Goal: Transaction & Acquisition: Book appointment/travel/reservation

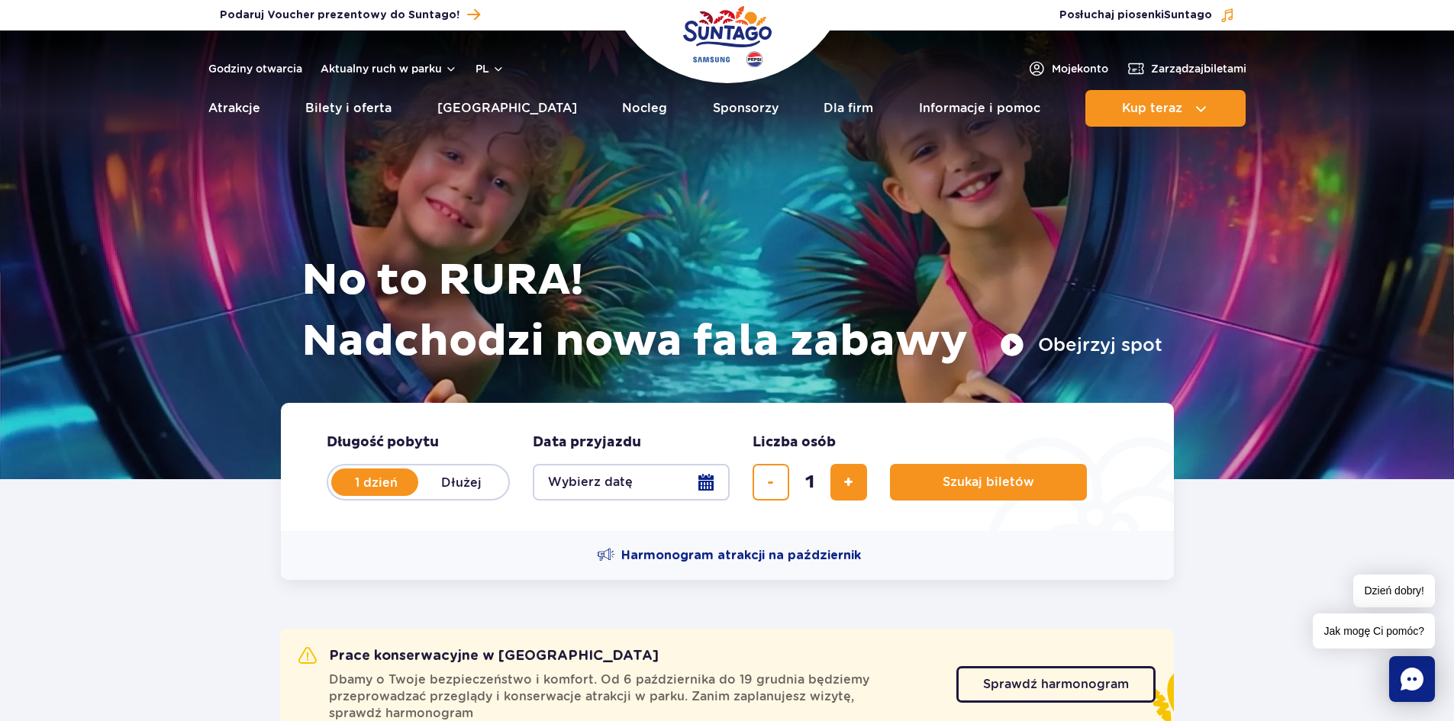
click at [669, 487] on button "Wybierz datę" at bounding box center [631, 482] width 197 height 37
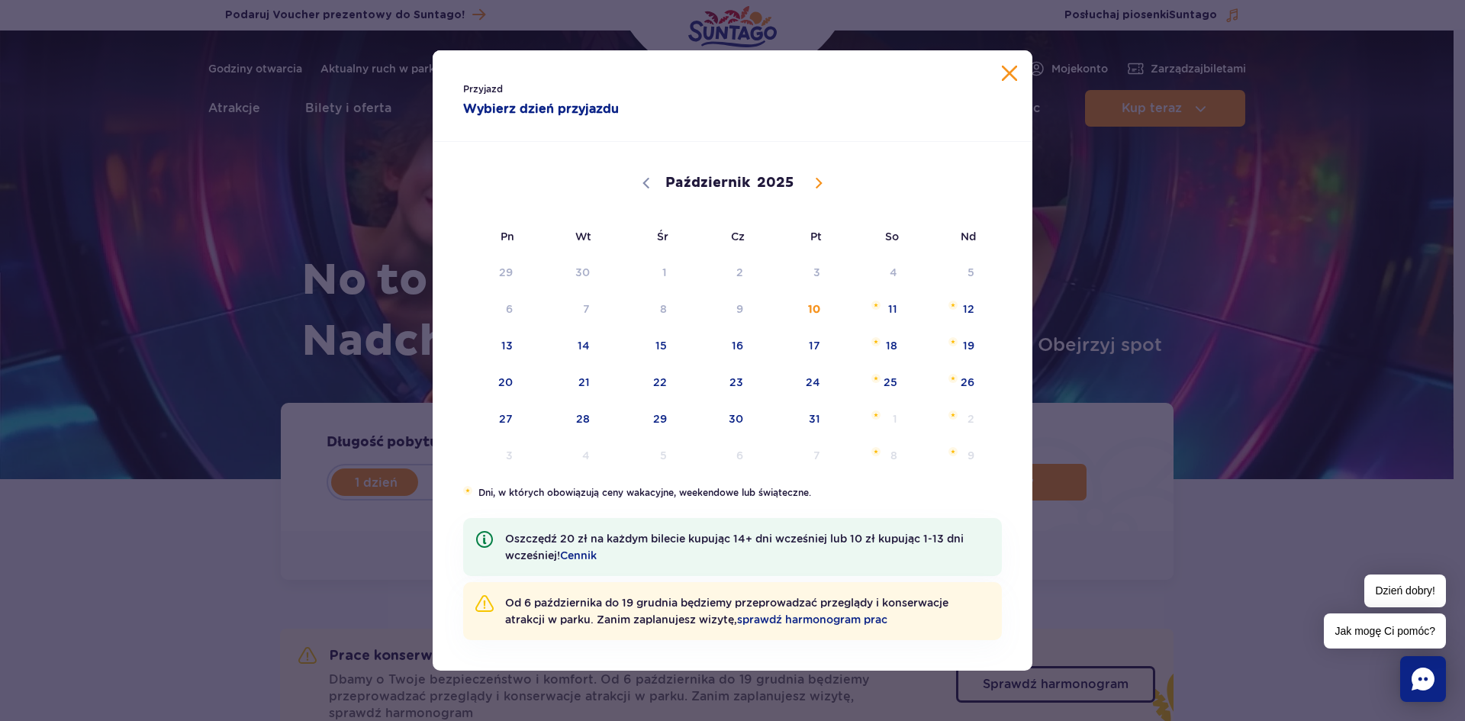
click at [811, 182] on span at bounding box center [819, 183] width 26 height 26
select select "10"
click at [510, 338] on span "10" at bounding box center [486, 345] width 77 height 35
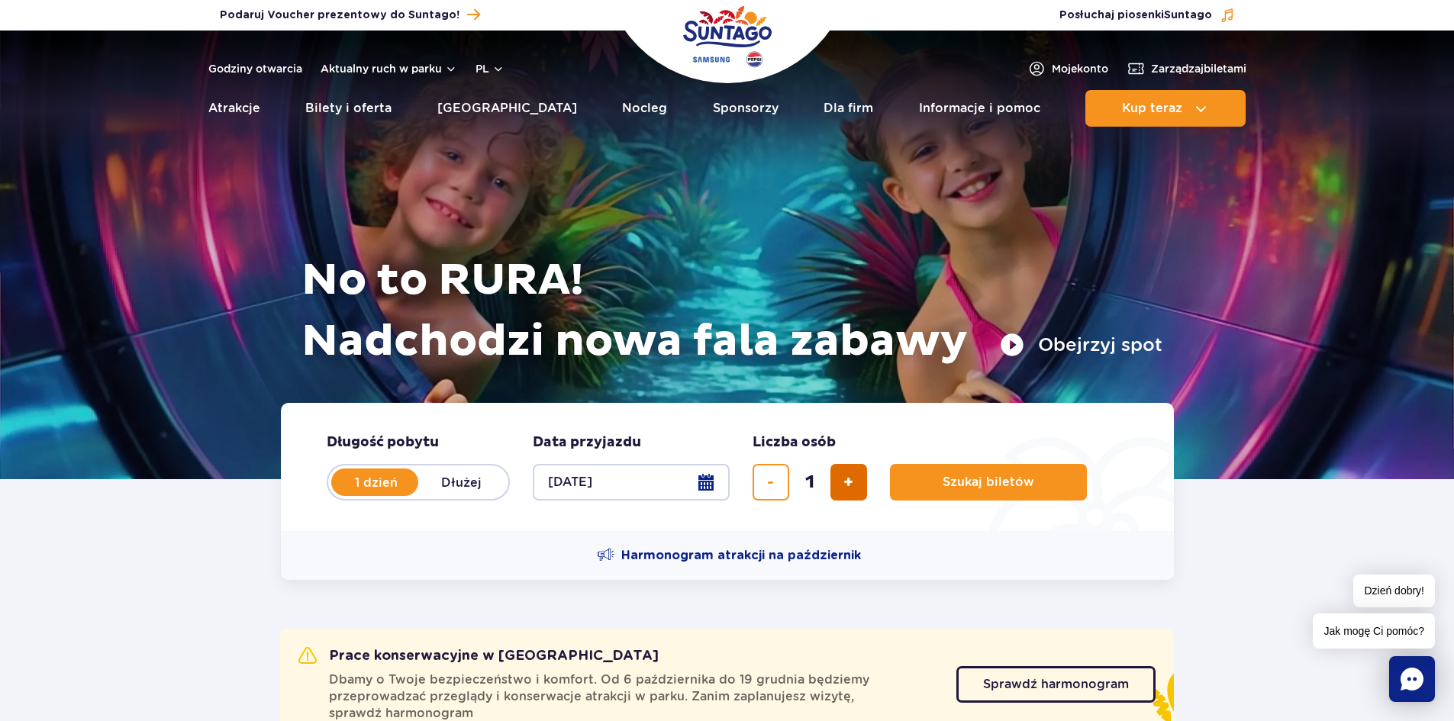
click at [845, 482] on span "dodaj bilet" at bounding box center [848, 482] width 10 height 0
type input "4"
click at [919, 478] on button "Szukaj biletów" at bounding box center [988, 482] width 197 height 37
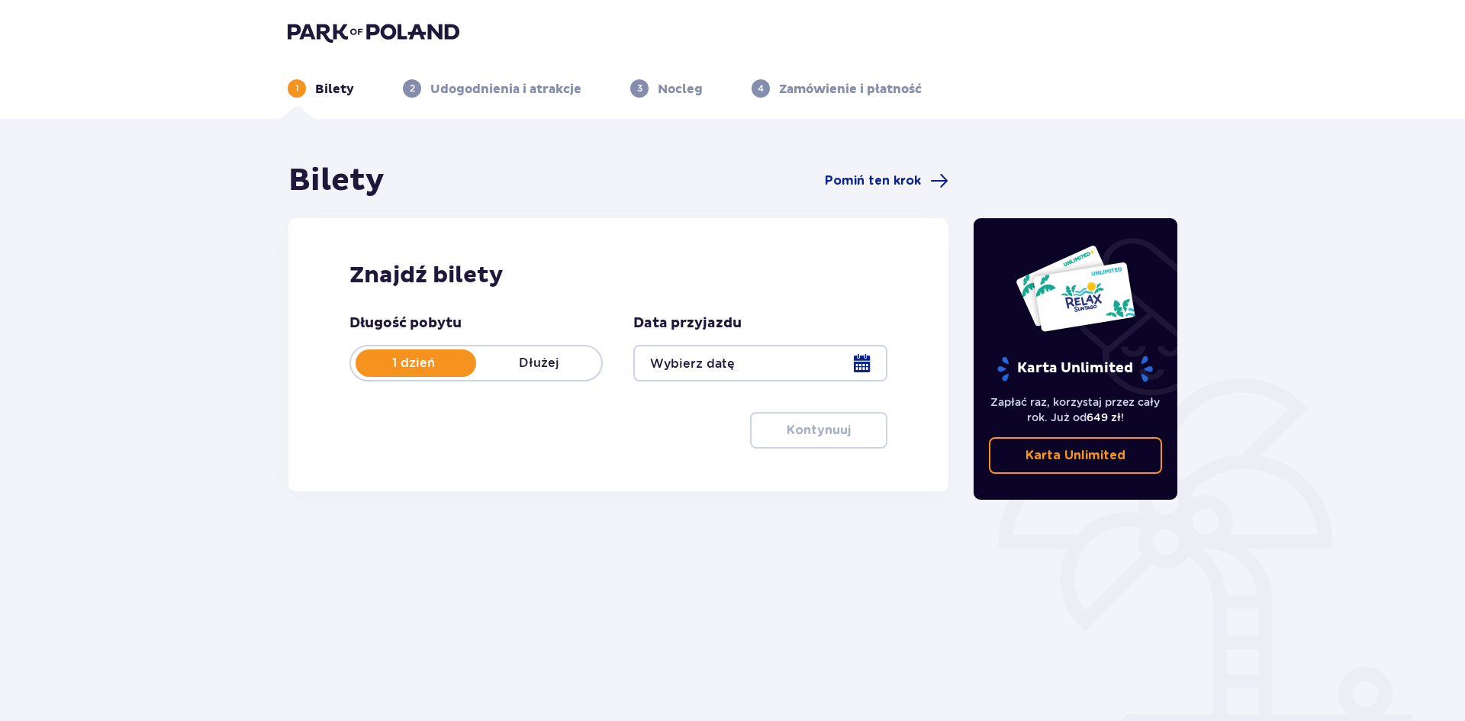
type input "[DATE]"
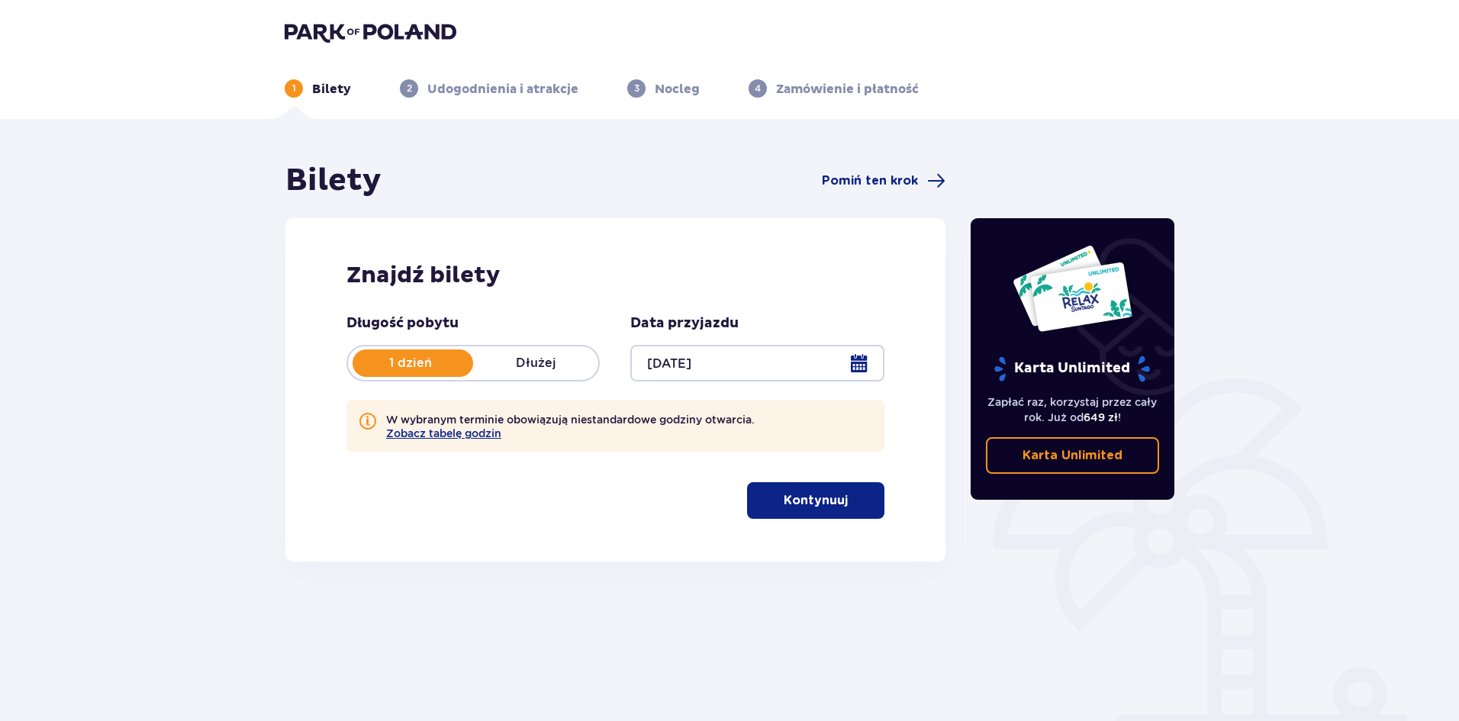
click at [809, 507] on p "Kontynuuj" at bounding box center [816, 500] width 64 height 17
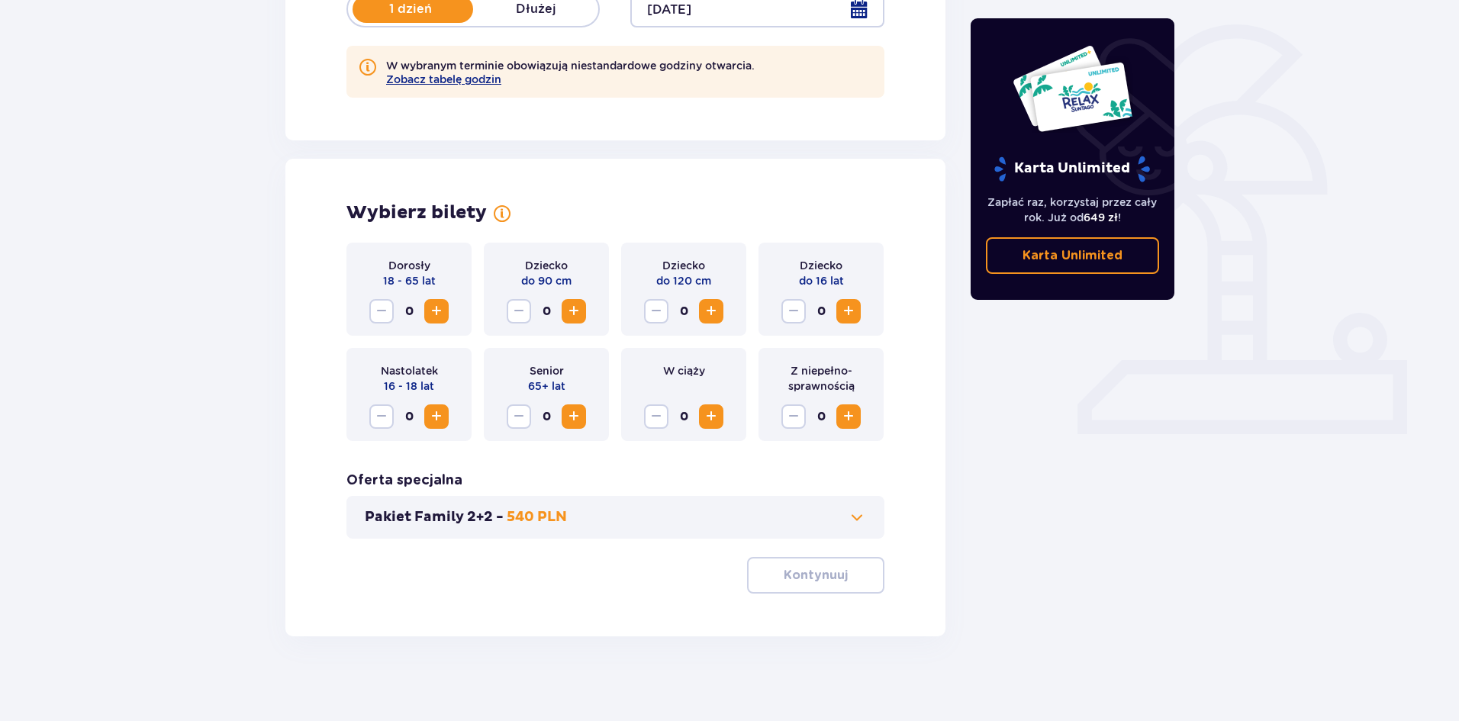
scroll to position [361, 0]
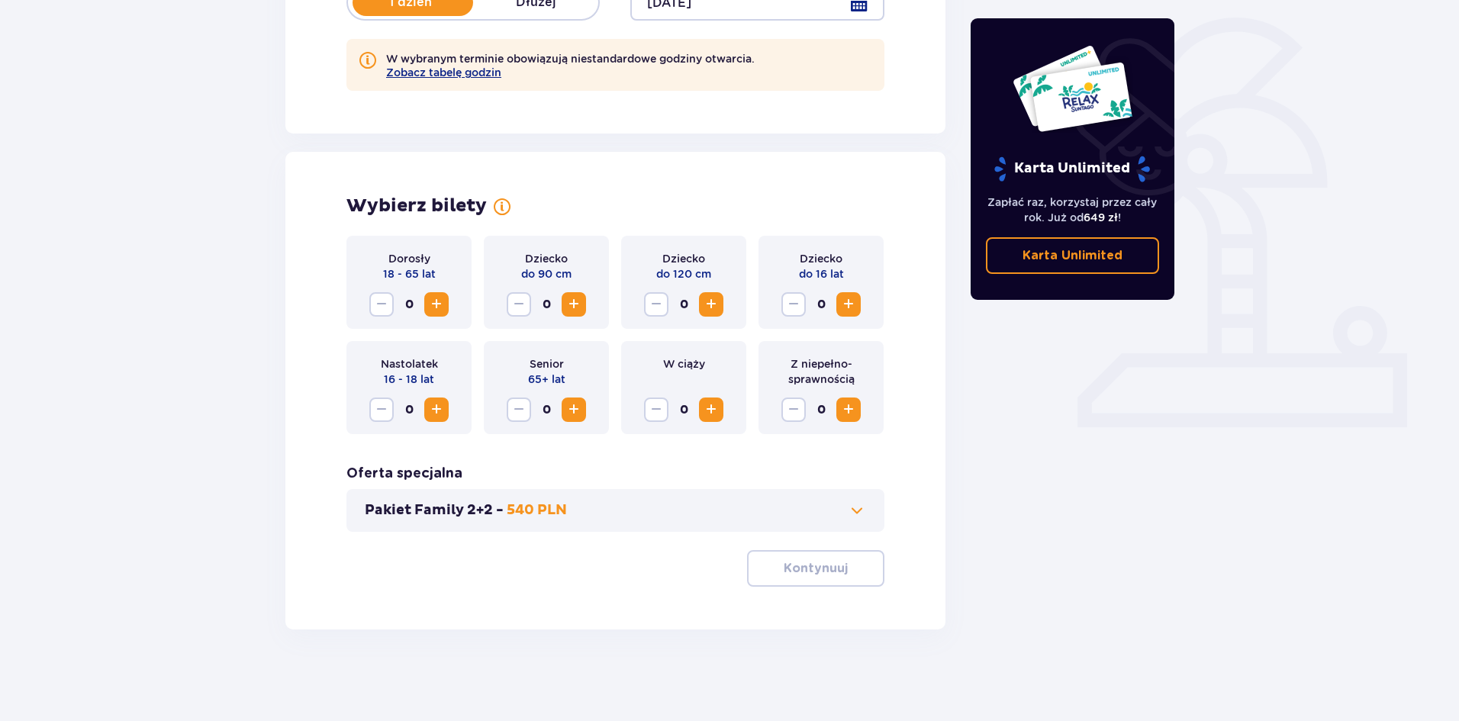
click at [439, 301] on span "Zwiększ" at bounding box center [436, 304] width 18 height 18
click at [714, 308] on span "Zwiększ" at bounding box center [711, 304] width 18 height 18
click at [823, 570] on p "Kontynuuj" at bounding box center [816, 568] width 64 height 17
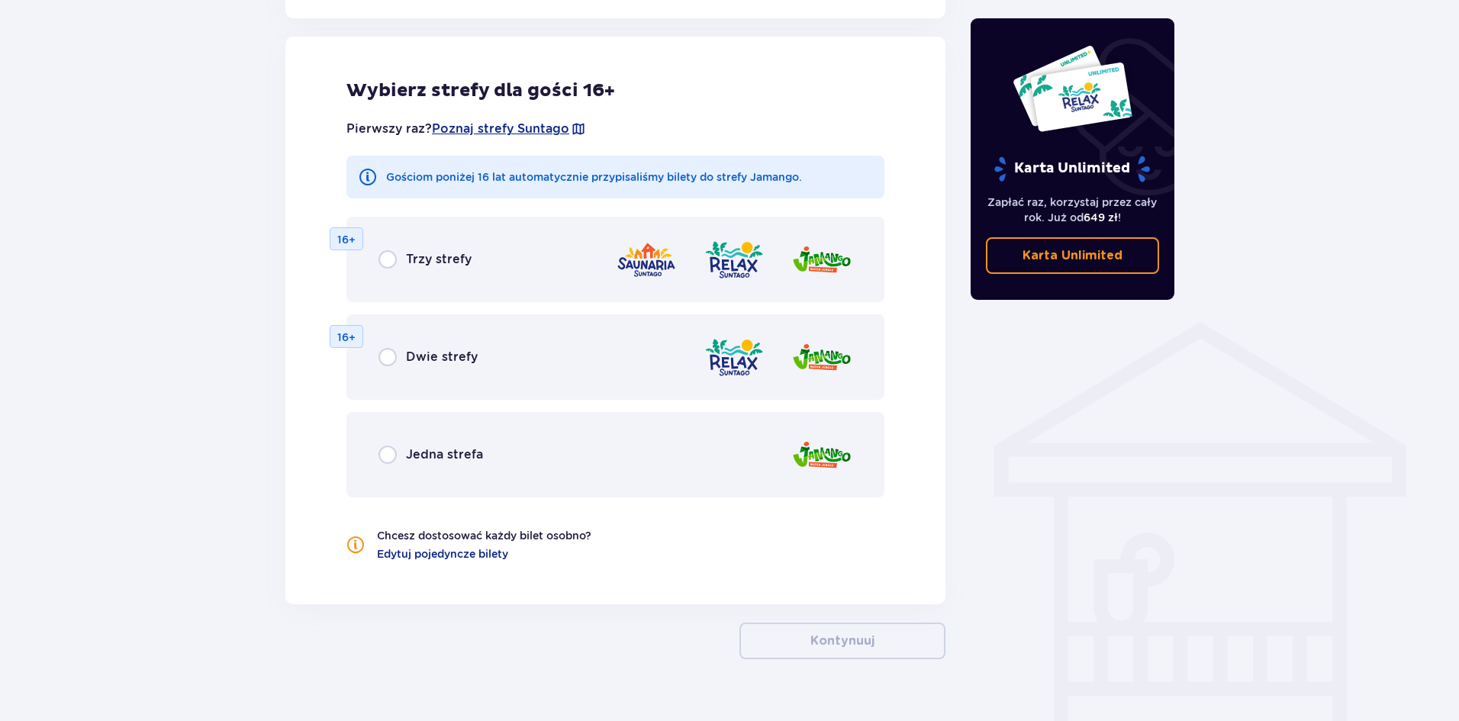
scroll to position [0, 0]
click at [388, 458] on input "radio" at bounding box center [388, 455] width 18 height 18
radio input "true"
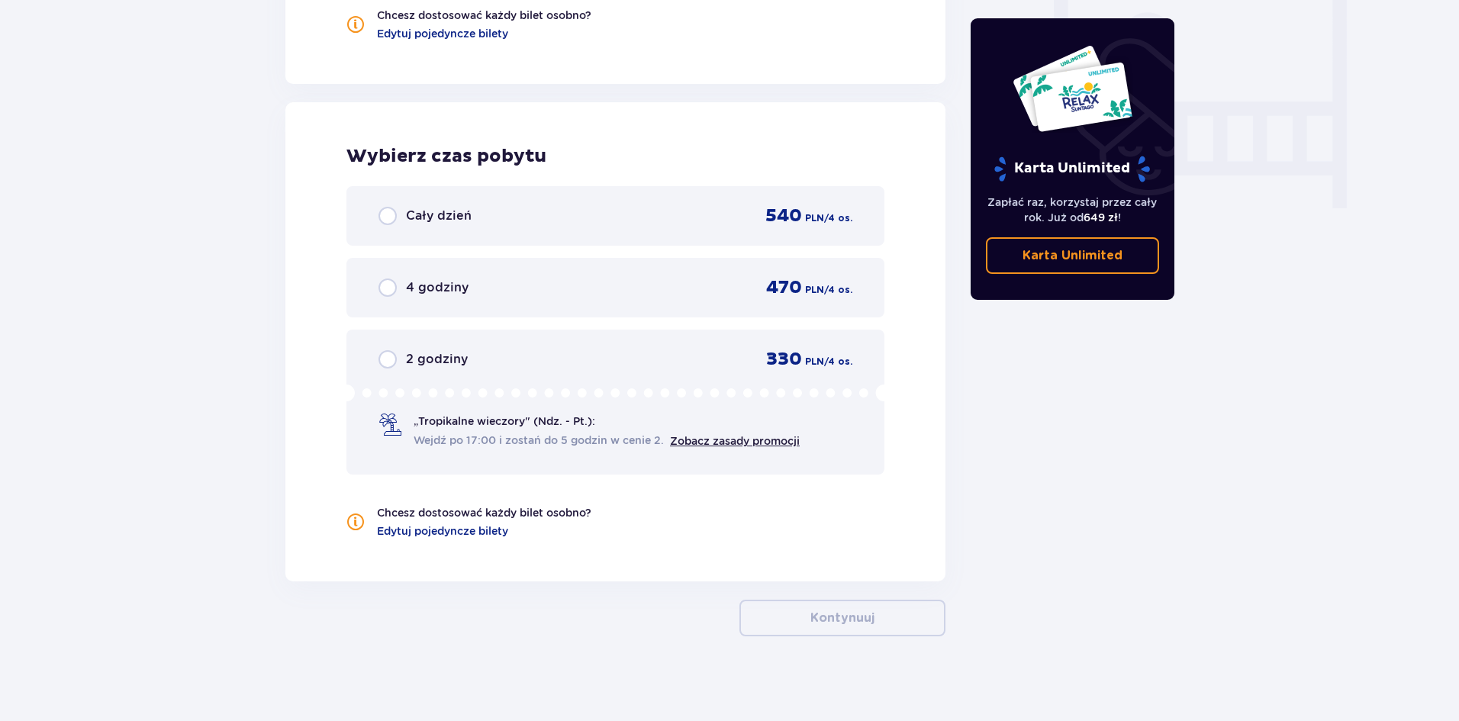
scroll to position [1445, 0]
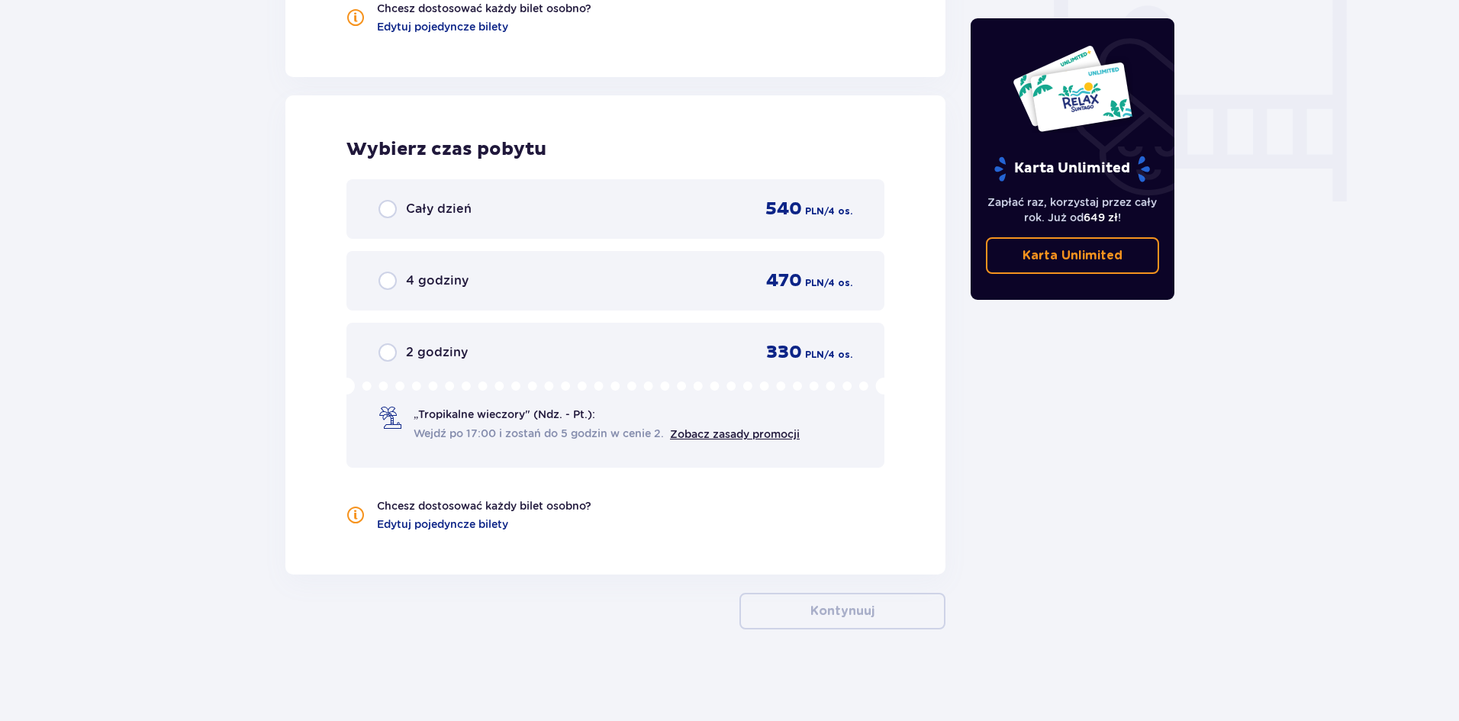
click at [386, 209] on input "radio" at bounding box center [388, 209] width 18 height 18
radio input "true"
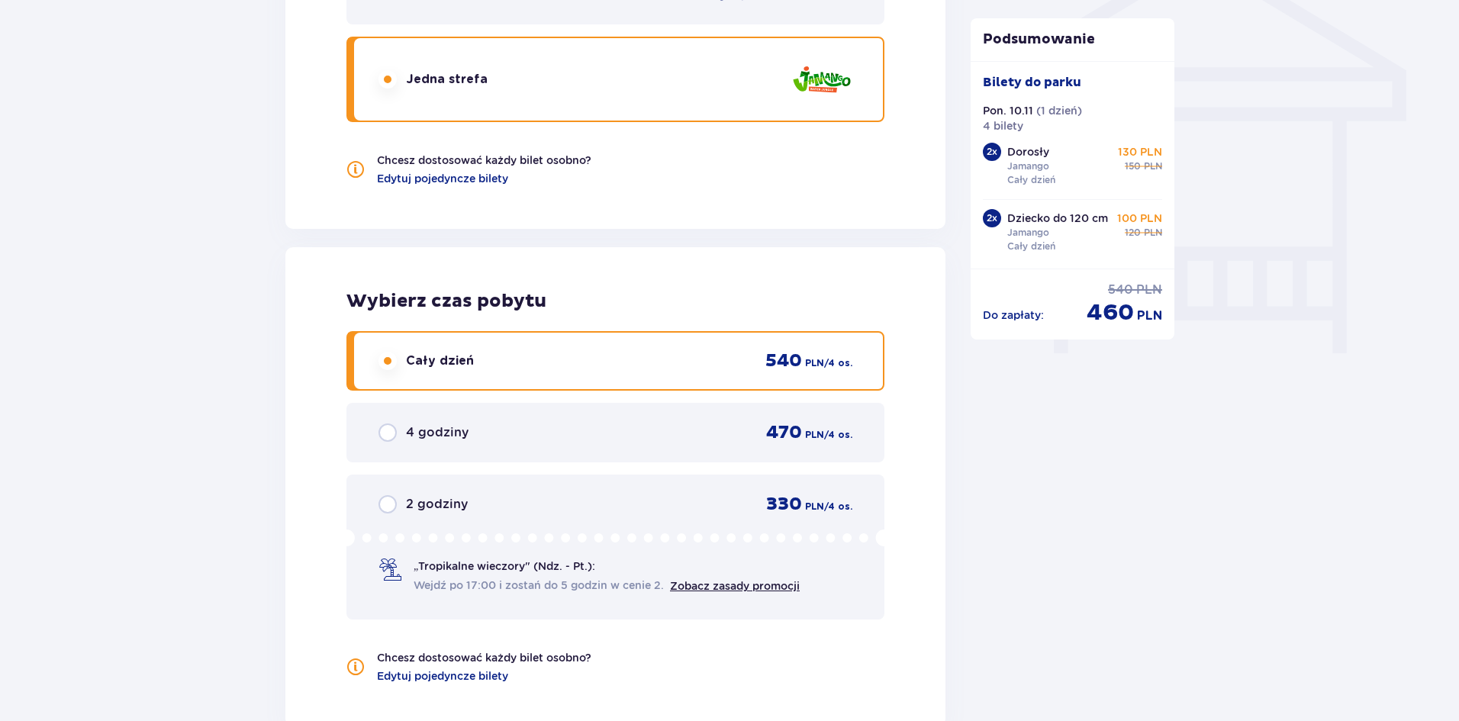
scroll to position [1225, 0]
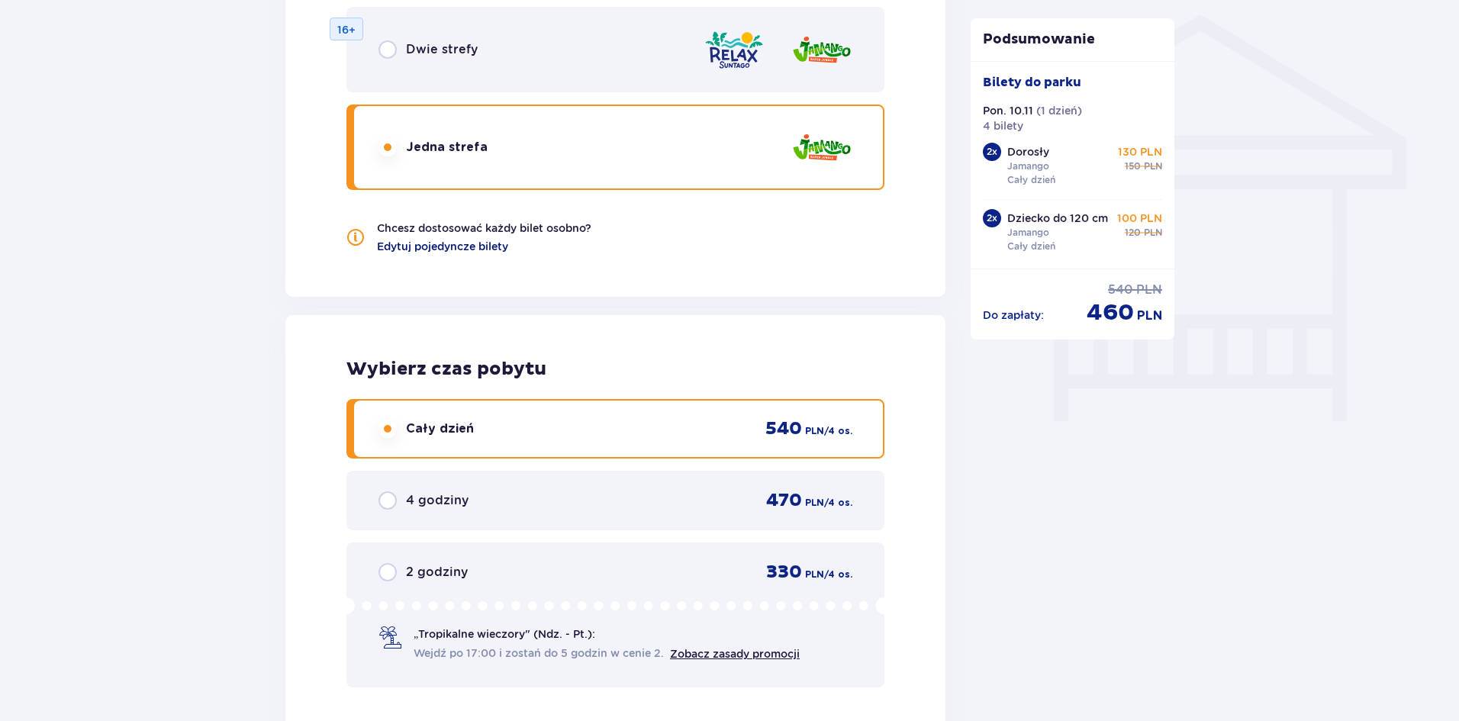
click at [436, 244] on span "Edytuj pojedyncze bilety" at bounding box center [442, 246] width 131 height 15
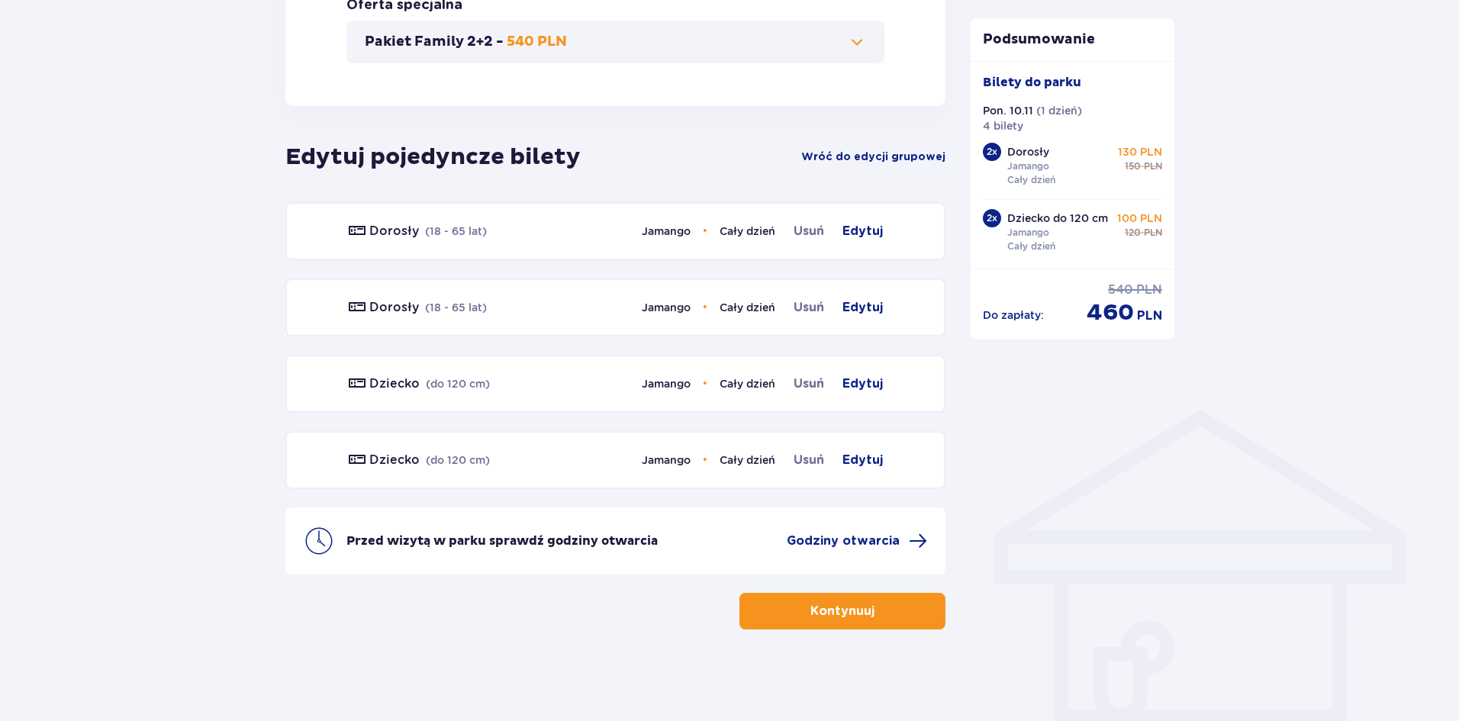
scroll to position [830, 0]
click at [873, 227] on span "Edytuj" at bounding box center [863, 231] width 40 height 18
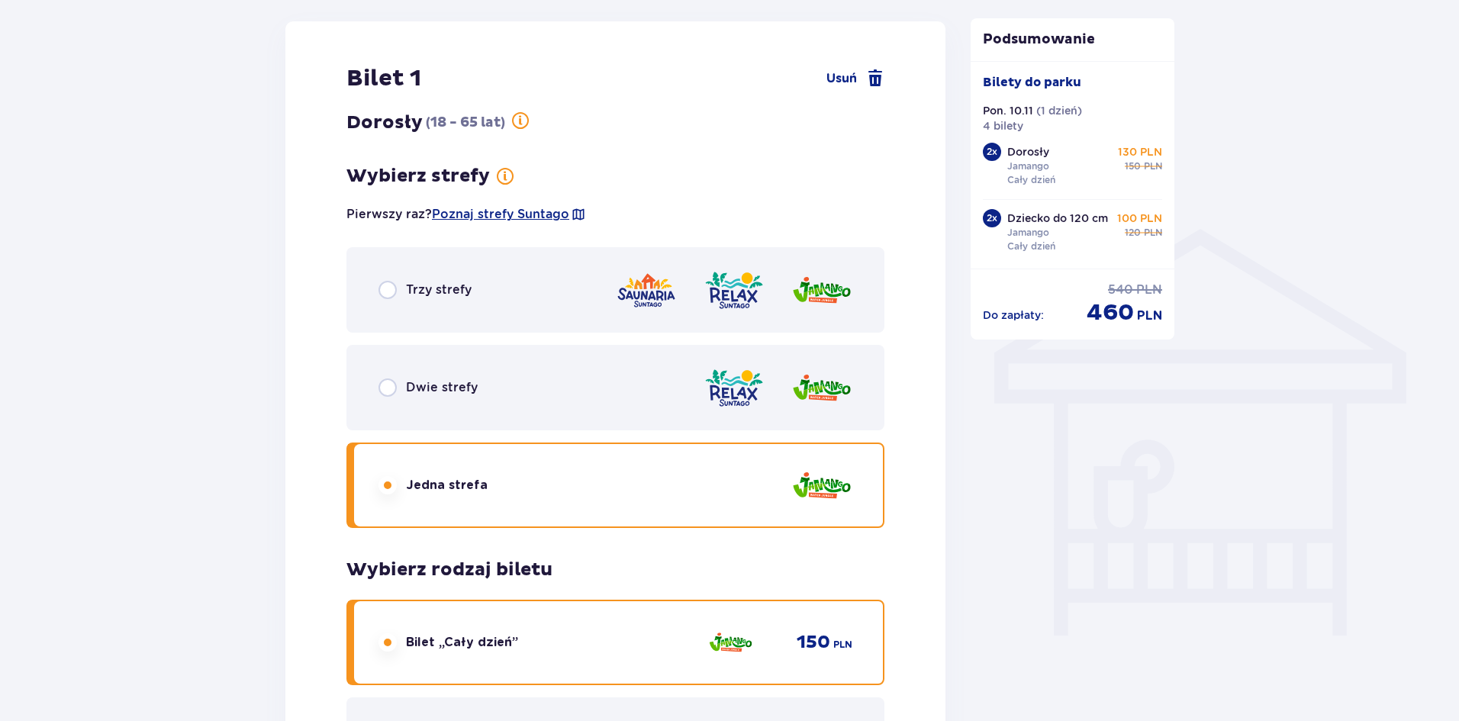
scroll to position [1014, 0]
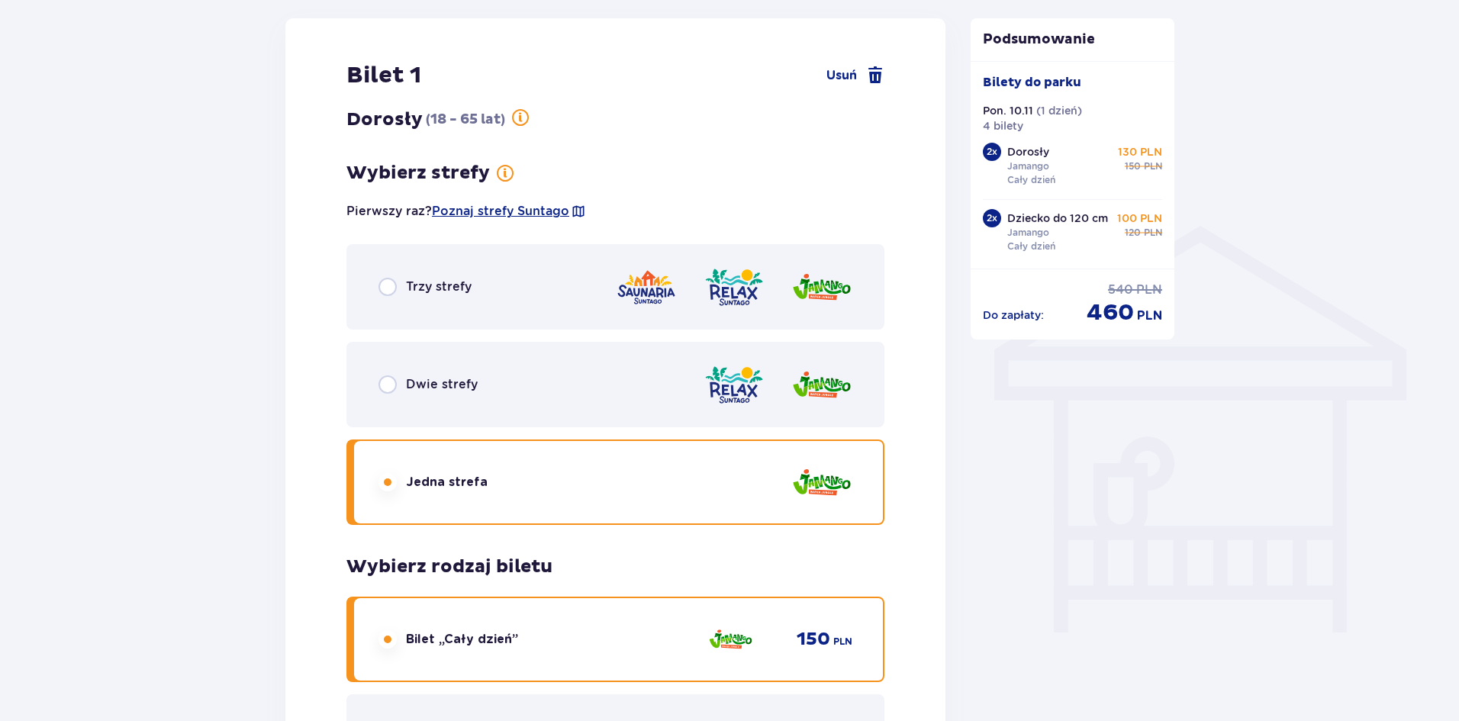
click at [387, 291] on input "radio" at bounding box center [388, 287] width 18 height 18
radio input "true"
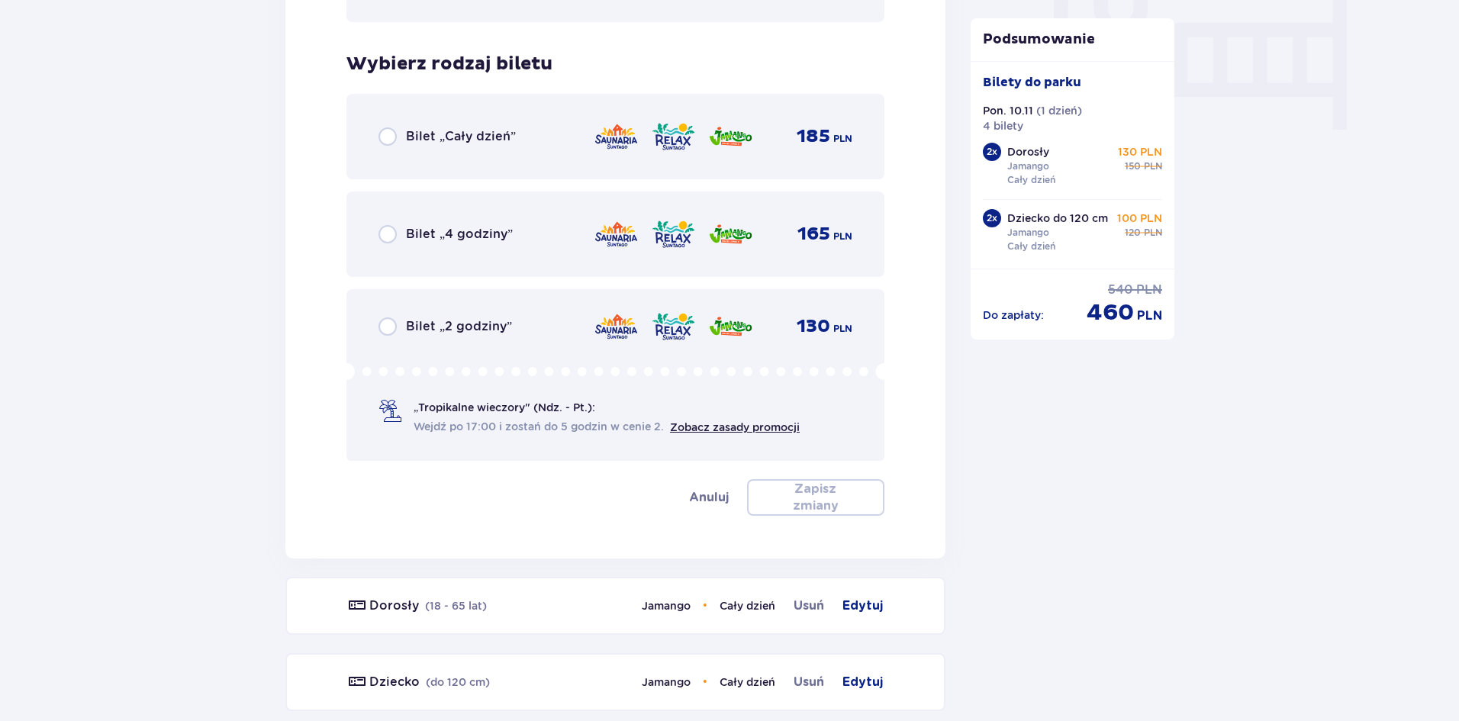
scroll to position [1551, 0]
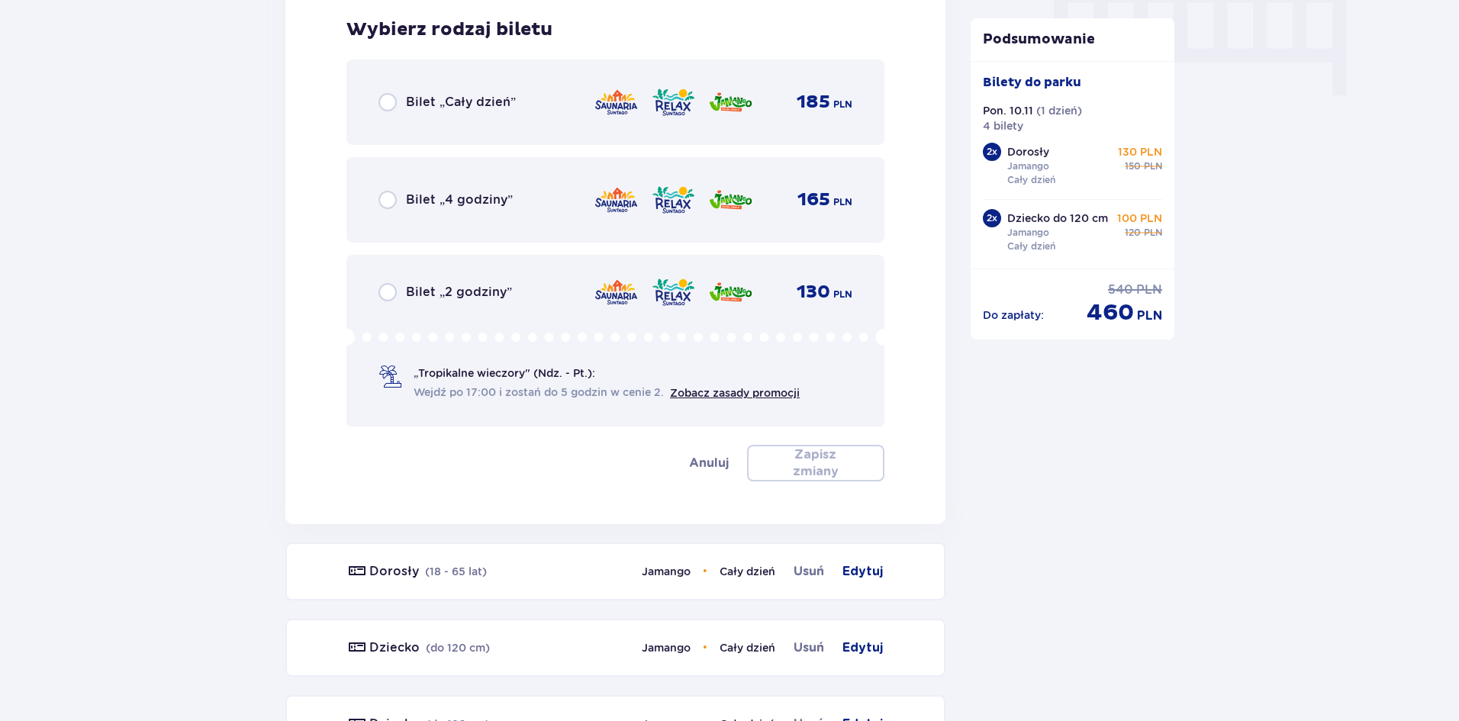
click at [388, 102] on input "radio" at bounding box center [388, 102] width 18 height 18
radio input "true"
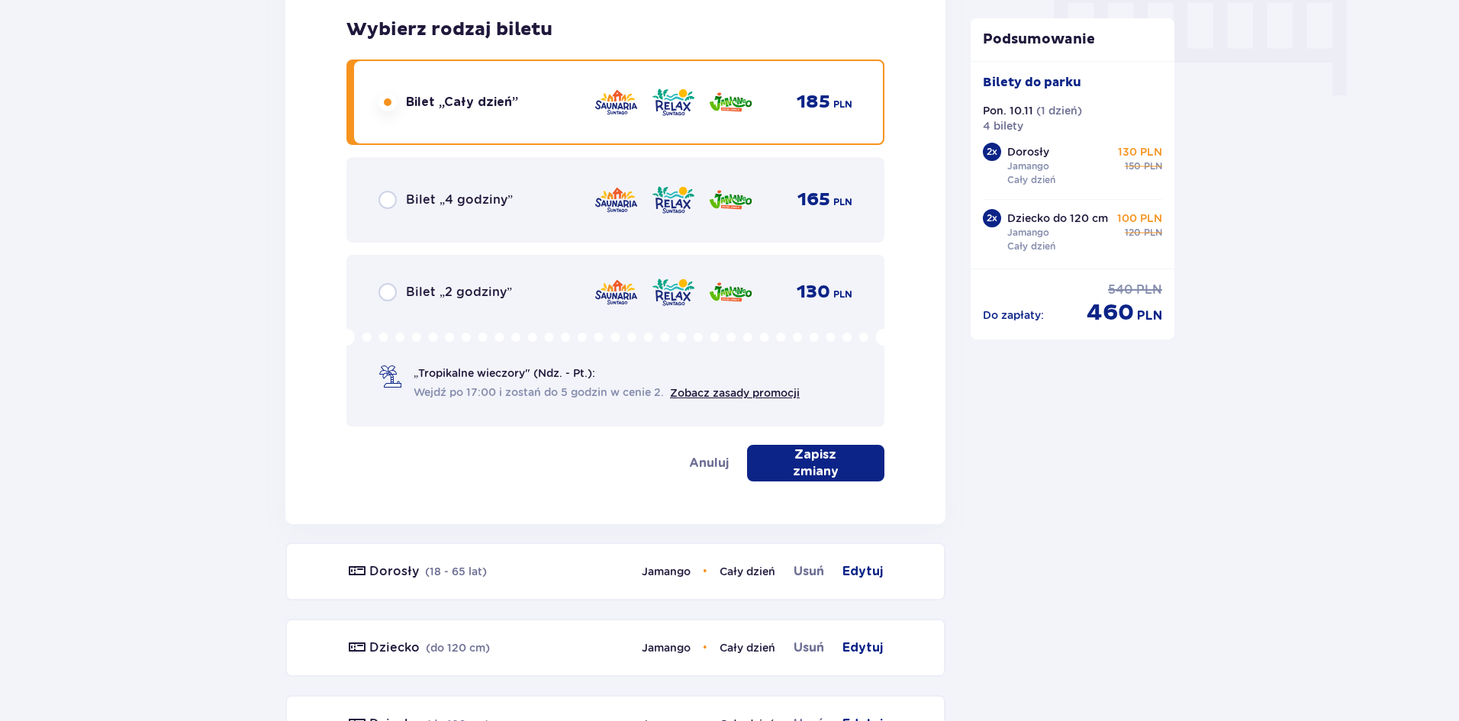
click at [801, 472] on button "Zapisz zmiany" at bounding box center [815, 463] width 137 height 37
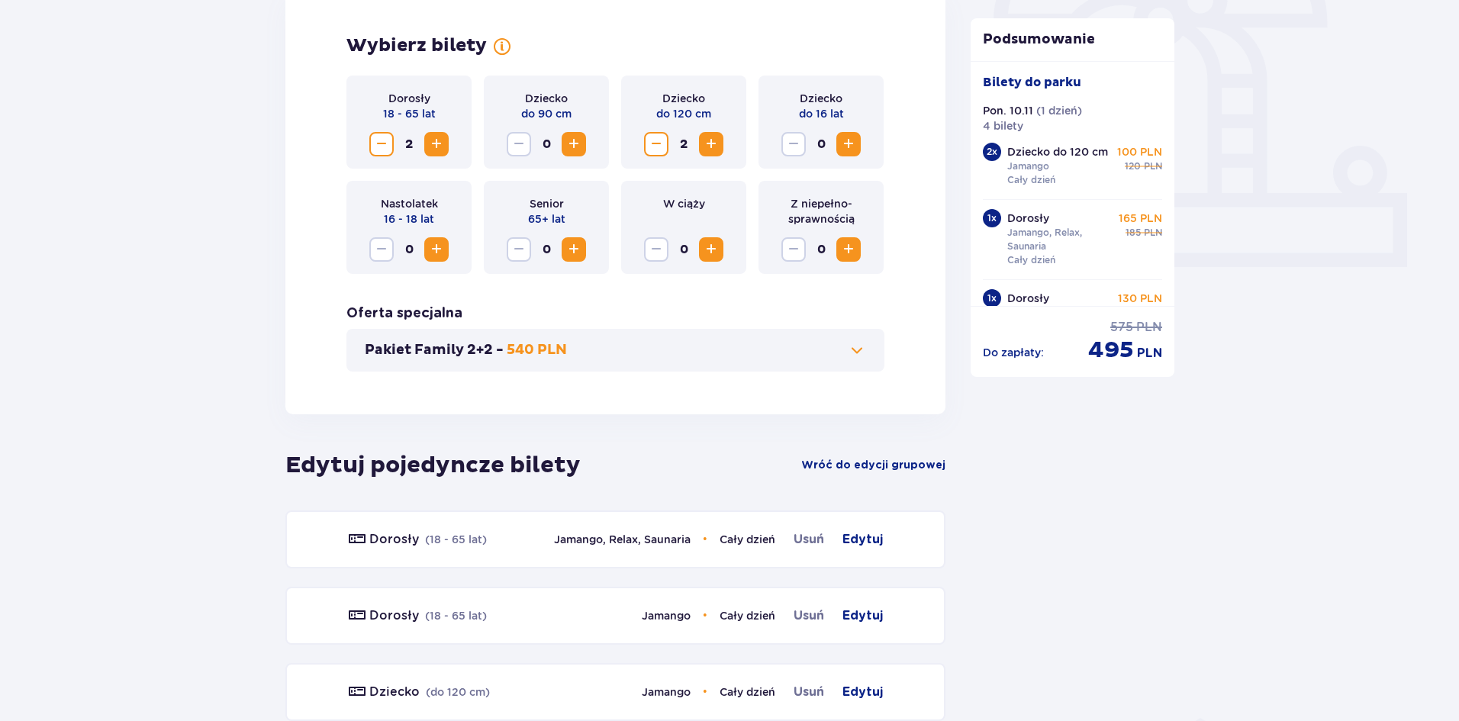
scroll to position [830, 0]
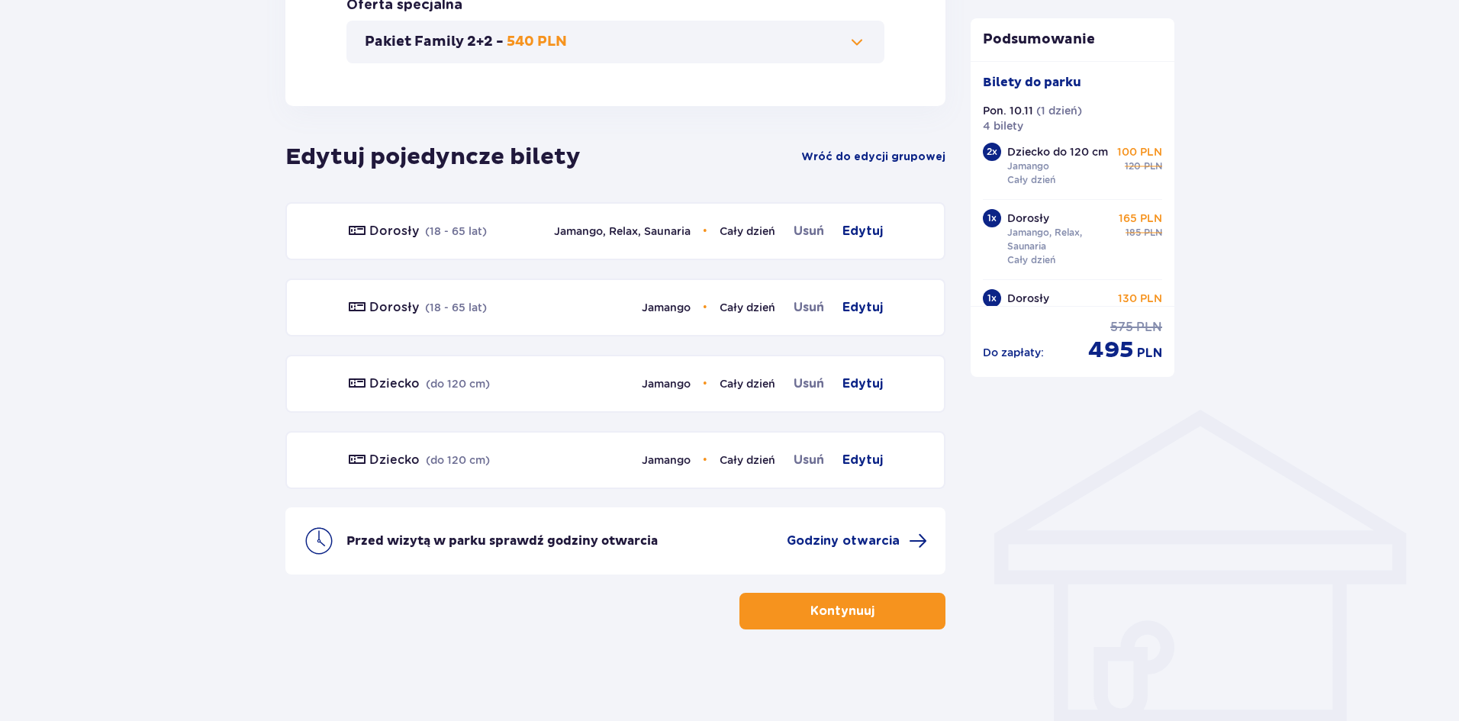
click at [832, 614] on p "Kontynuuj" at bounding box center [843, 611] width 64 height 17
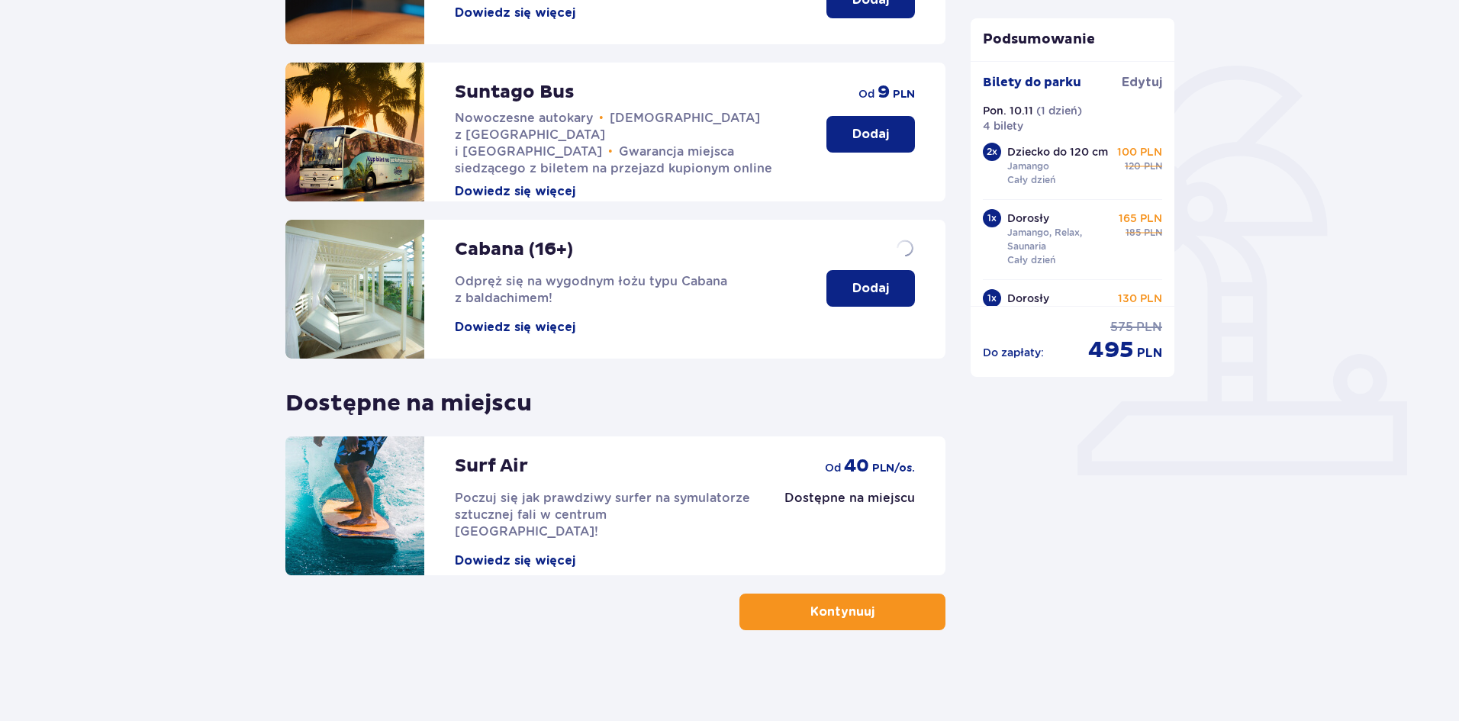
scroll to position [314, 0]
click at [811, 605] on p "Kontynuuj" at bounding box center [843, 611] width 64 height 17
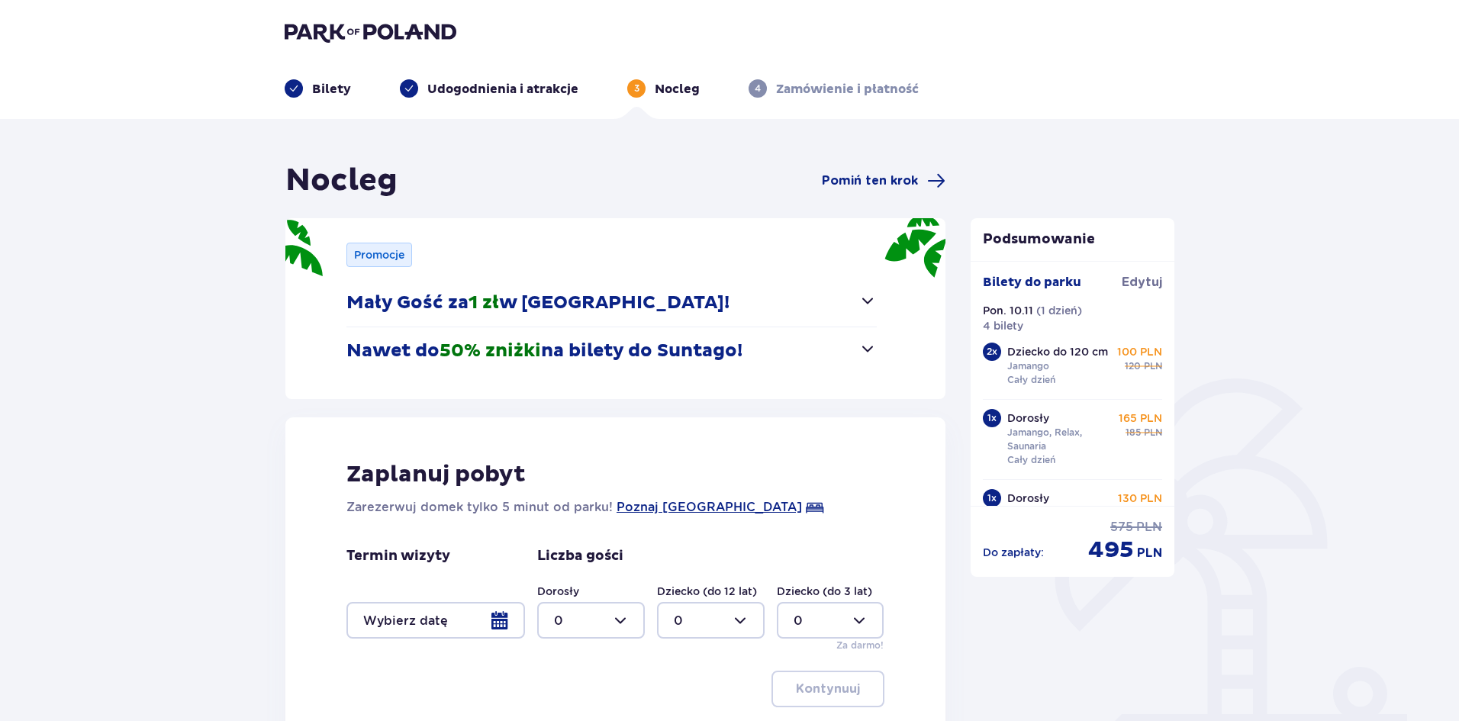
click at [866, 298] on span "button" at bounding box center [868, 301] width 18 height 18
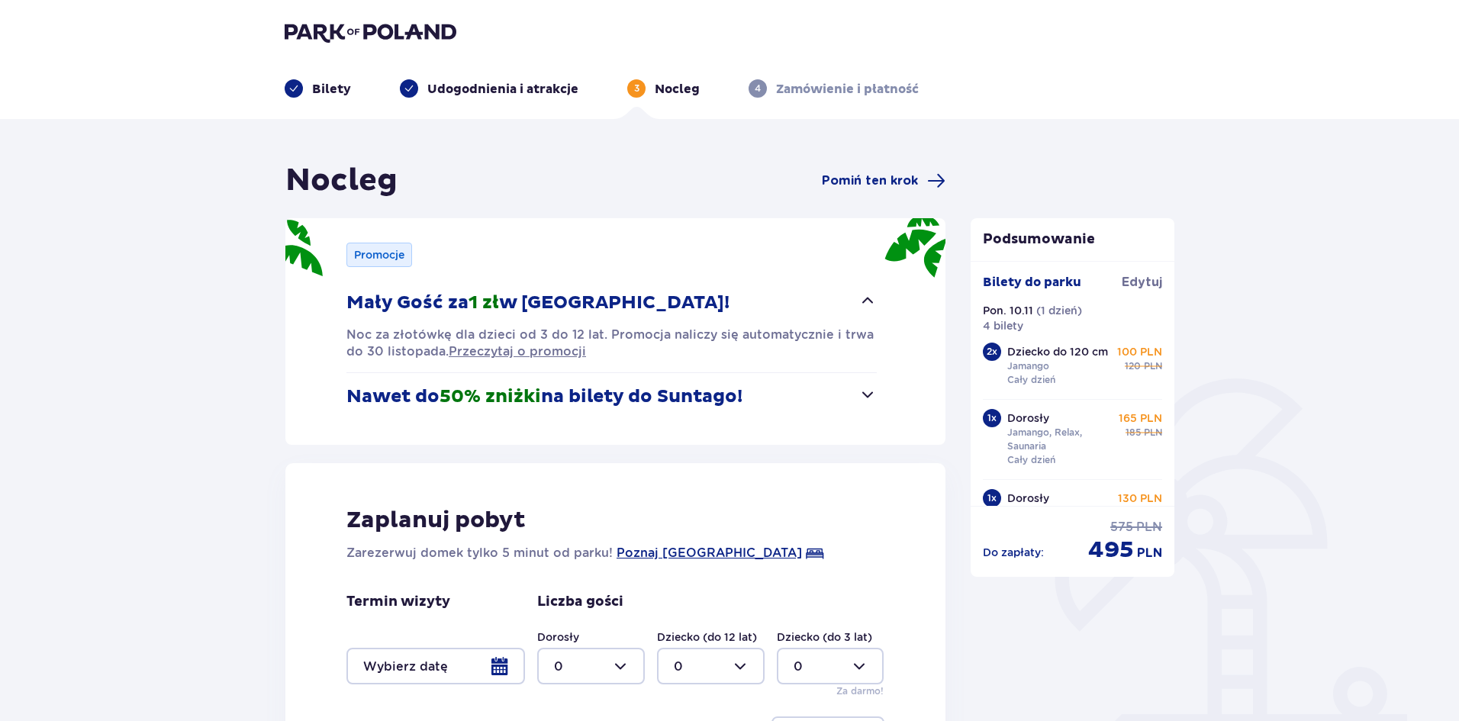
click at [867, 388] on span "button" at bounding box center [868, 394] width 18 height 18
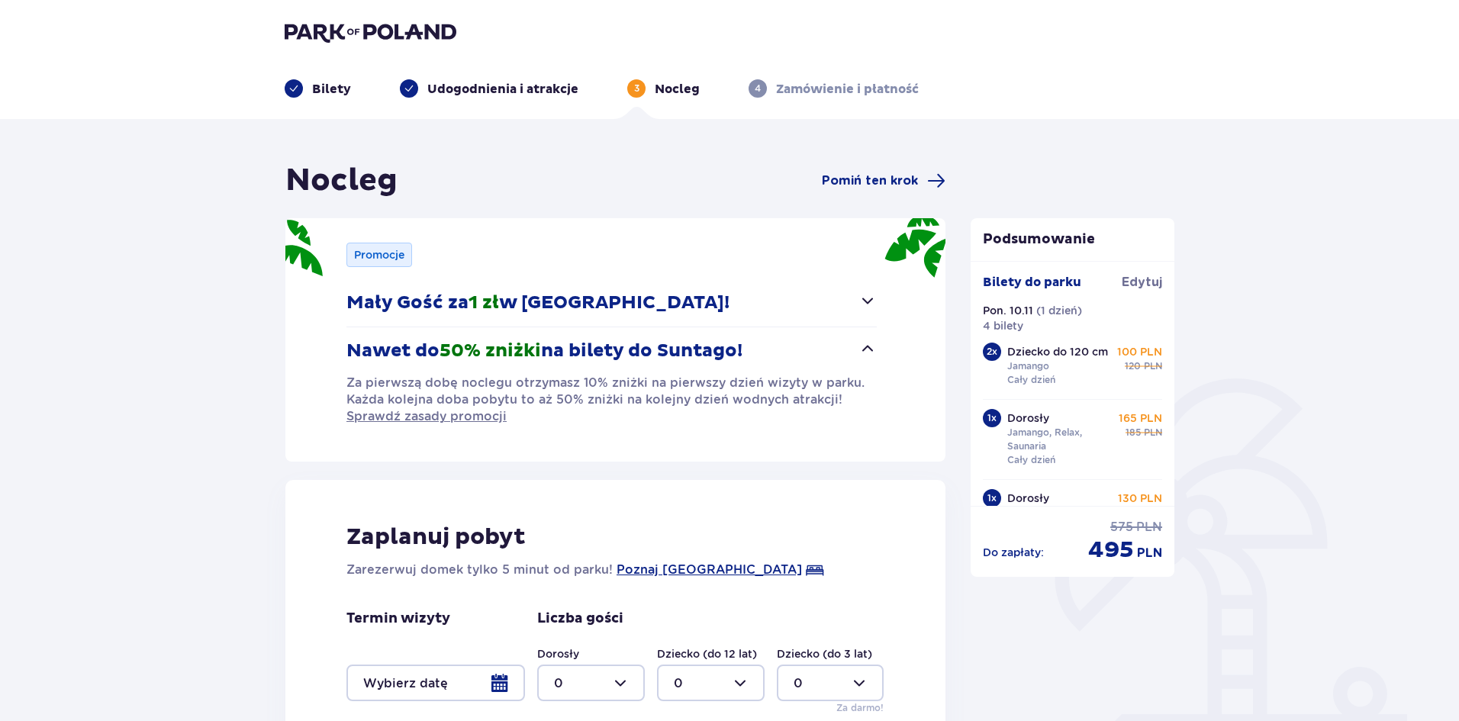
click at [863, 345] on span "button" at bounding box center [868, 349] width 18 height 18
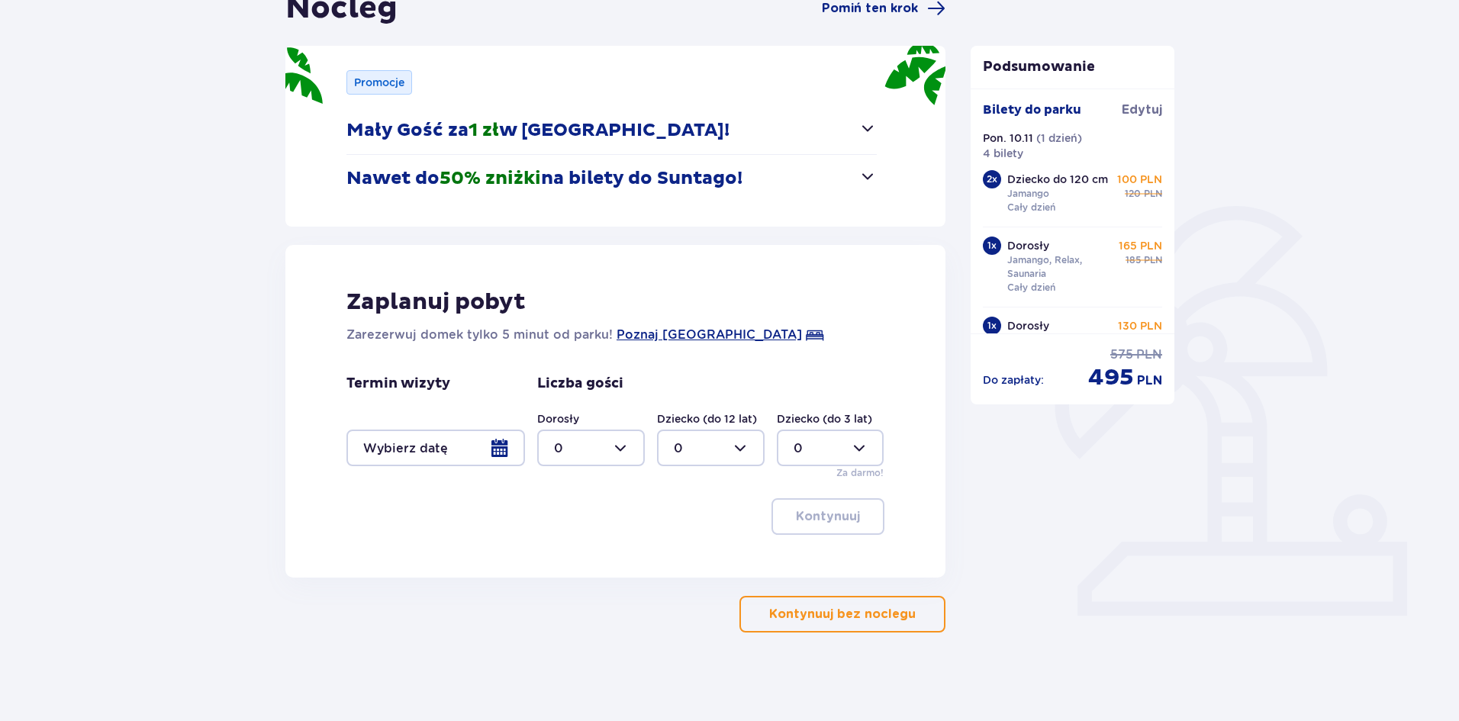
scroll to position [176, 0]
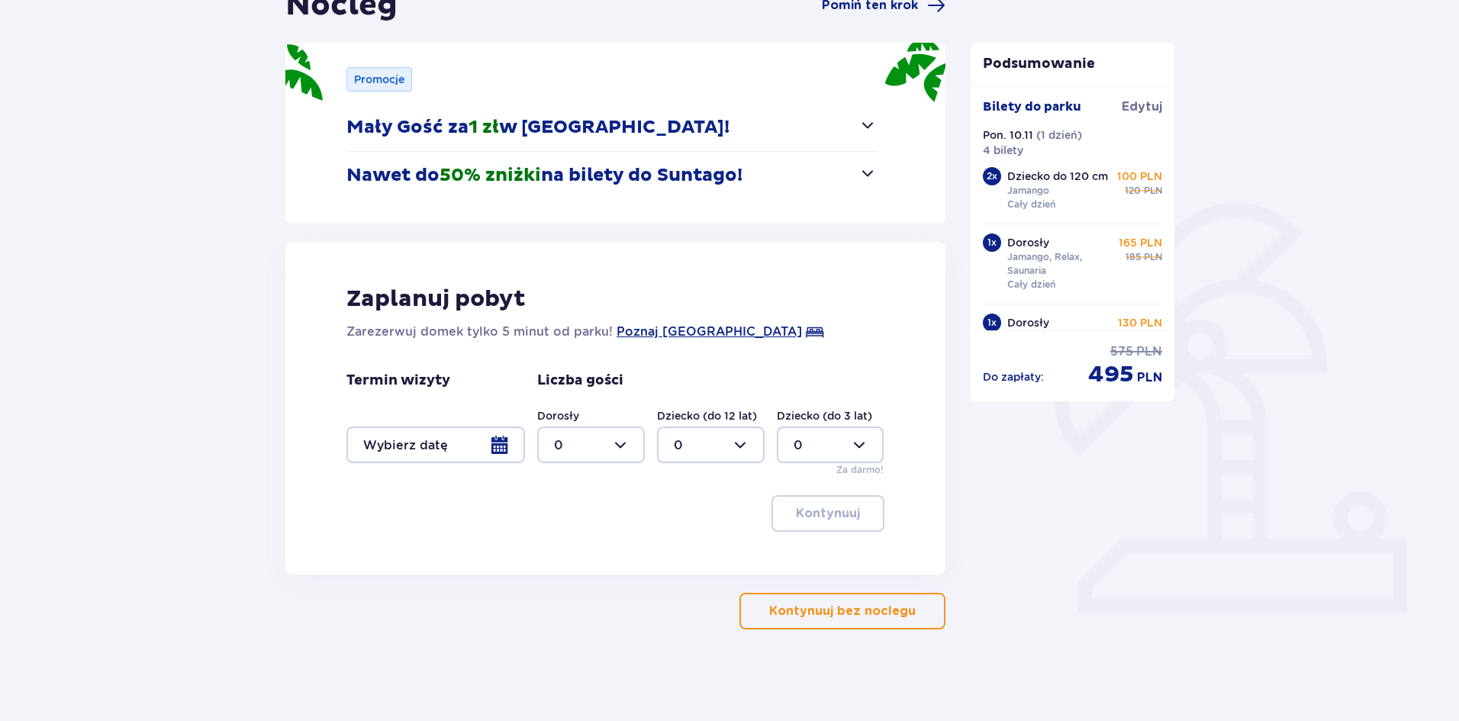
click at [458, 440] on div at bounding box center [436, 445] width 179 height 37
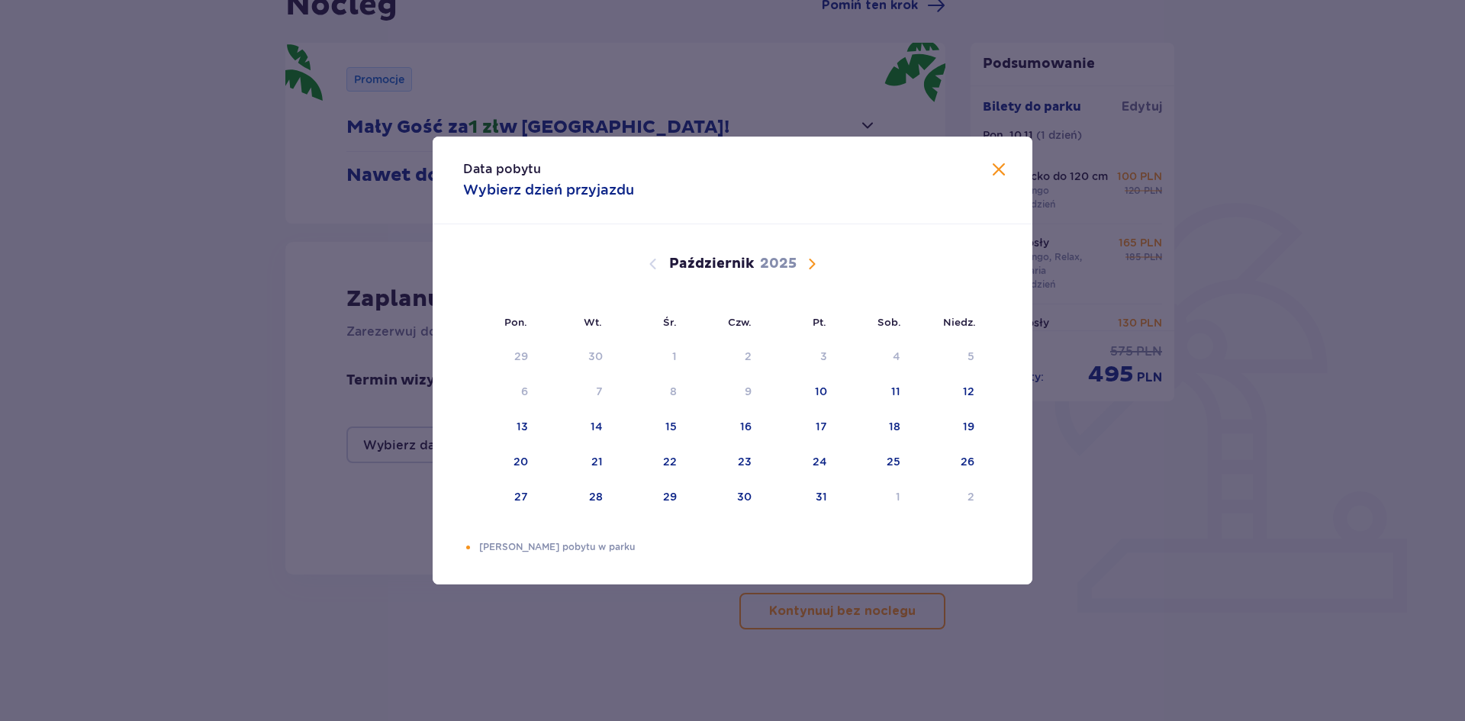
click at [811, 276] on div "Październik 2025" at bounding box center [732, 281] width 505 height 114
click at [811, 269] on span "Następny miesiąc" at bounding box center [812, 264] width 18 height 18
click at [971, 386] on div "9" at bounding box center [971, 391] width 7 height 15
click at [589, 426] on div "11" at bounding box center [576, 428] width 74 height 34
type input "09.11.25 - 11.11.25"
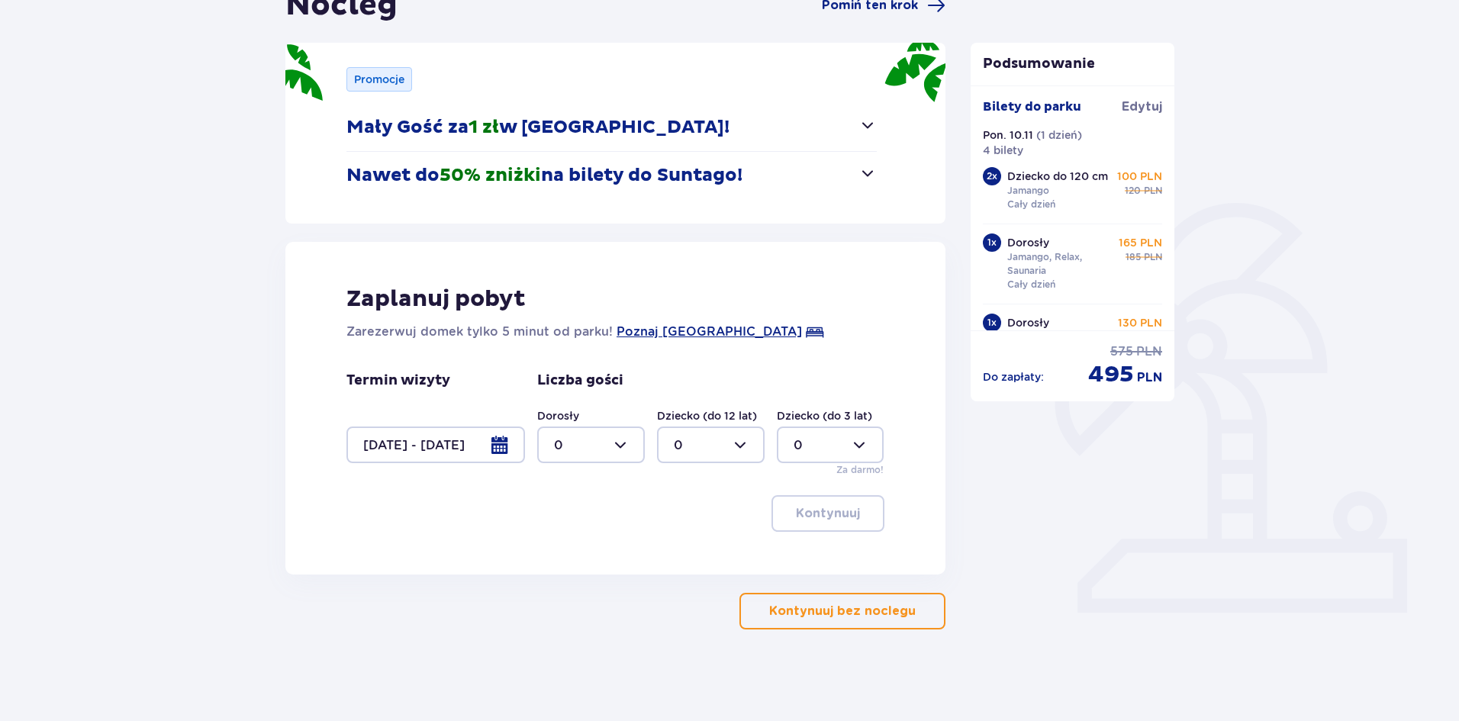
click at [629, 446] on div at bounding box center [591, 445] width 108 height 37
click at [560, 556] on p "2" at bounding box center [558, 555] width 8 height 17
type input "2"
click at [737, 442] on div at bounding box center [711, 445] width 108 height 37
click at [673, 554] on span "2" at bounding box center [711, 556] width 105 height 32
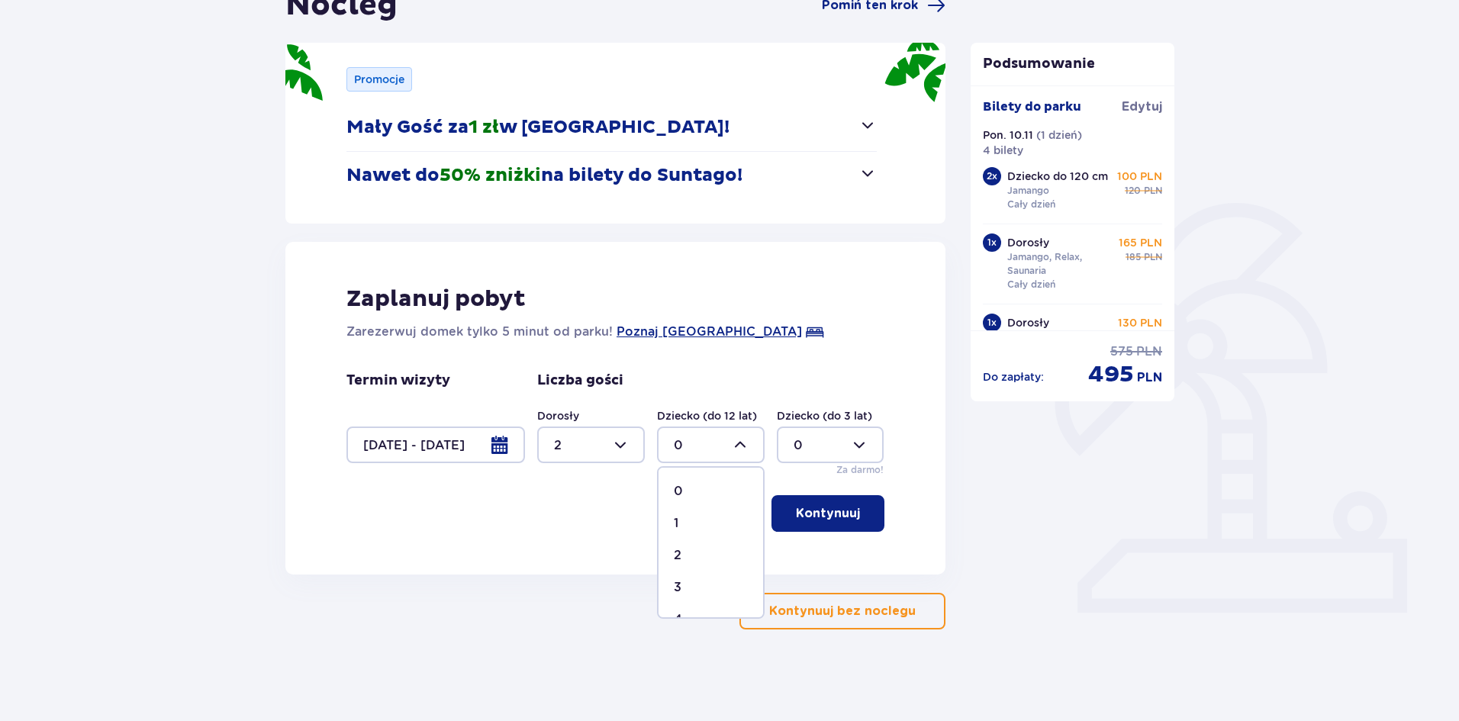
type input "2"
click at [796, 509] on p "Kontynuuj" at bounding box center [828, 513] width 64 height 17
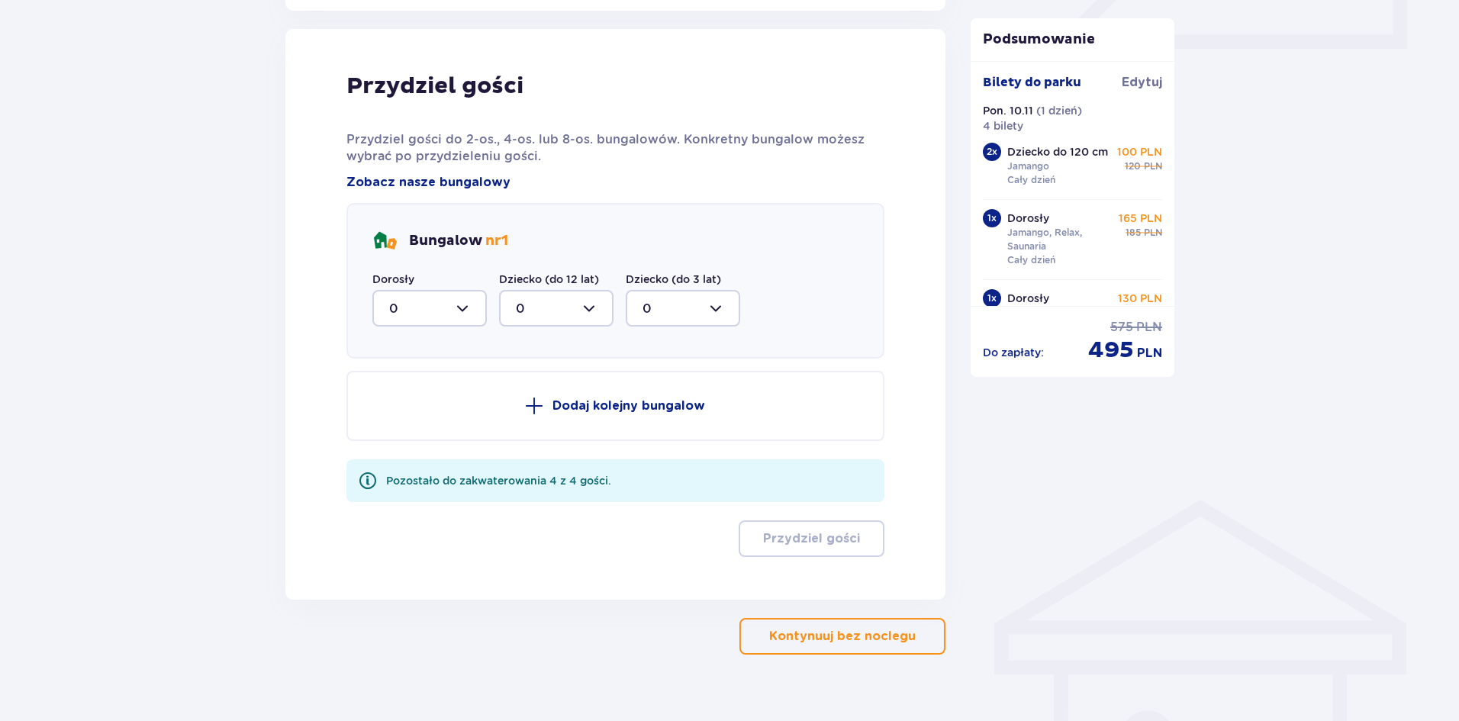
scroll to position [750, 0]
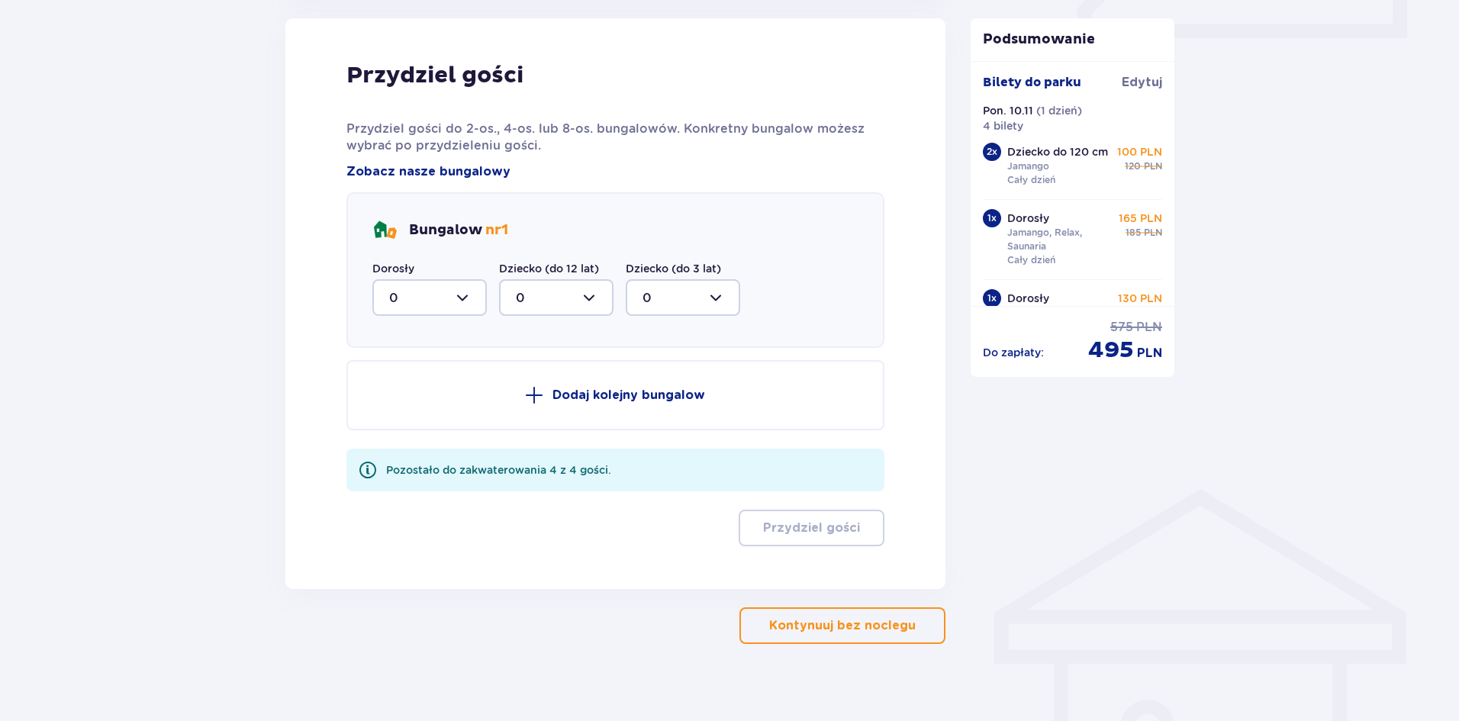
click at [467, 294] on div at bounding box center [429, 297] width 114 height 37
click at [394, 402] on p "2" at bounding box center [393, 408] width 8 height 17
type input "2"
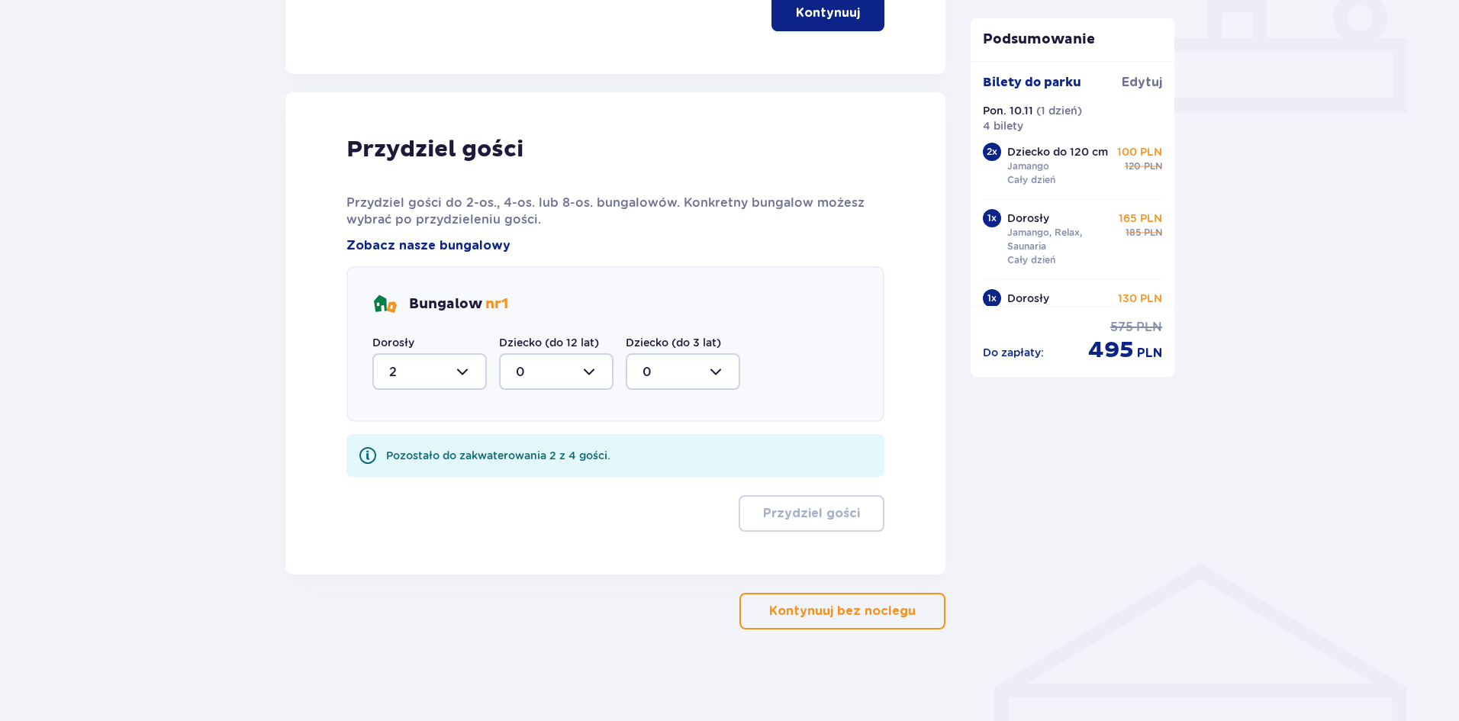
scroll to position [676, 0]
click at [579, 376] on div at bounding box center [556, 371] width 114 height 37
click at [524, 480] on div "2" at bounding box center [556, 482] width 81 height 17
type input "2"
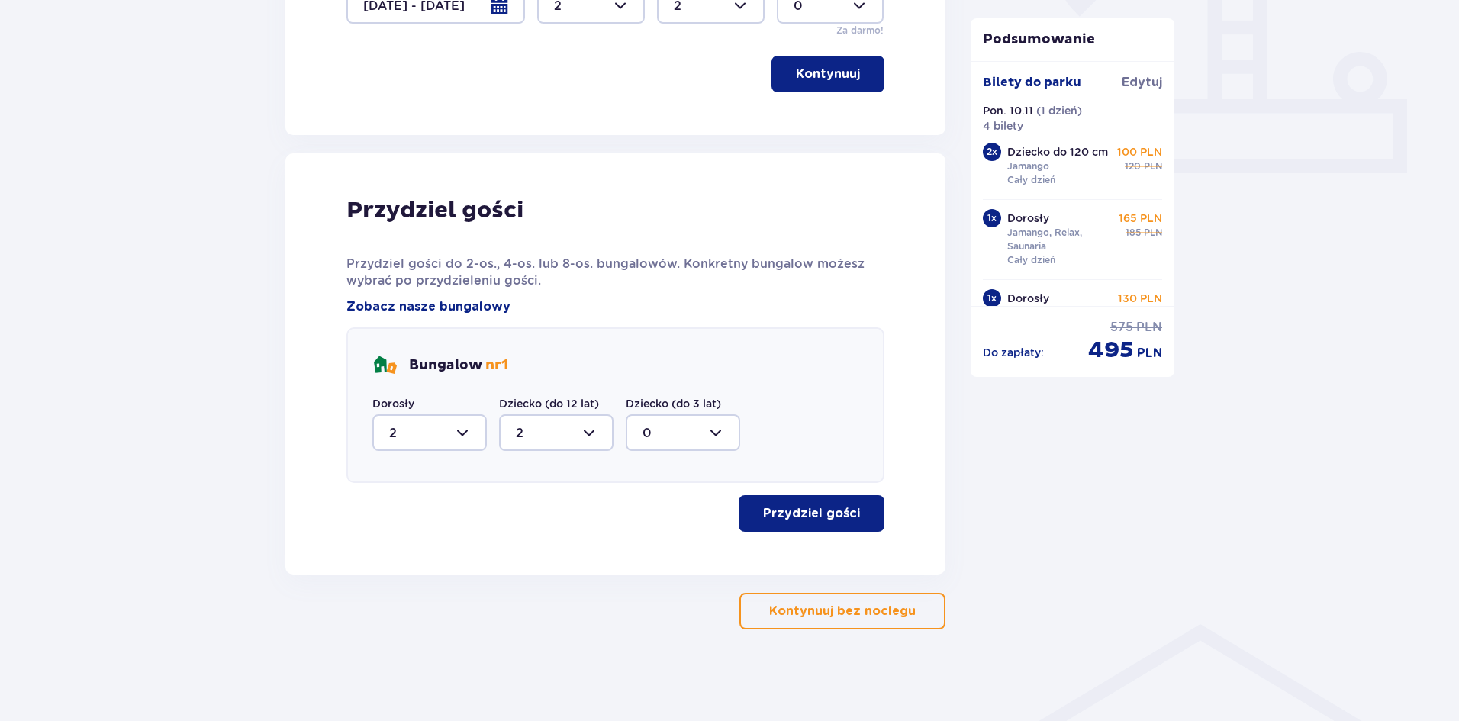
click at [781, 514] on p "Przydziel gości" at bounding box center [811, 513] width 97 height 17
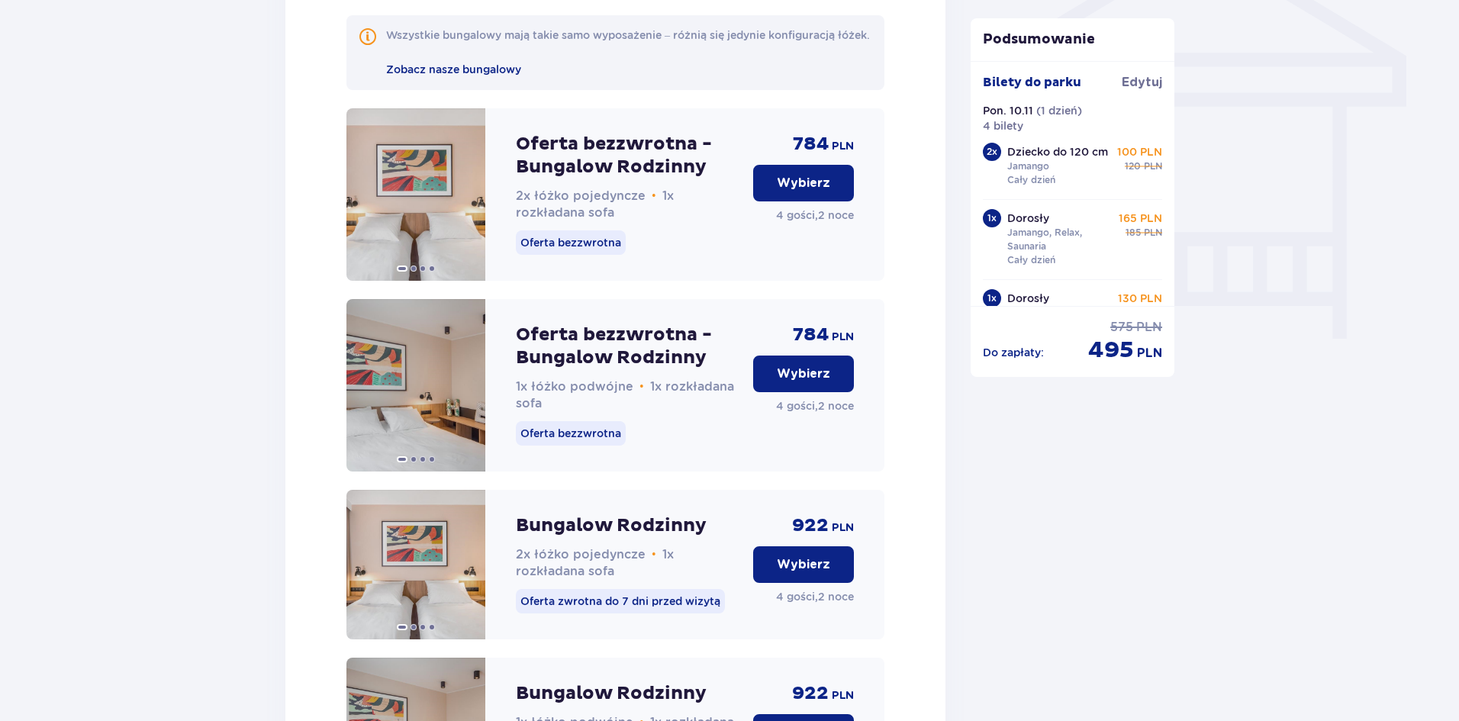
scroll to position [1343, 0]
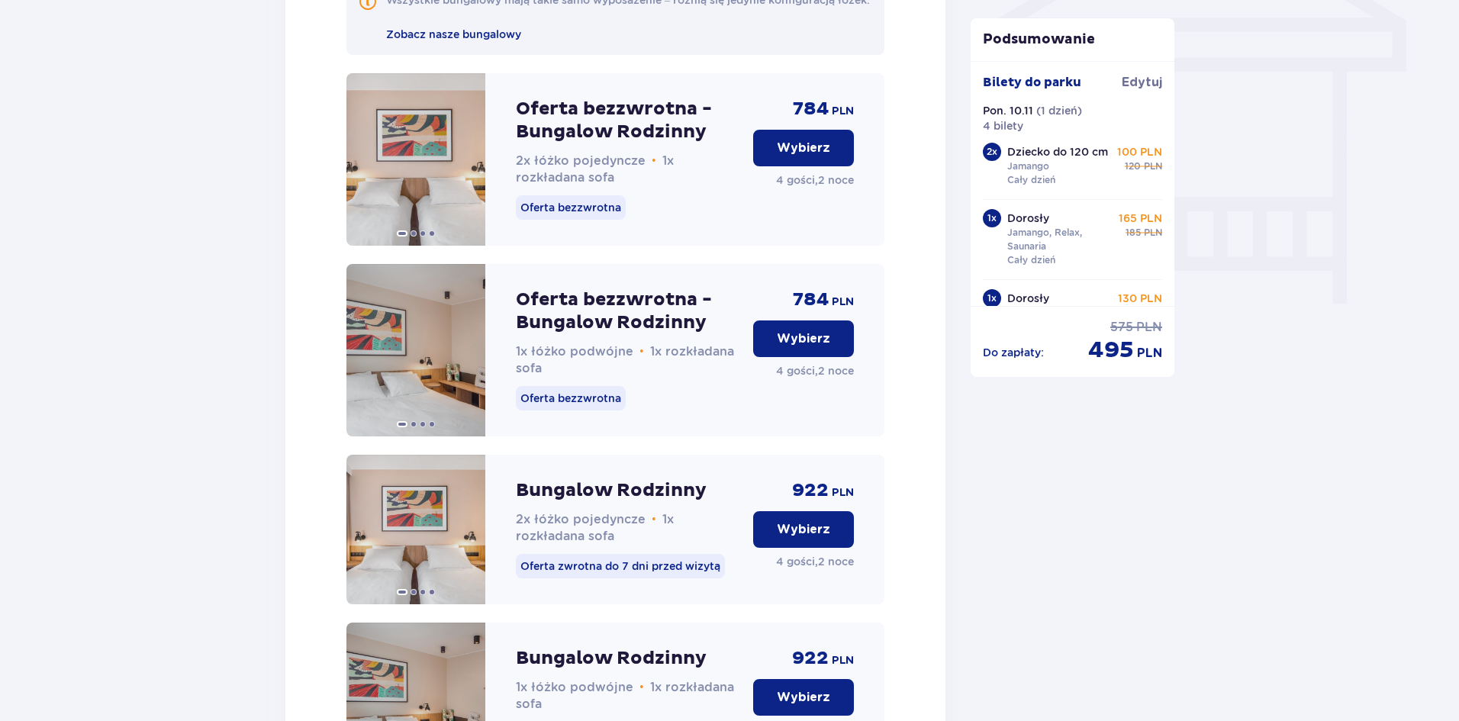
click at [800, 347] on p "Wybierz" at bounding box center [803, 338] width 53 height 17
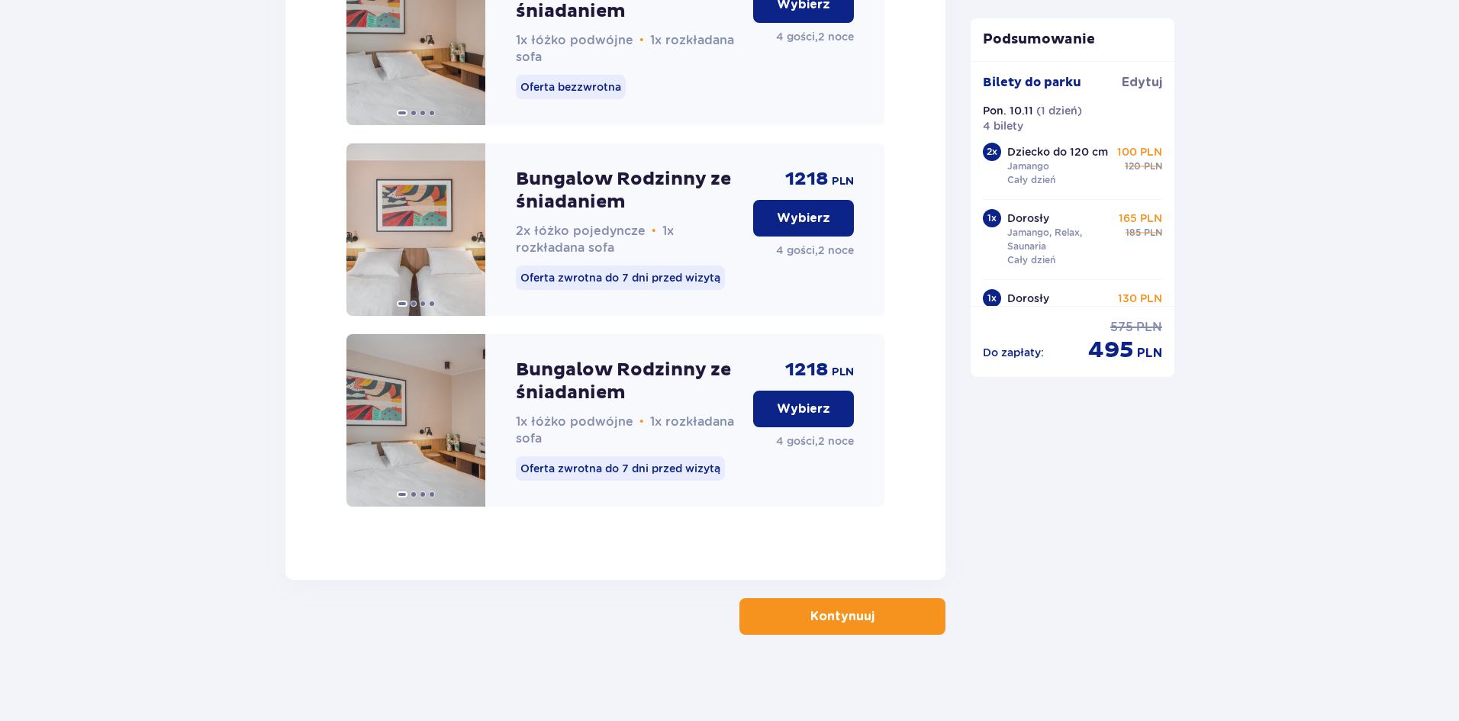
scroll to position [2438, 0]
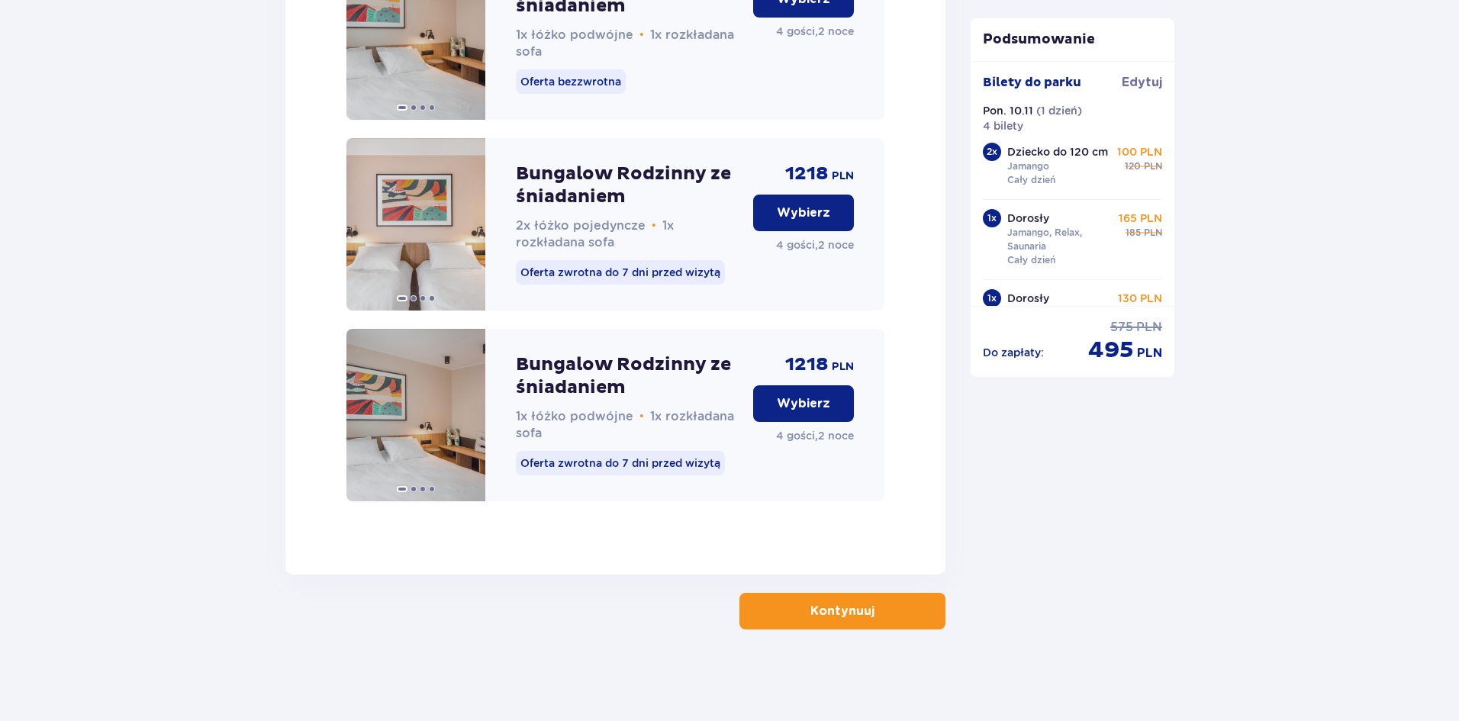
click at [857, 609] on p "Kontynuuj" at bounding box center [843, 611] width 64 height 17
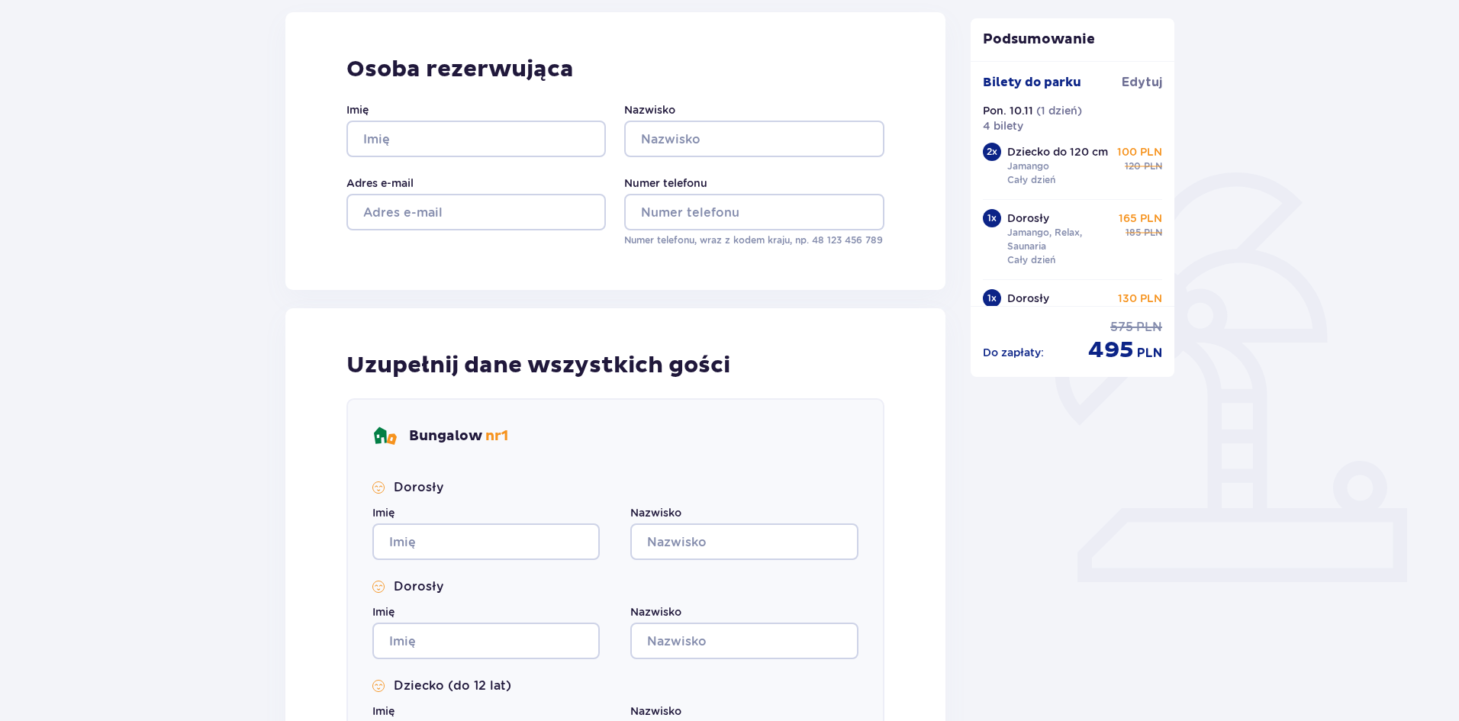
scroll to position [153, 0]
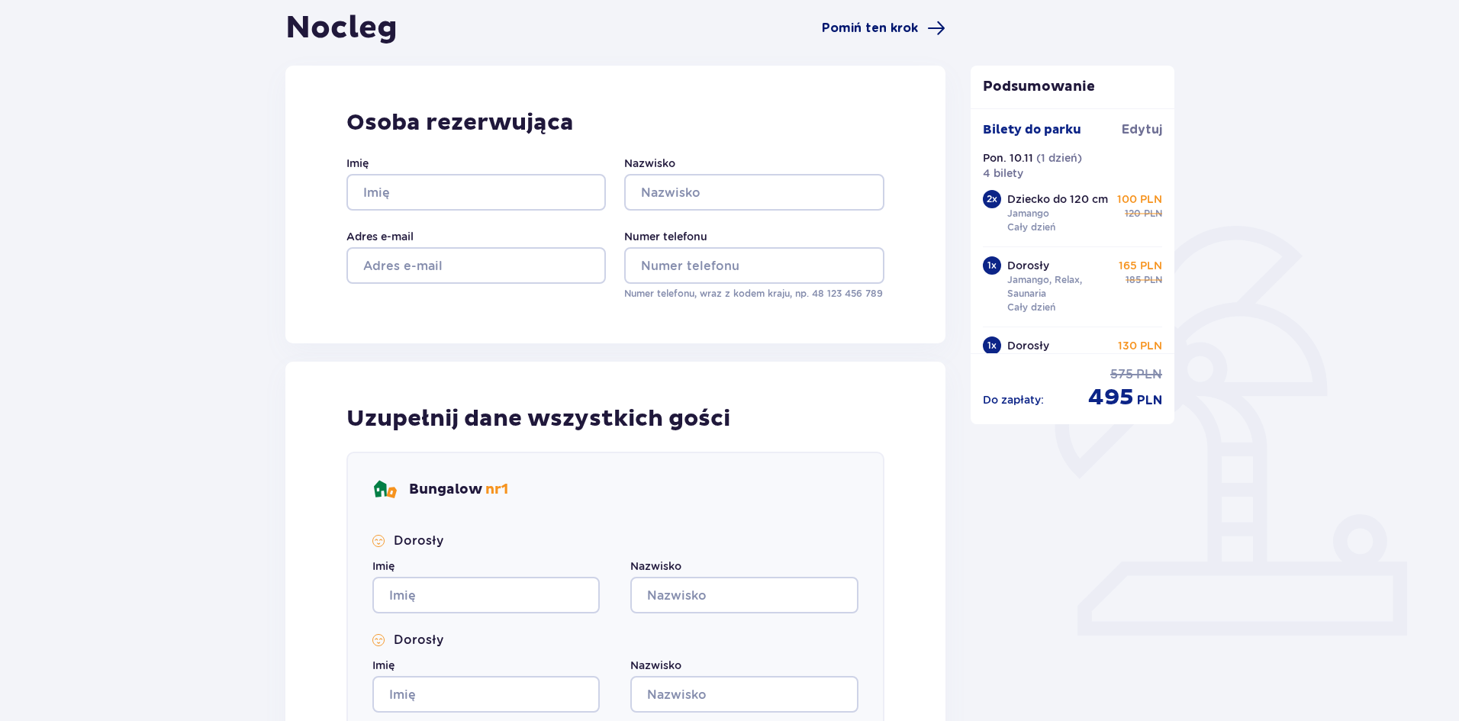
click at [862, 27] on span "Pomiń ten krok" at bounding box center [870, 28] width 96 height 17
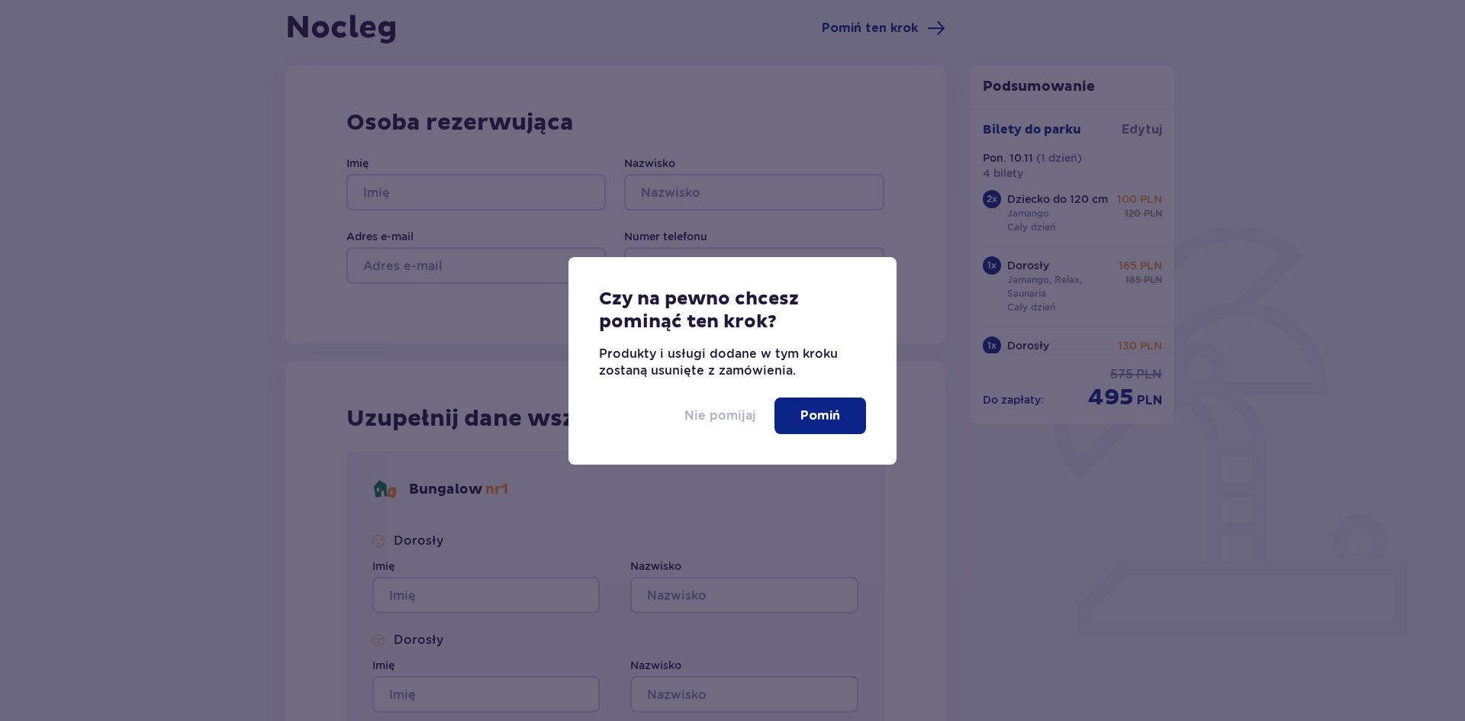
click at [737, 415] on p "Nie pomijaj" at bounding box center [721, 416] width 72 height 17
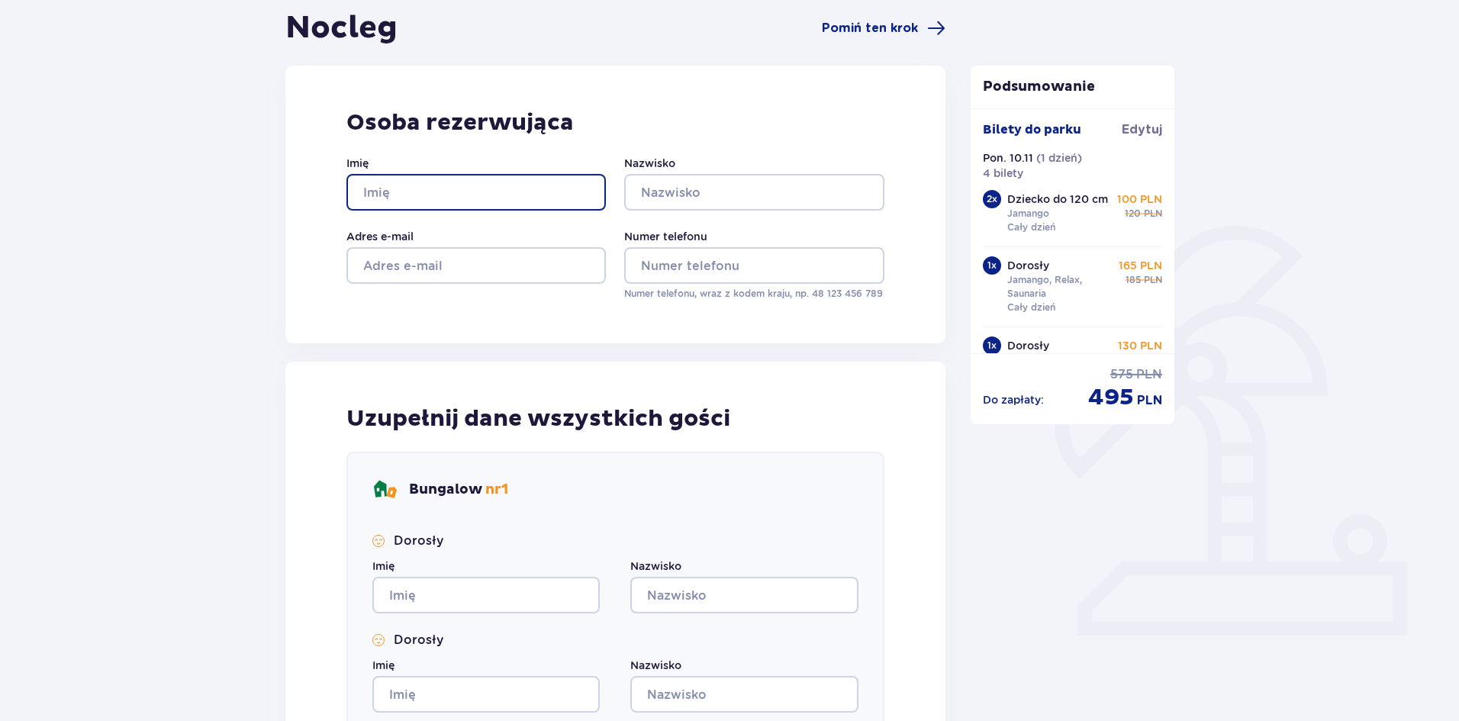
click at [440, 194] on input "Imię" at bounding box center [476, 192] width 259 height 37
type input "Adam"
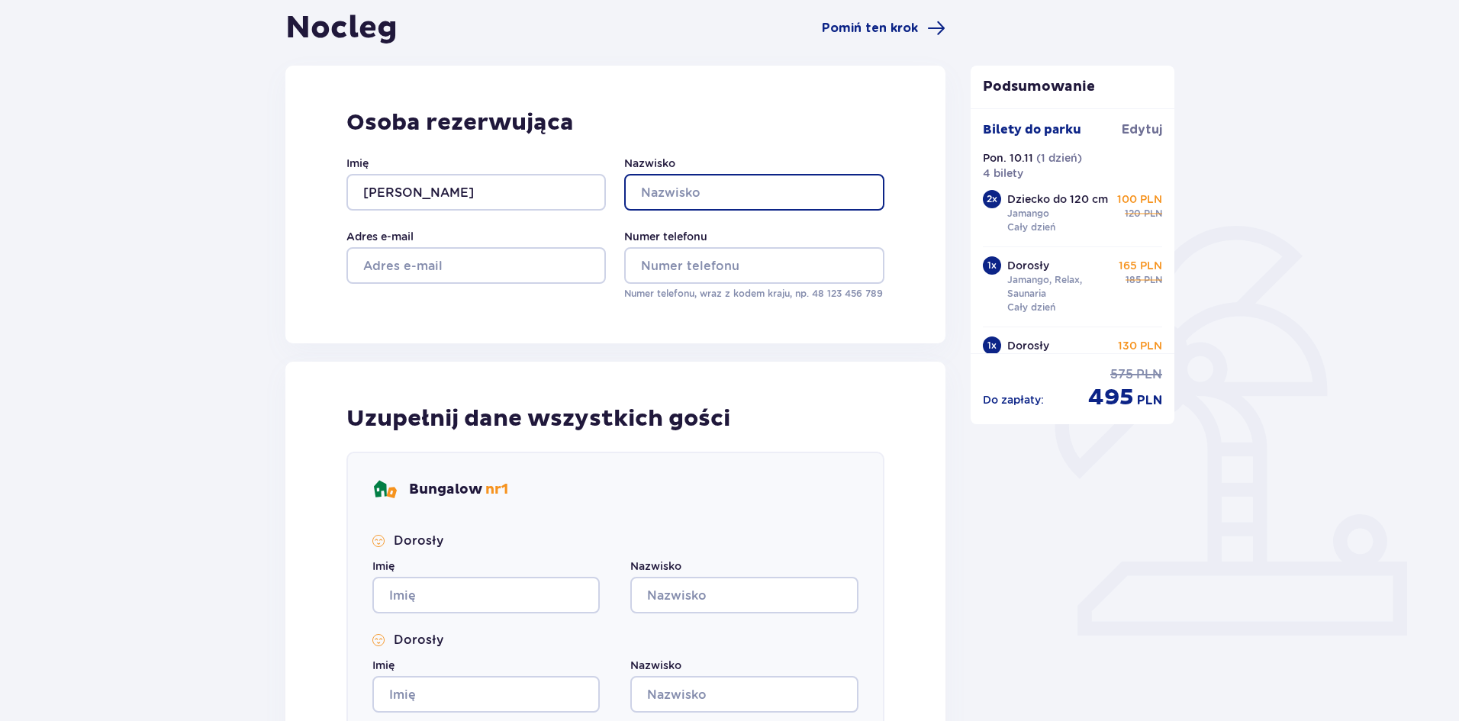
click at [727, 201] on input "Nazwisko" at bounding box center [753, 192] width 259 height 37
type input "Sokołowski"
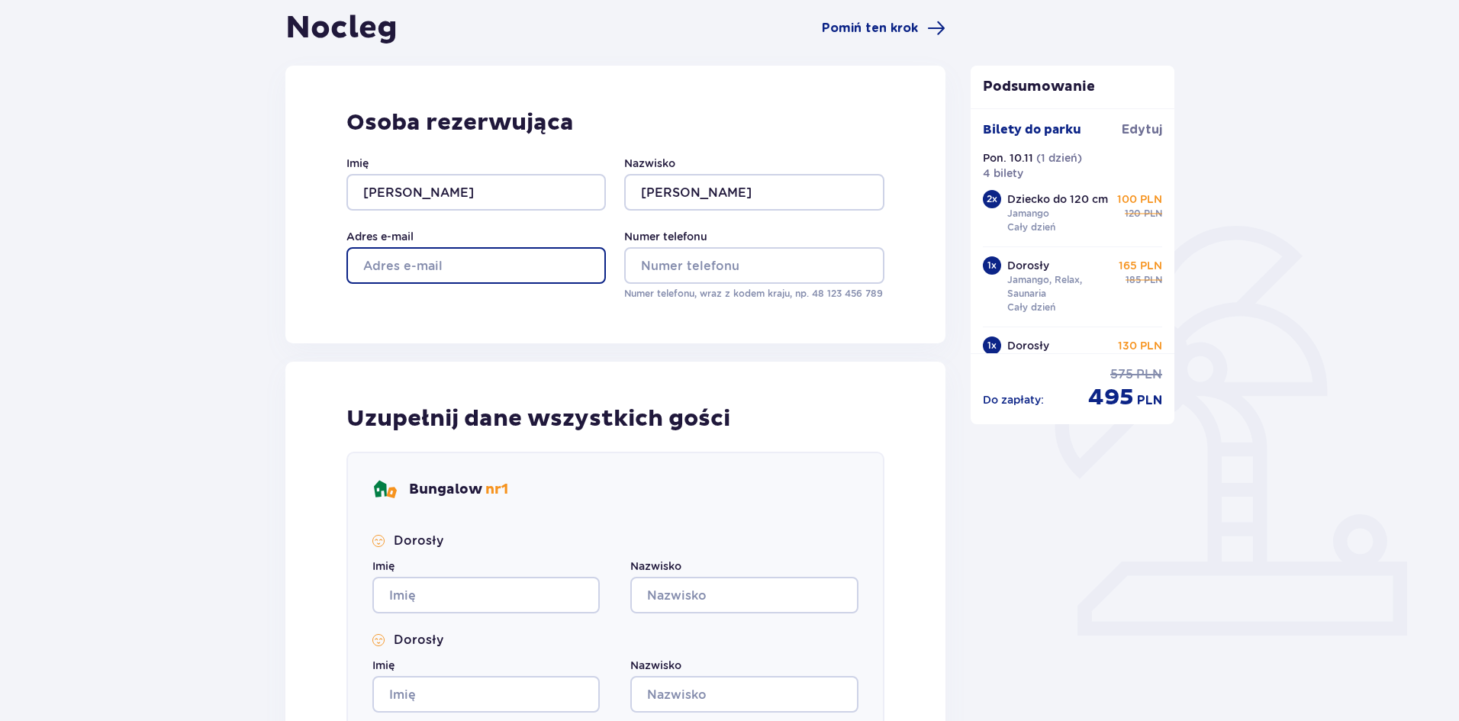
click at [539, 274] on input "Adres e-mail" at bounding box center [476, 265] width 259 height 37
type input "adam.sokolowski663@gmail.com"
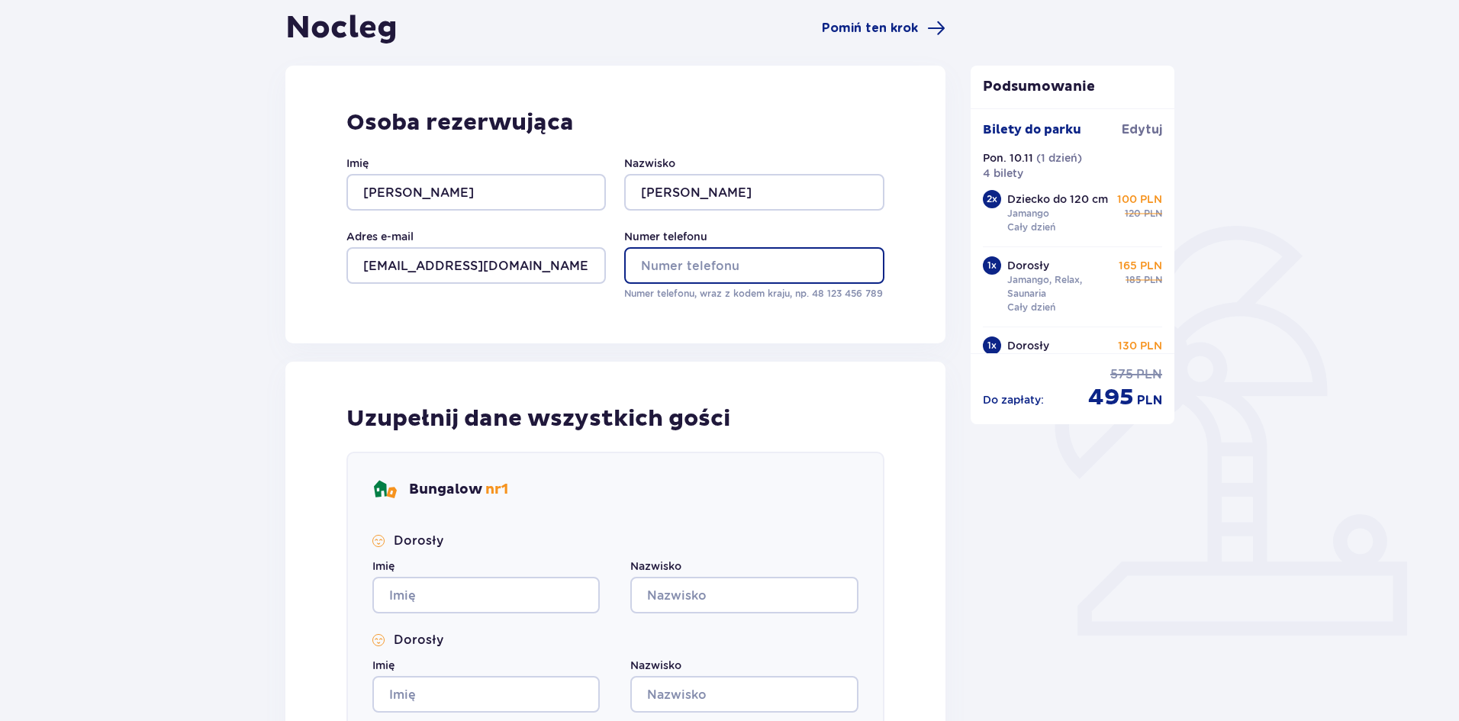
click at [716, 266] on input "Numer telefonu" at bounding box center [753, 265] width 259 height 37
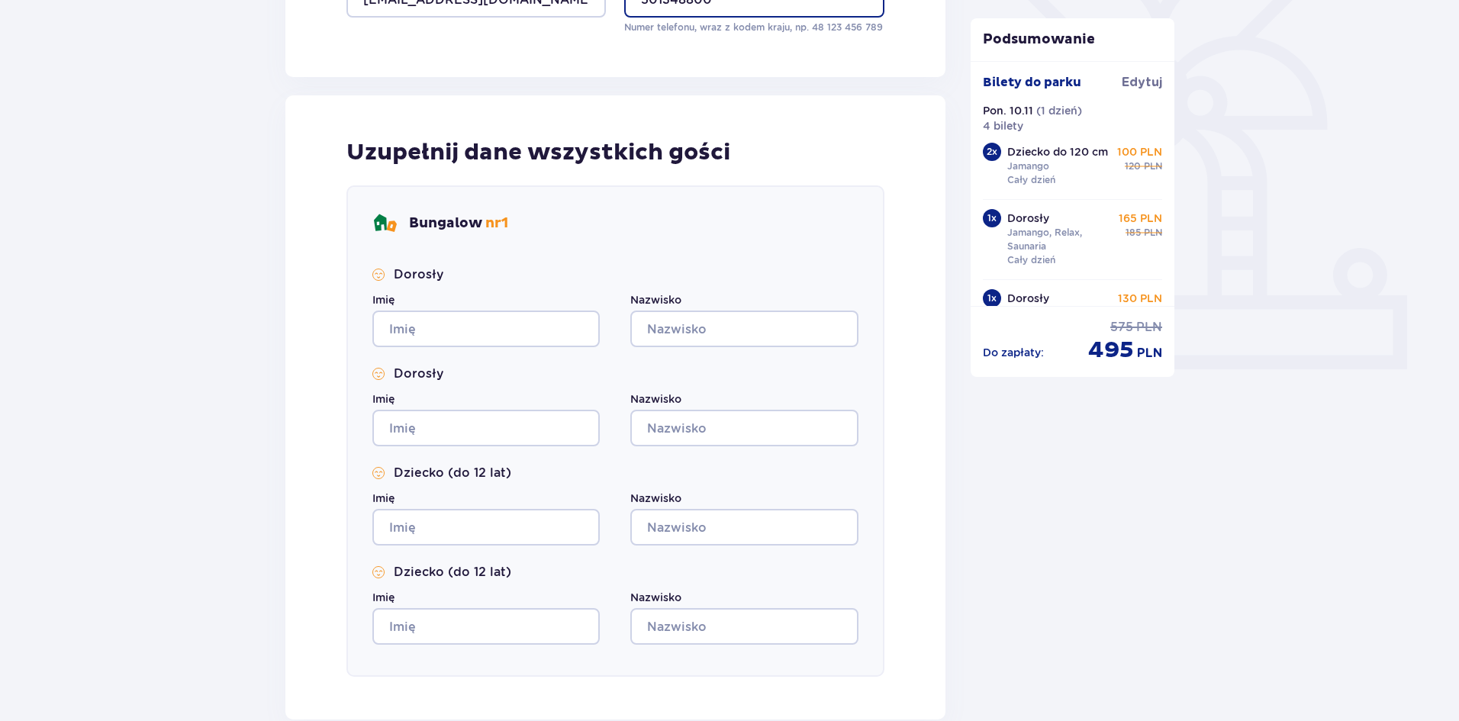
scroll to position [458, 0]
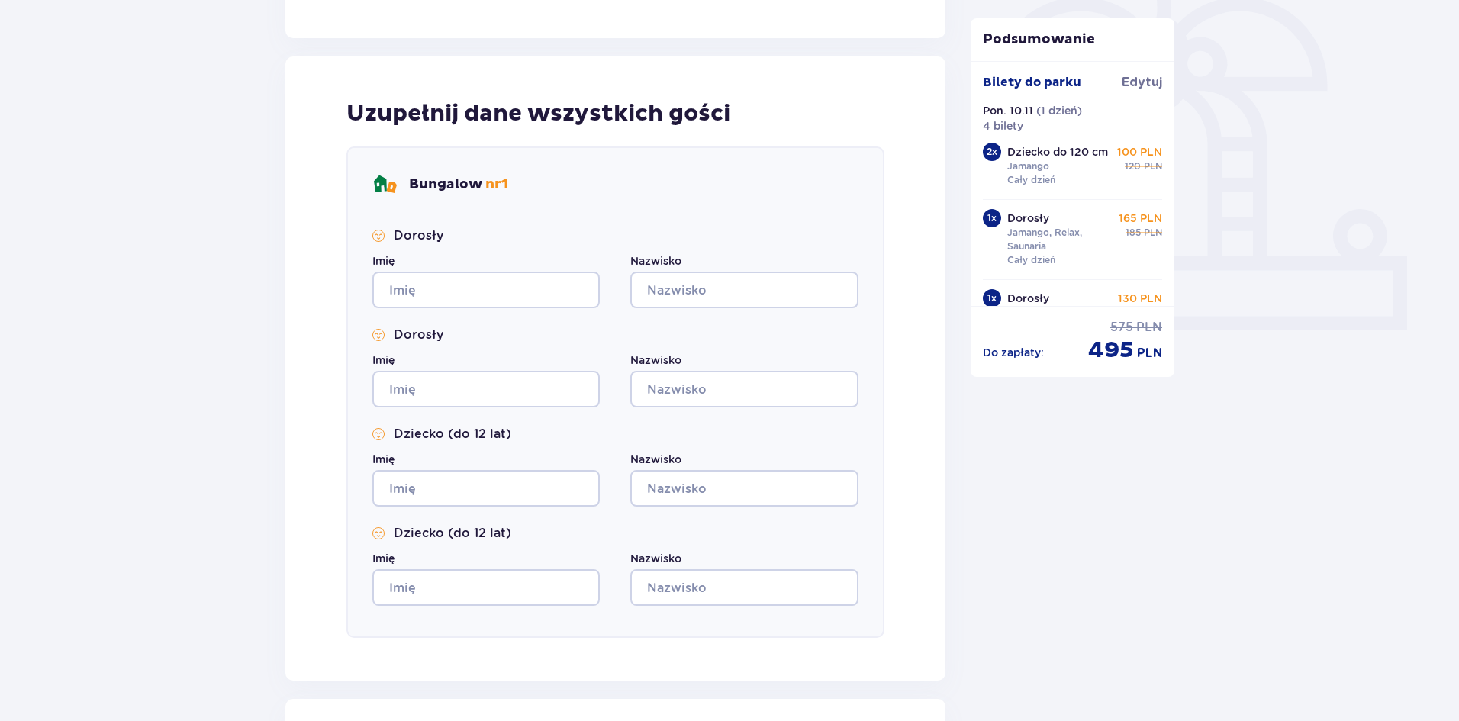
type input "501348800"
click at [424, 290] on input "Imię" at bounding box center [485, 290] width 227 height 37
type input "adam"
type input "basia"
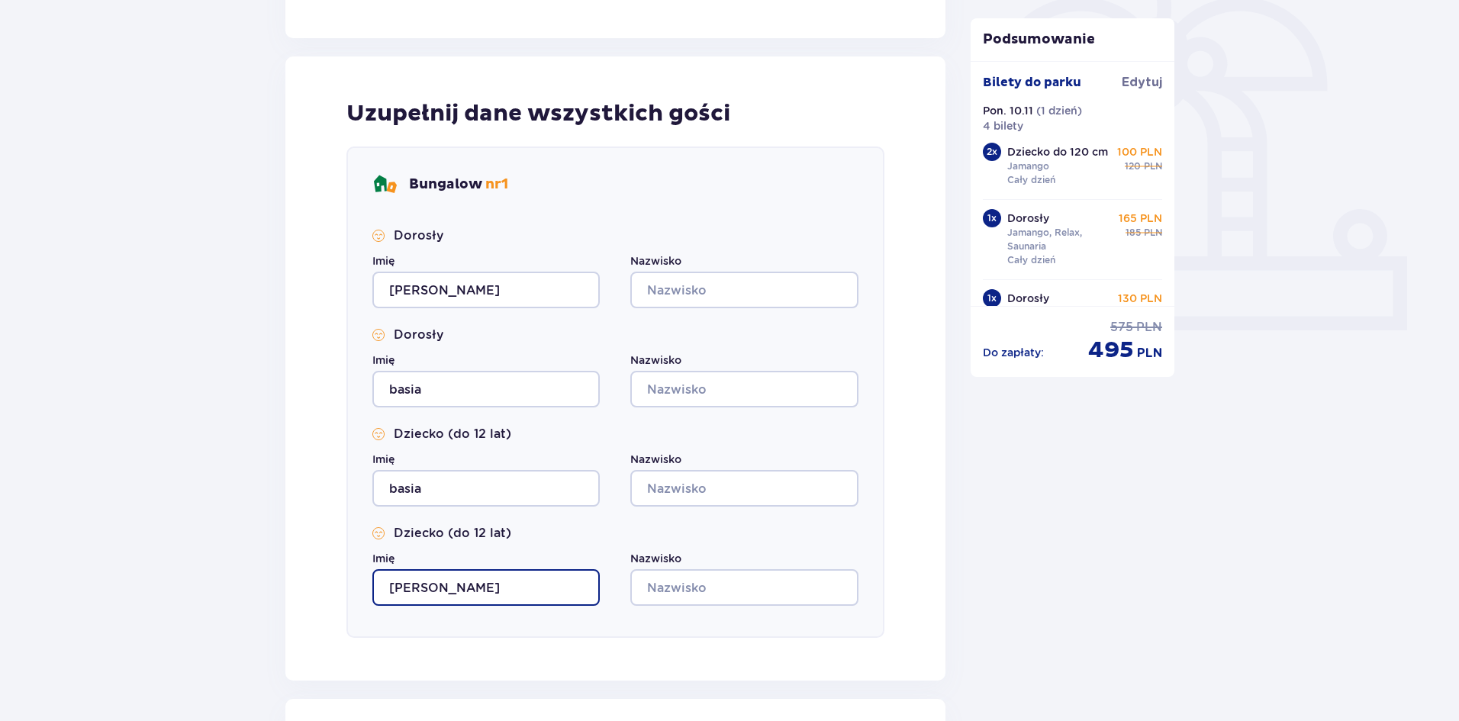
type input "adam"
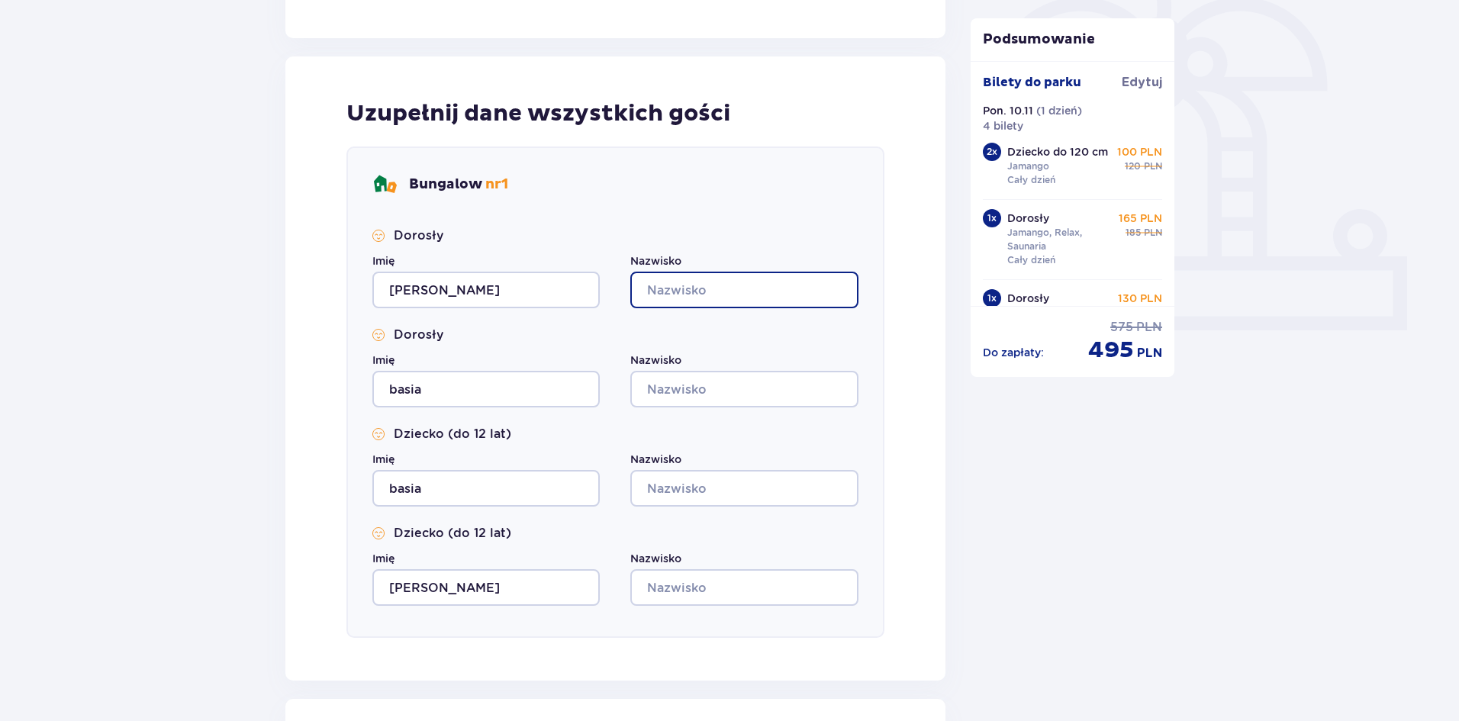
click at [672, 286] on input "Nazwisko" at bounding box center [743, 290] width 227 height 37
type input "s"
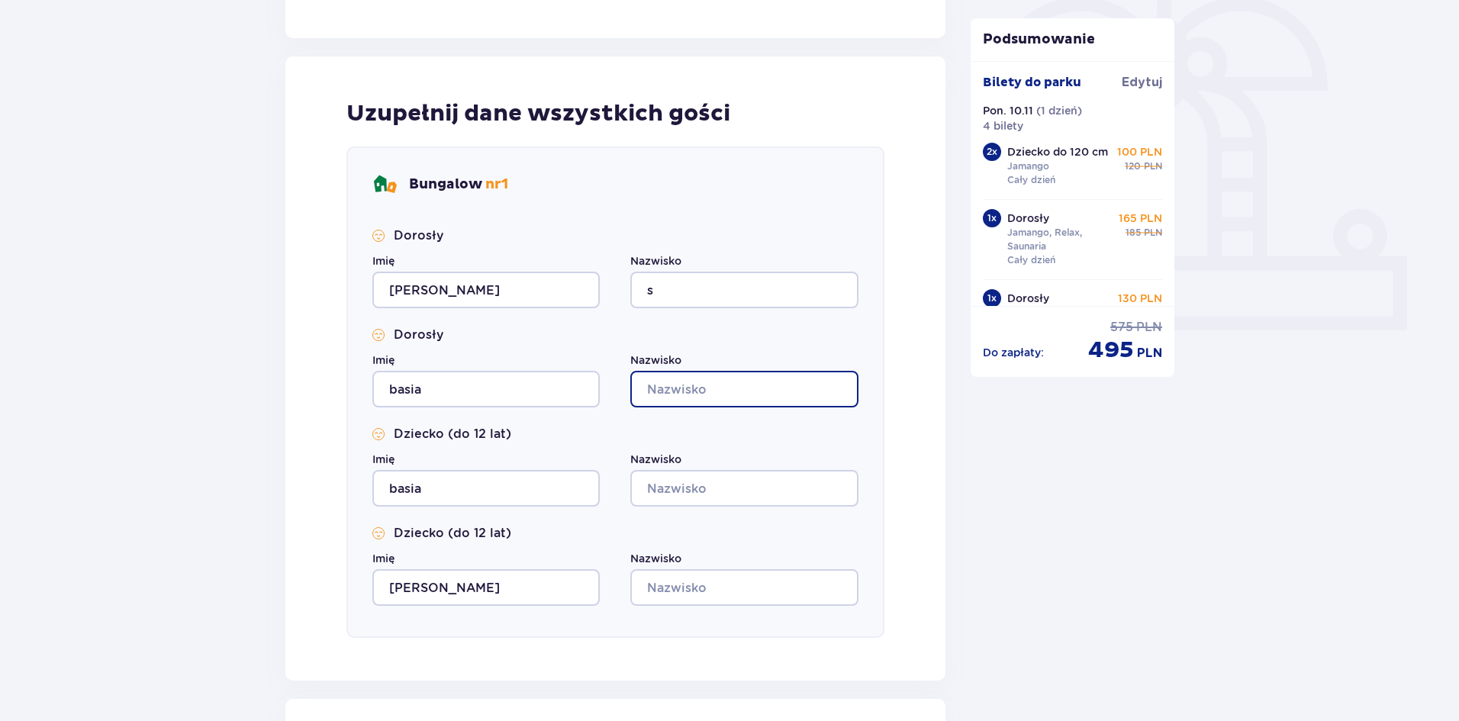
click at [677, 386] on input "Nazwisko" at bounding box center [743, 389] width 227 height 37
type input "s"
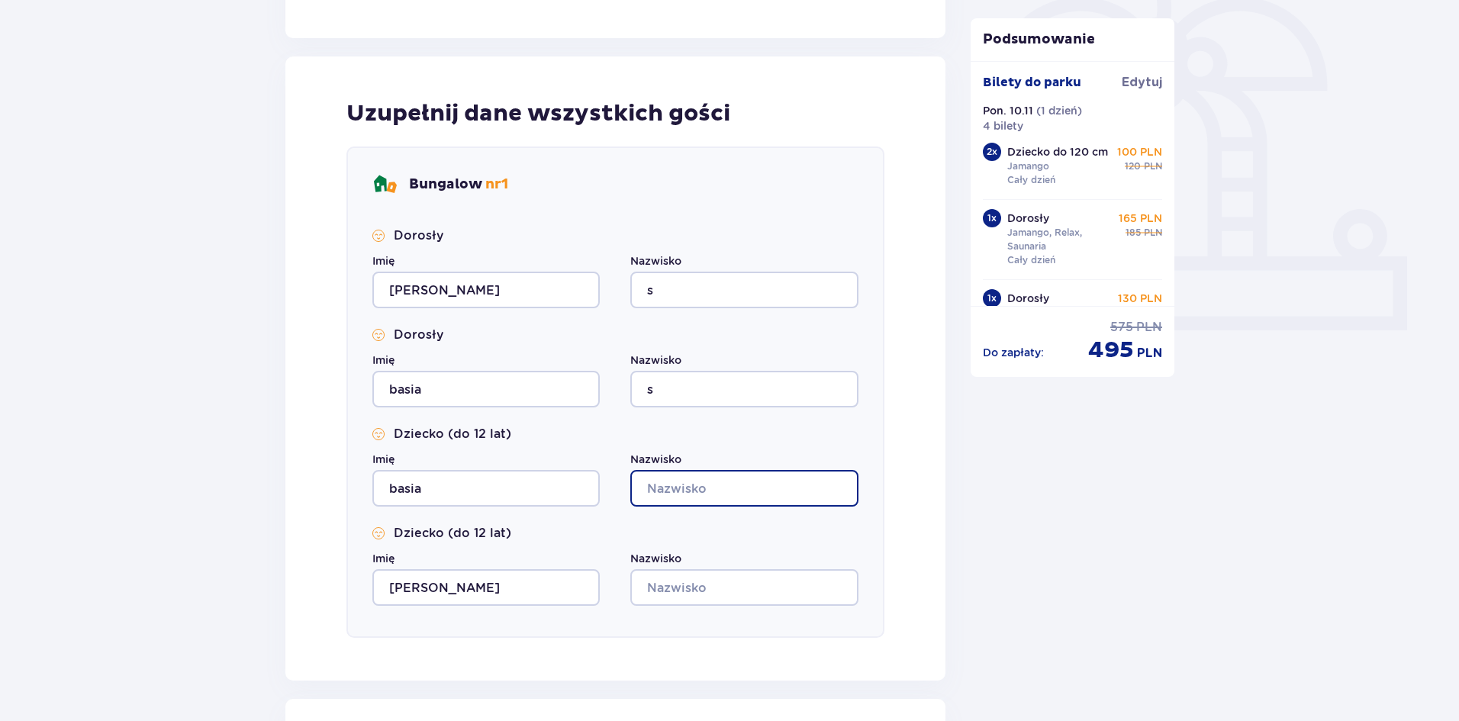
click at [672, 495] on input "Nazwisko" at bounding box center [743, 488] width 227 height 37
type input "s"
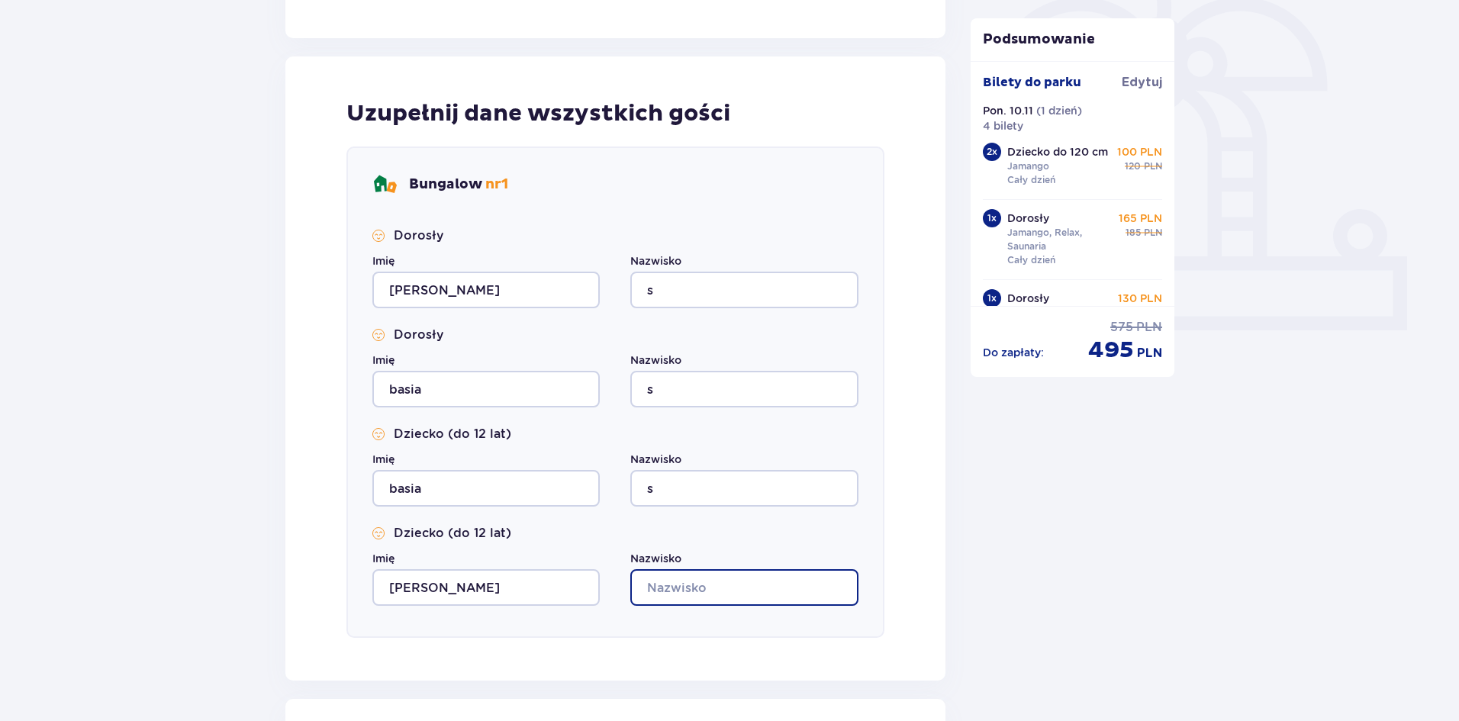
click at [680, 586] on input "Nazwisko" at bounding box center [743, 587] width 227 height 37
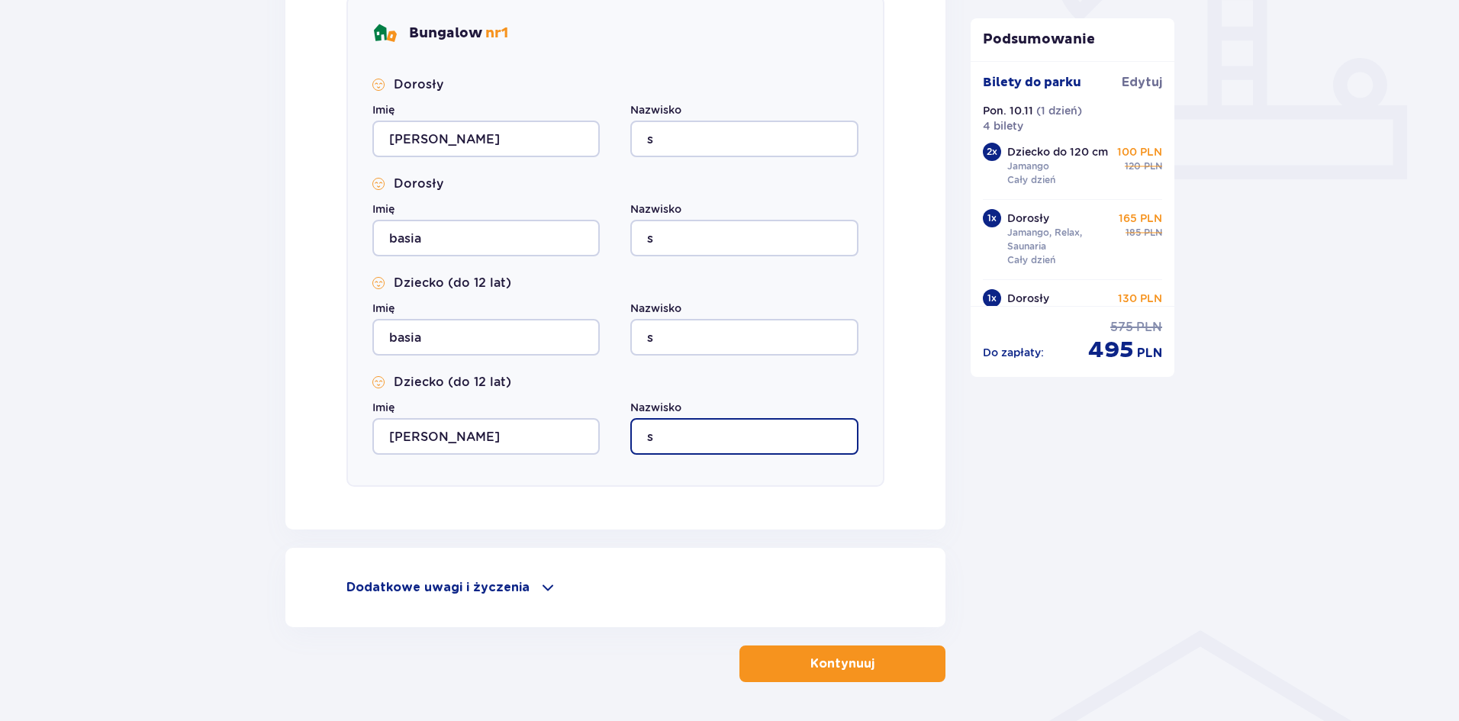
scroll to position [662, 0]
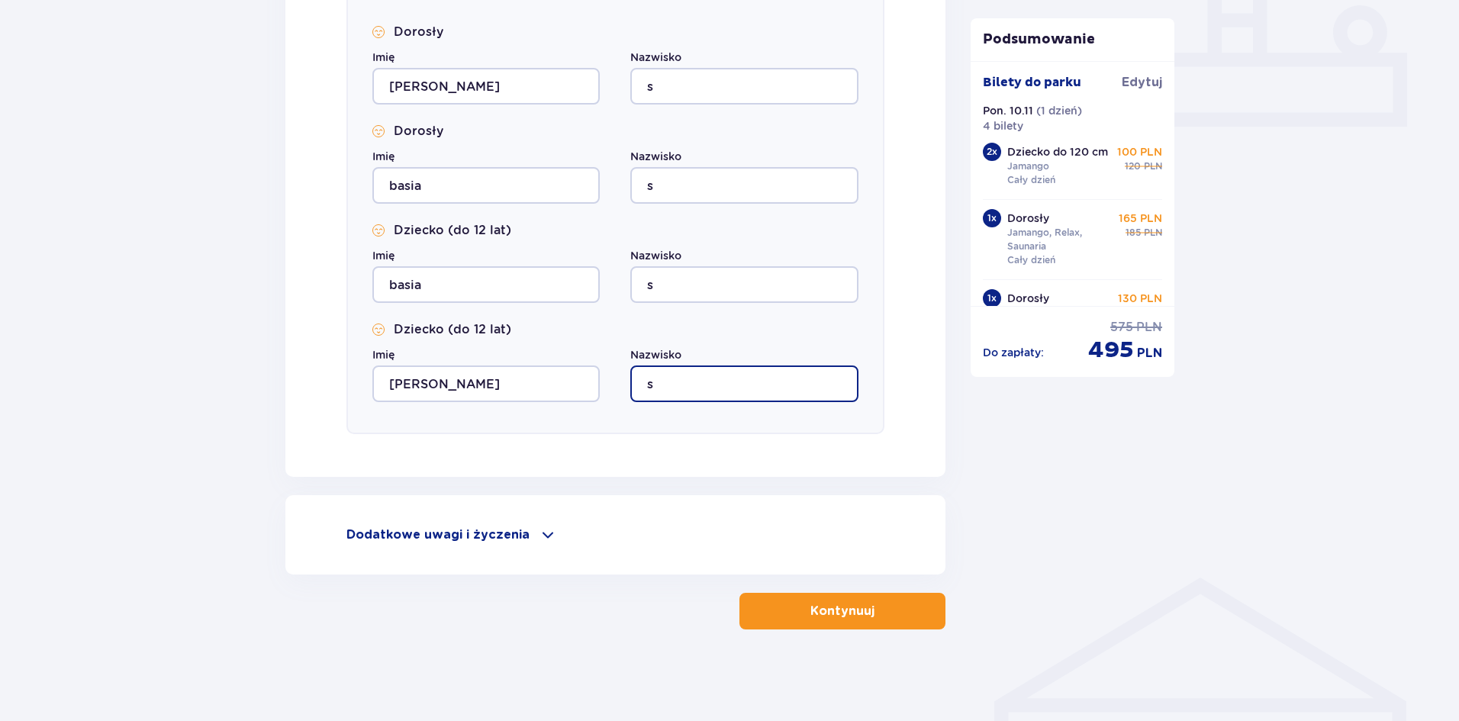
type input "s"
click at [837, 615] on p "Kontynuuj" at bounding box center [843, 611] width 64 height 17
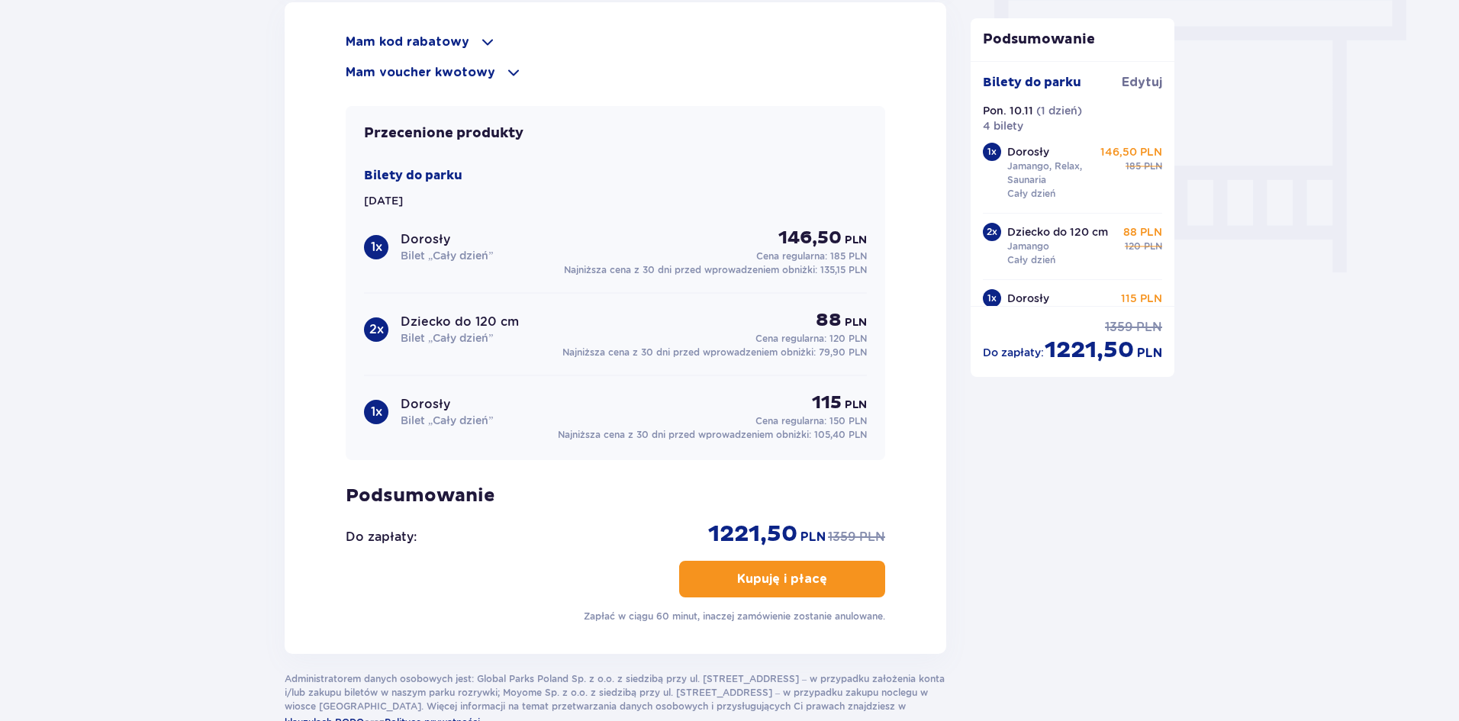
scroll to position [1297, 0]
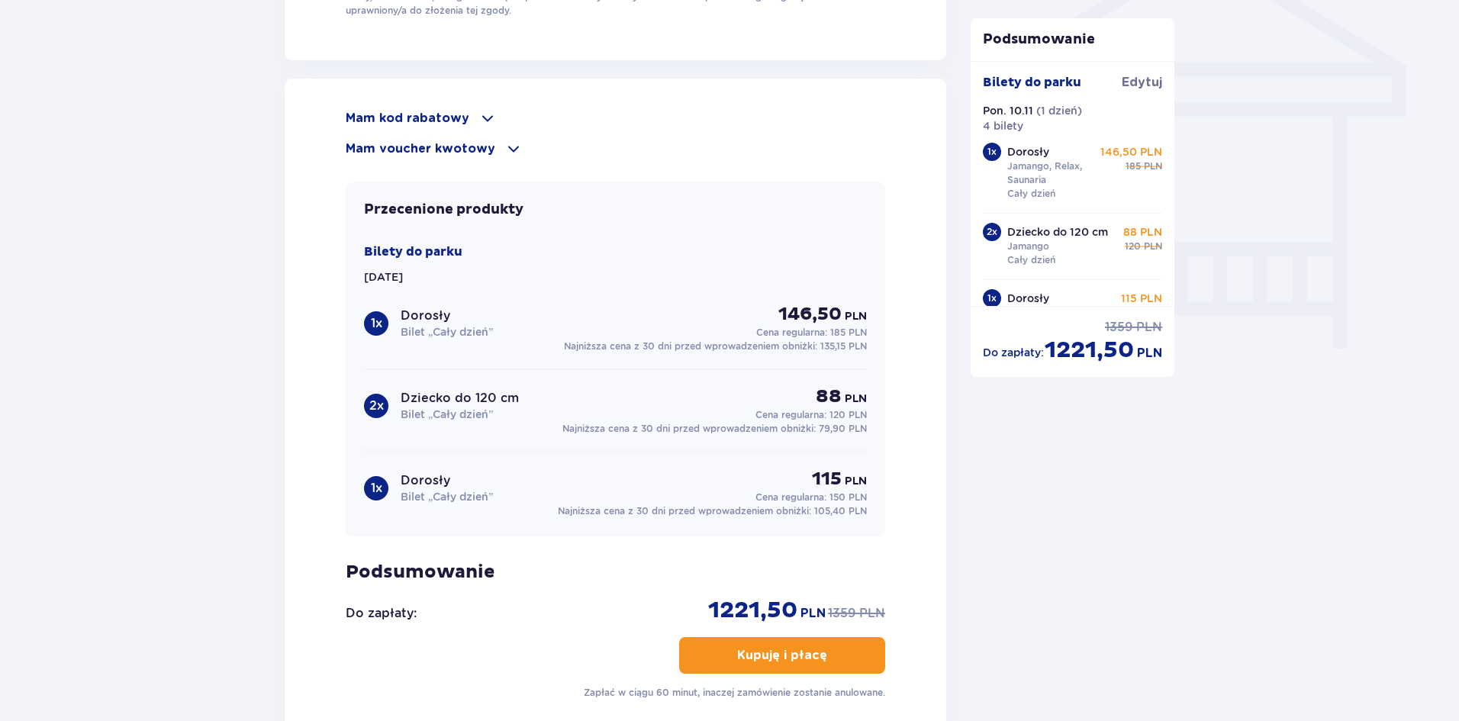
click at [509, 144] on span at bounding box center [513, 149] width 18 height 18
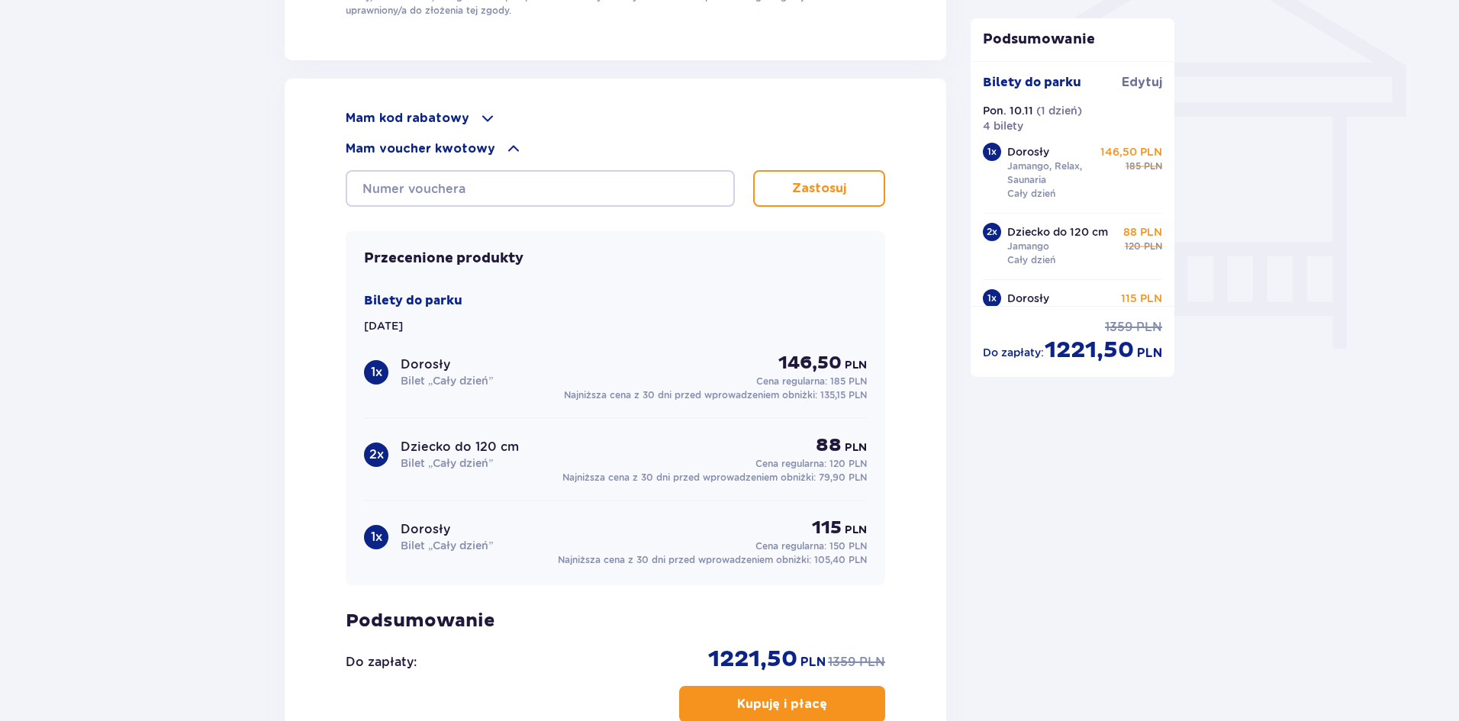
click at [508, 144] on span at bounding box center [513, 149] width 18 height 18
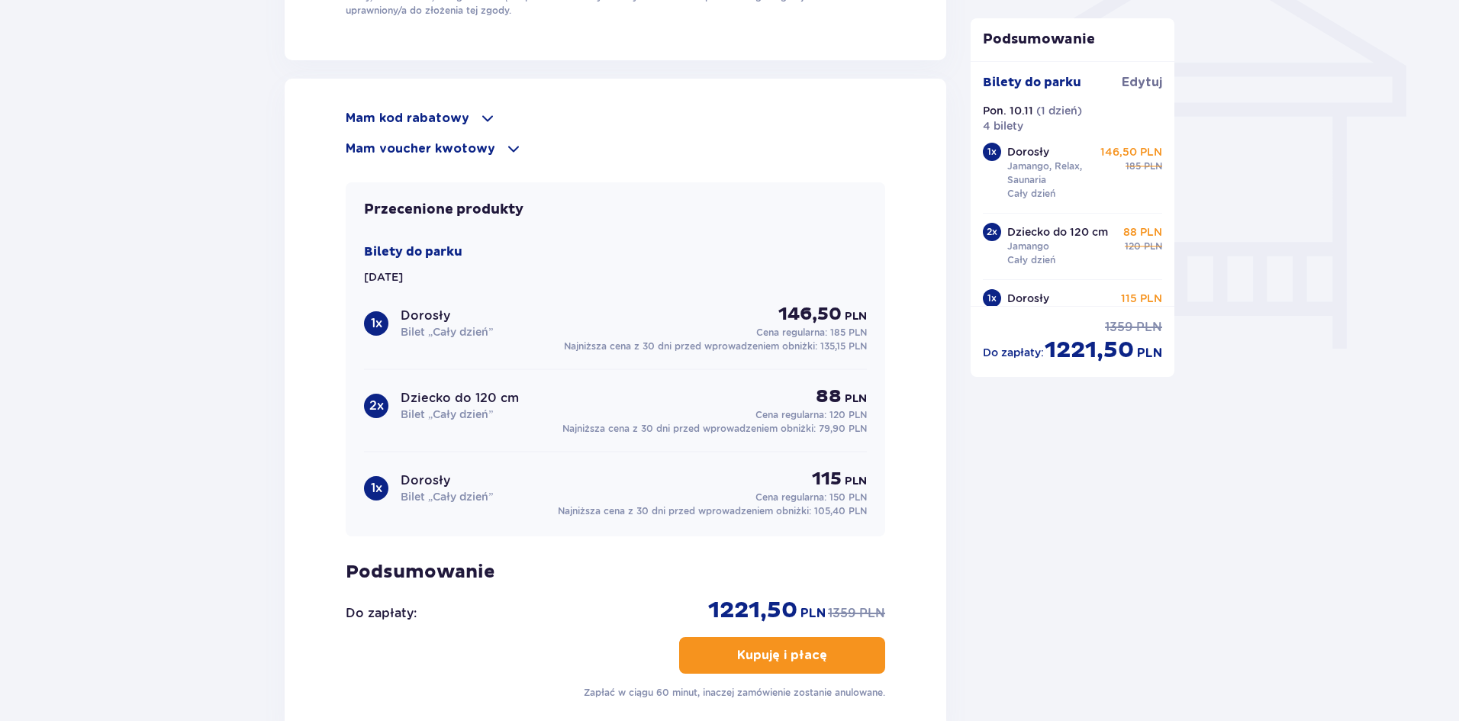
click at [480, 110] on span at bounding box center [488, 118] width 18 height 18
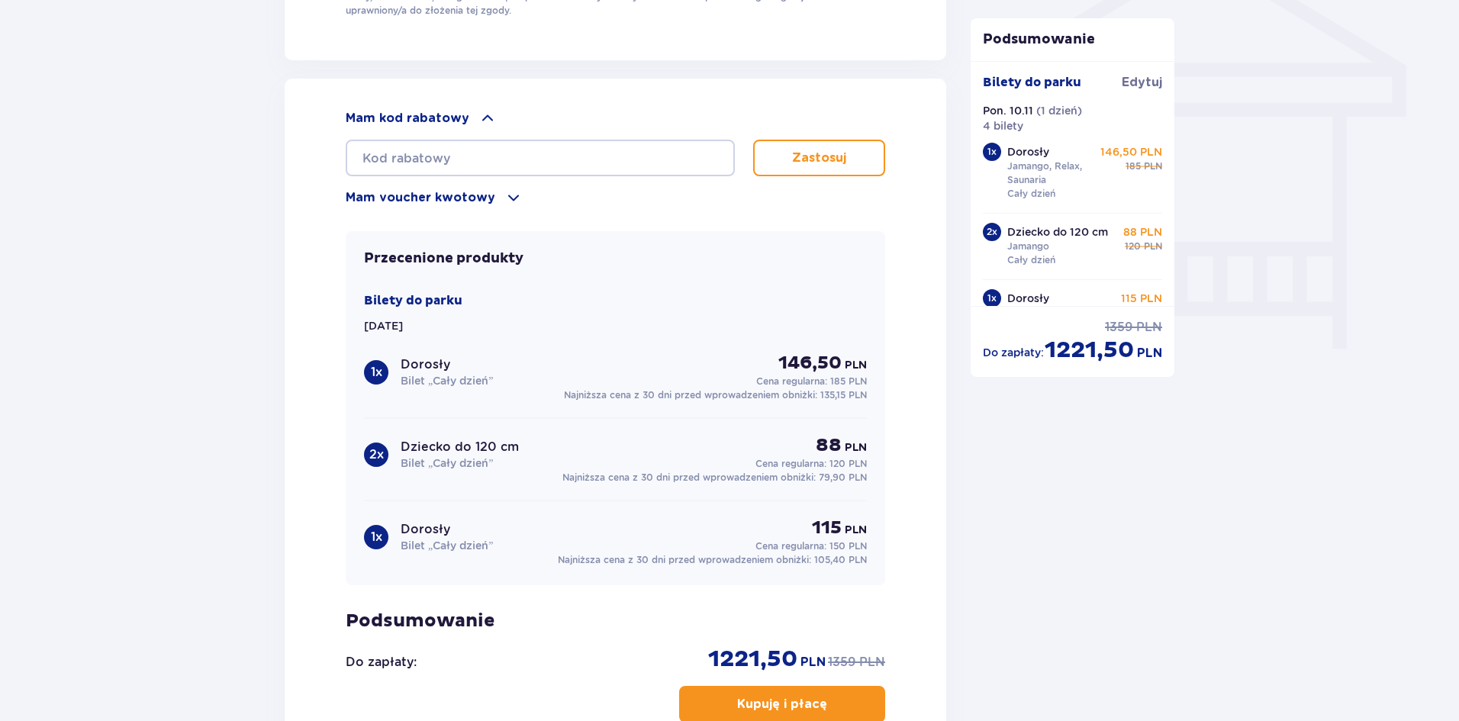
click at [480, 110] on span at bounding box center [488, 118] width 18 height 18
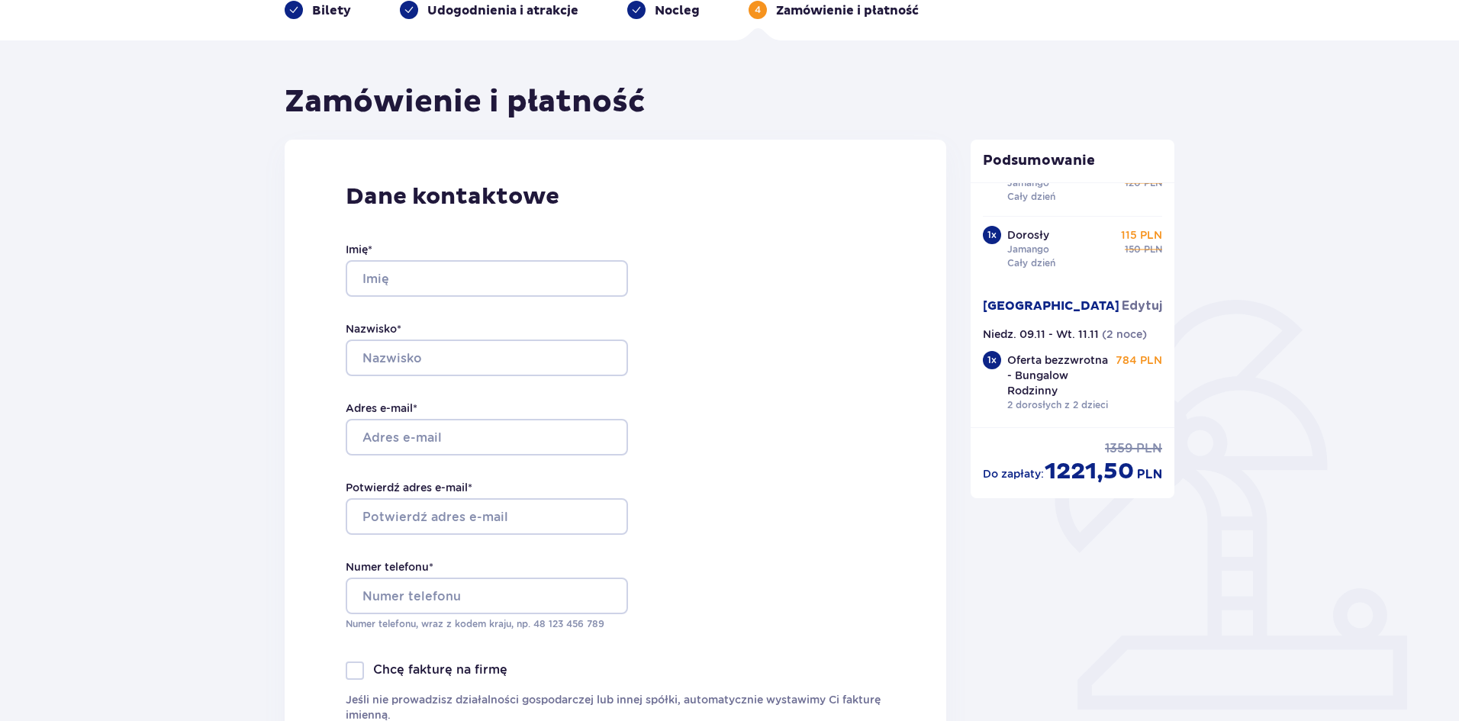
scroll to position [0, 0]
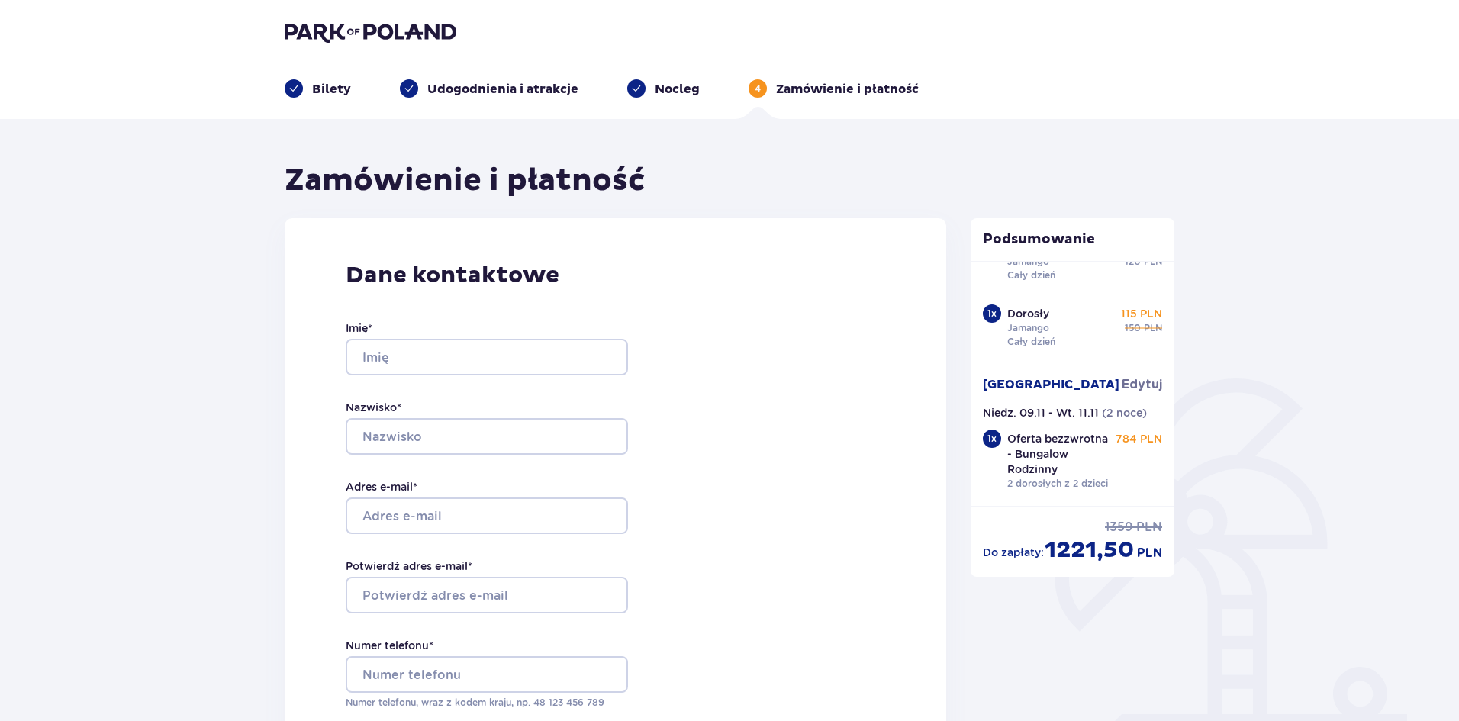
click at [321, 86] on p "Bilety" at bounding box center [331, 89] width 39 height 17
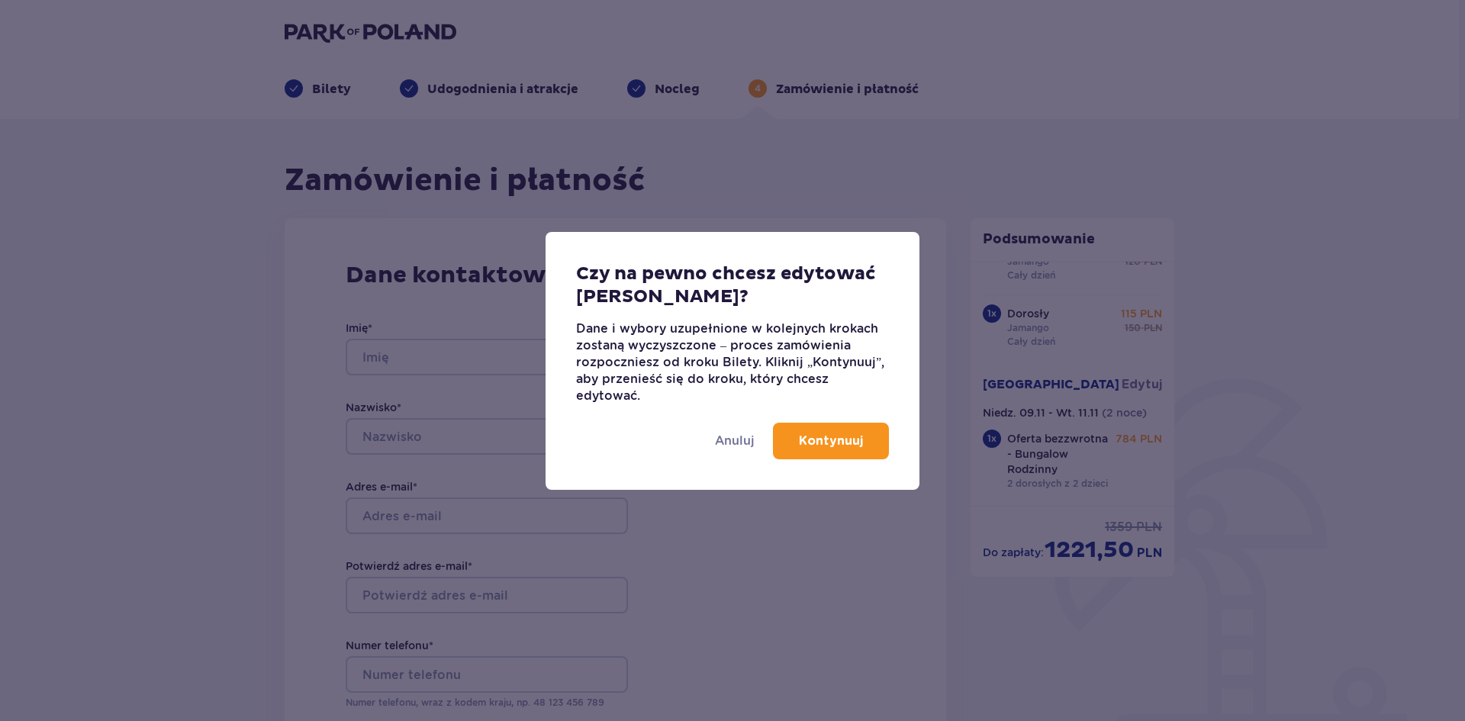
click at [817, 443] on p "Kontynuuj" at bounding box center [831, 441] width 64 height 17
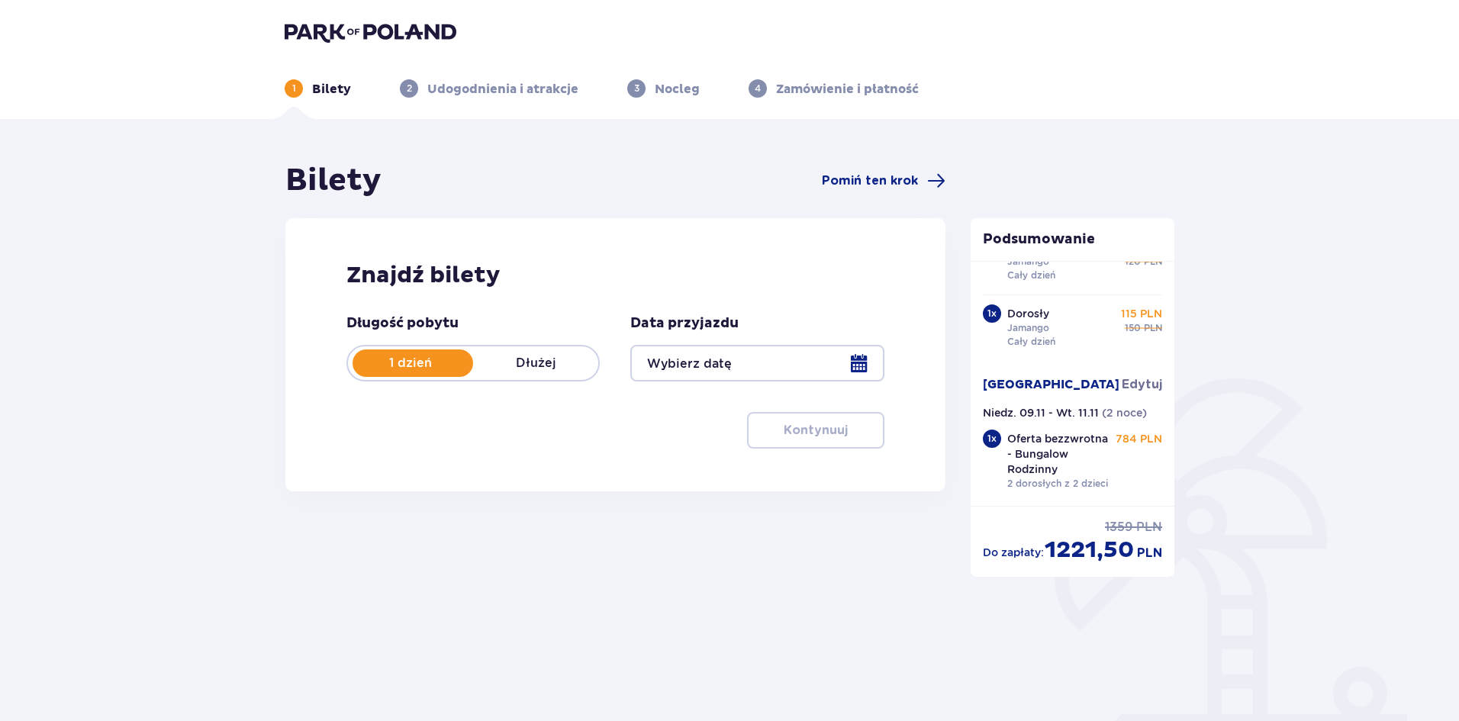
type input "[DATE]"
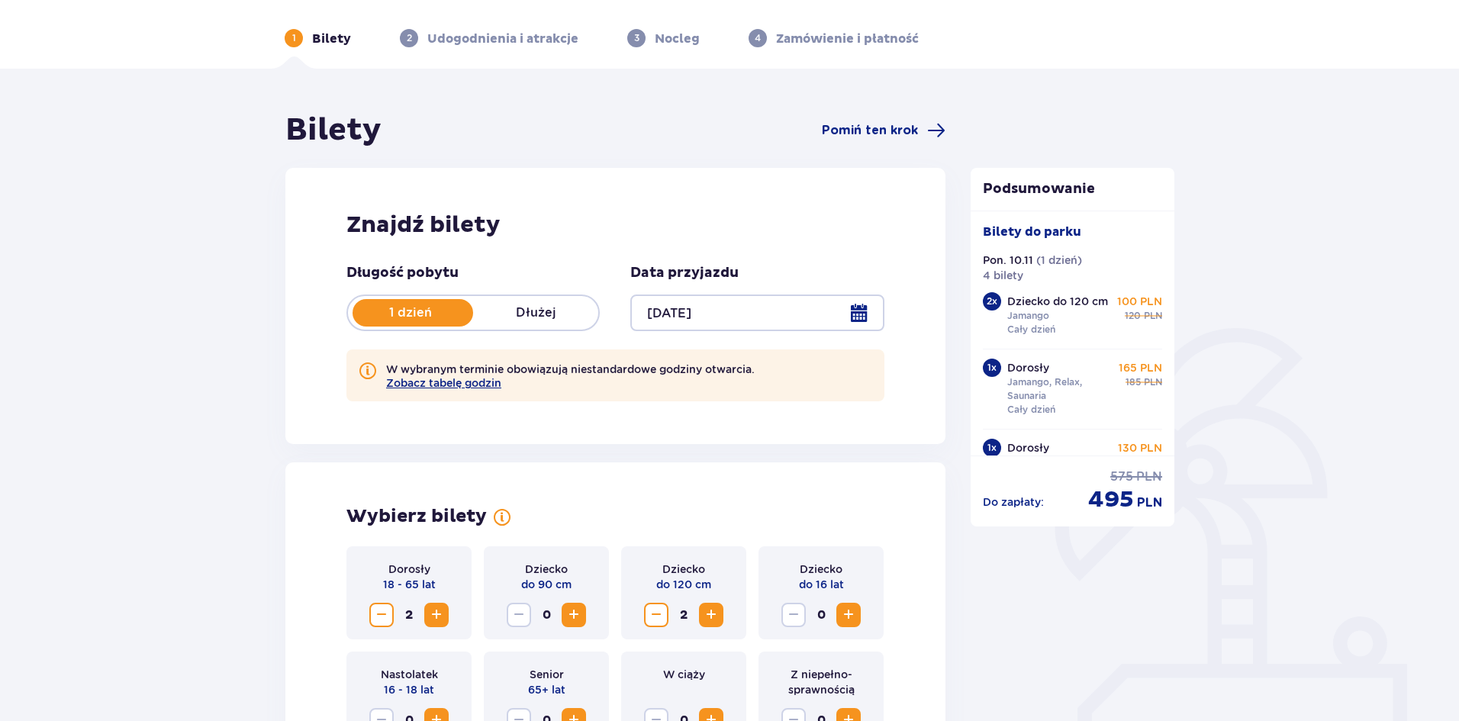
scroll to position [76, 0]
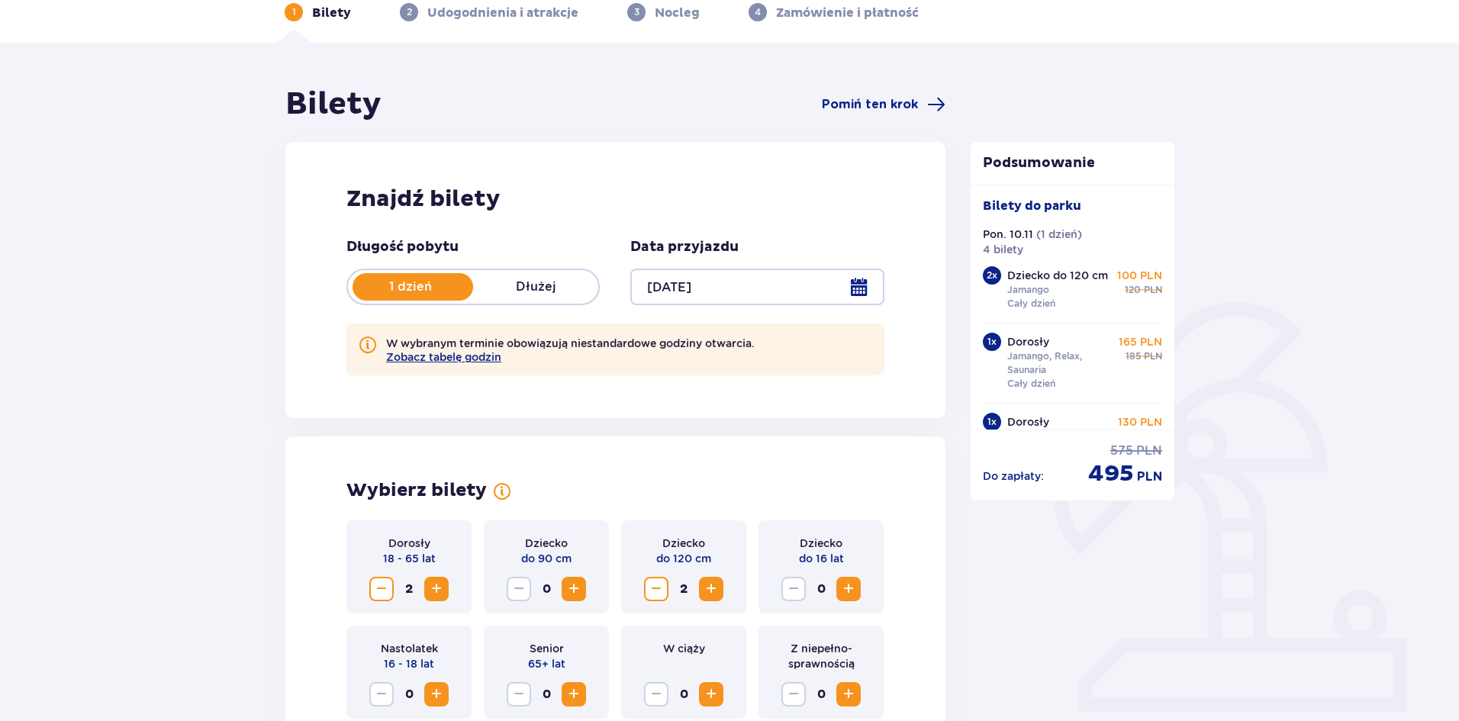
click at [524, 279] on p "Dłużej" at bounding box center [535, 287] width 125 height 17
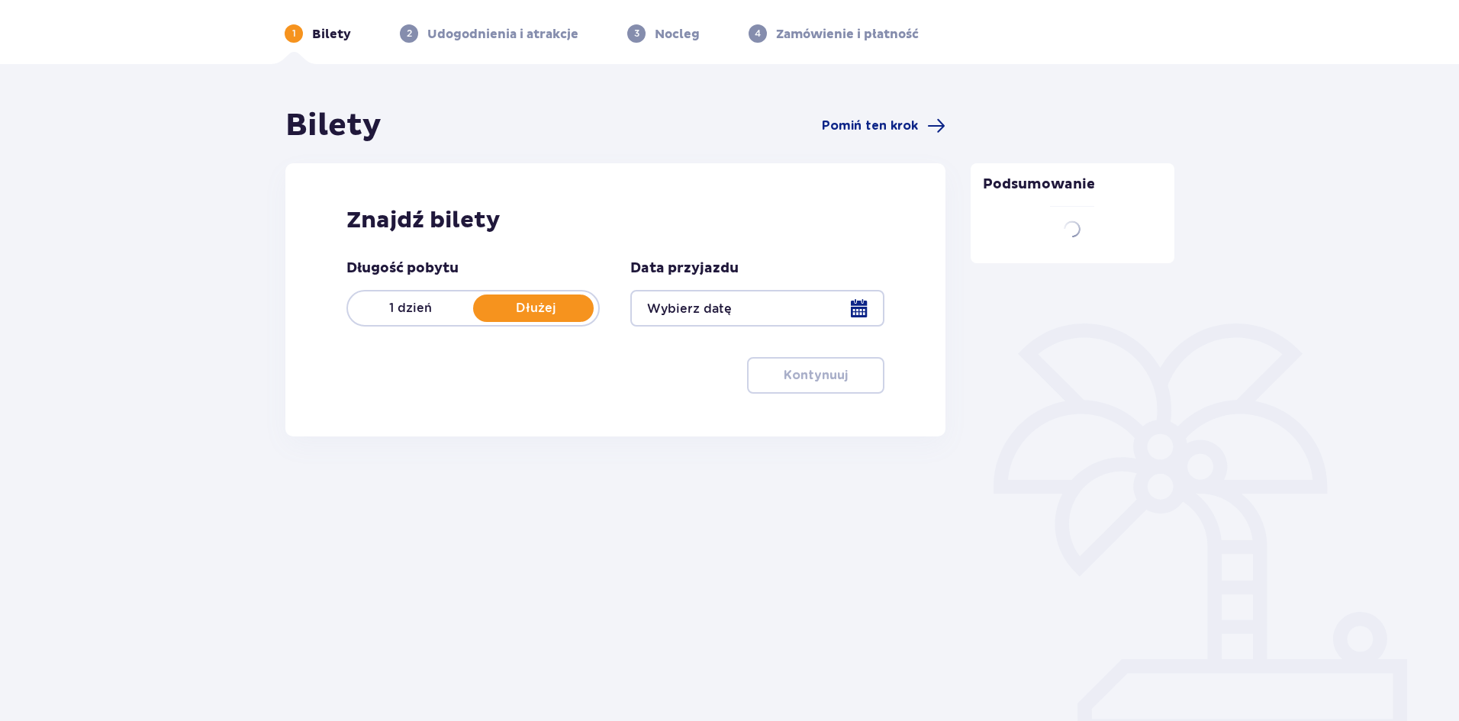
scroll to position [56, 0]
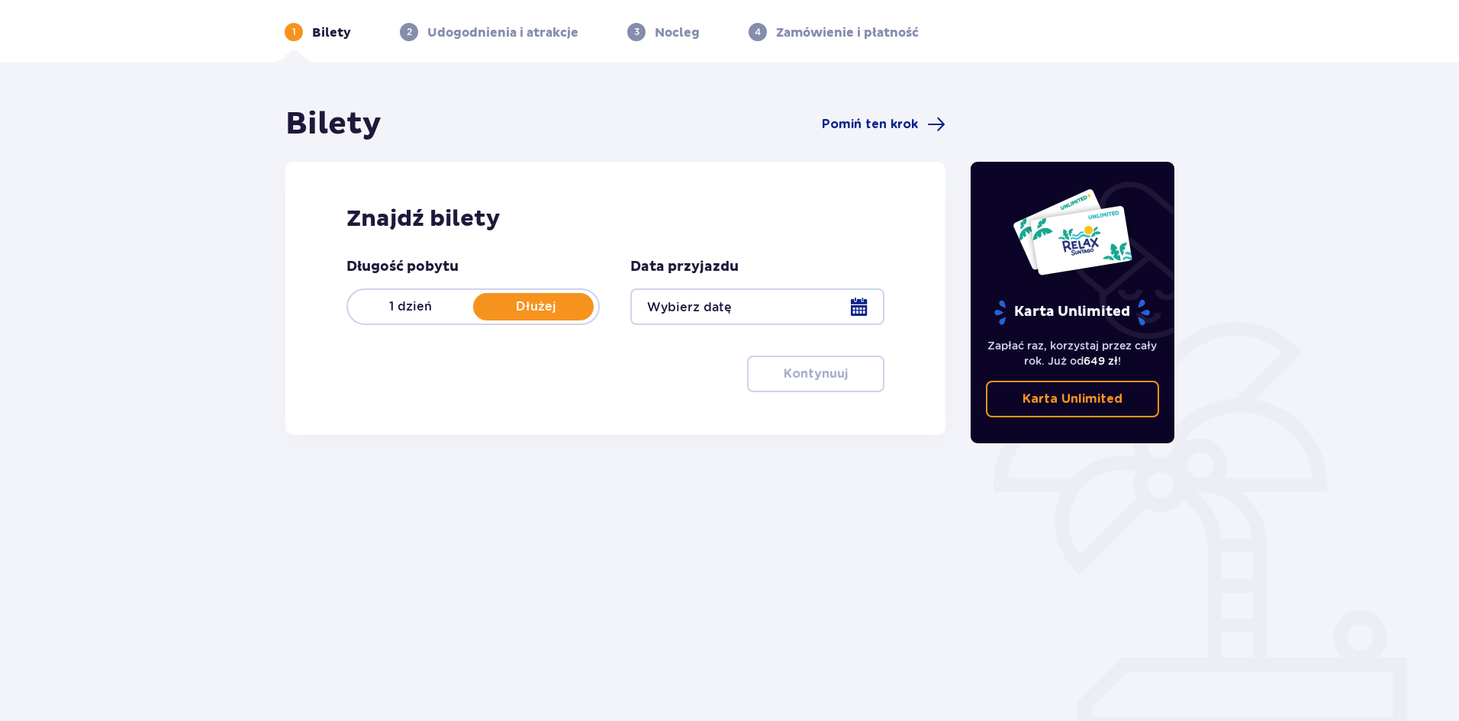
click at [695, 304] on div at bounding box center [756, 307] width 253 height 37
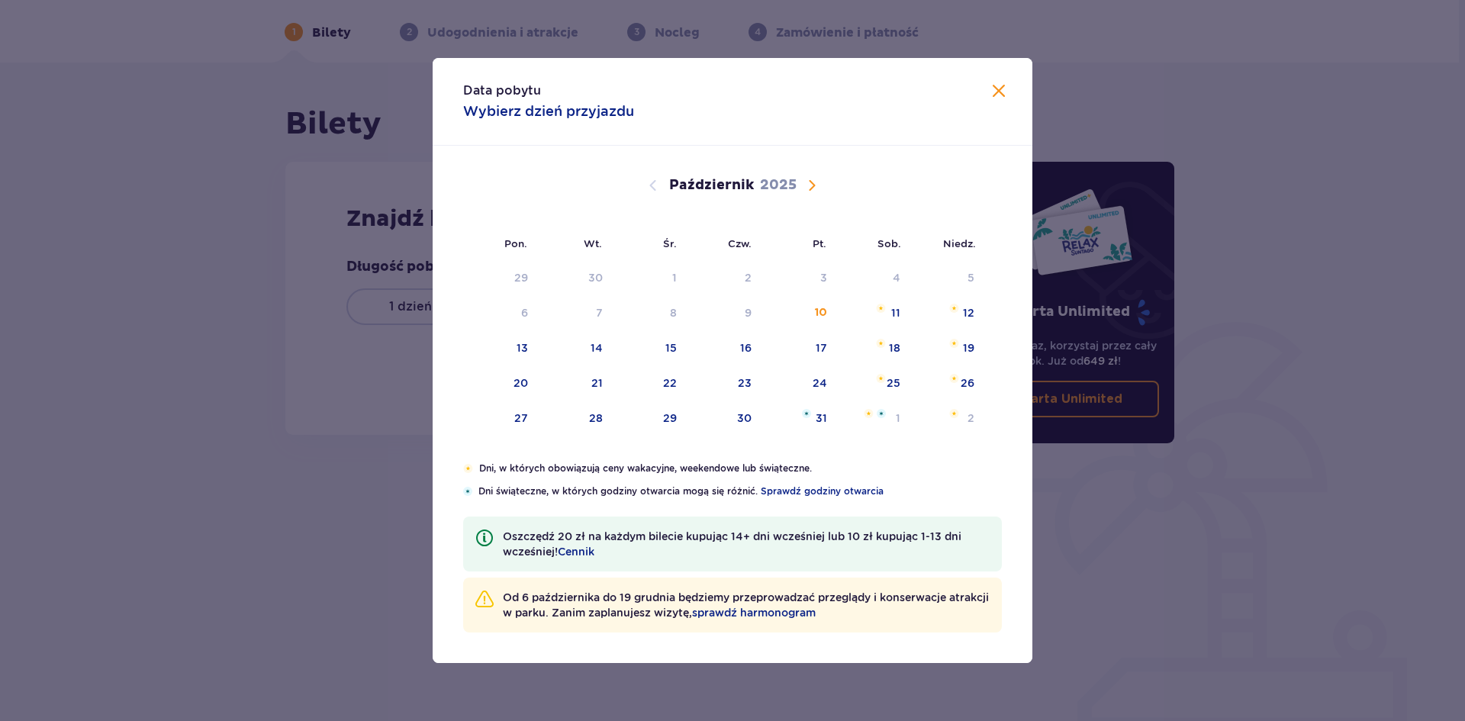
click at [821, 186] on div "Październik 2025" at bounding box center [732, 185] width 505 height 18
click at [814, 186] on span "Następny miesiąc" at bounding box center [812, 185] width 18 height 18
click at [517, 350] on div "10" at bounding box center [522, 347] width 12 height 15
click at [597, 345] on div "11" at bounding box center [597, 347] width 9 height 15
type input "10.11.25 - 11.11.25"
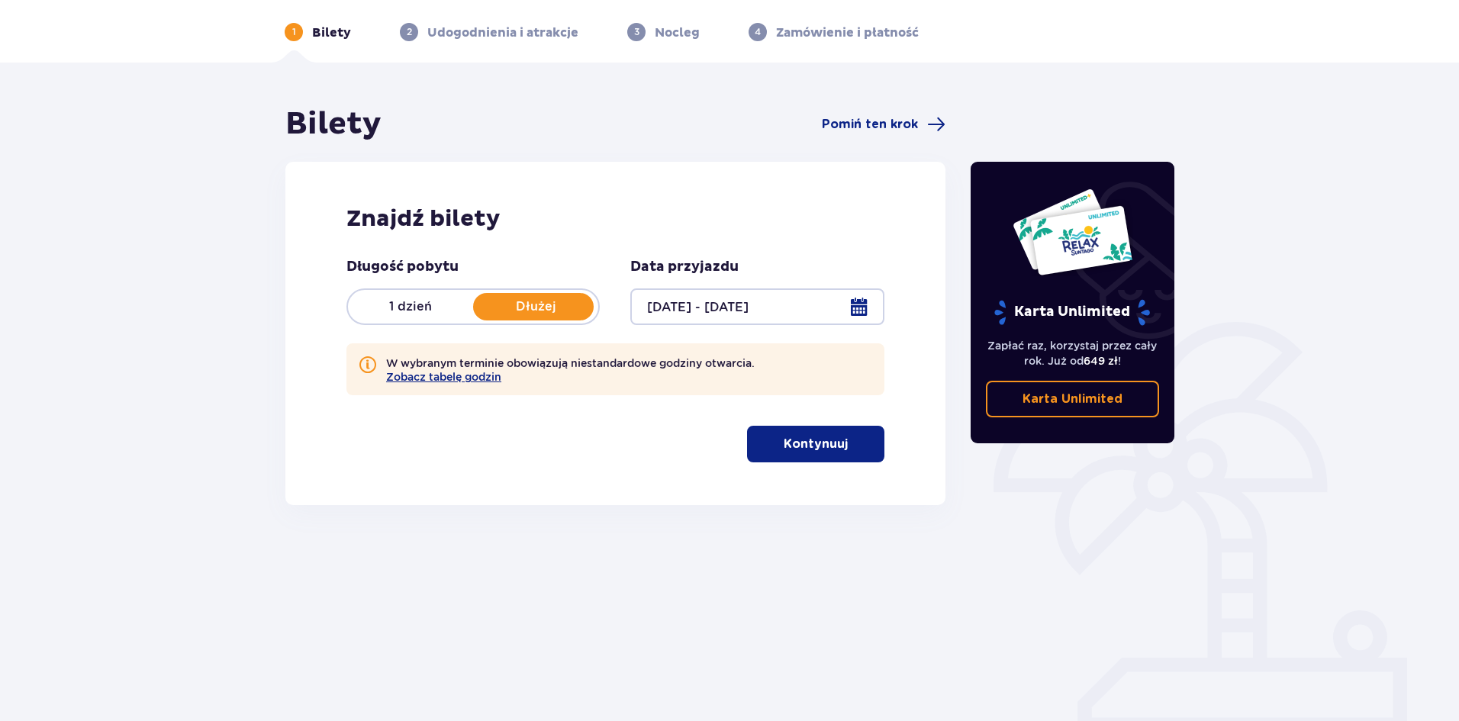
click at [797, 438] on p "Kontynuuj" at bounding box center [816, 444] width 64 height 17
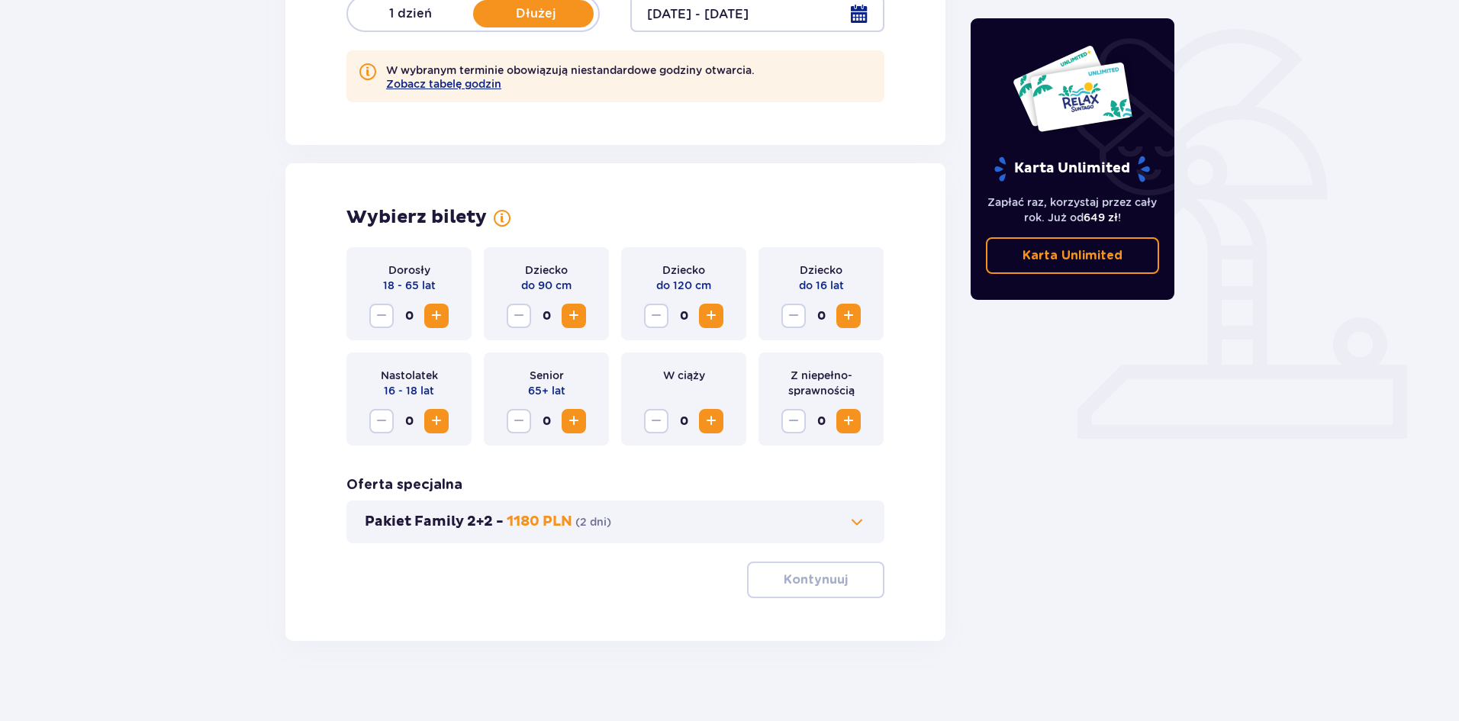
scroll to position [361, 0]
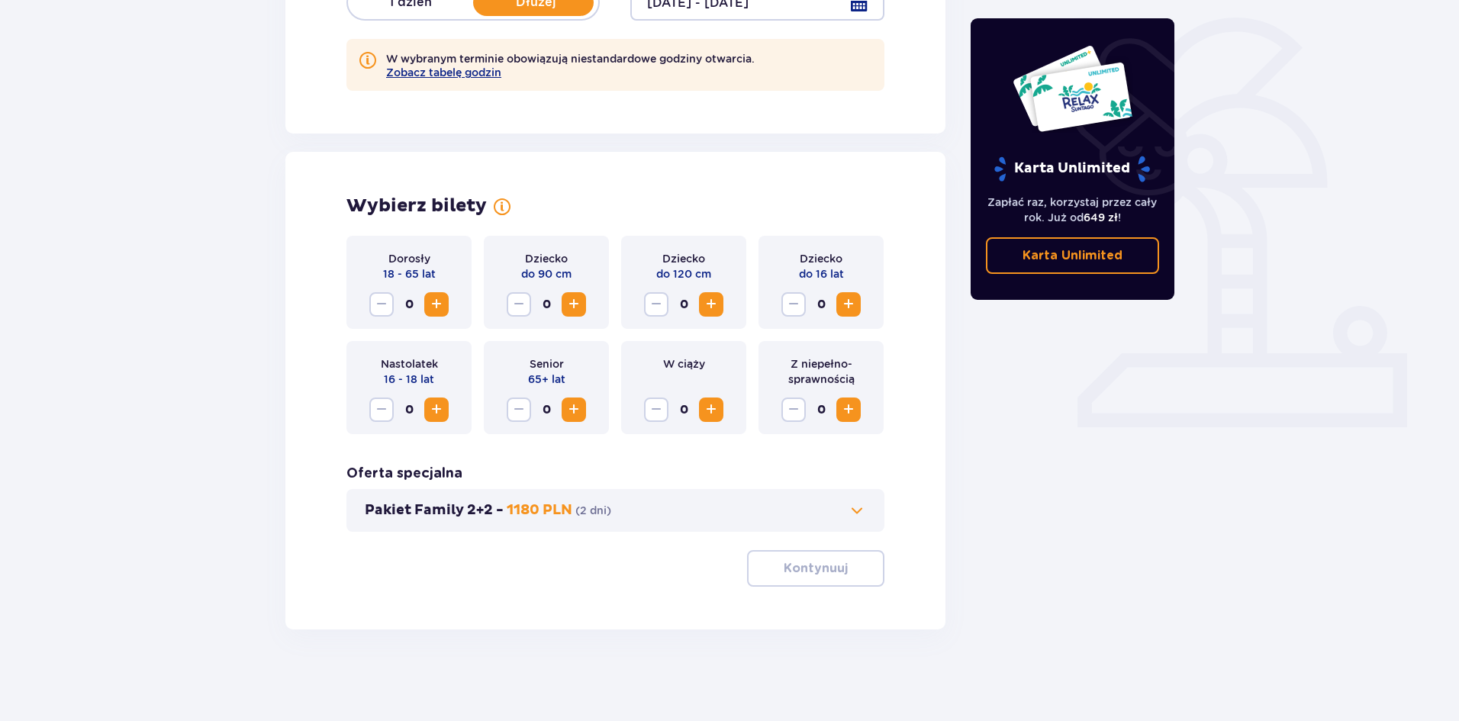
click at [437, 304] on span "Zwiększ" at bounding box center [436, 304] width 18 height 18
click at [715, 300] on span "Zwiększ" at bounding box center [711, 304] width 18 height 18
click at [788, 572] on p "Kontynuuj" at bounding box center [816, 568] width 64 height 17
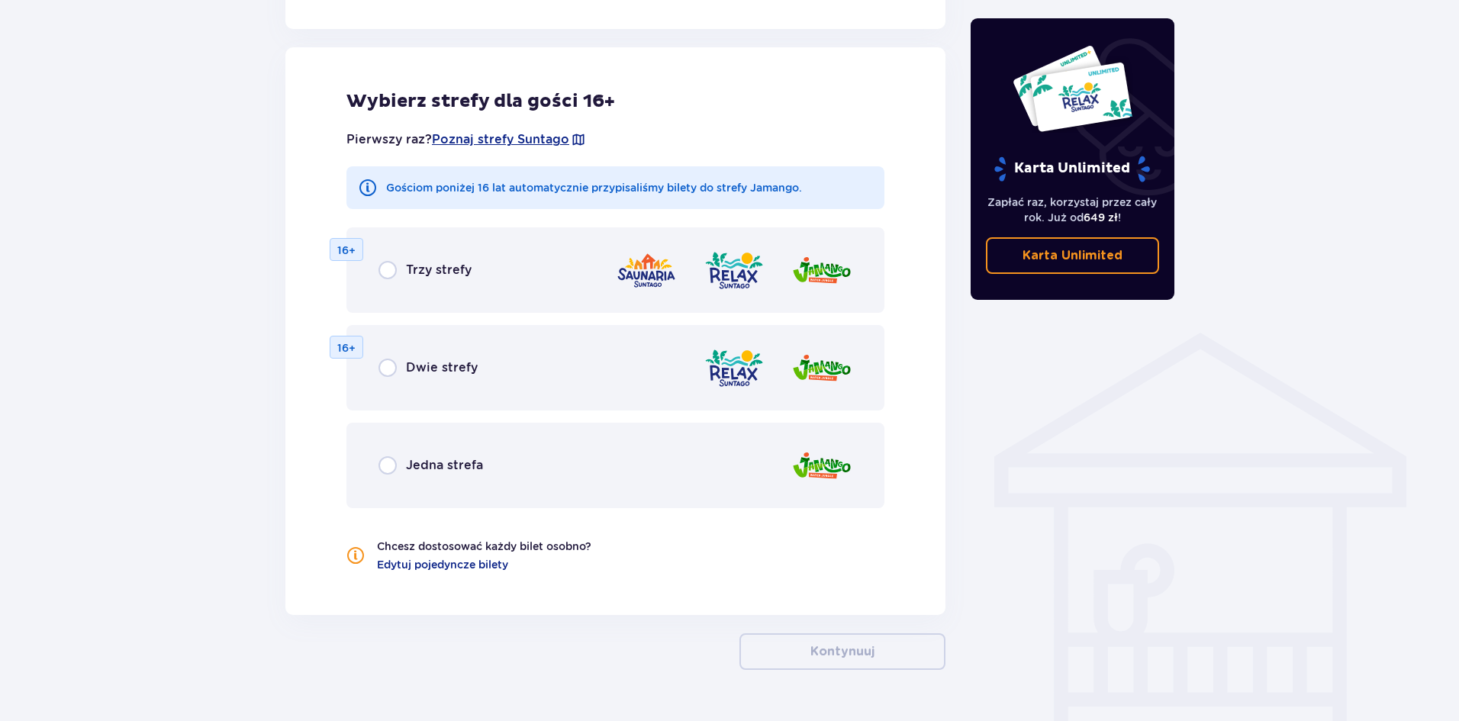
scroll to position [917, 0]
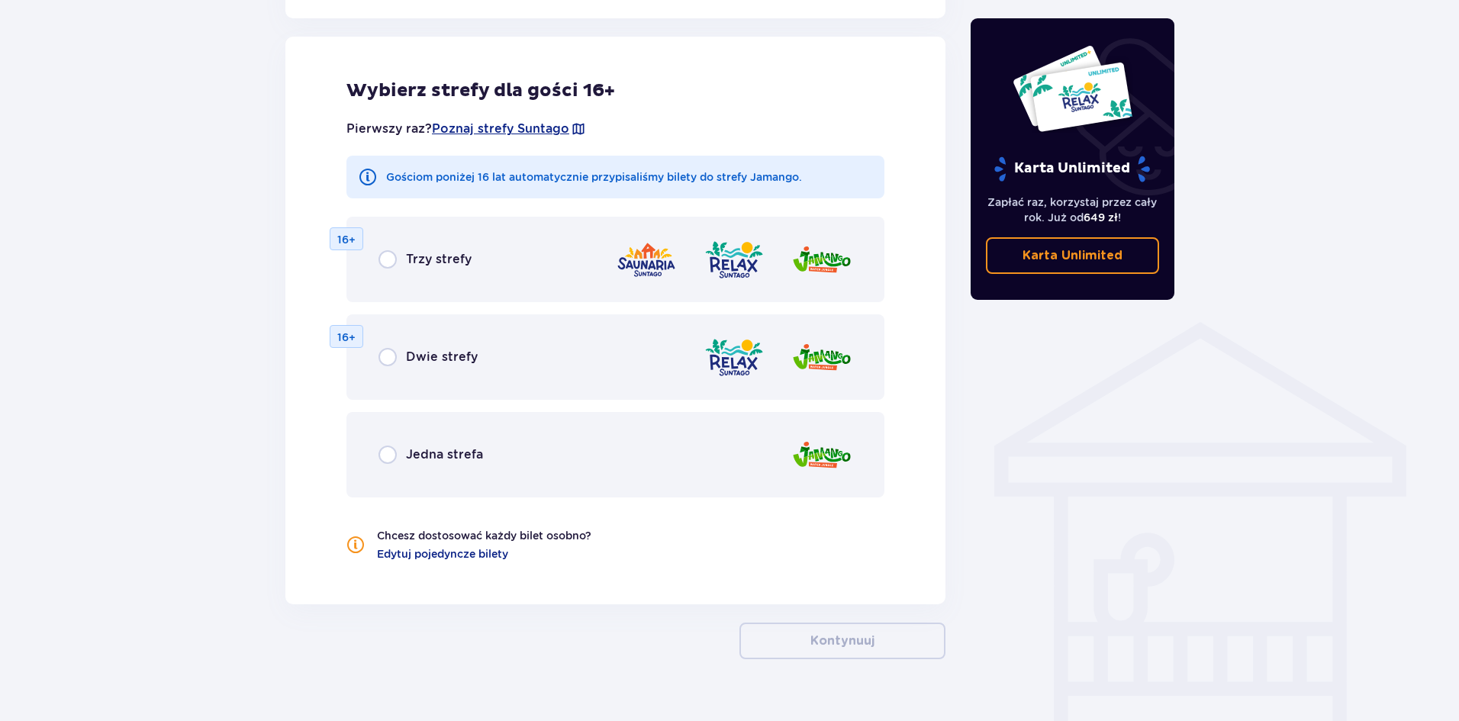
click at [395, 454] on input "radio" at bounding box center [388, 455] width 18 height 18
radio input "true"
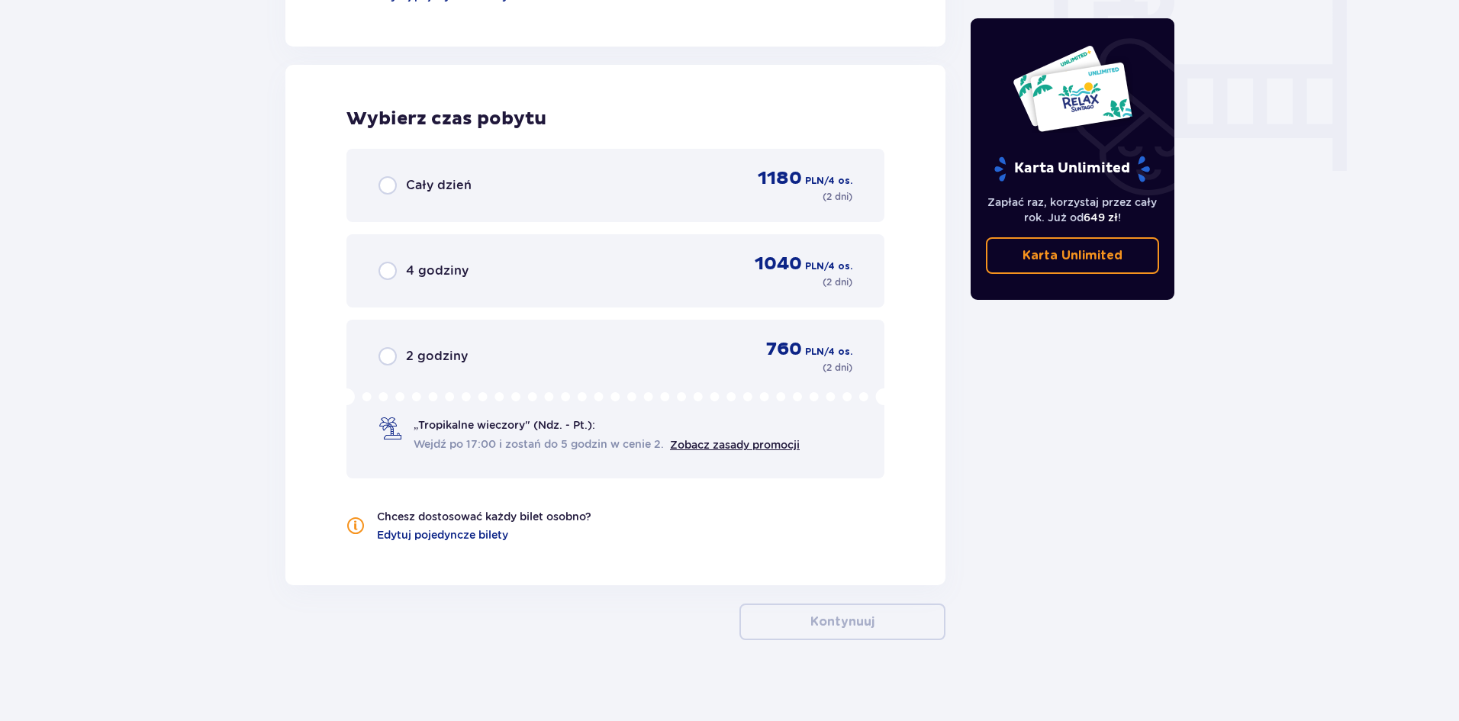
scroll to position [1486, 0]
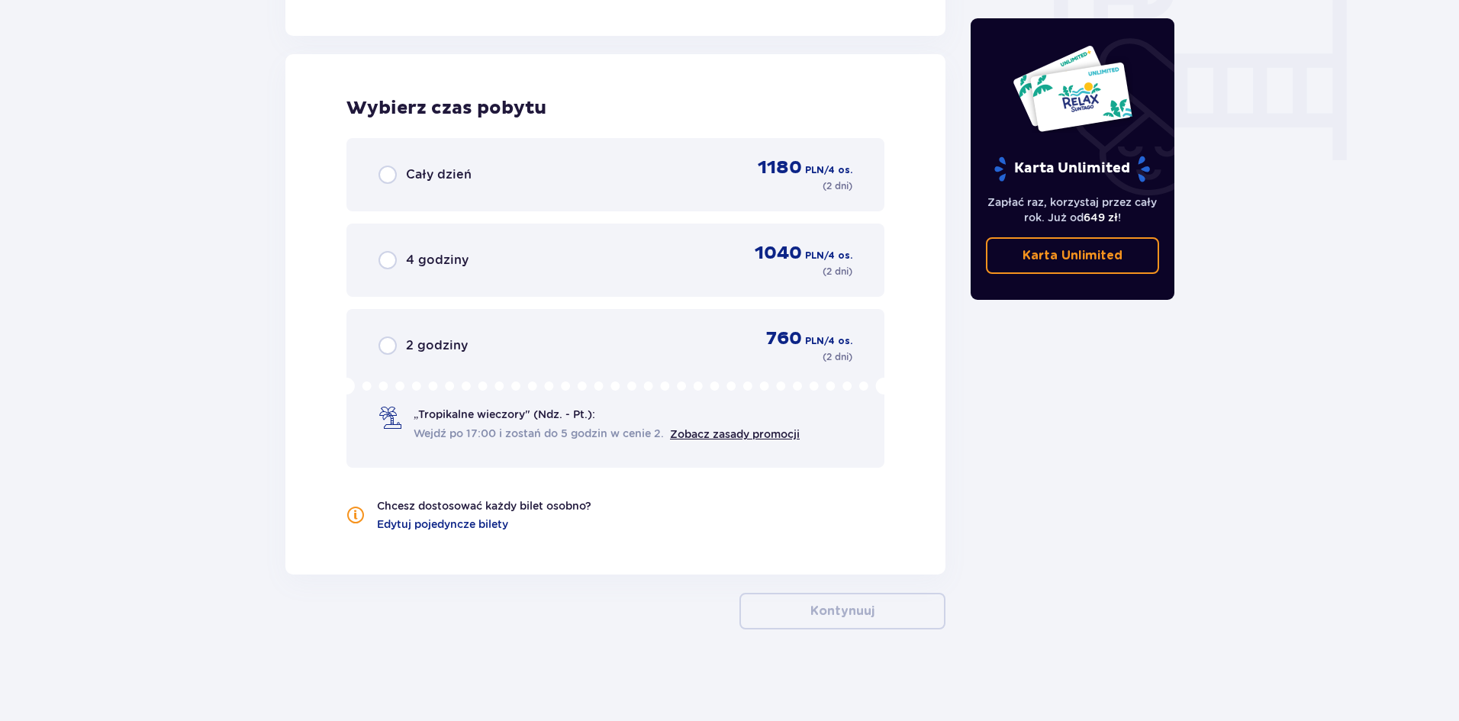
click at [408, 182] on span "Cały dzień" at bounding box center [439, 174] width 66 height 17
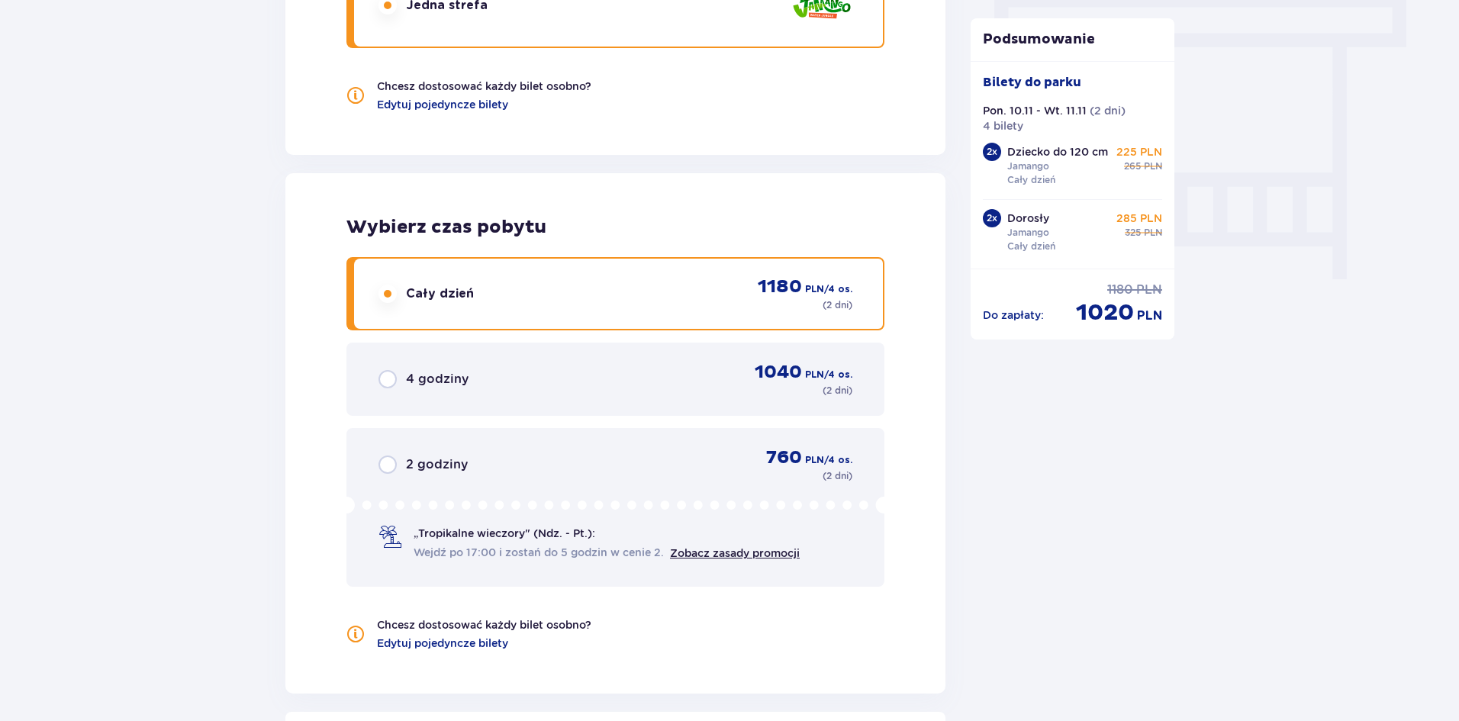
scroll to position [1343, 0]
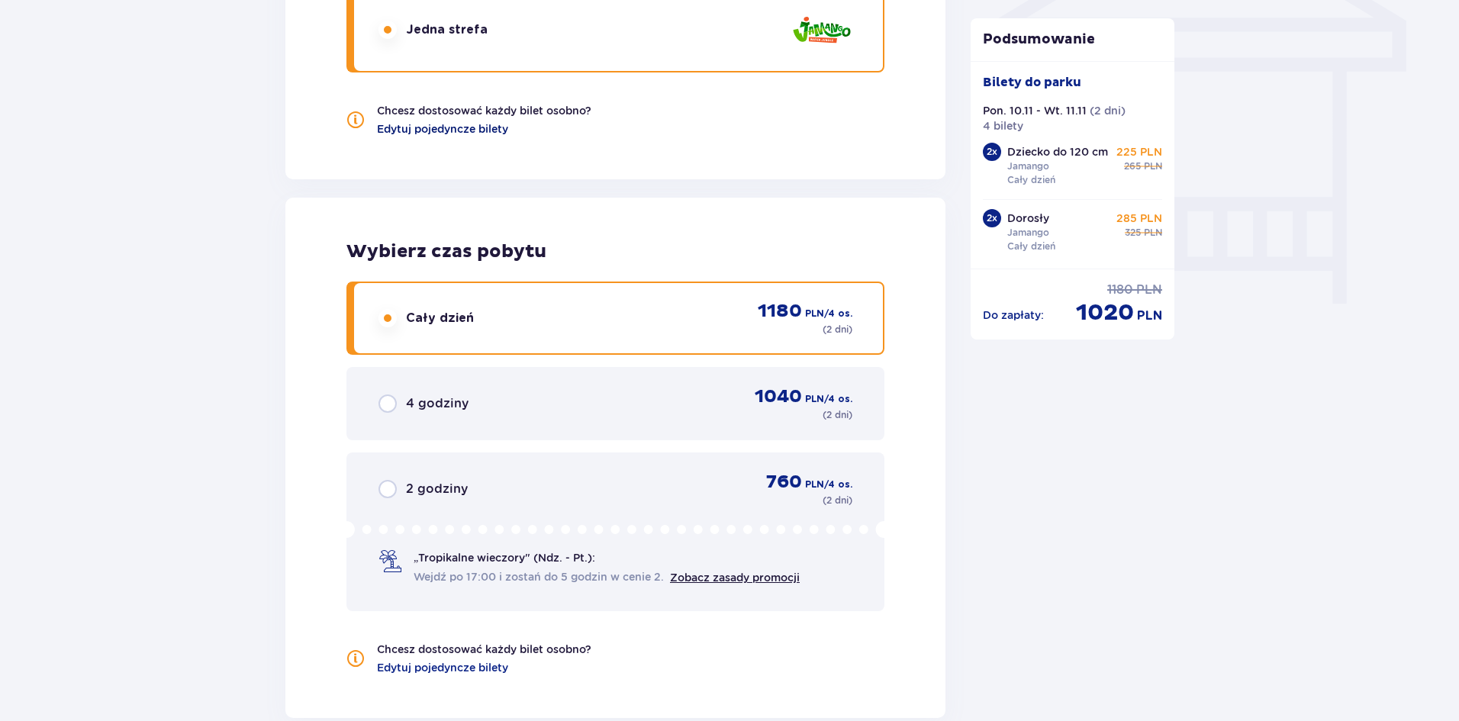
click at [426, 131] on span "Edytuj pojedyncze bilety" at bounding box center [442, 128] width 131 height 15
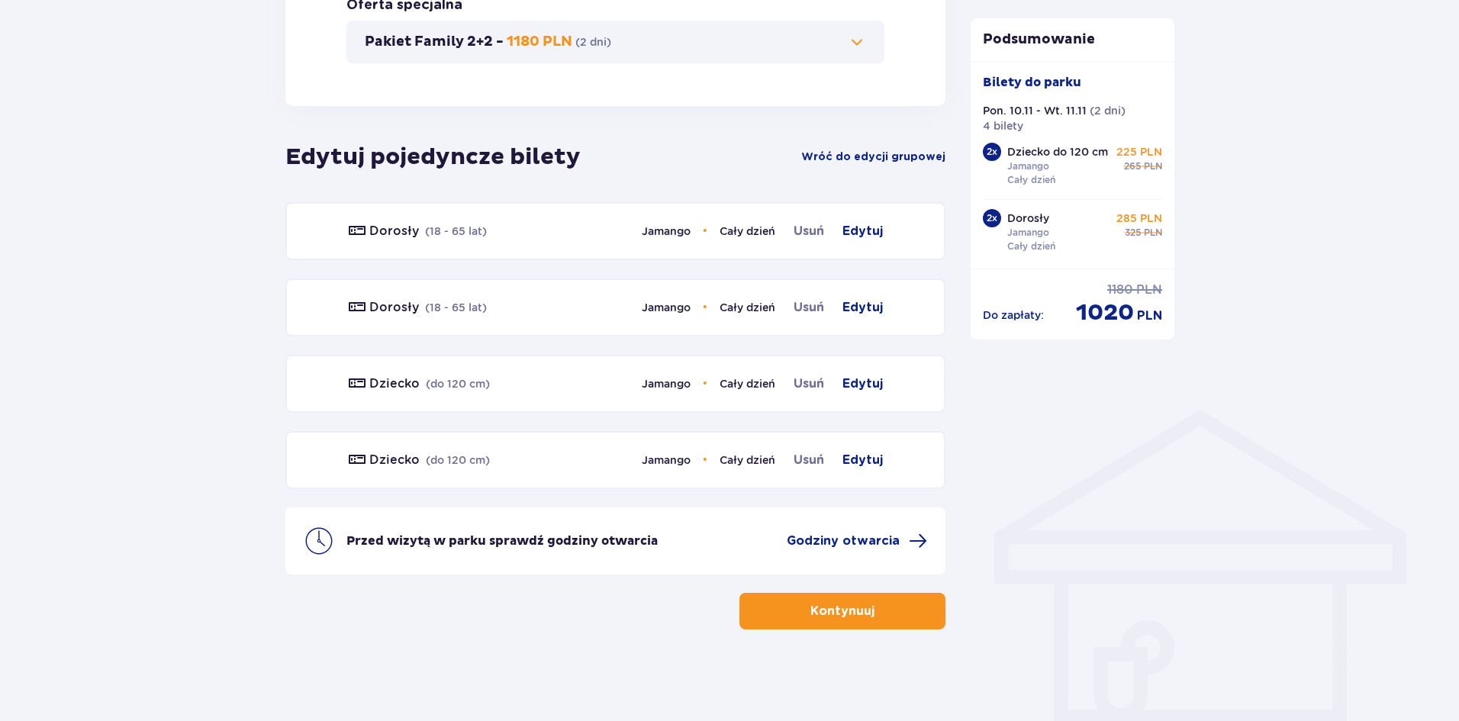
scroll to position [830, 0]
click at [871, 225] on span "Edytuj" at bounding box center [863, 231] width 40 height 18
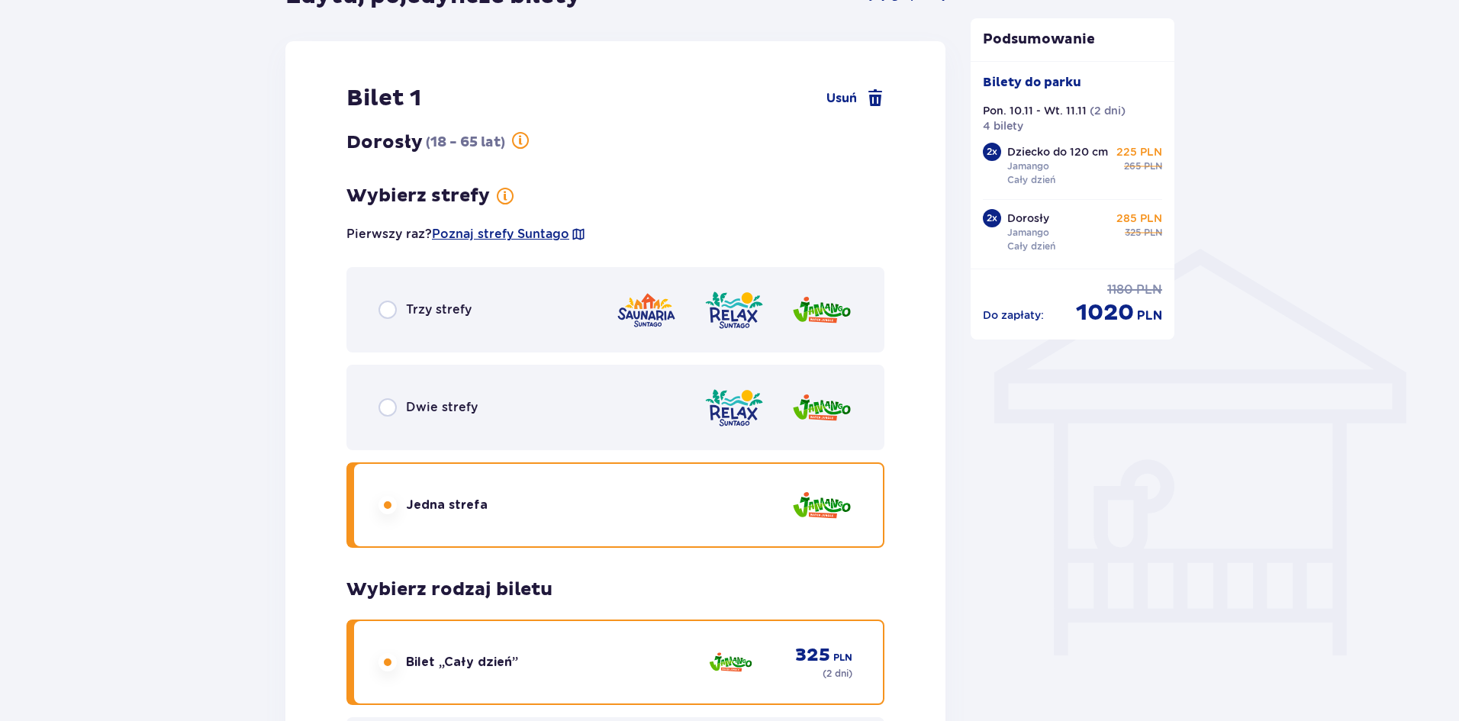
scroll to position [1014, 0]
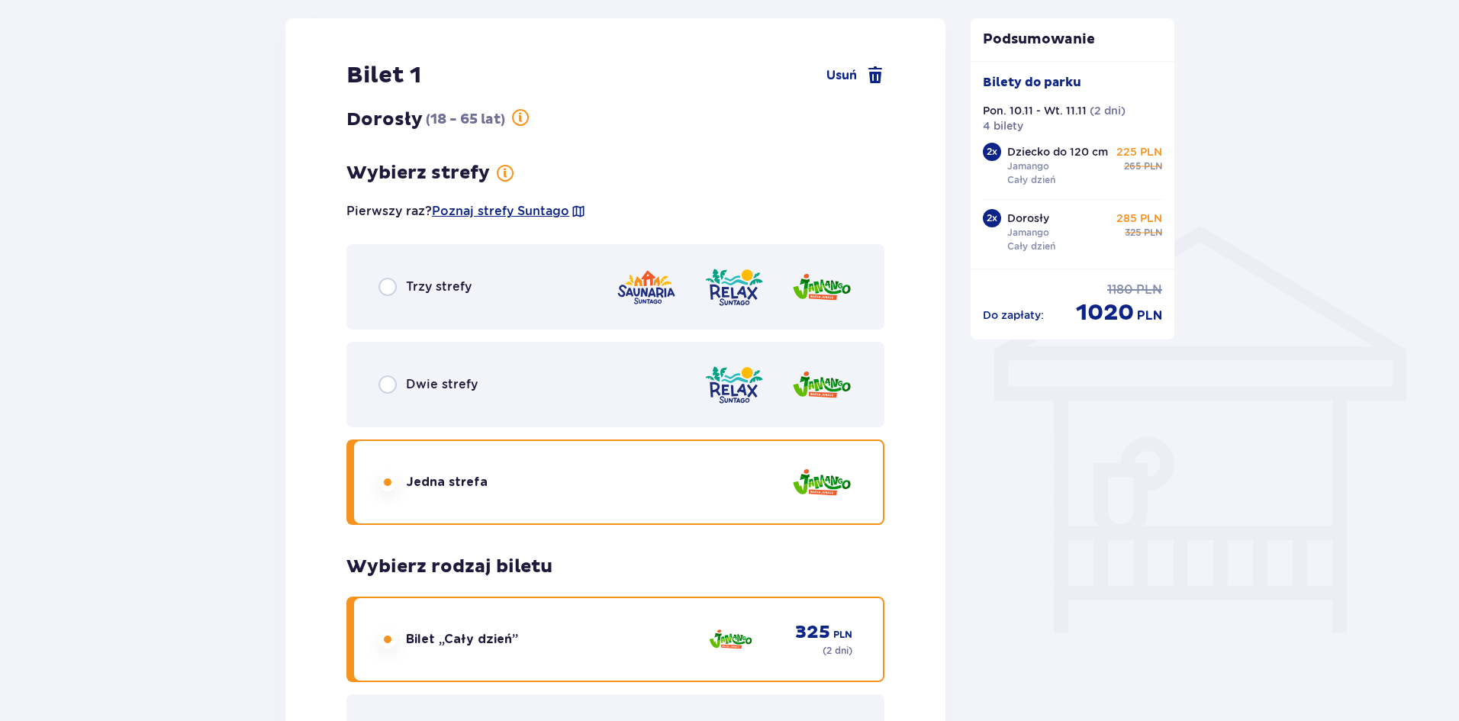
click at [395, 283] on input "radio" at bounding box center [388, 287] width 18 height 18
radio input "true"
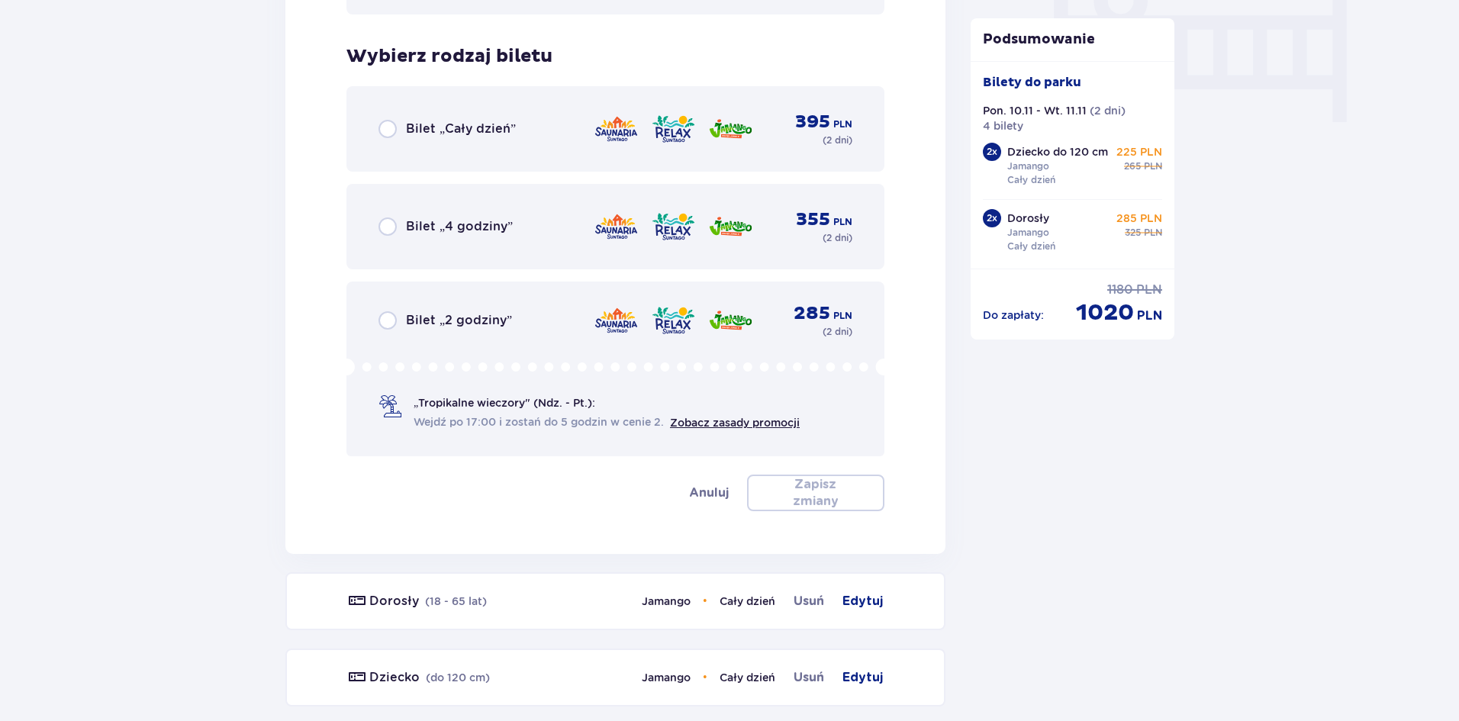
scroll to position [1551, 0]
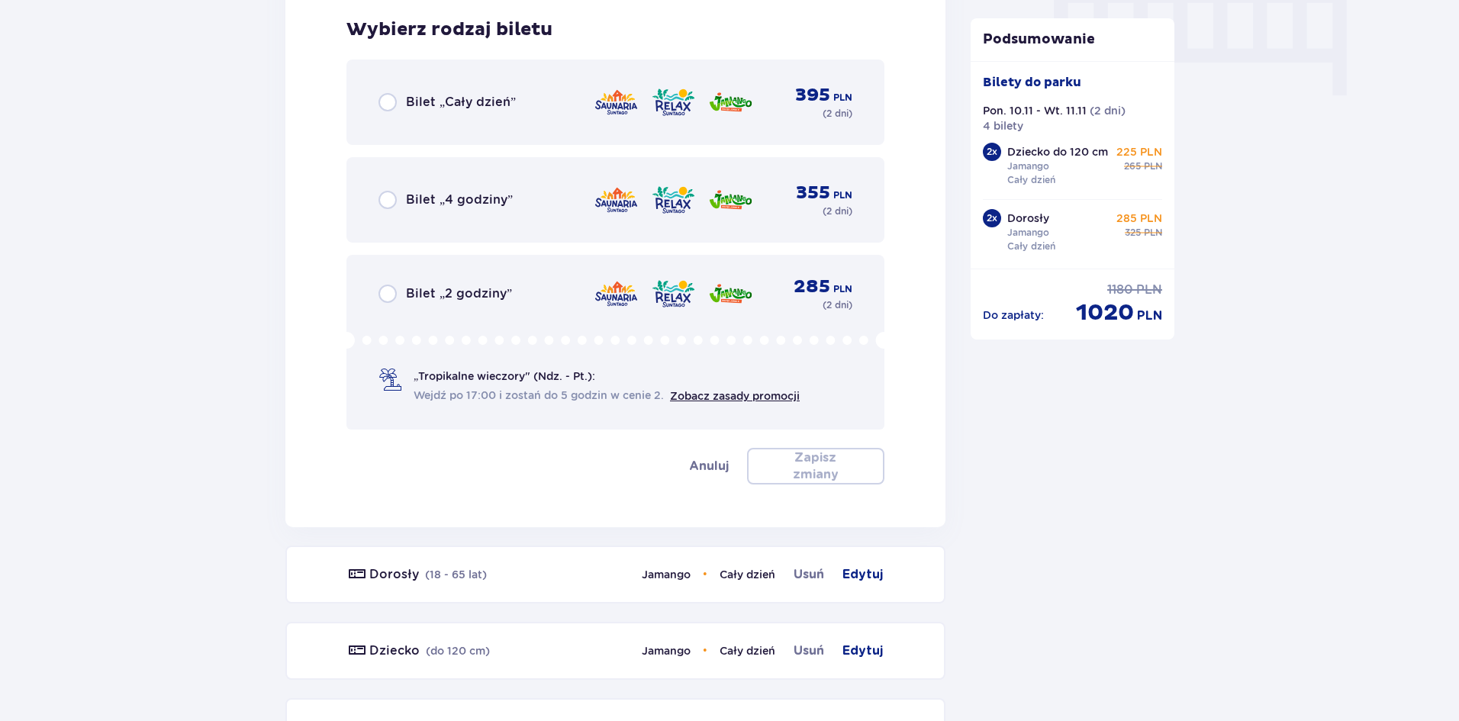
click at [388, 103] on input "radio" at bounding box center [388, 102] width 18 height 18
radio input "true"
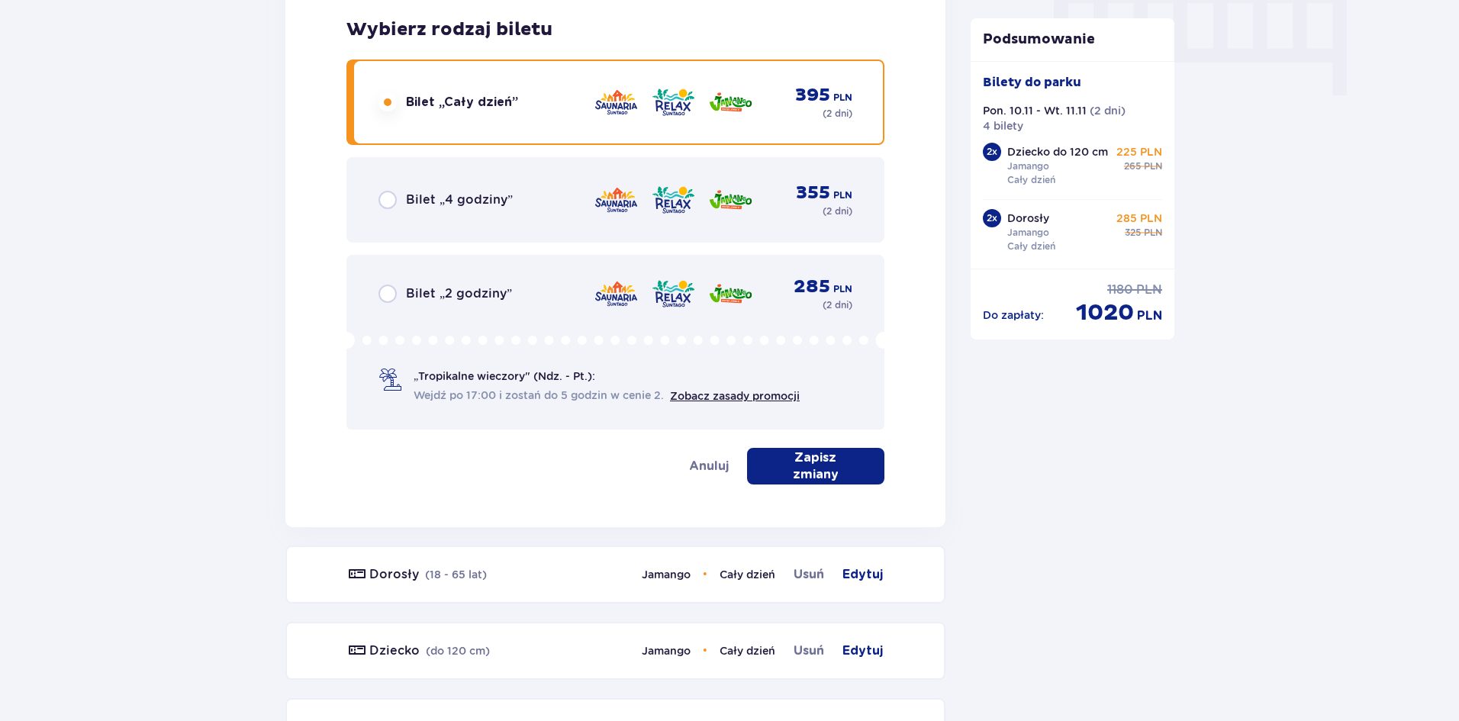
click at [772, 462] on p "Zapisz zmiany" at bounding box center [816, 467] width 89 height 34
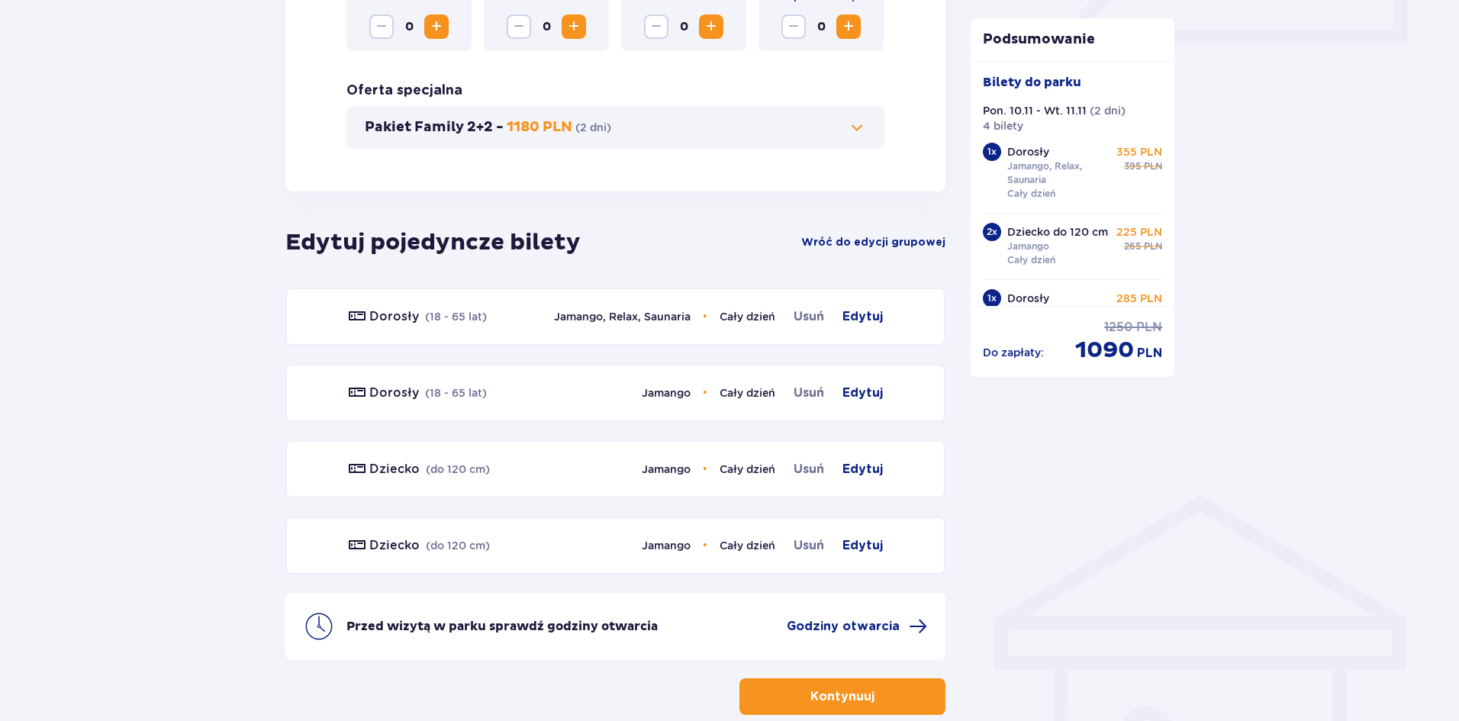
scroll to position [830, 0]
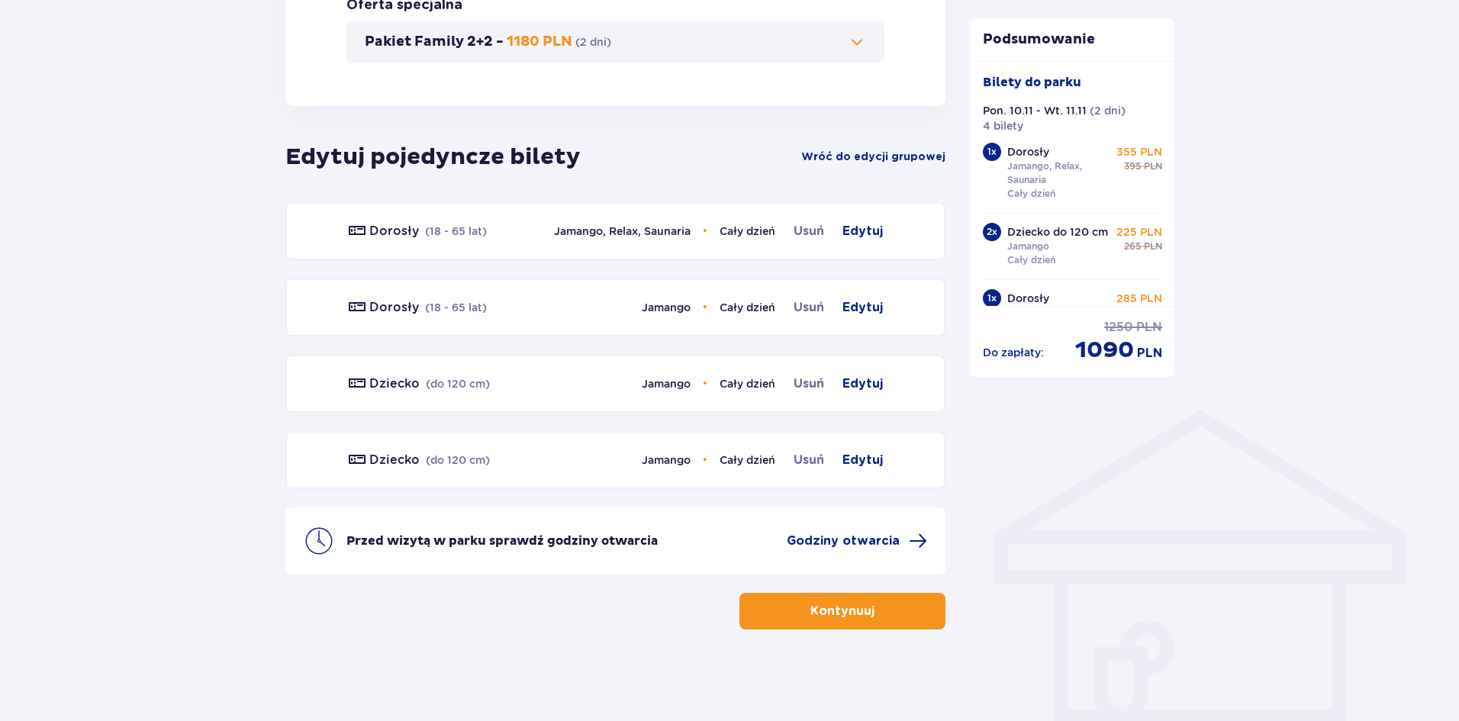
click at [823, 617] on p "Kontynuuj" at bounding box center [843, 611] width 64 height 17
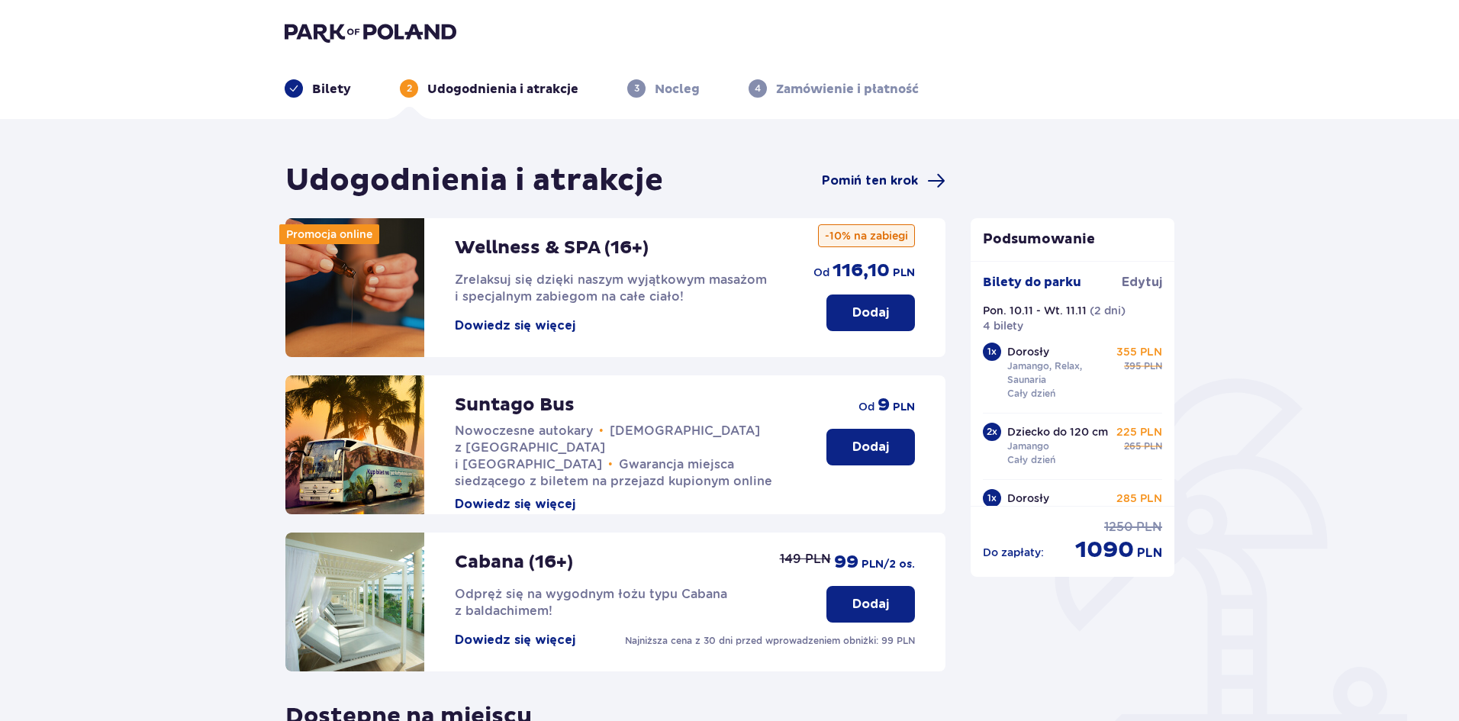
click at [860, 179] on span "Pomiń ten krok" at bounding box center [870, 180] width 96 height 17
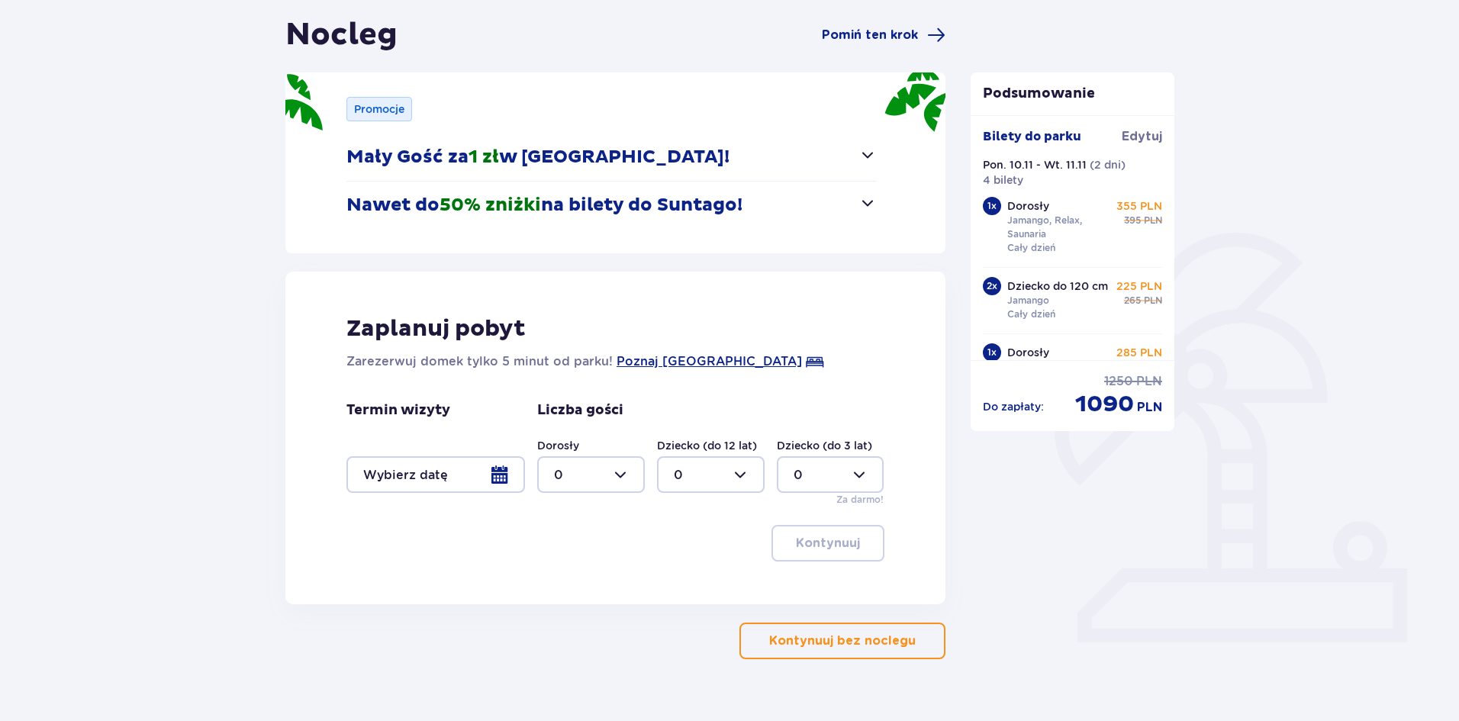
scroll to position [176, 0]
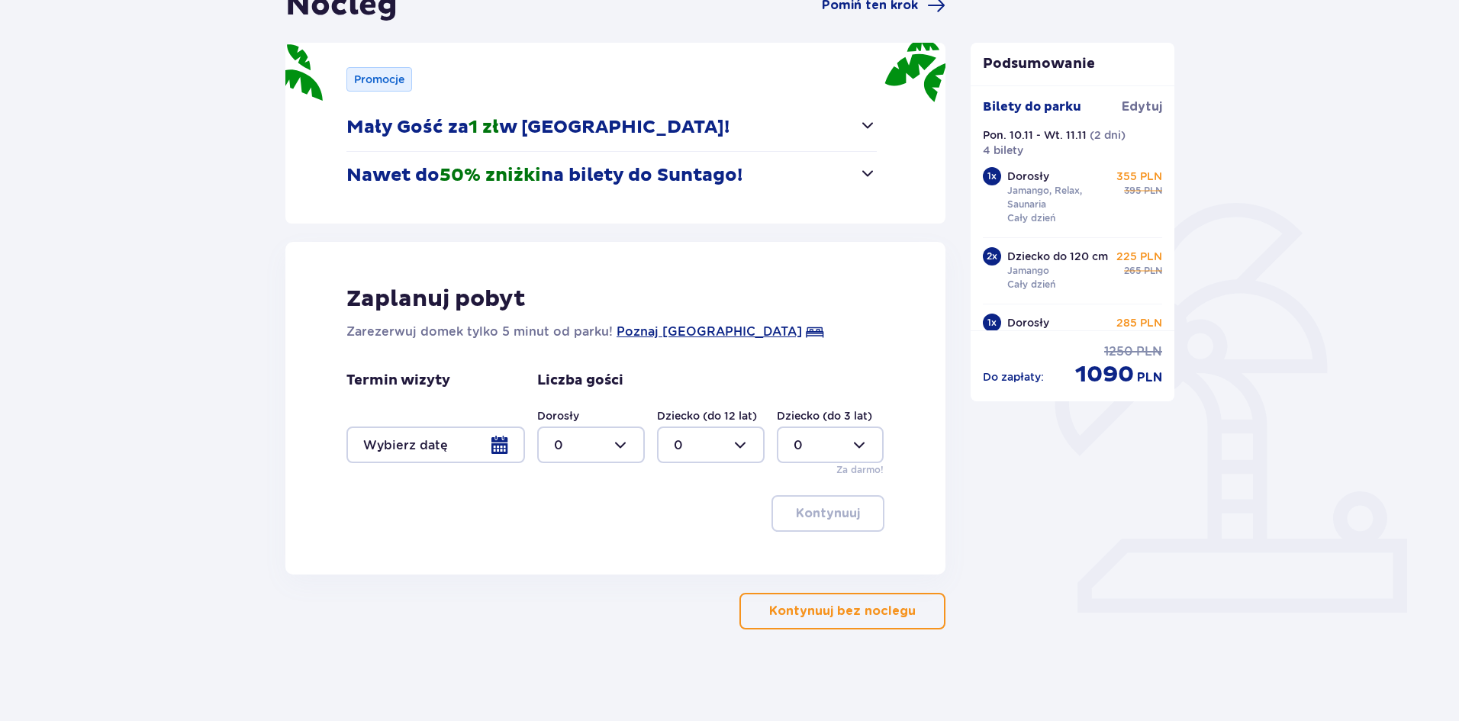
click at [500, 442] on div at bounding box center [436, 445] width 179 height 37
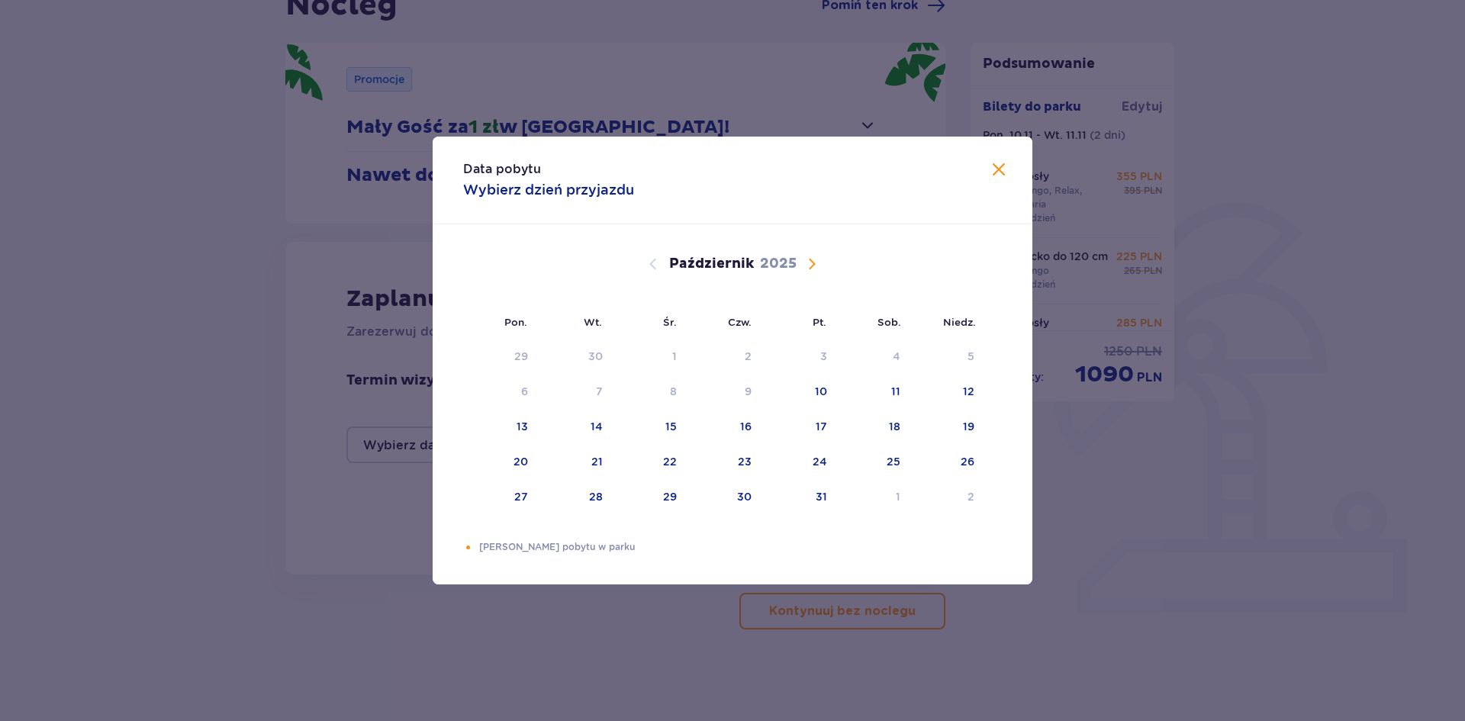
click at [810, 265] on span "Następny miesiąc" at bounding box center [812, 264] width 18 height 18
click at [972, 391] on div "9" at bounding box center [971, 391] width 7 height 15
click at [595, 423] on div "11" at bounding box center [597, 426] width 9 height 15
type input "09.11.25 - 11.11.25"
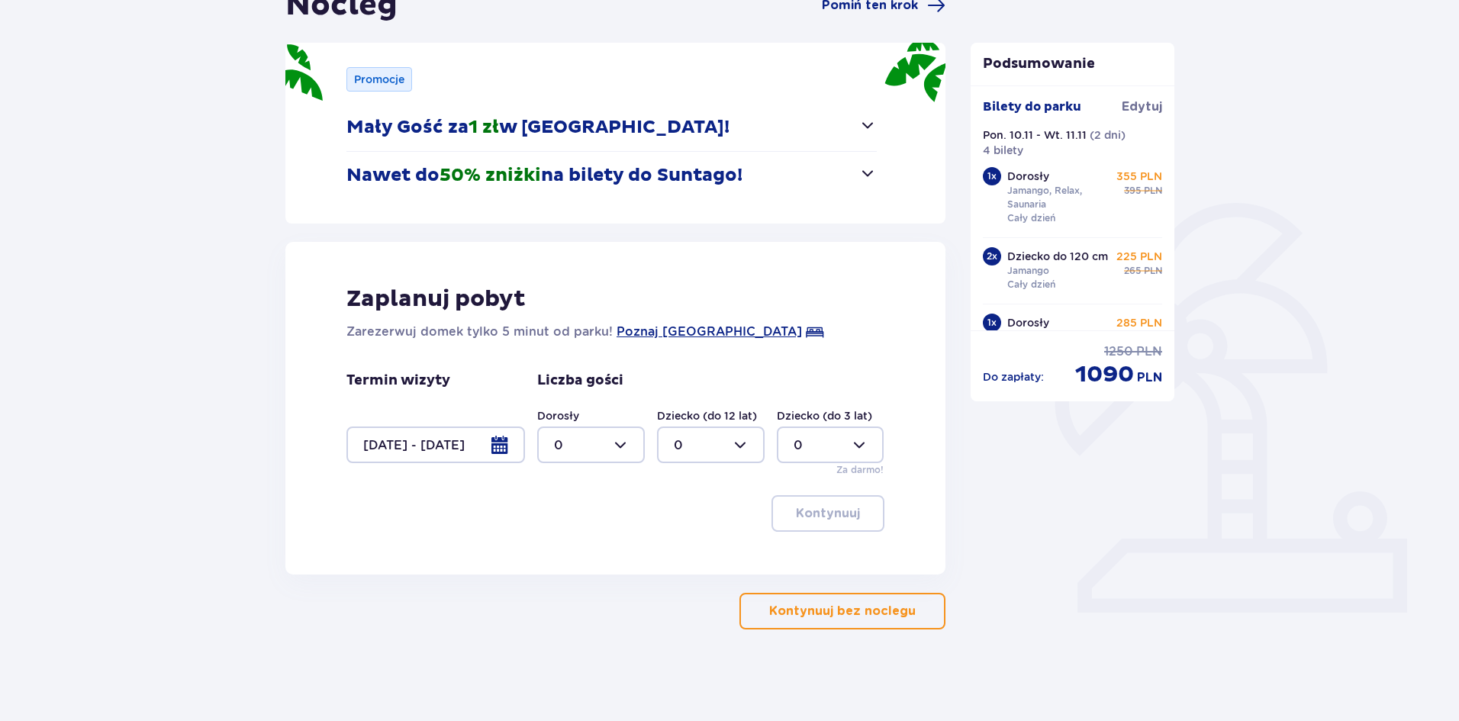
click at [626, 450] on div at bounding box center [591, 445] width 108 height 37
click at [582, 557] on div "2" at bounding box center [591, 555] width 74 height 17
type input "2"
click at [756, 435] on div at bounding box center [711, 445] width 108 height 37
click at [679, 555] on p "2" at bounding box center [678, 555] width 8 height 17
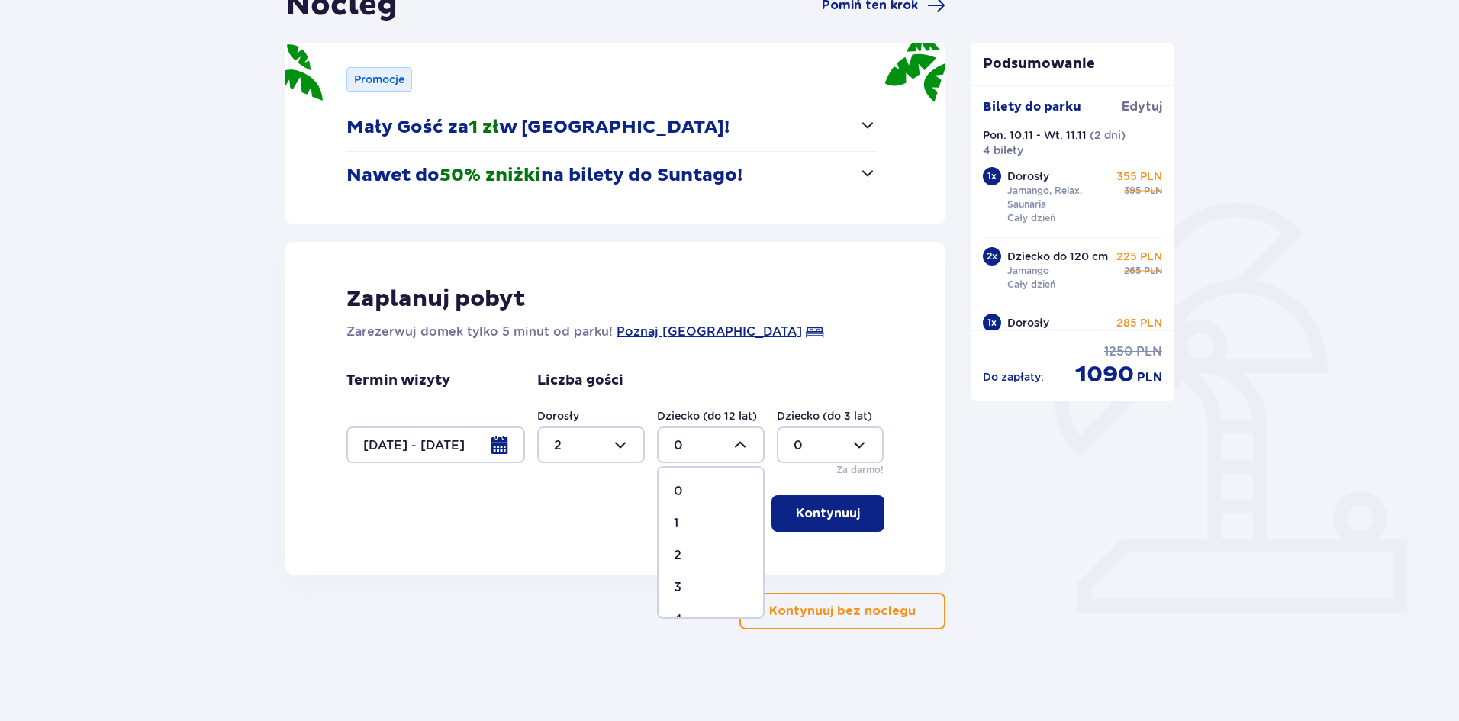
type input "2"
click at [809, 507] on p "Kontynuuj" at bounding box center [828, 513] width 64 height 17
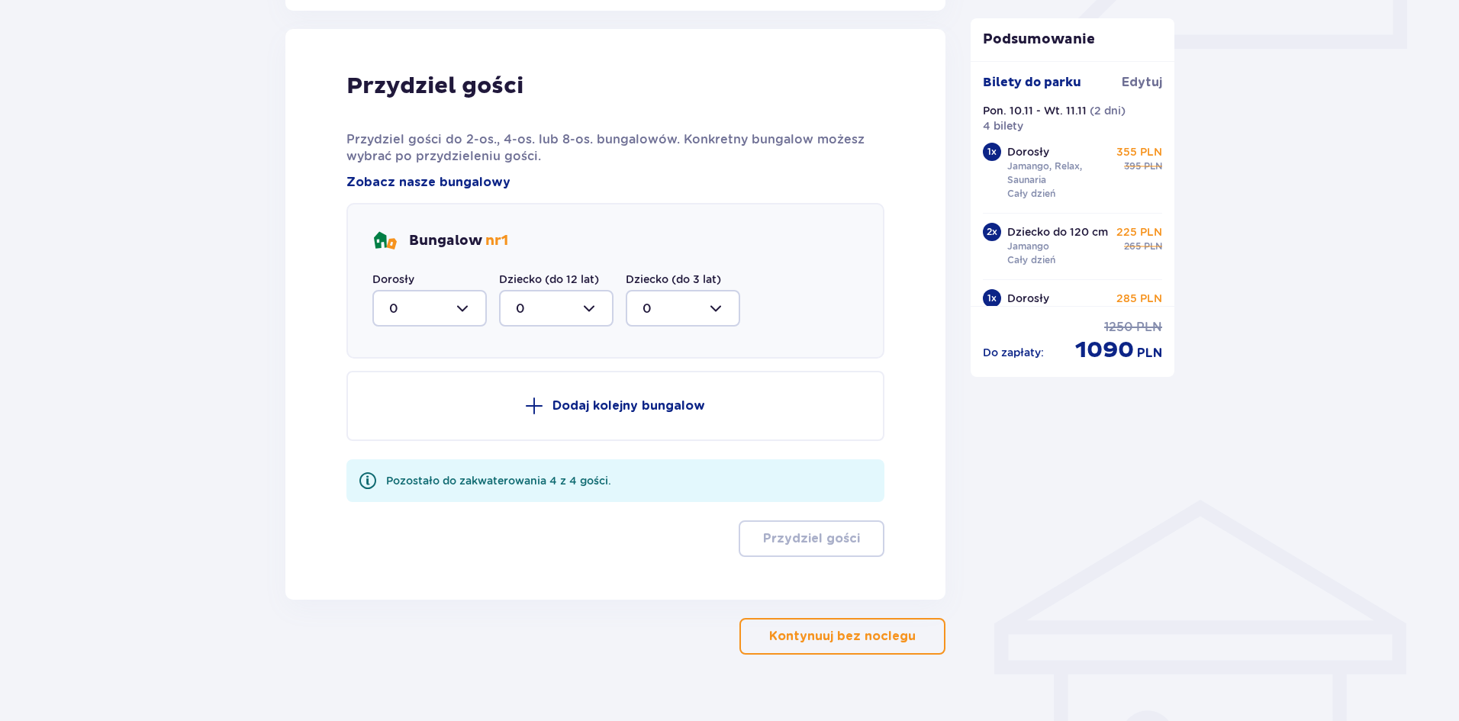
scroll to position [750, 0]
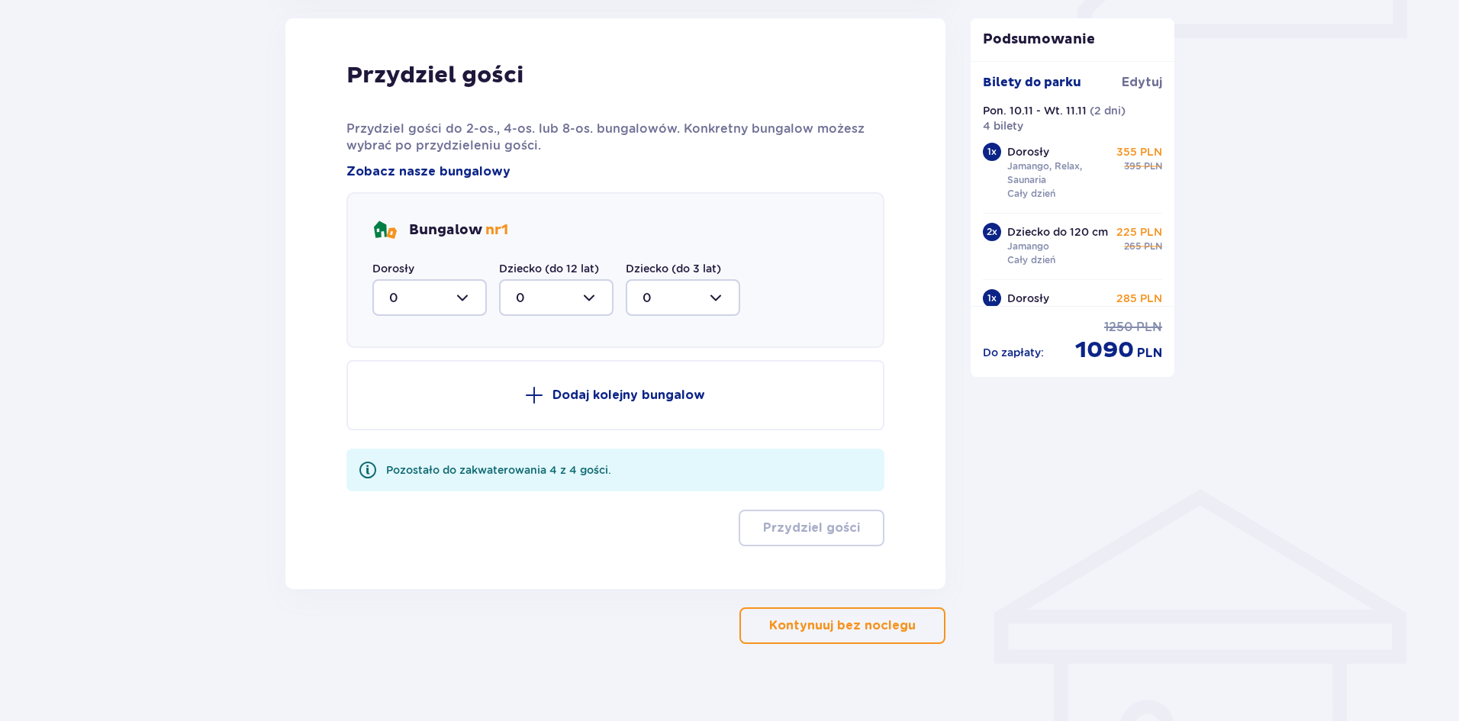
click at [466, 291] on div at bounding box center [429, 297] width 114 height 37
click at [397, 409] on div "2" at bounding box center [429, 408] width 81 height 17
type input "2"
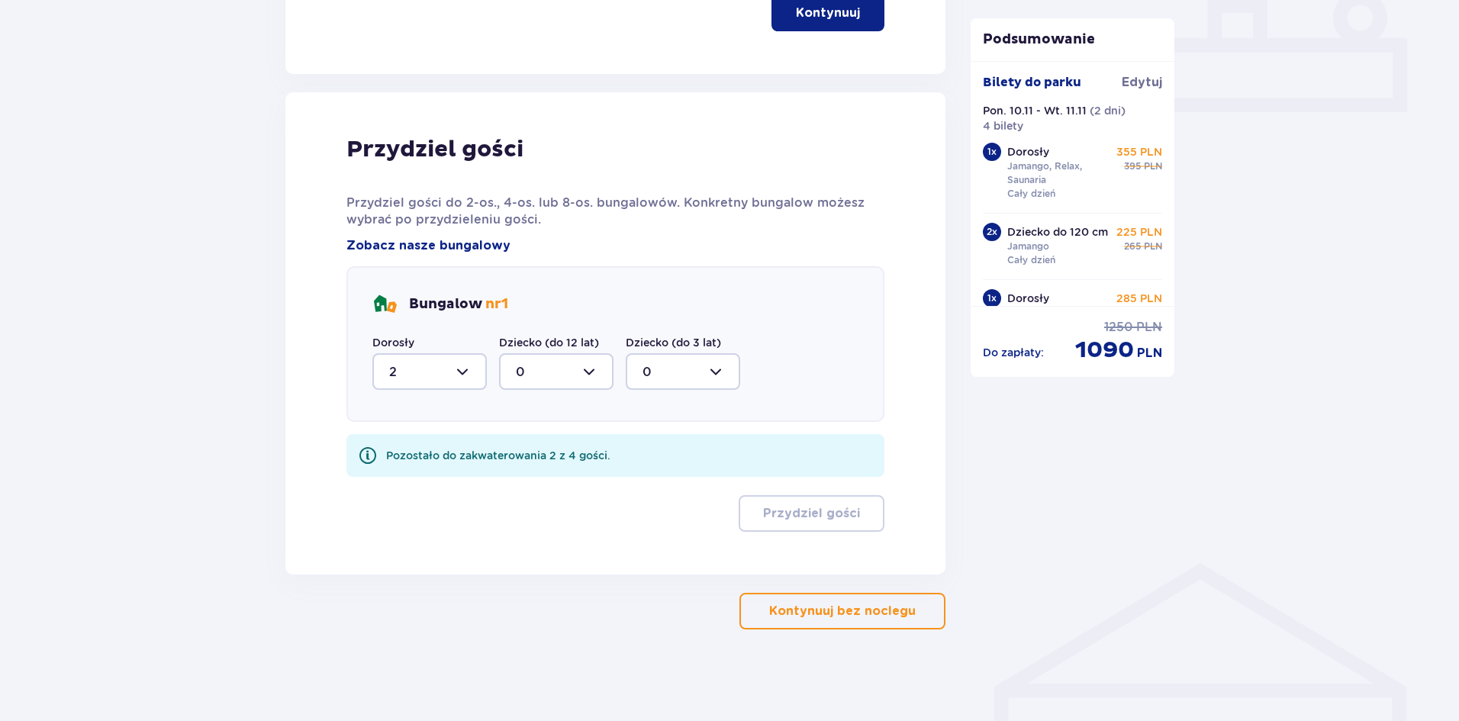
scroll to position [676, 0]
click at [550, 371] on div at bounding box center [556, 371] width 114 height 37
click at [521, 485] on p "2" at bounding box center [520, 482] width 8 height 17
type input "2"
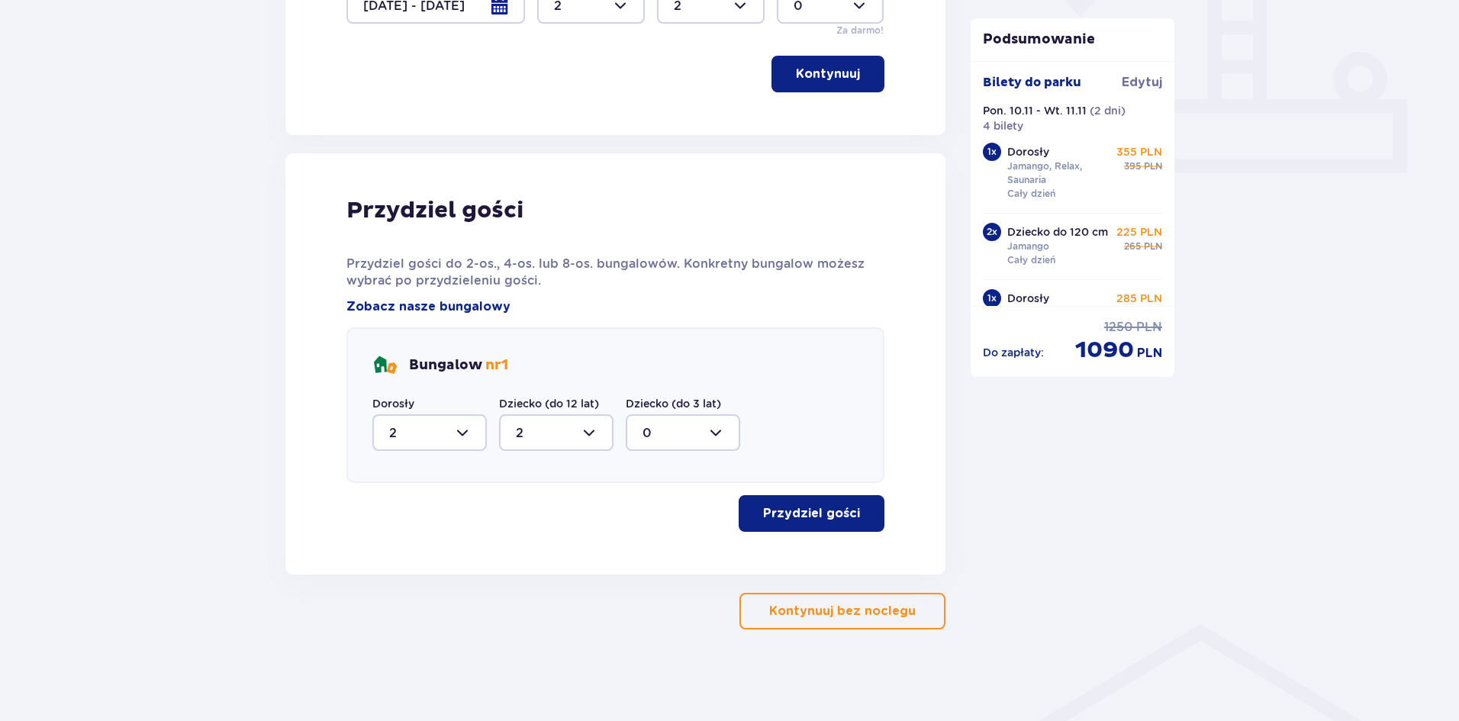
click at [799, 515] on p "Przydziel gości" at bounding box center [811, 513] width 97 height 17
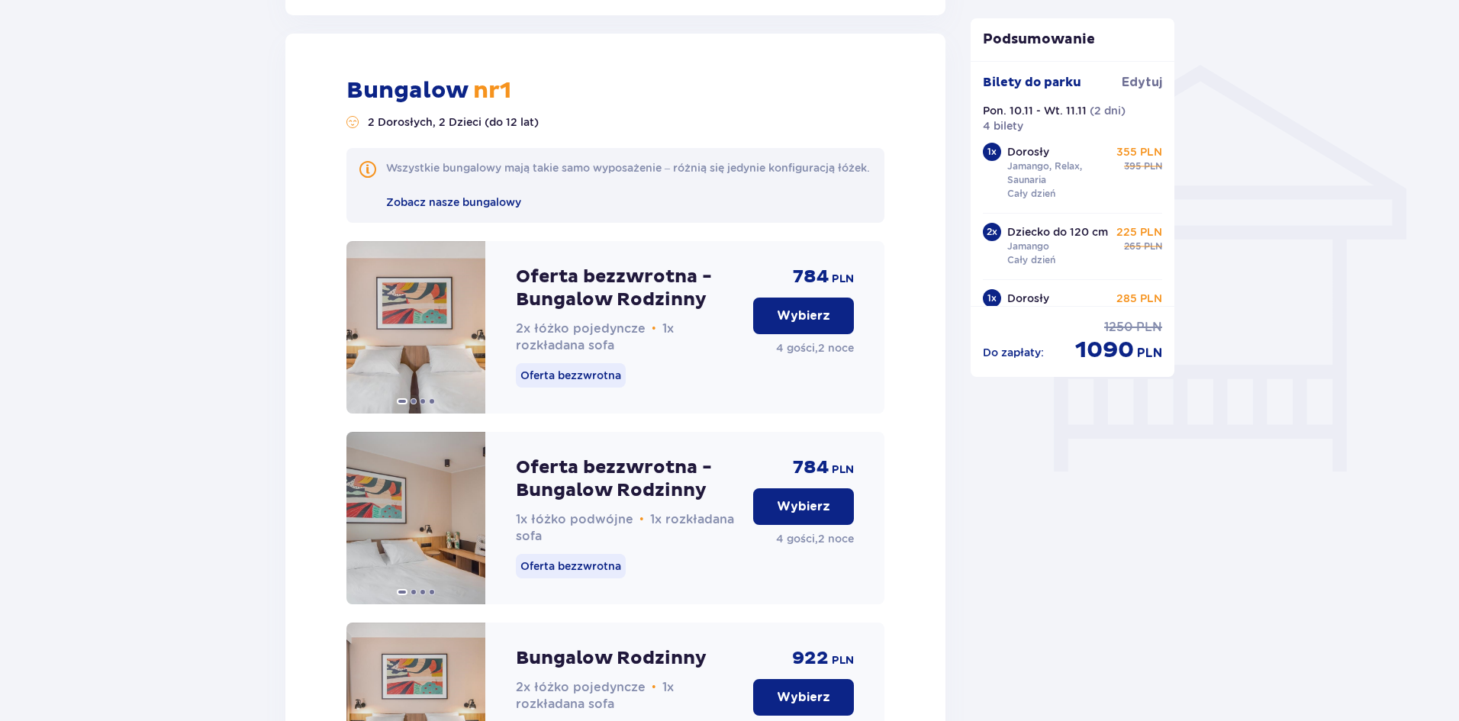
scroll to position [1190, 0]
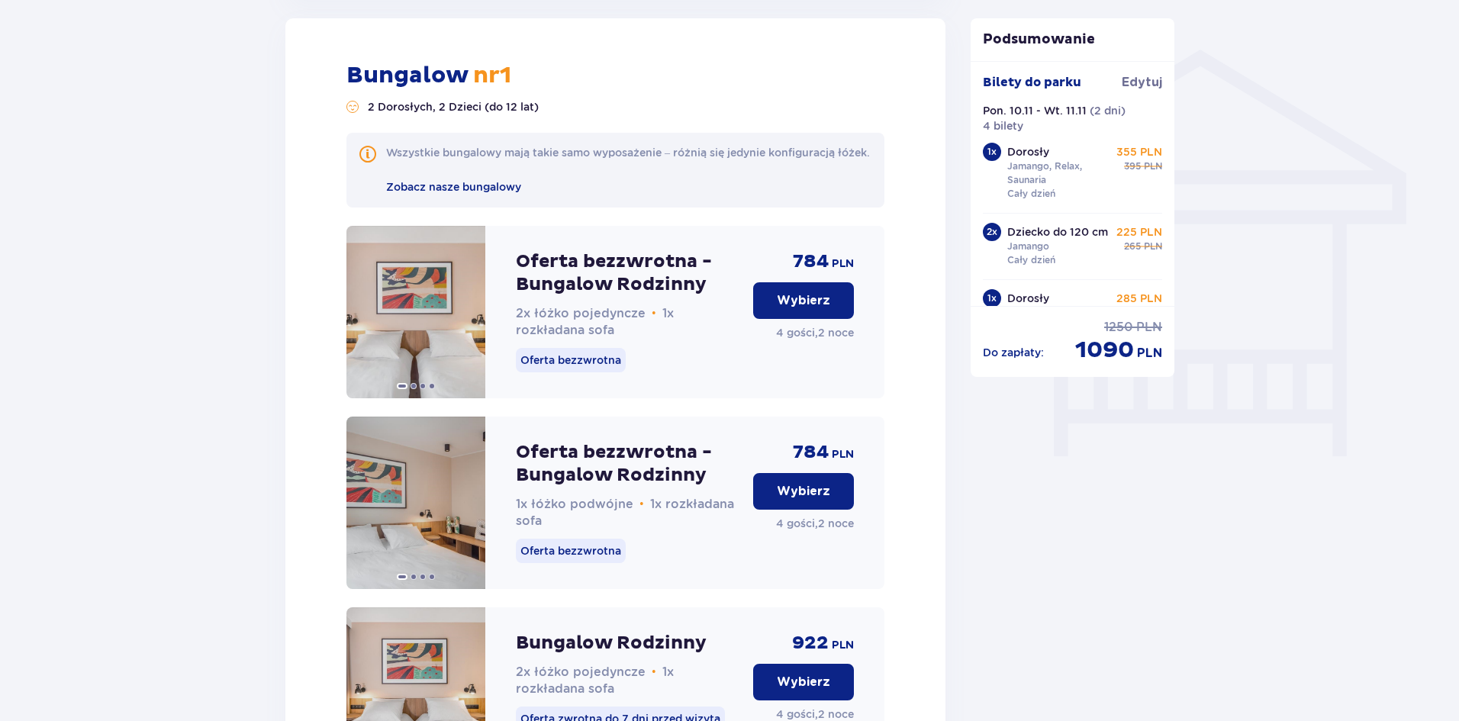
click at [818, 309] on p "Wybierz" at bounding box center [803, 300] width 53 height 17
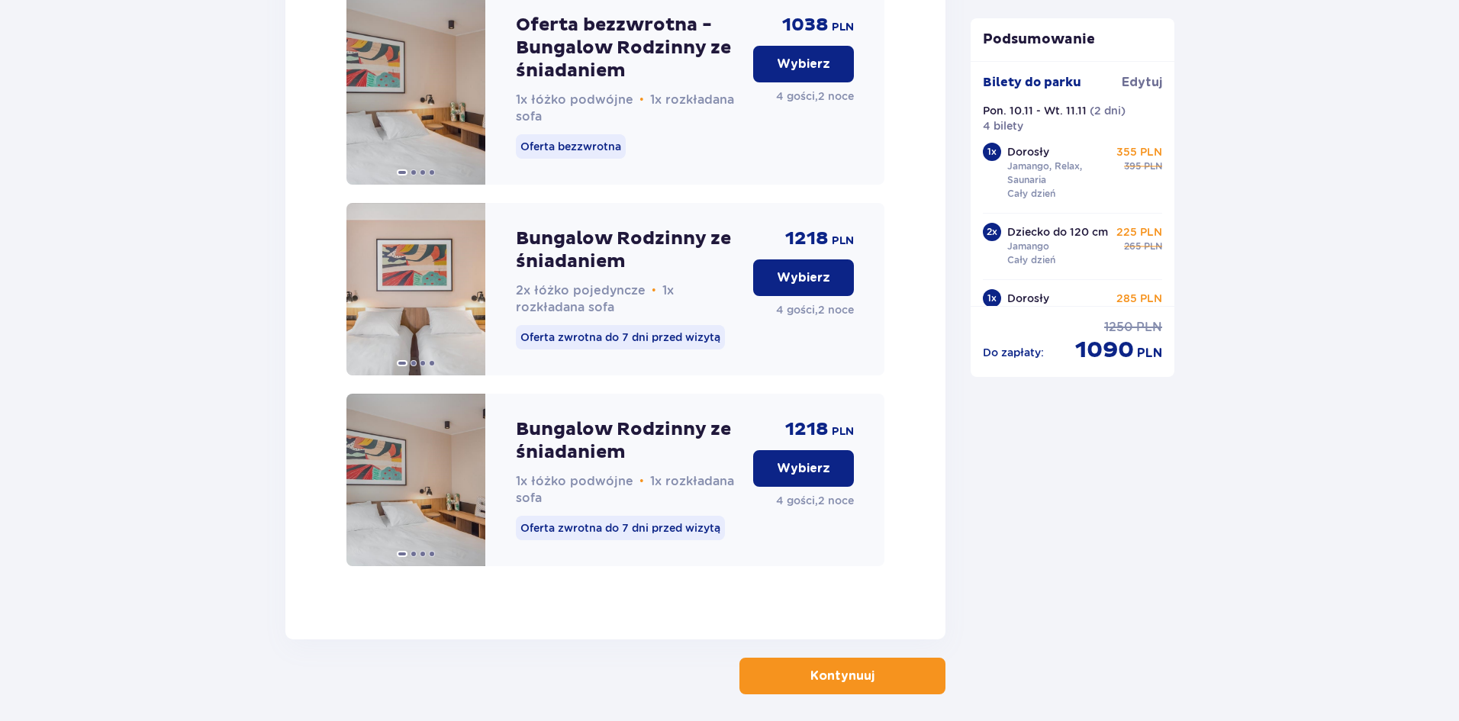
scroll to position [2438, 0]
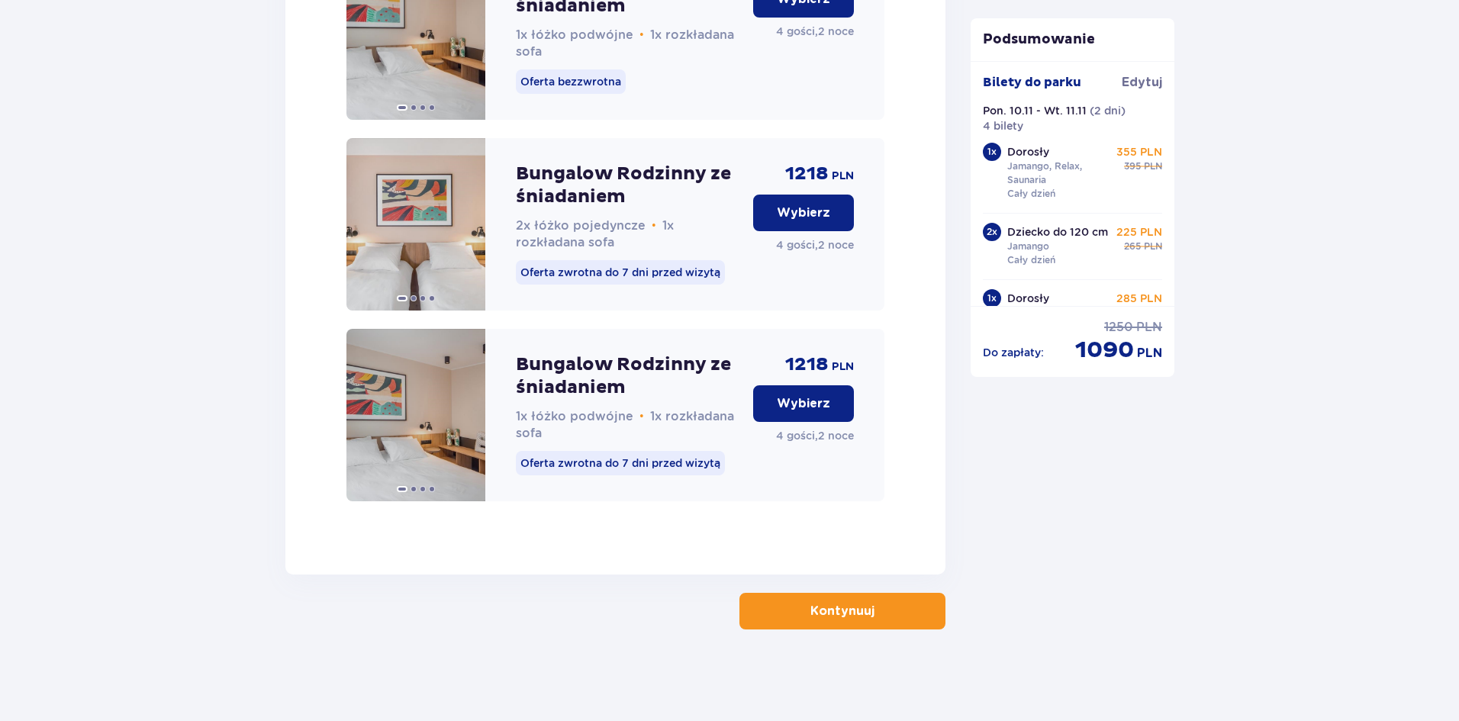
click at [802, 602] on button "Kontynuuj" at bounding box center [843, 611] width 206 height 37
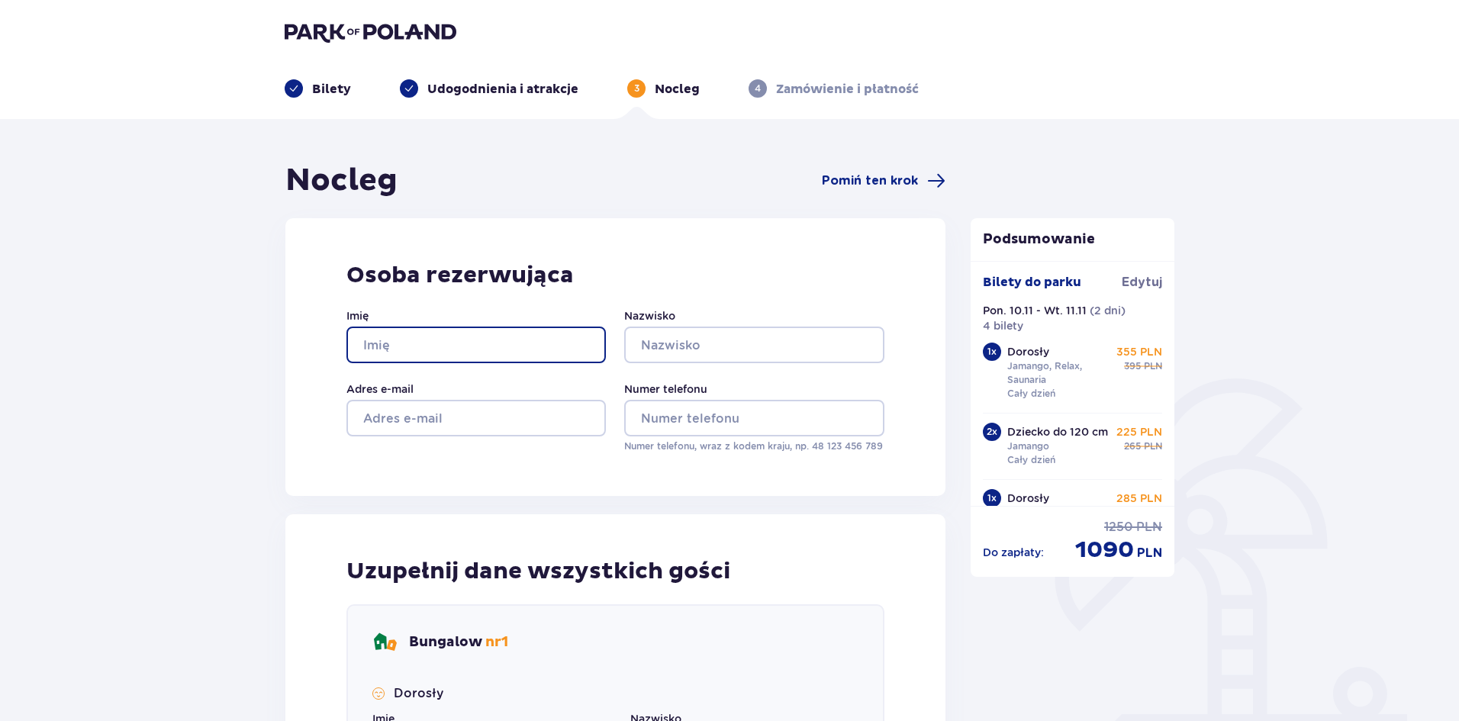
click at [374, 347] on input "Imię" at bounding box center [476, 345] width 259 height 37
type input "Adam"
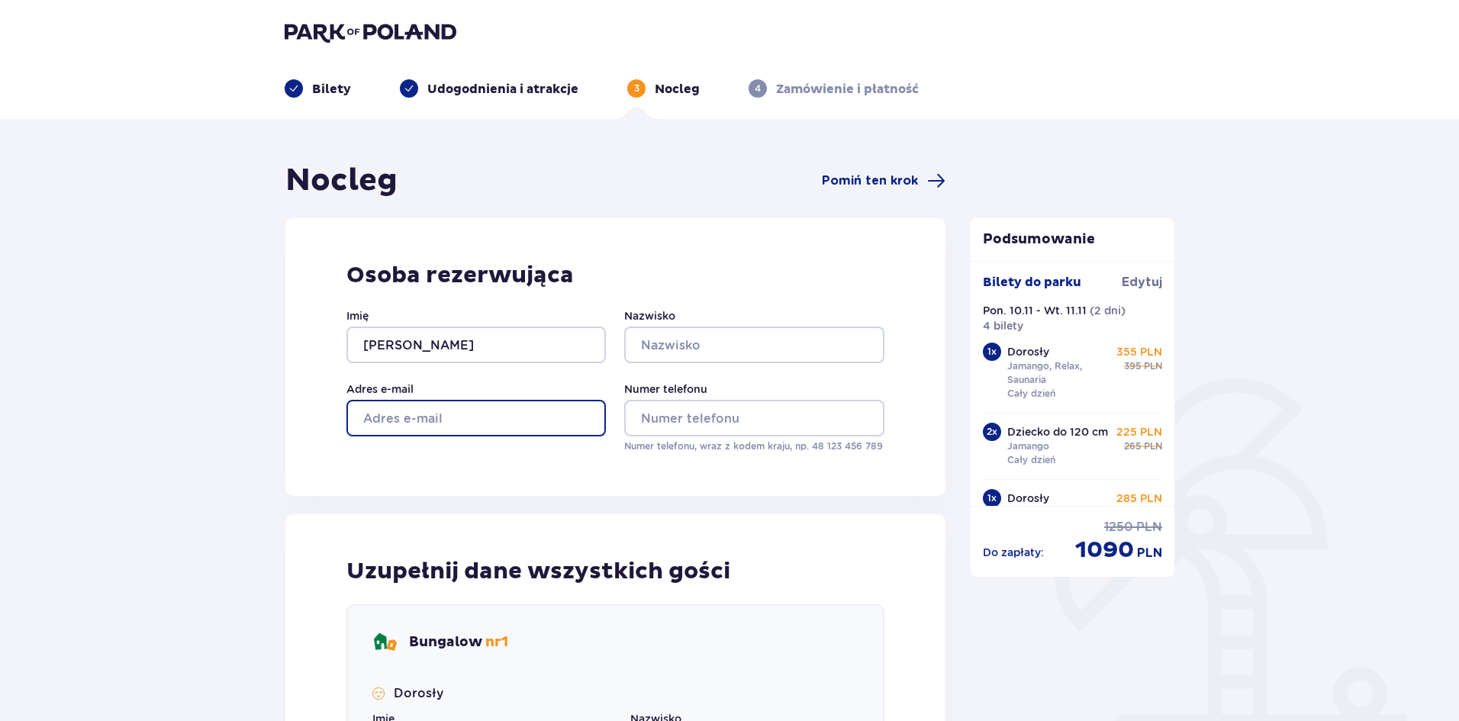
click at [480, 420] on input "Adres e-mail" at bounding box center [476, 418] width 259 height 37
type input "adam.sokolowski663@gmail.com"
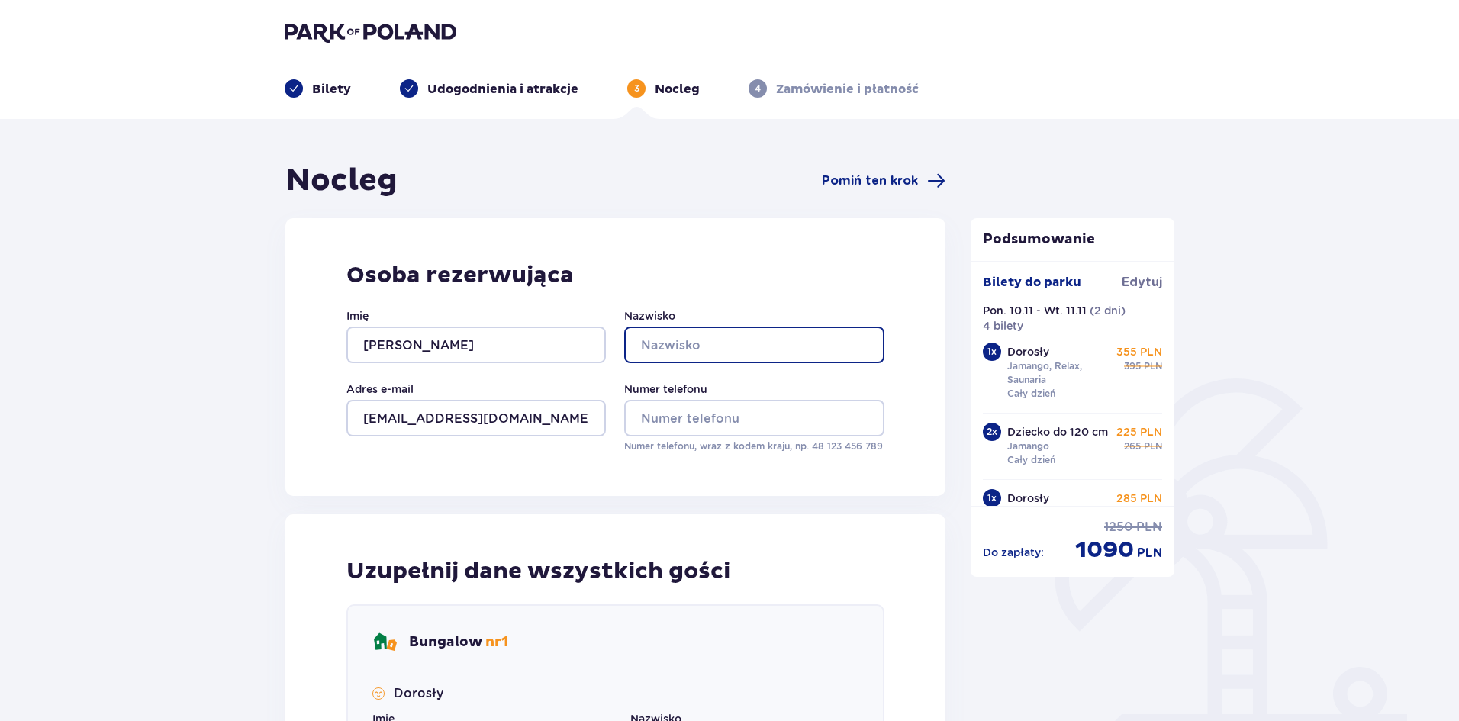
click at [666, 338] on input "Nazwisko" at bounding box center [753, 345] width 259 height 37
type input "Sokołowski"
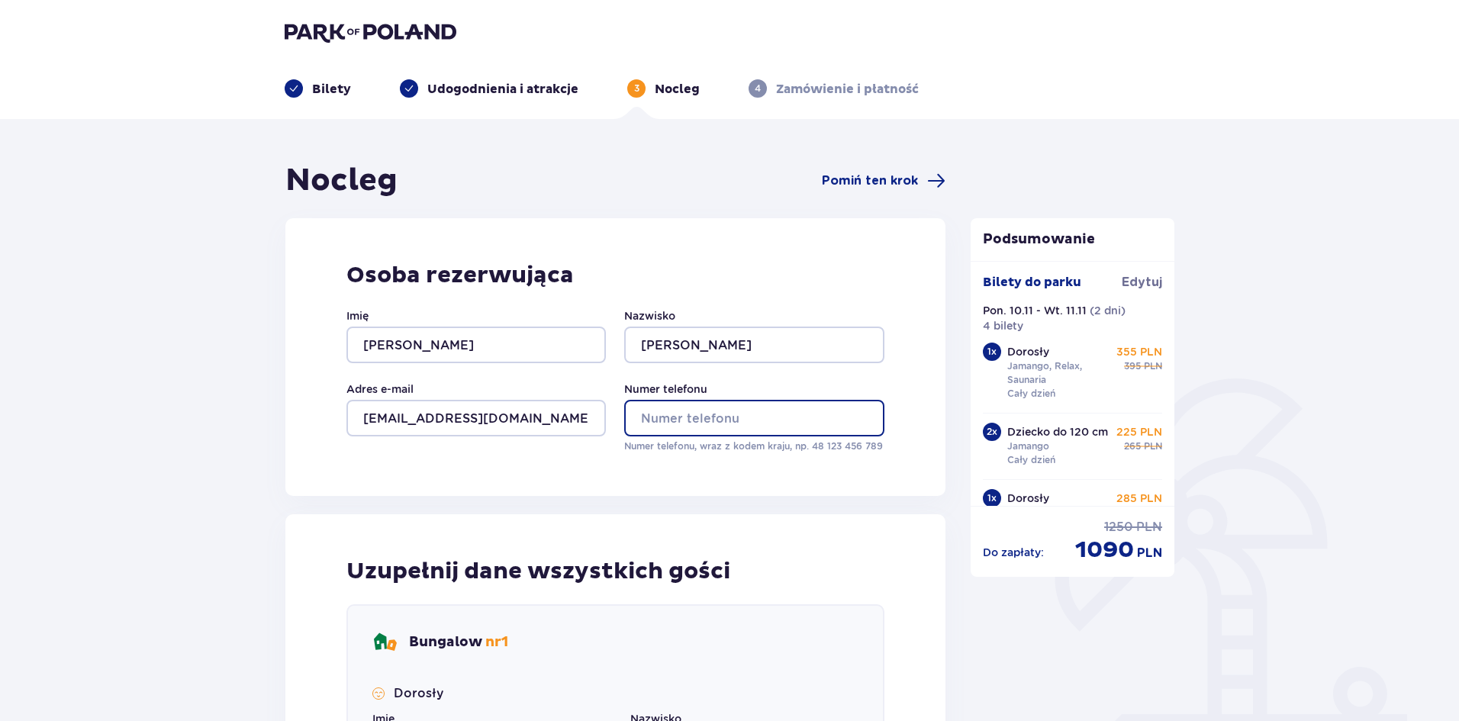
click at [698, 430] on input "Numer telefonu" at bounding box center [753, 418] width 259 height 37
type input "501348800"
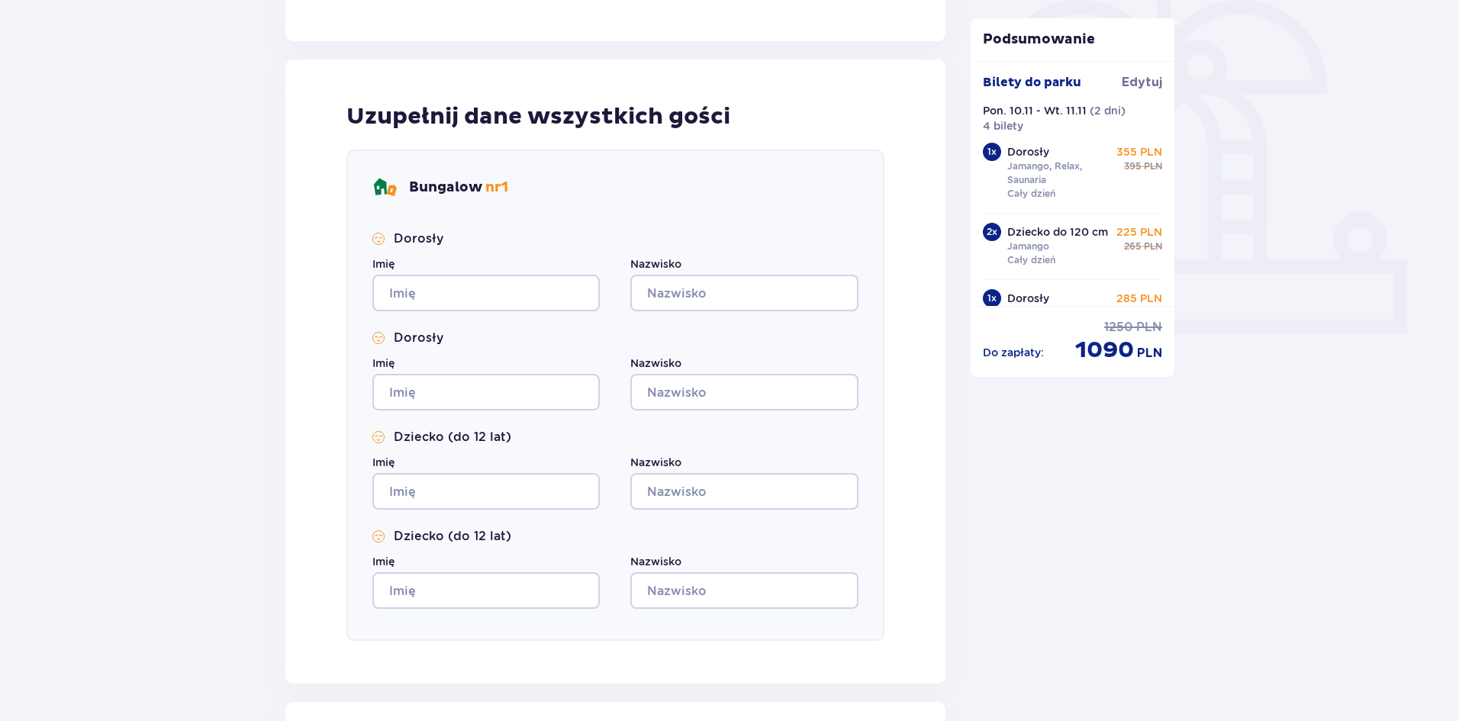
scroll to position [458, 0]
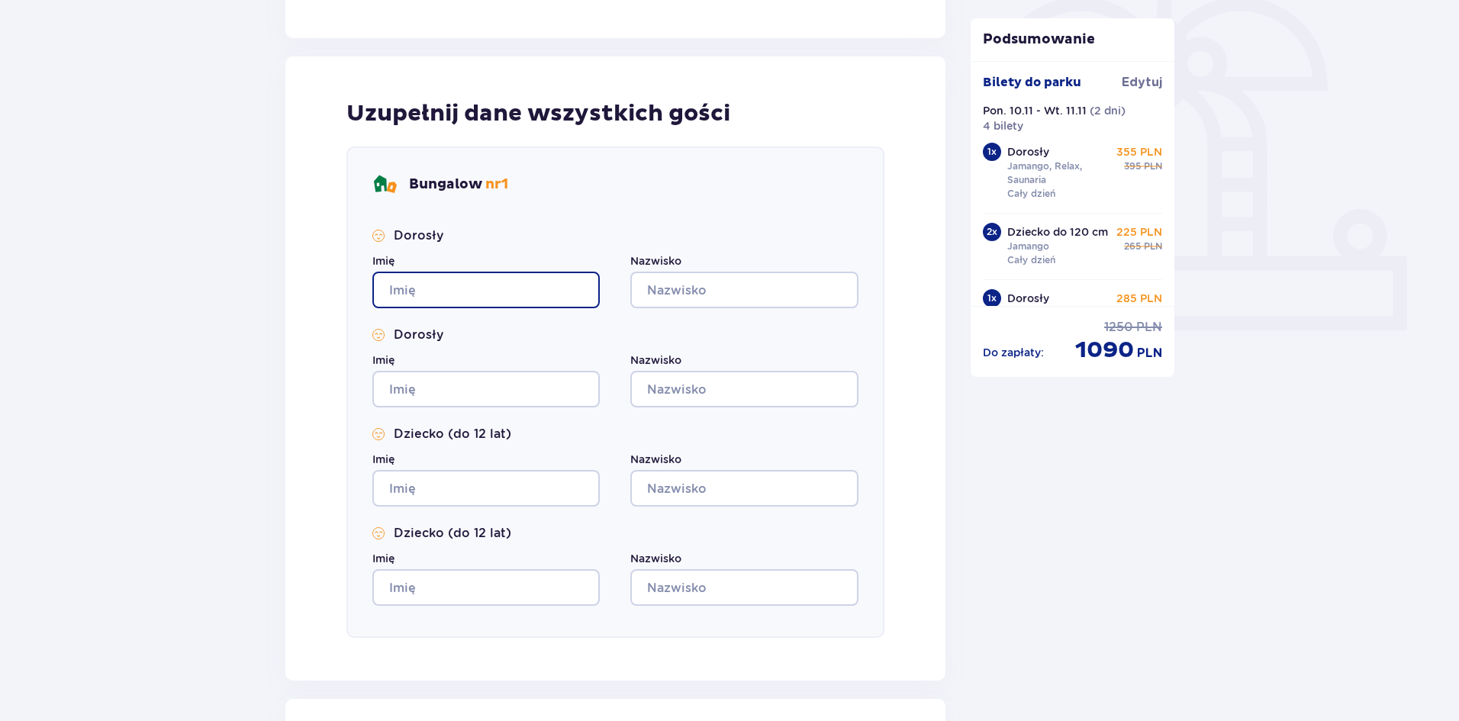
click at [515, 285] on input "Imię" at bounding box center [485, 290] width 227 height 37
type input "adam"
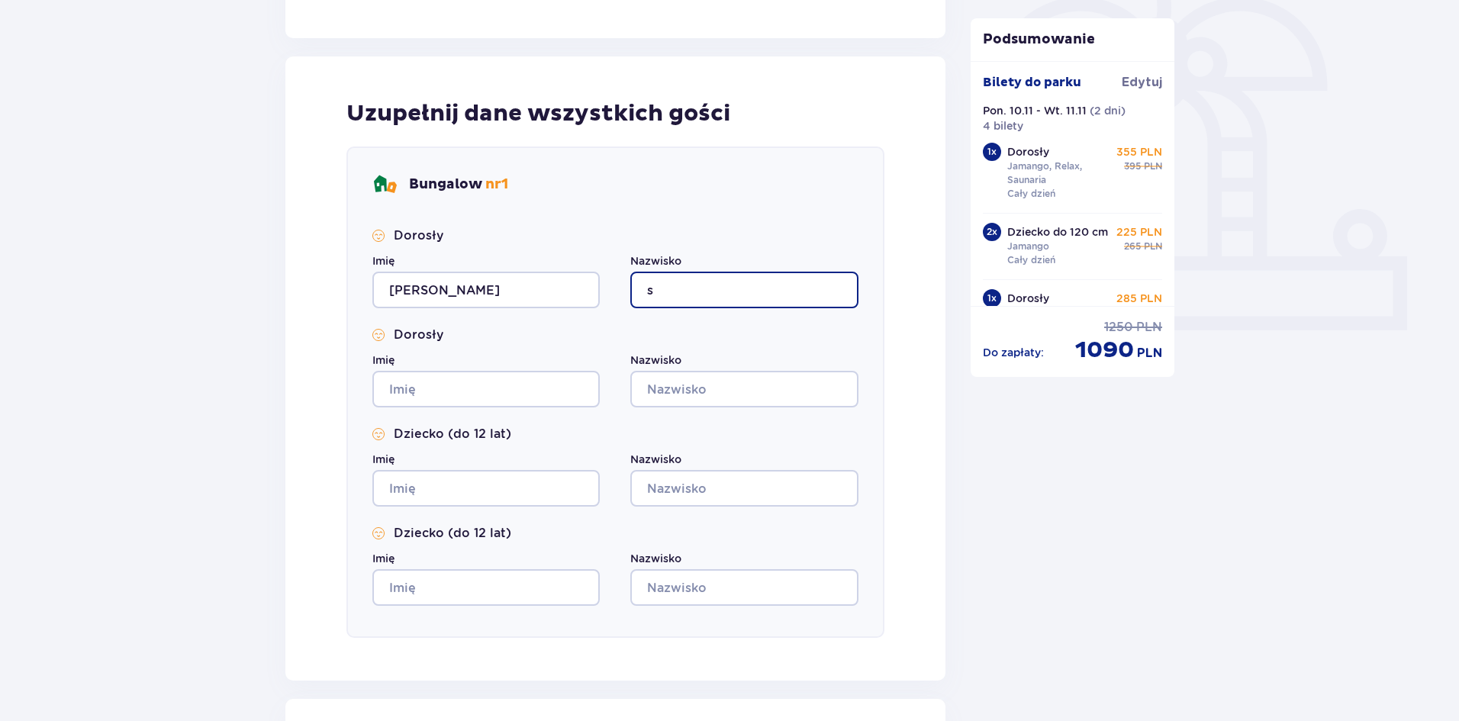
type input "s"
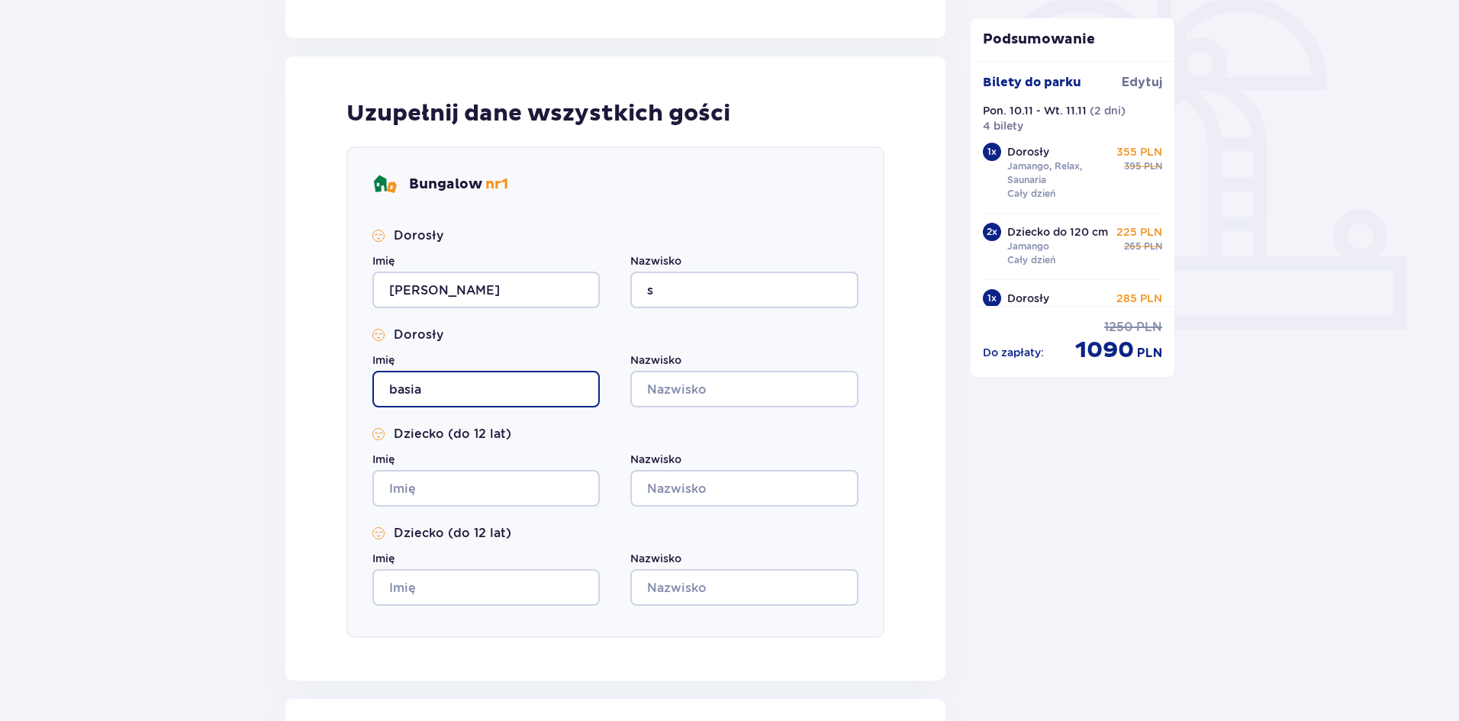
type input "basia"
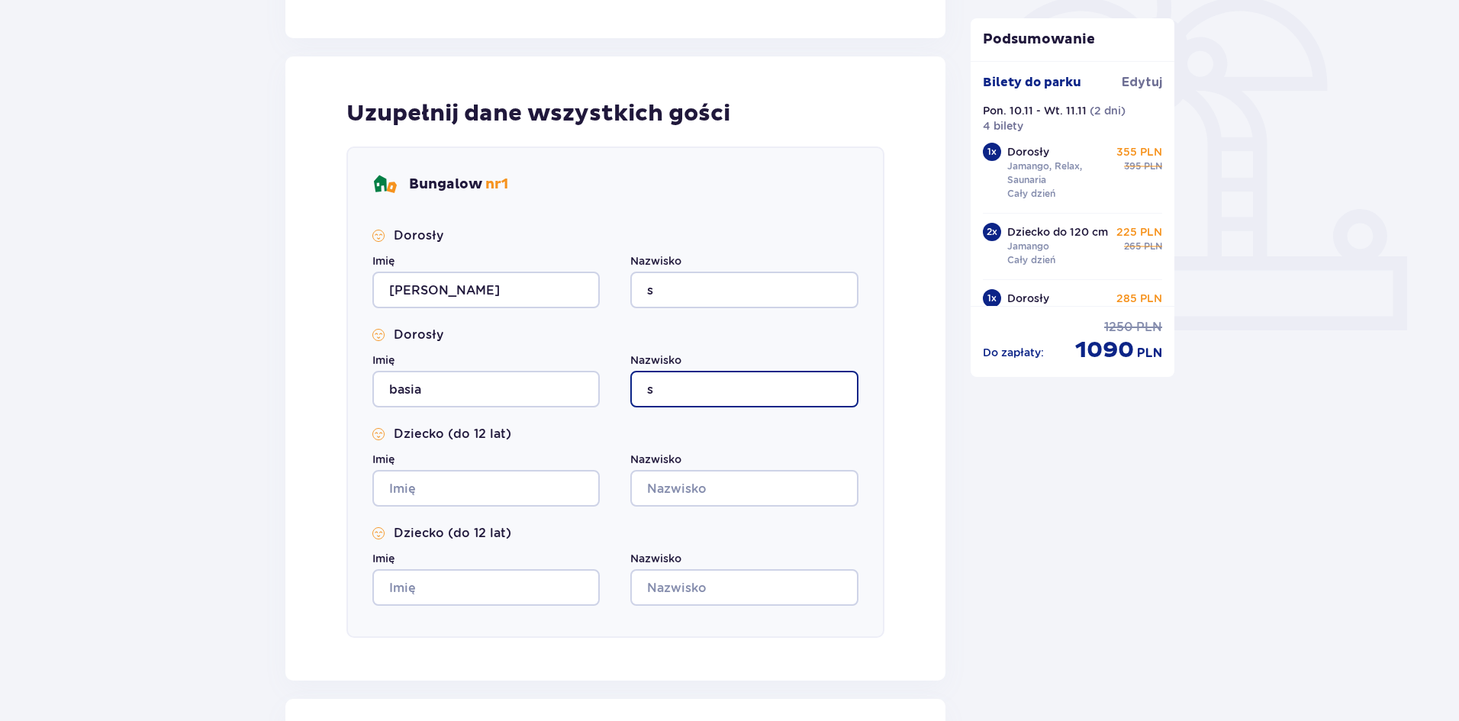
type input "s"
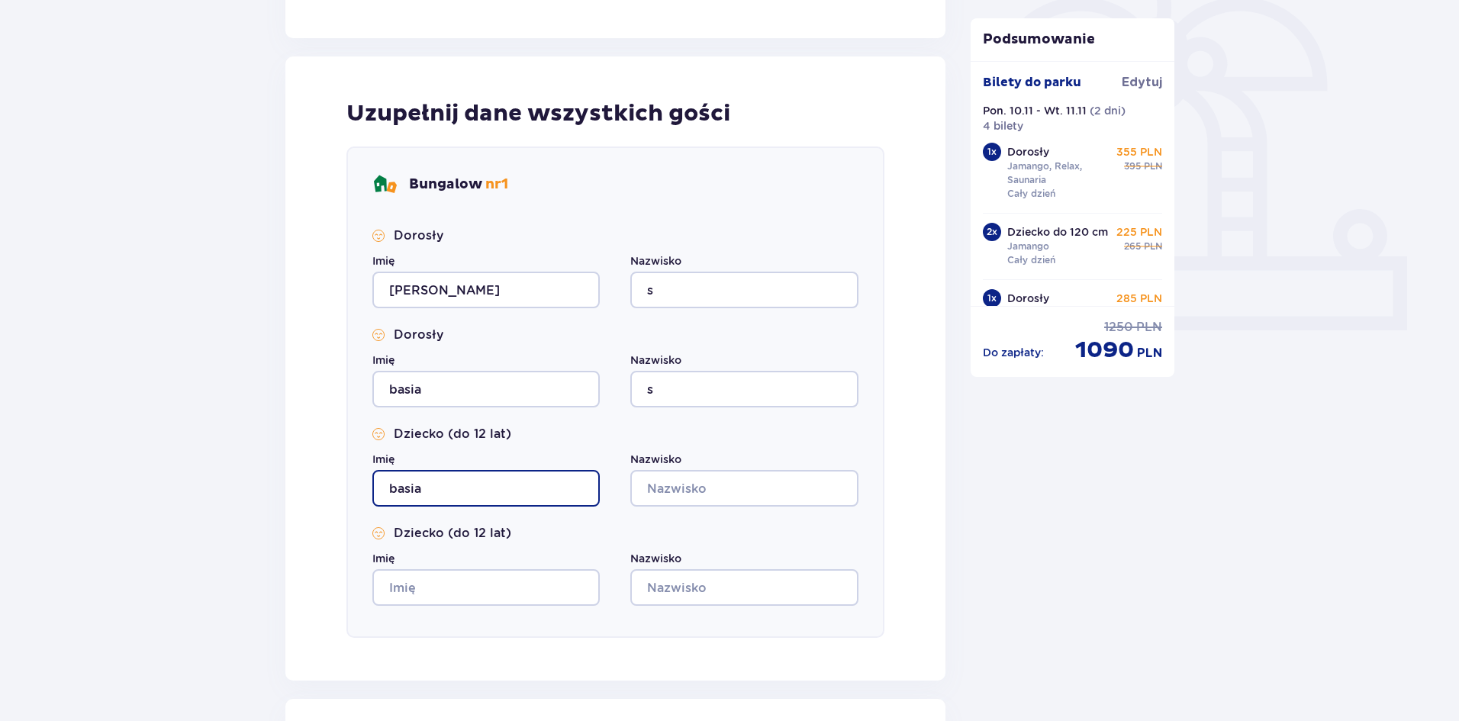
type input "basia"
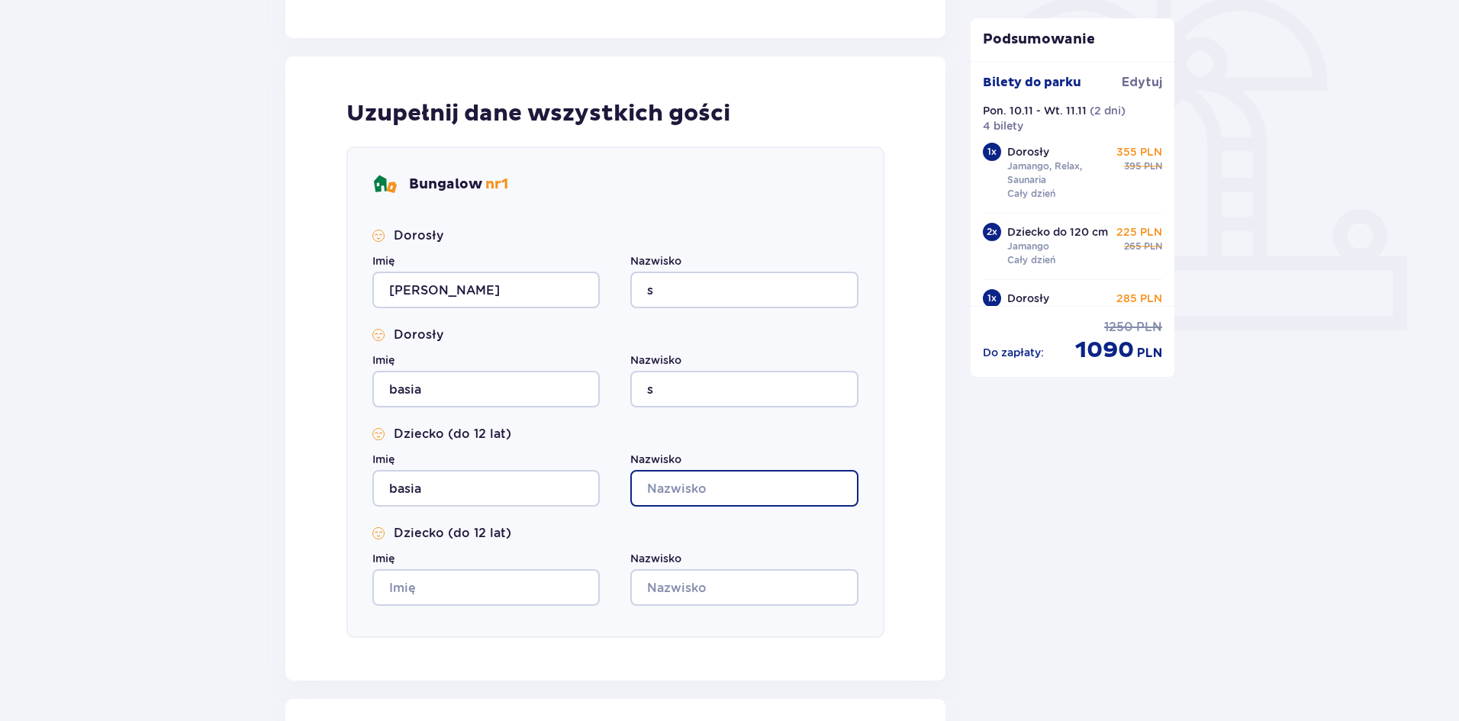
type input "w"
type input "s"
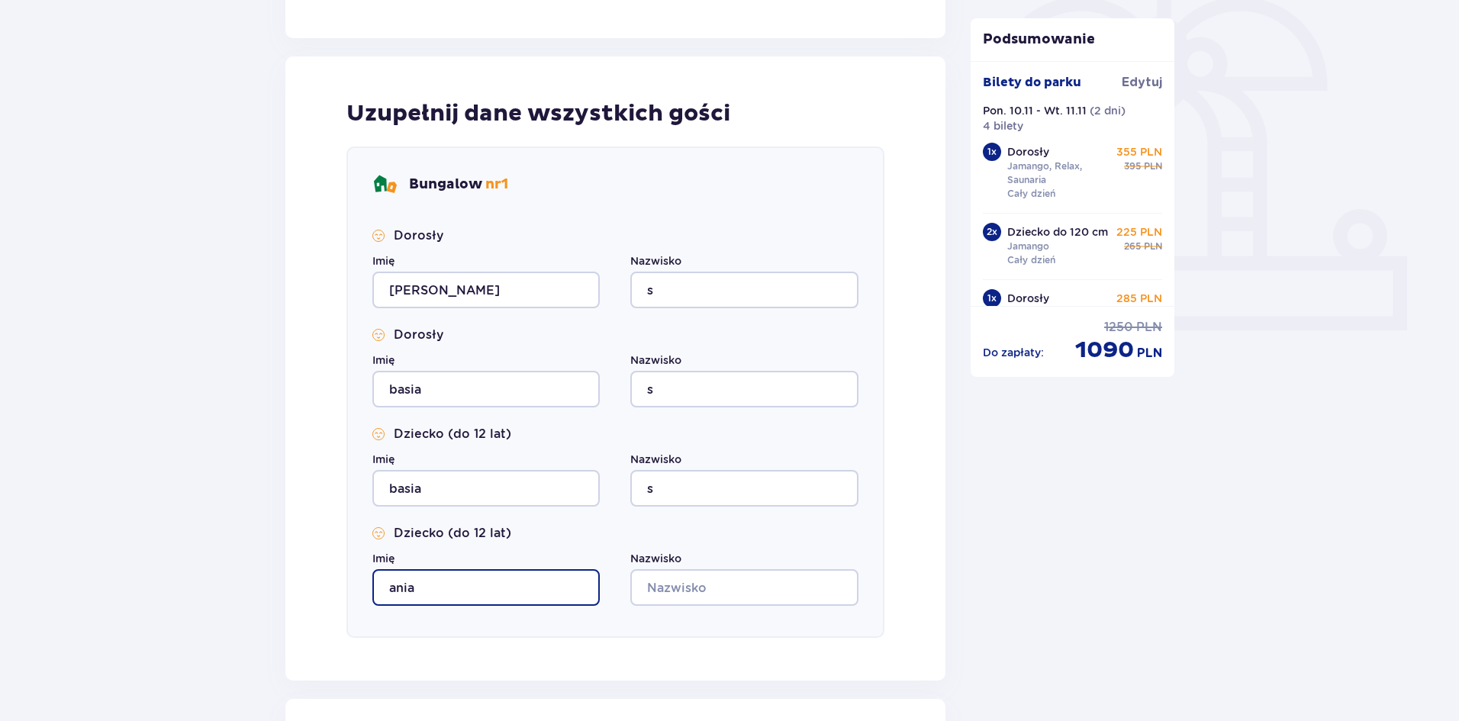
type input "ania"
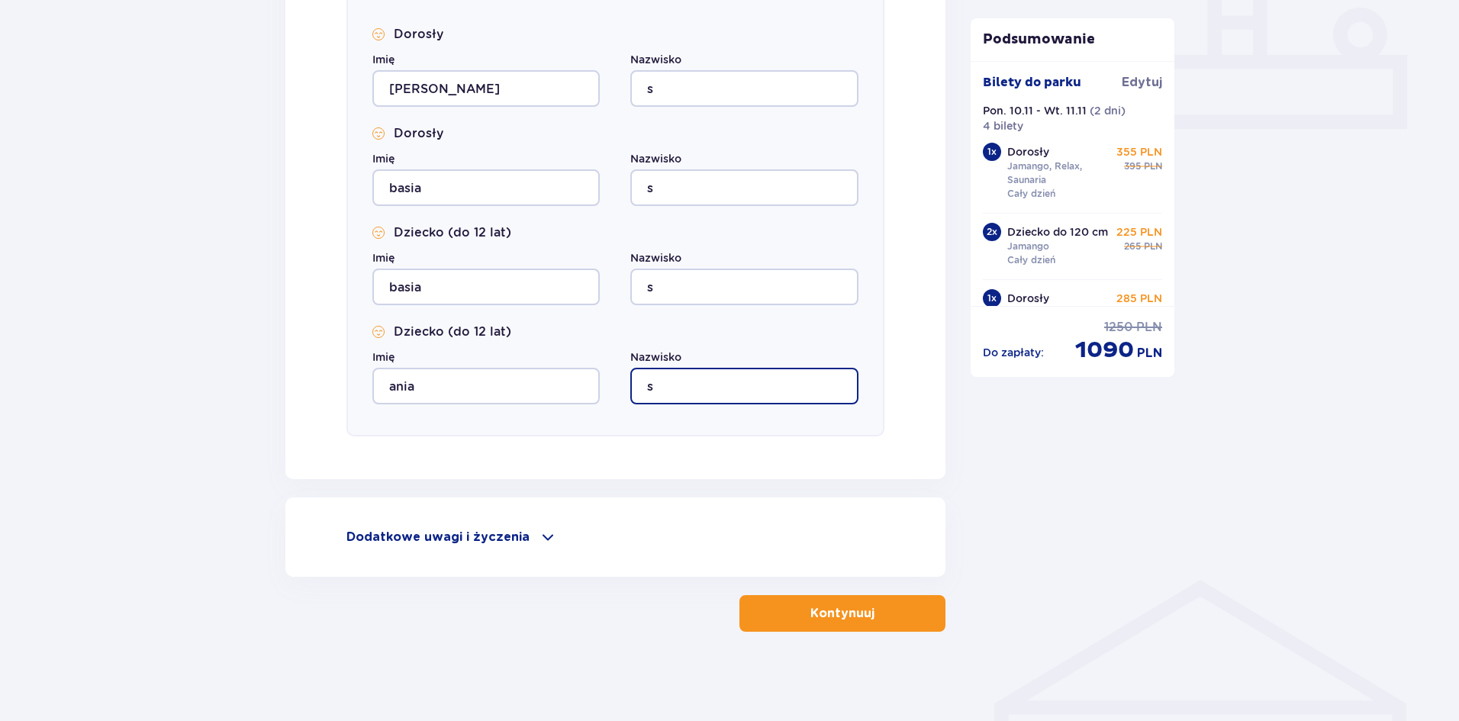
scroll to position [662, 0]
type input "s"
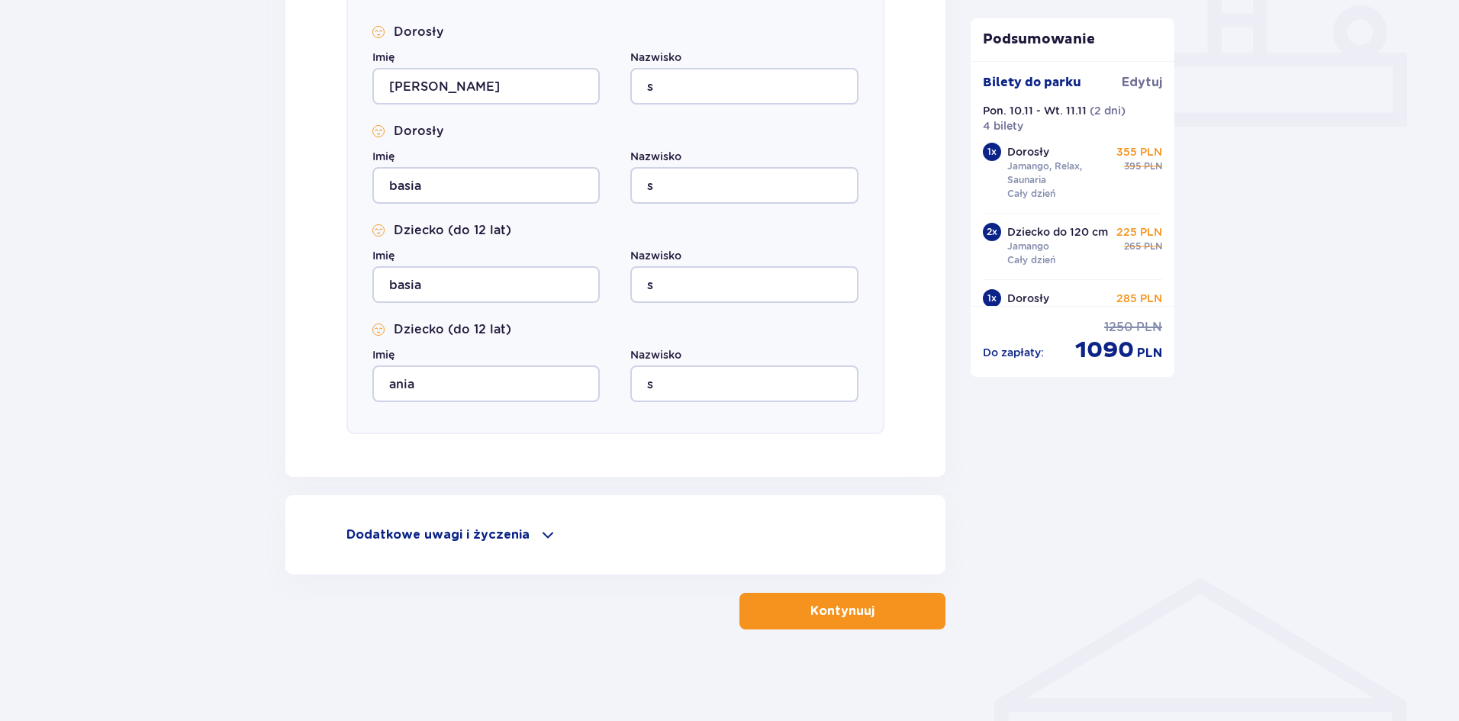
click at [811, 610] on p "Kontynuuj" at bounding box center [843, 611] width 64 height 17
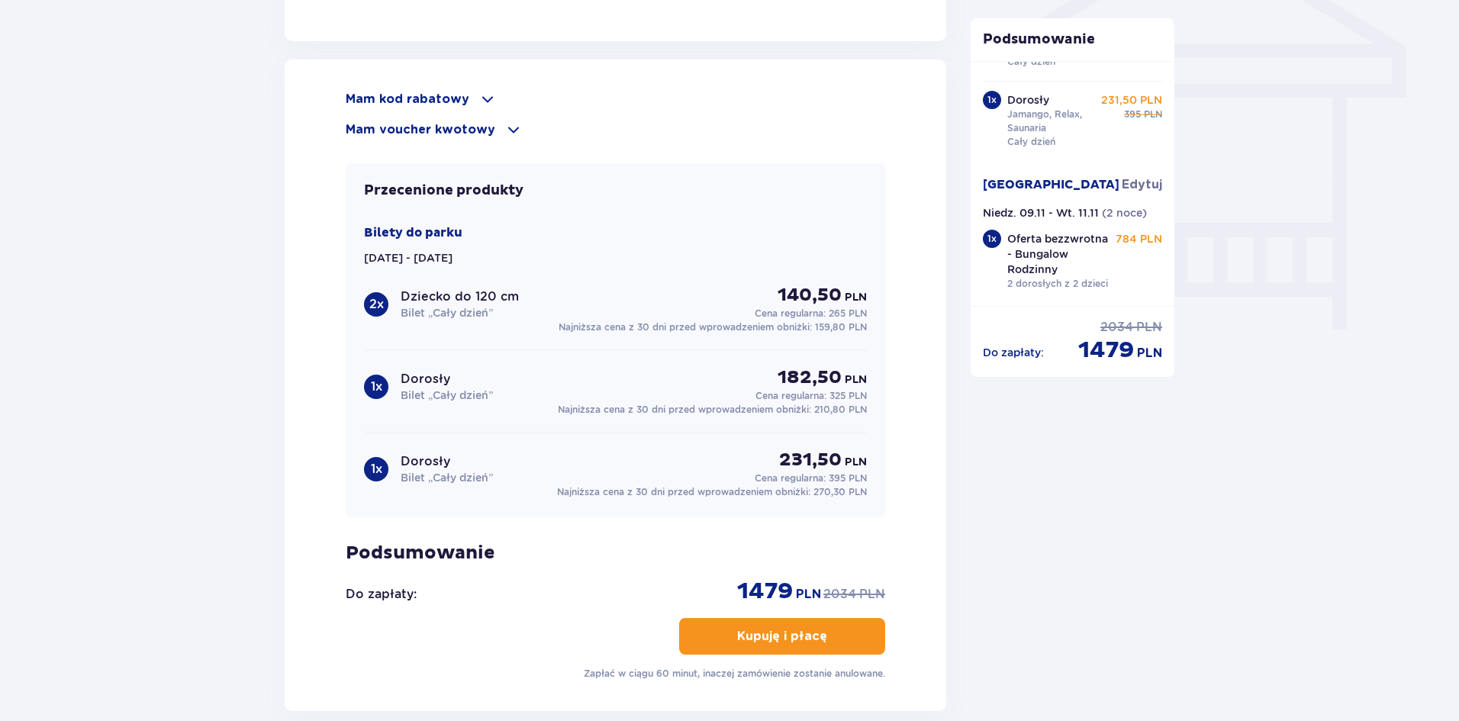
scroll to position [1221, 0]
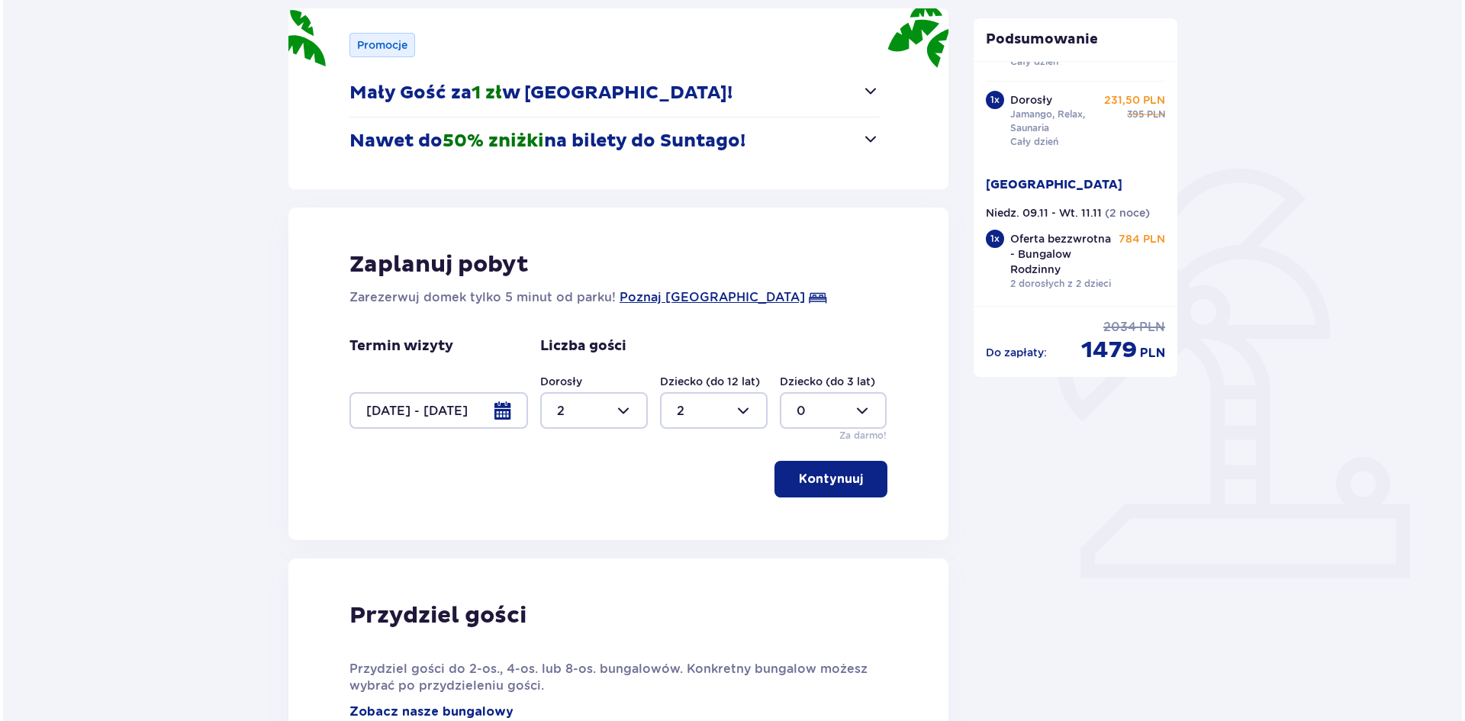
scroll to position [205, 0]
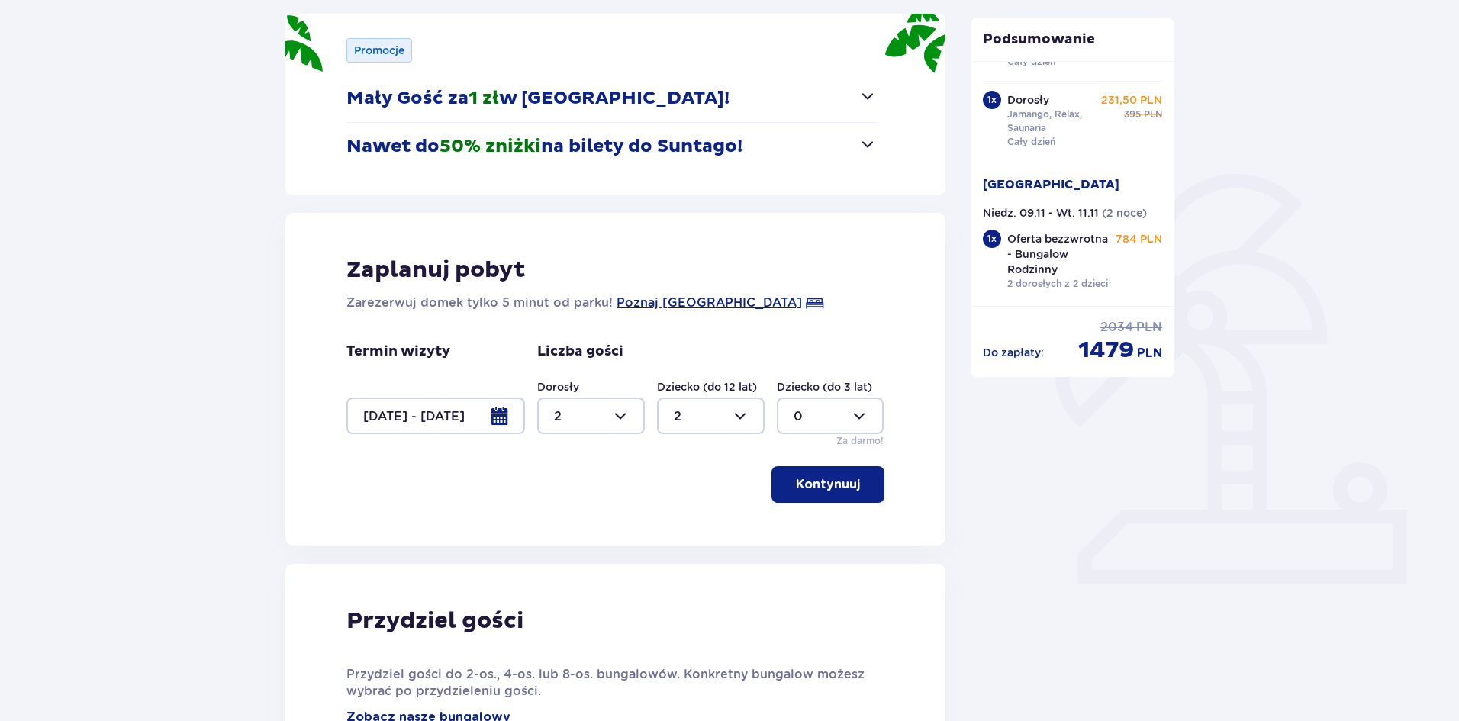
click at [506, 409] on div at bounding box center [436, 416] width 179 height 37
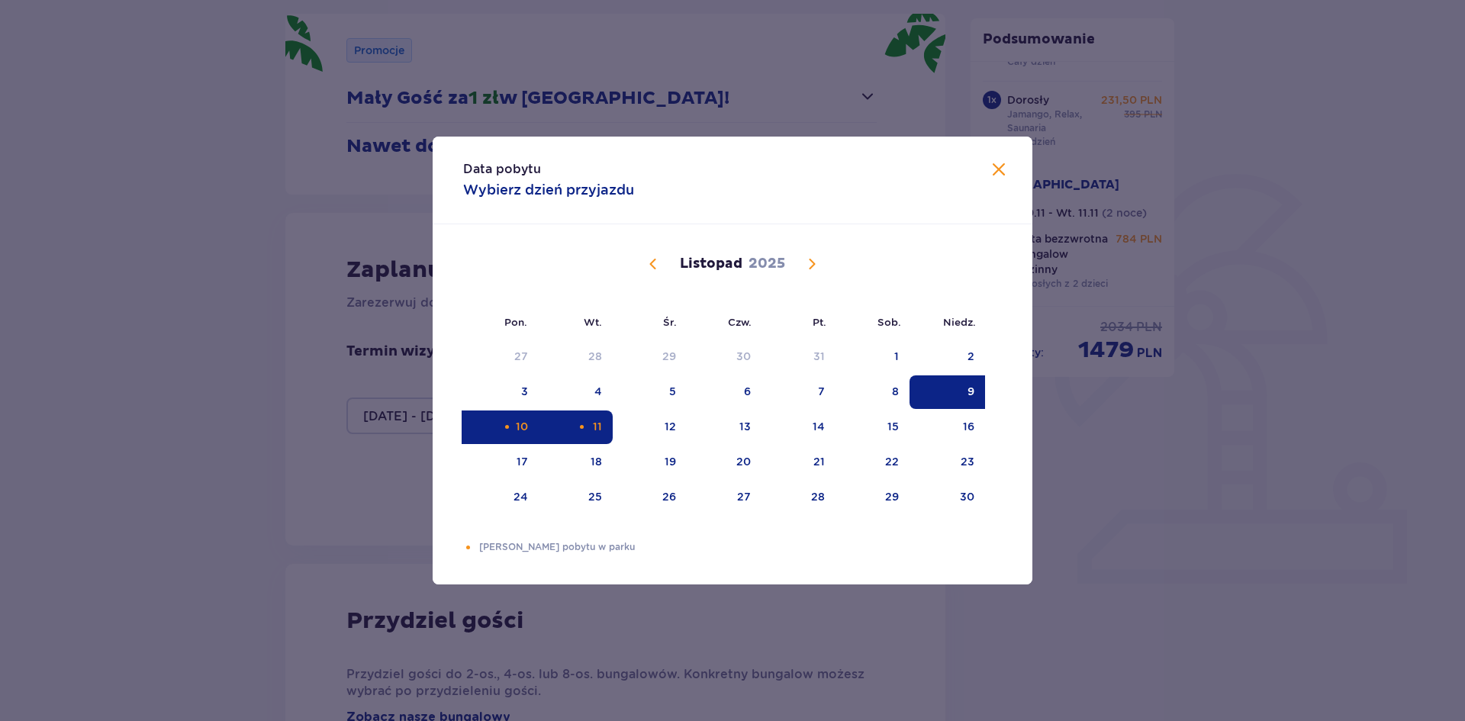
click at [957, 388] on div "9" at bounding box center [948, 393] width 76 height 34
click at [508, 423] on div "Pomarańczowa kropka" at bounding box center [507, 427] width 10 height 10
click at [580, 424] on div "Pomarańczowa kropka" at bounding box center [582, 427] width 10 height 10
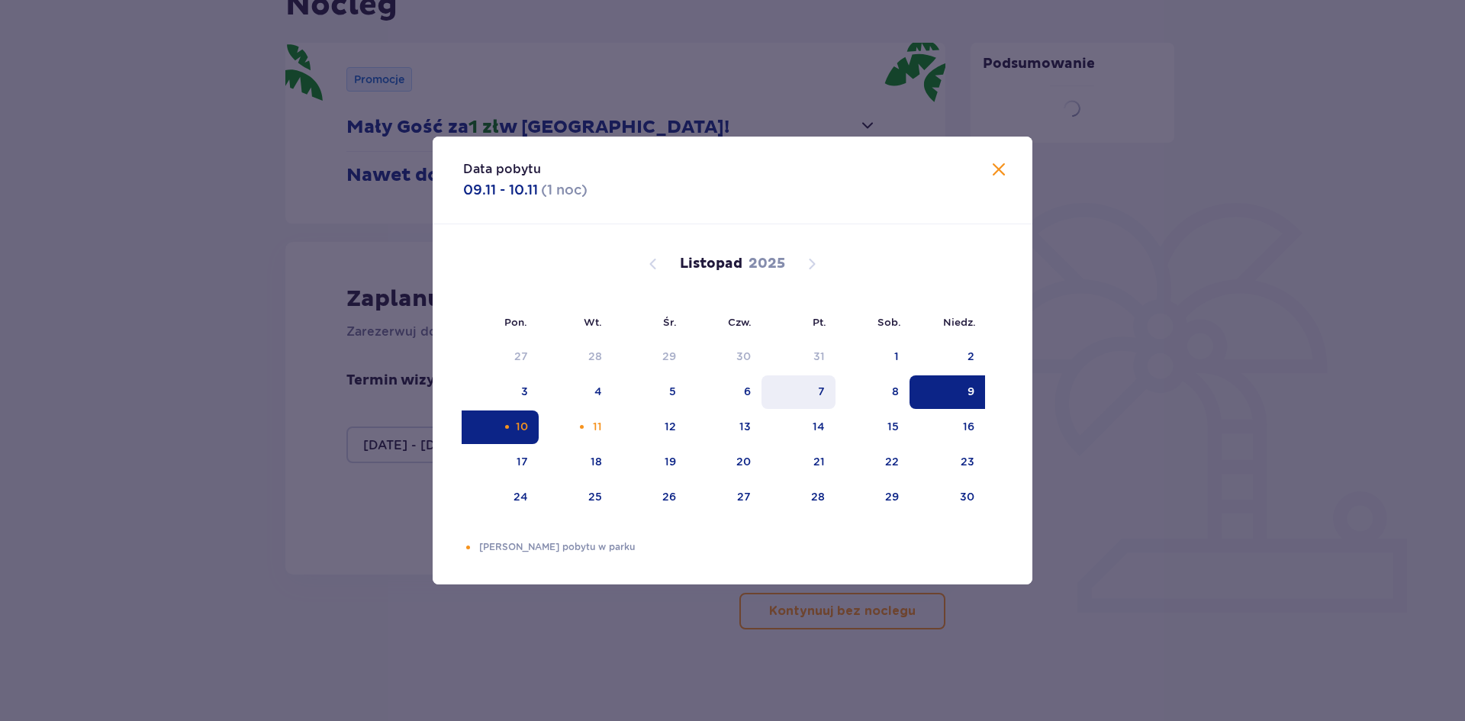
type input "09.11.25 - 10.11.25"
type input "0"
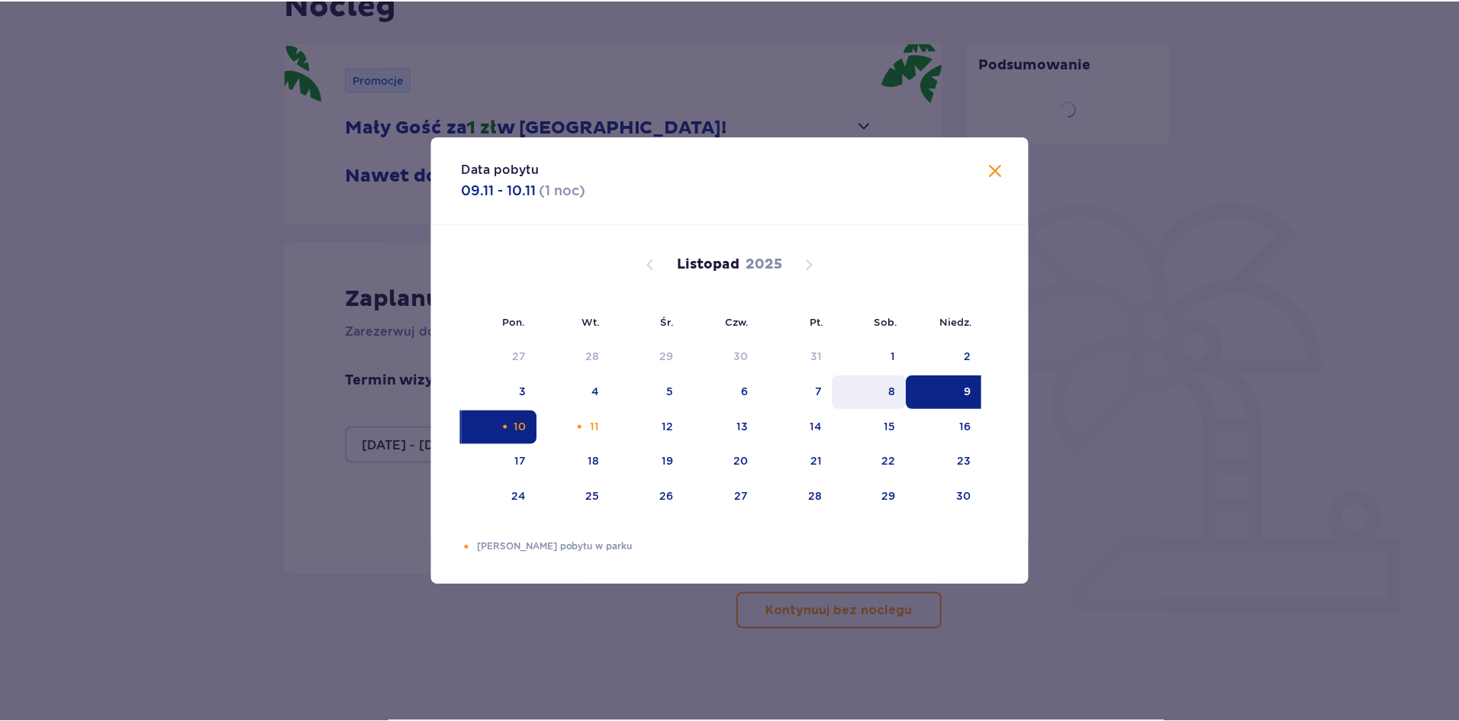
scroll to position [176, 0]
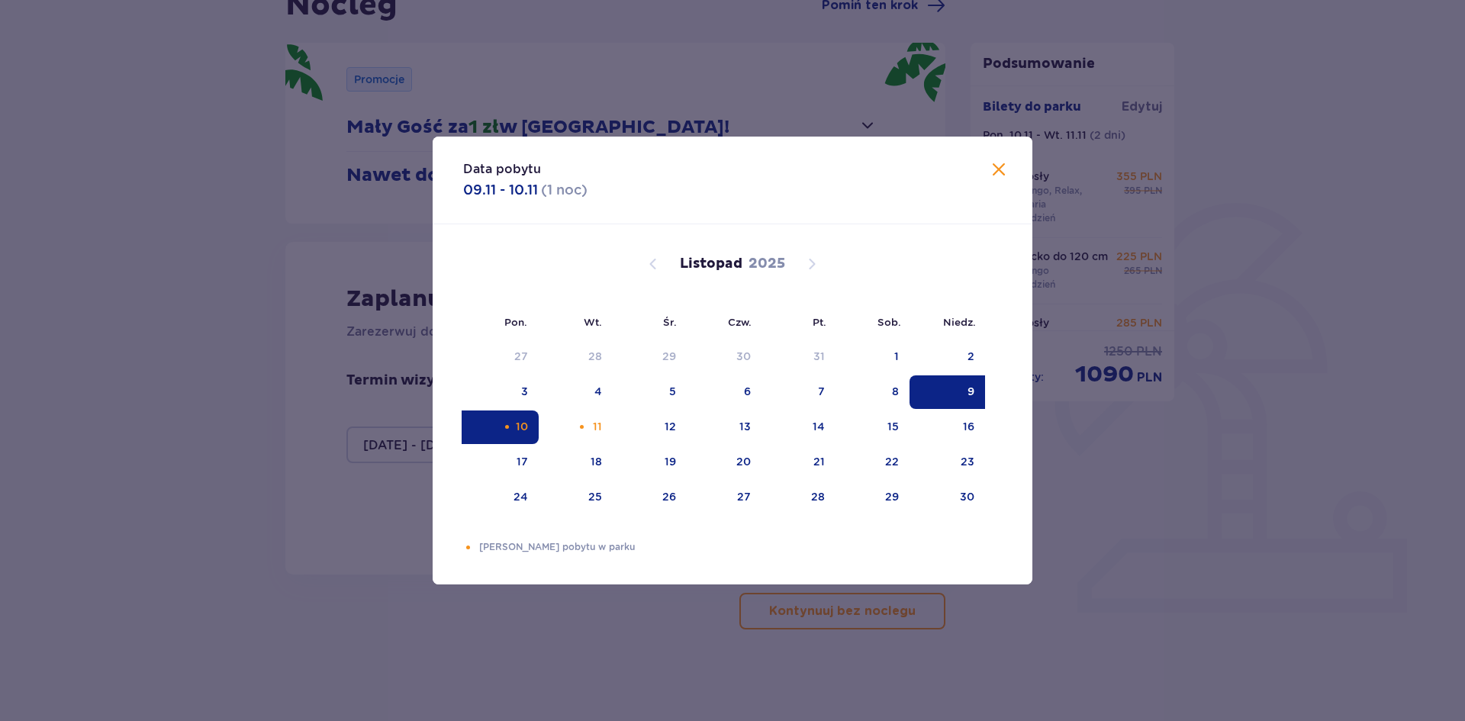
click at [948, 393] on div "9" at bounding box center [948, 393] width 76 height 34
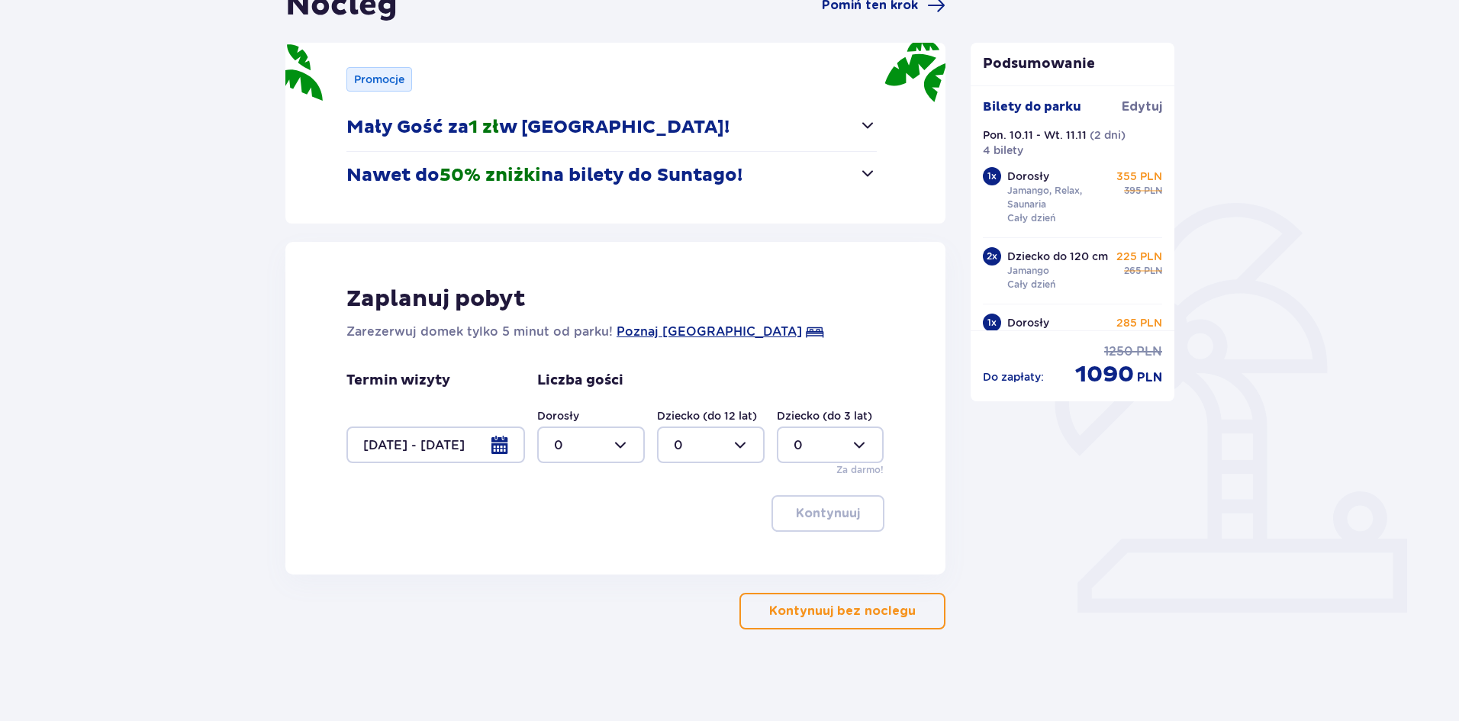
click at [499, 446] on div at bounding box center [436, 445] width 179 height 37
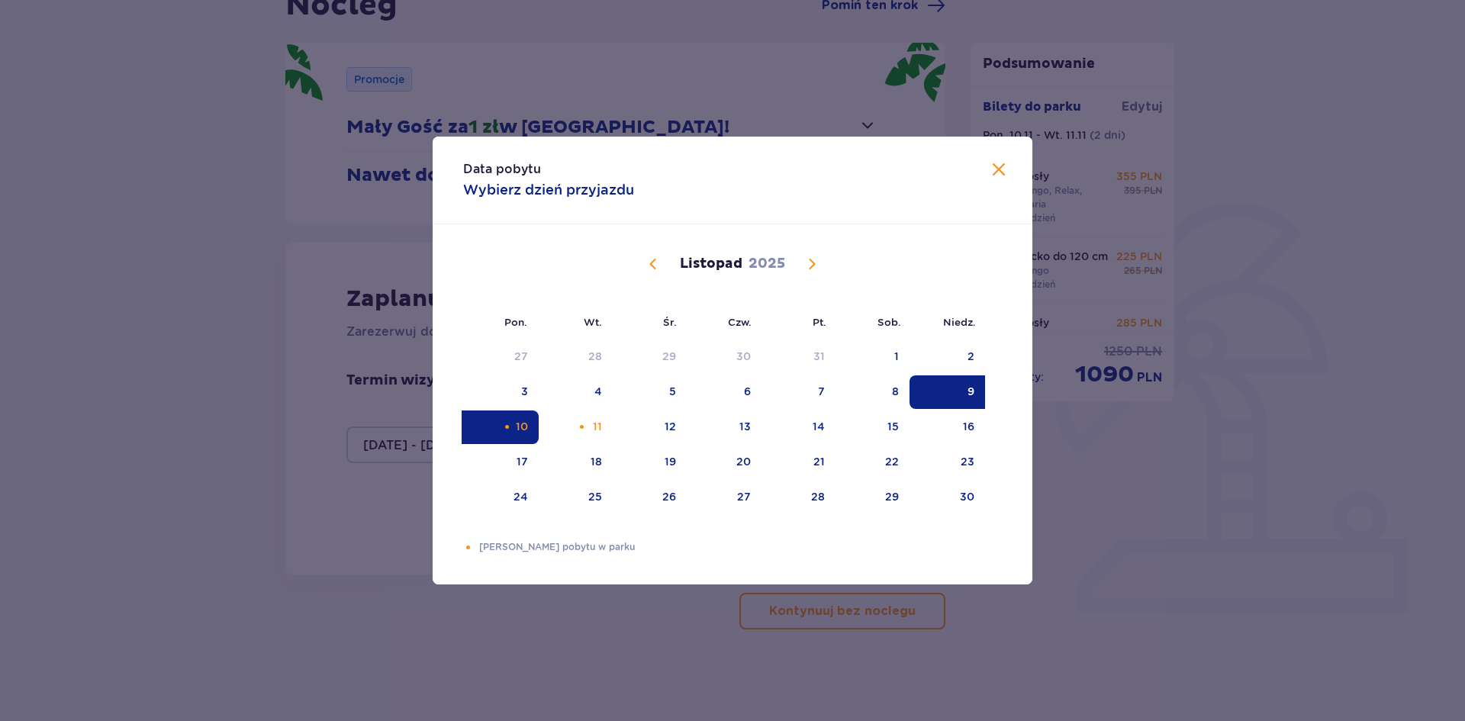
click at [956, 395] on div "9" at bounding box center [948, 393] width 76 height 34
click at [572, 429] on div "11" at bounding box center [576, 428] width 74 height 34
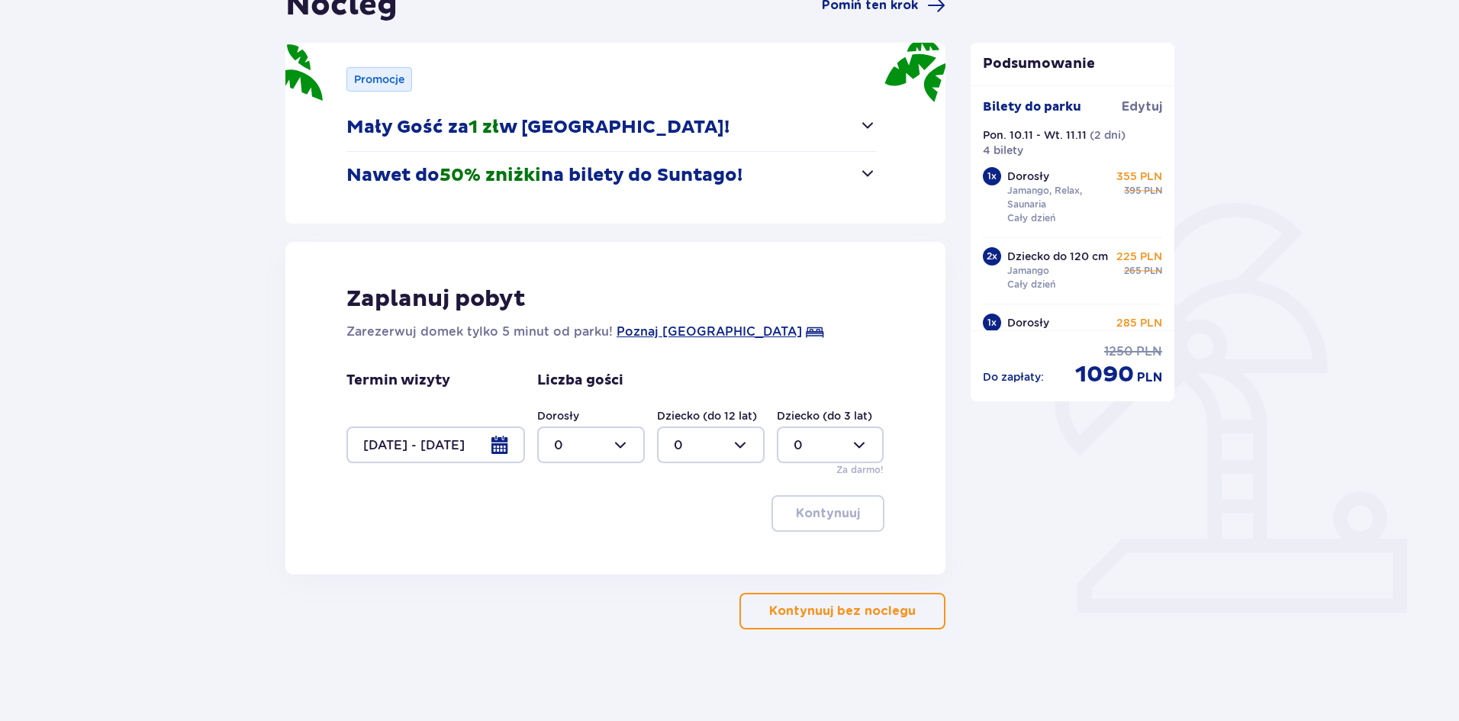
click at [498, 438] on div at bounding box center [436, 445] width 179 height 37
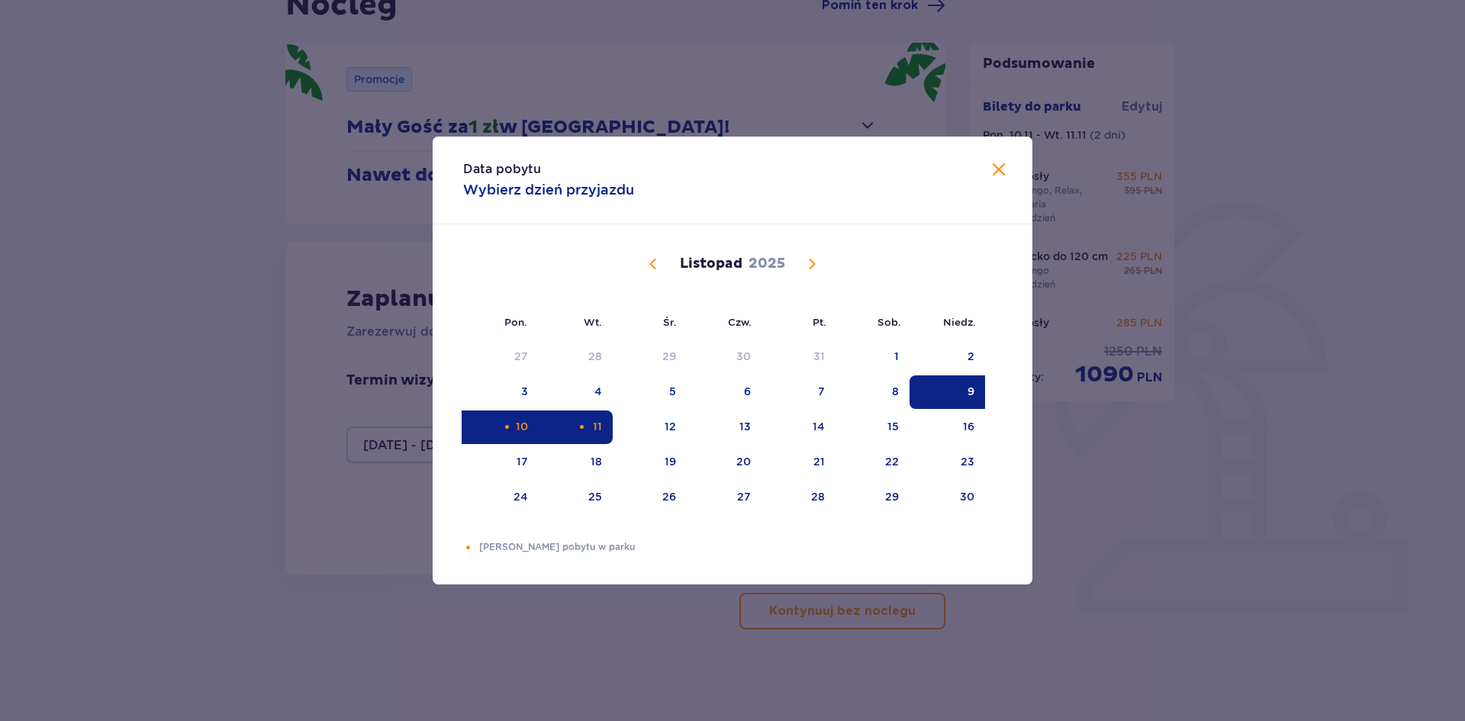
click at [485, 427] on div "10" at bounding box center [501, 428] width 76 height 34
click at [591, 421] on div "11" at bounding box center [576, 428] width 74 height 34
type input "10.11.25 - 11.11.25"
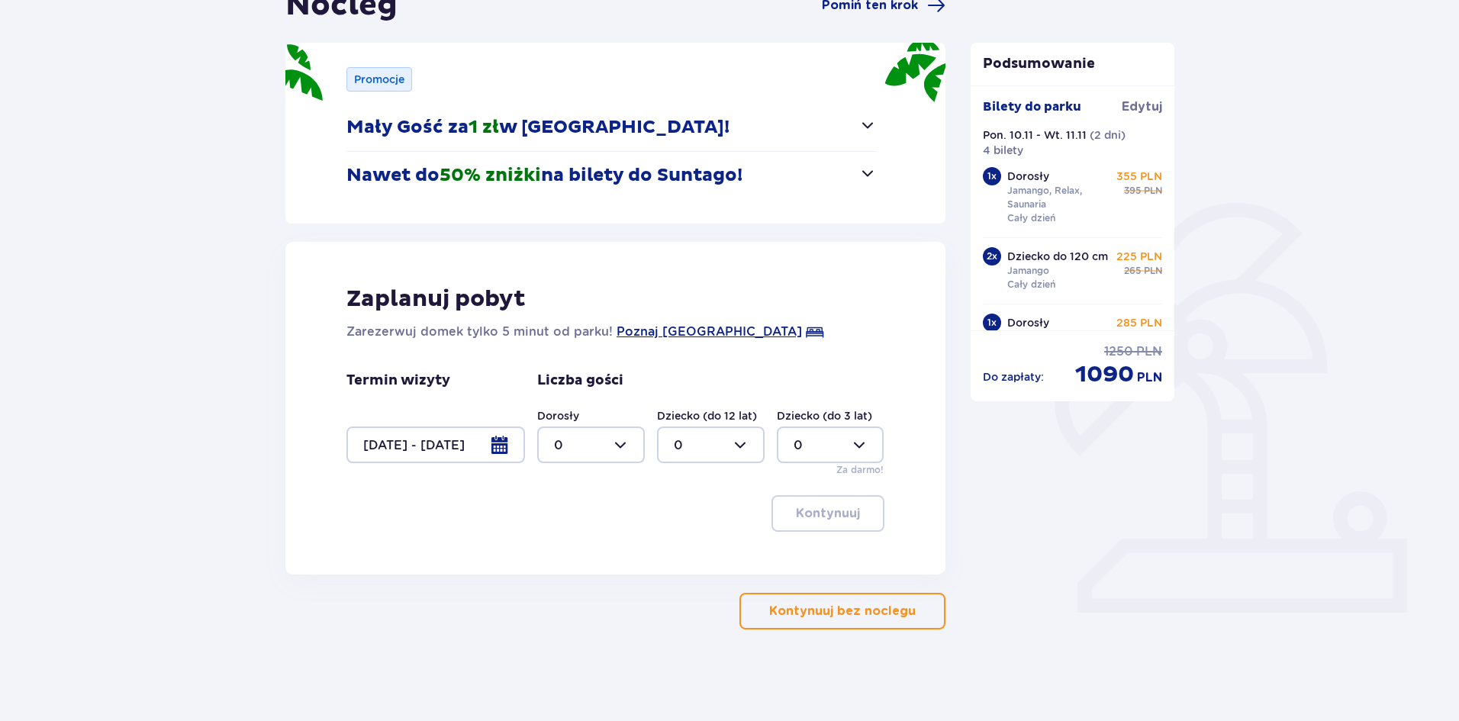
click at [637, 430] on div at bounding box center [591, 445] width 108 height 37
click at [575, 553] on div "2" at bounding box center [591, 555] width 74 height 17
type input "2"
click at [733, 447] on div at bounding box center [711, 445] width 108 height 37
click at [682, 553] on div "2" at bounding box center [711, 555] width 74 height 17
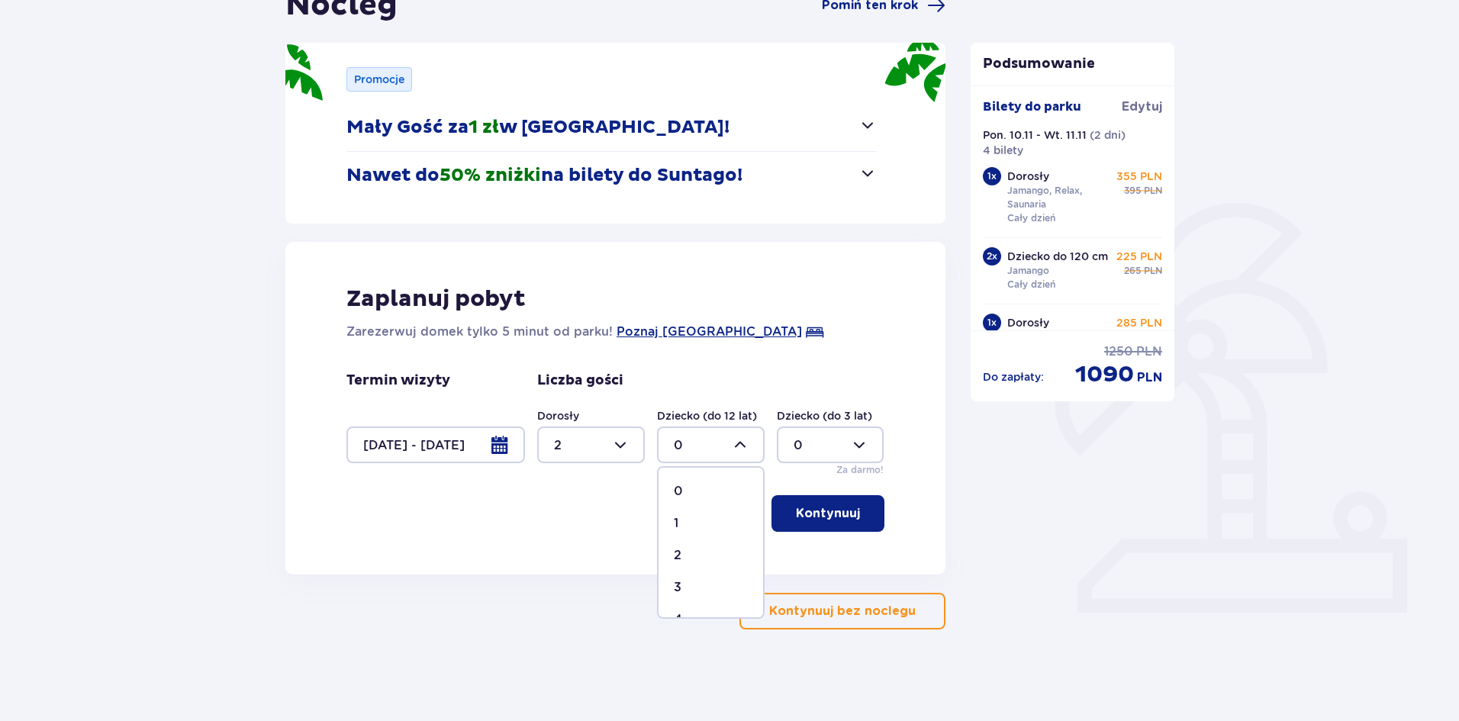
type input "2"
click at [815, 508] on p "Kontynuuj" at bounding box center [828, 513] width 64 height 17
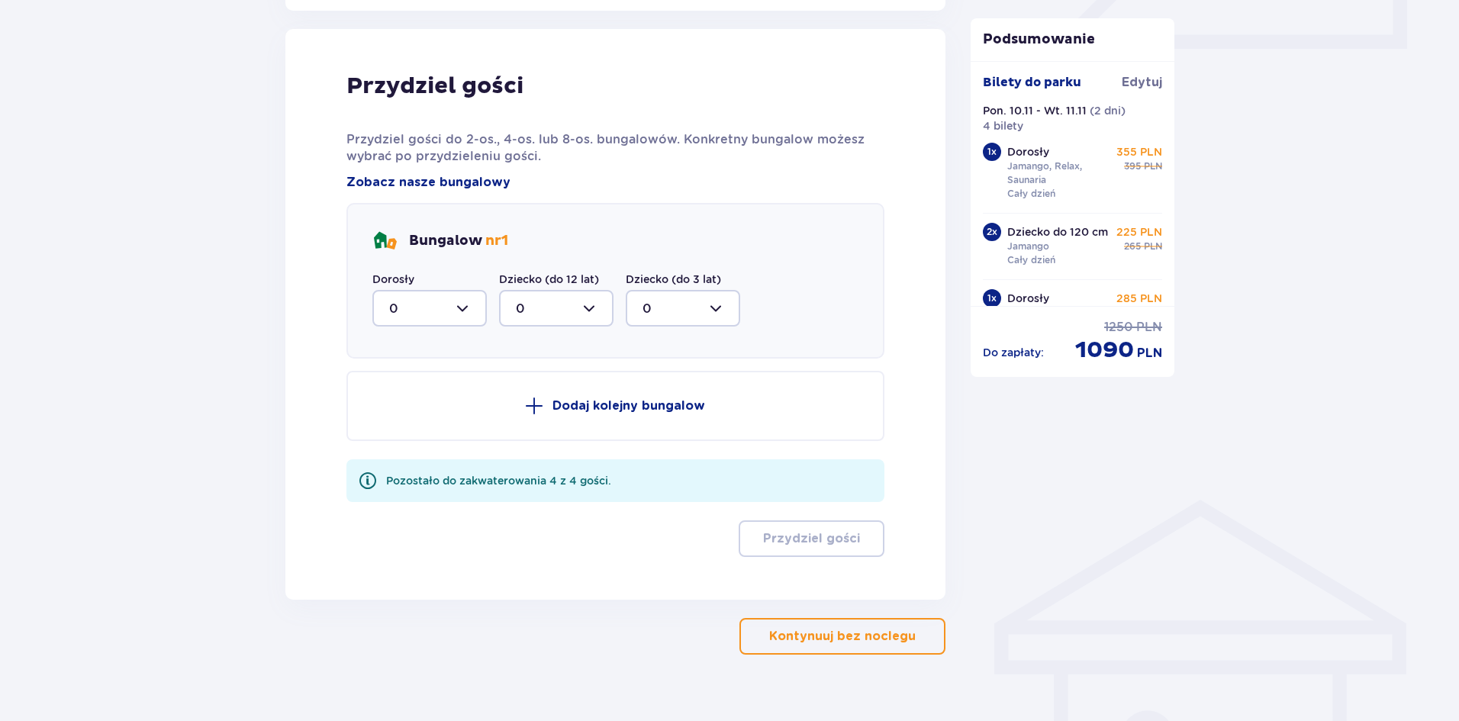
scroll to position [750, 0]
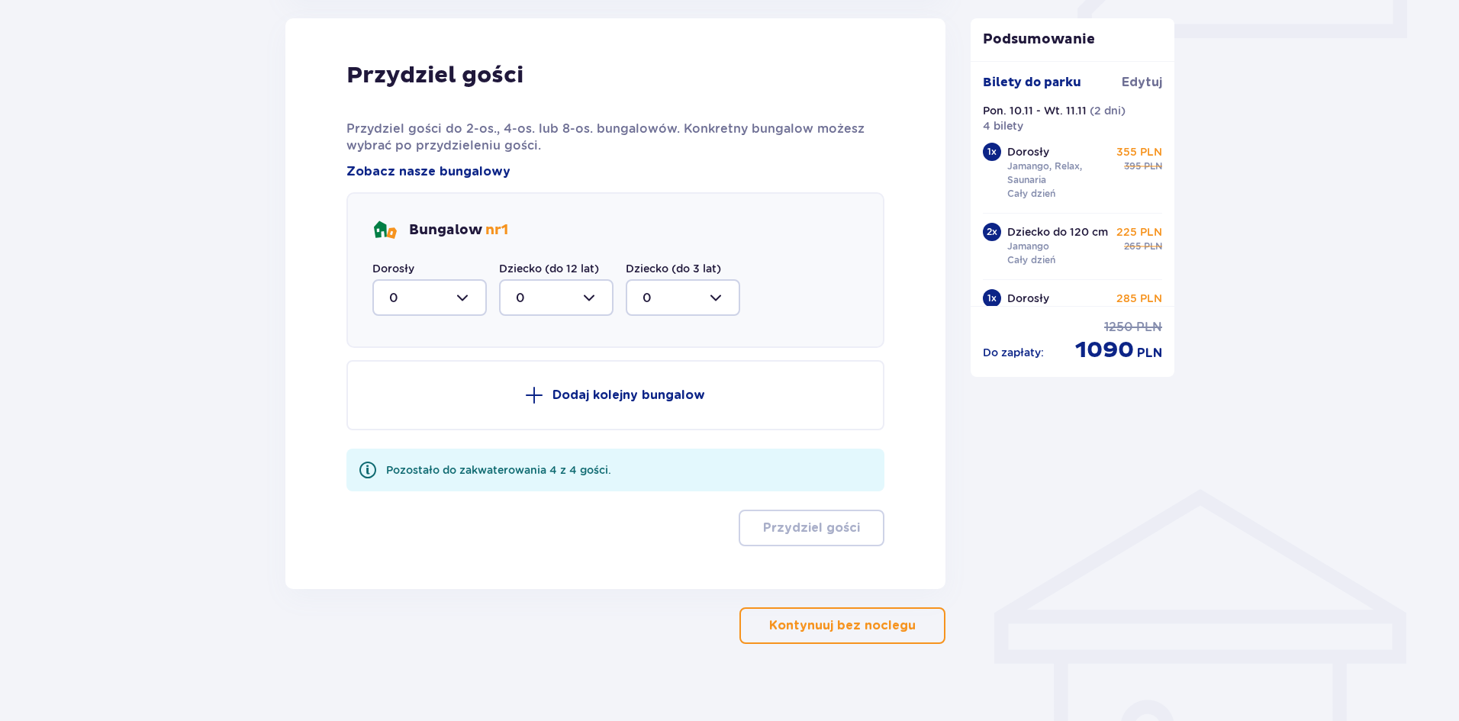
click at [464, 289] on div at bounding box center [429, 297] width 114 height 37
click at [398, 404] on div "2" at bounding box center [429, 408] width 81 height 17
type input "2"
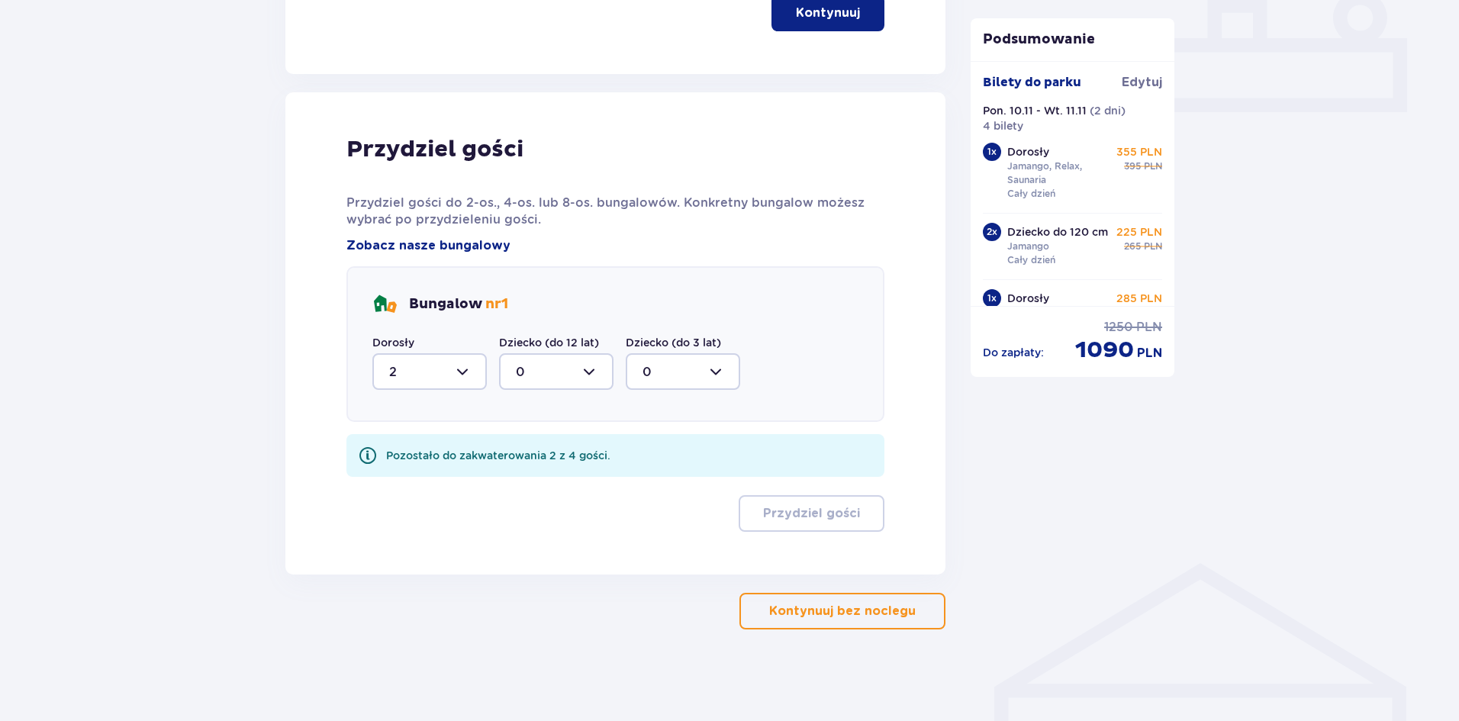
scroll to position [676, 0]
click at [563, 379] on div at bounding box center [556, 371] width 114 height 37
click at [516, 482] on p "2" at bounding box center [520, 482] width 8 height 17
type input "2"
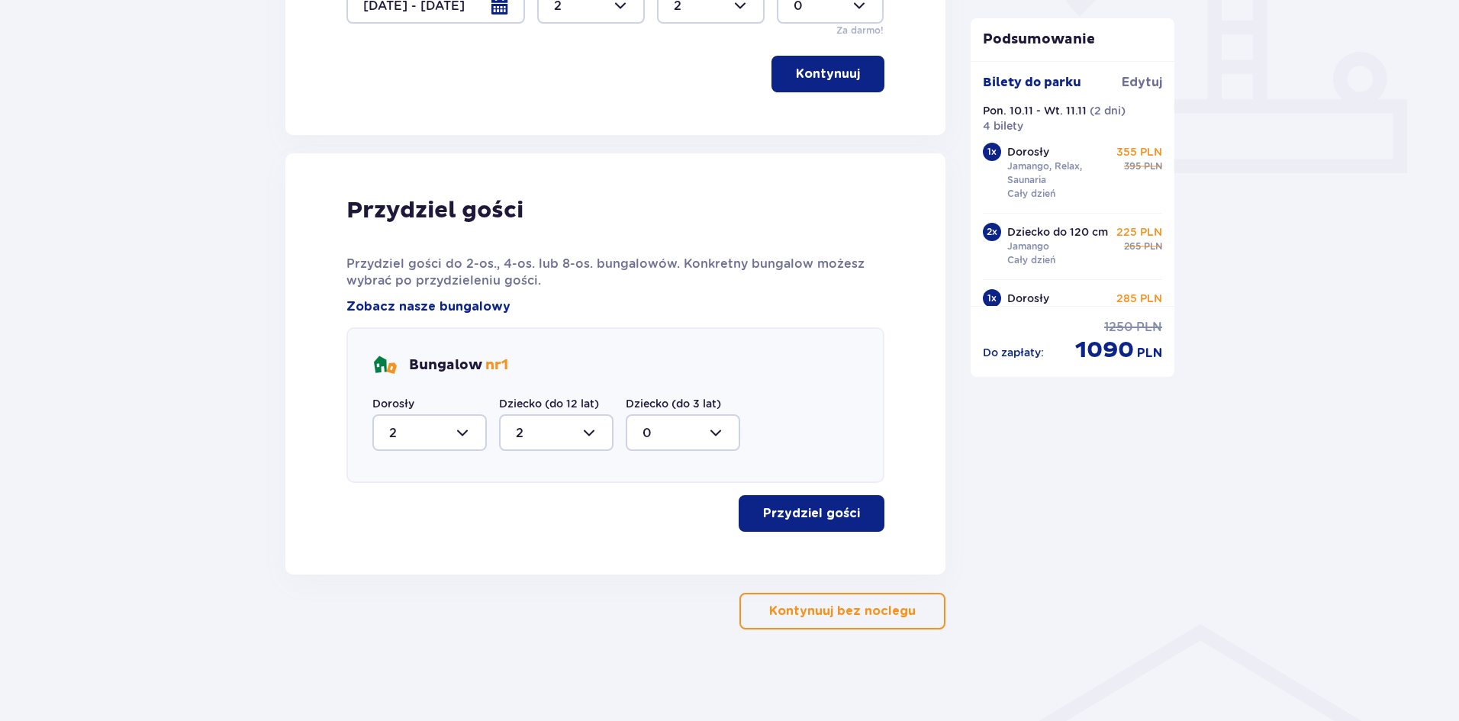
click at [777, 515] on p "Przydziel gości" at bounding box center [811, 513] width 97 height 17
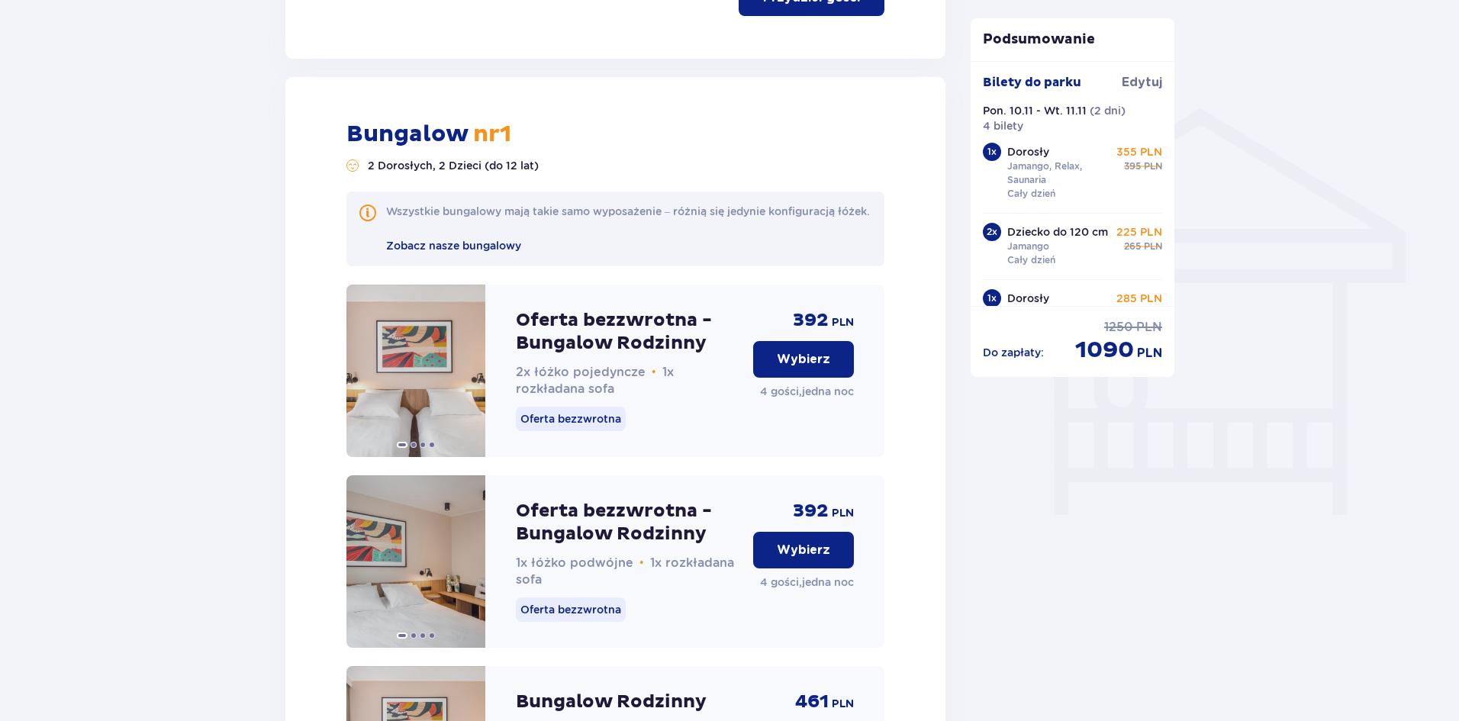
scroll to position [1190, 0]
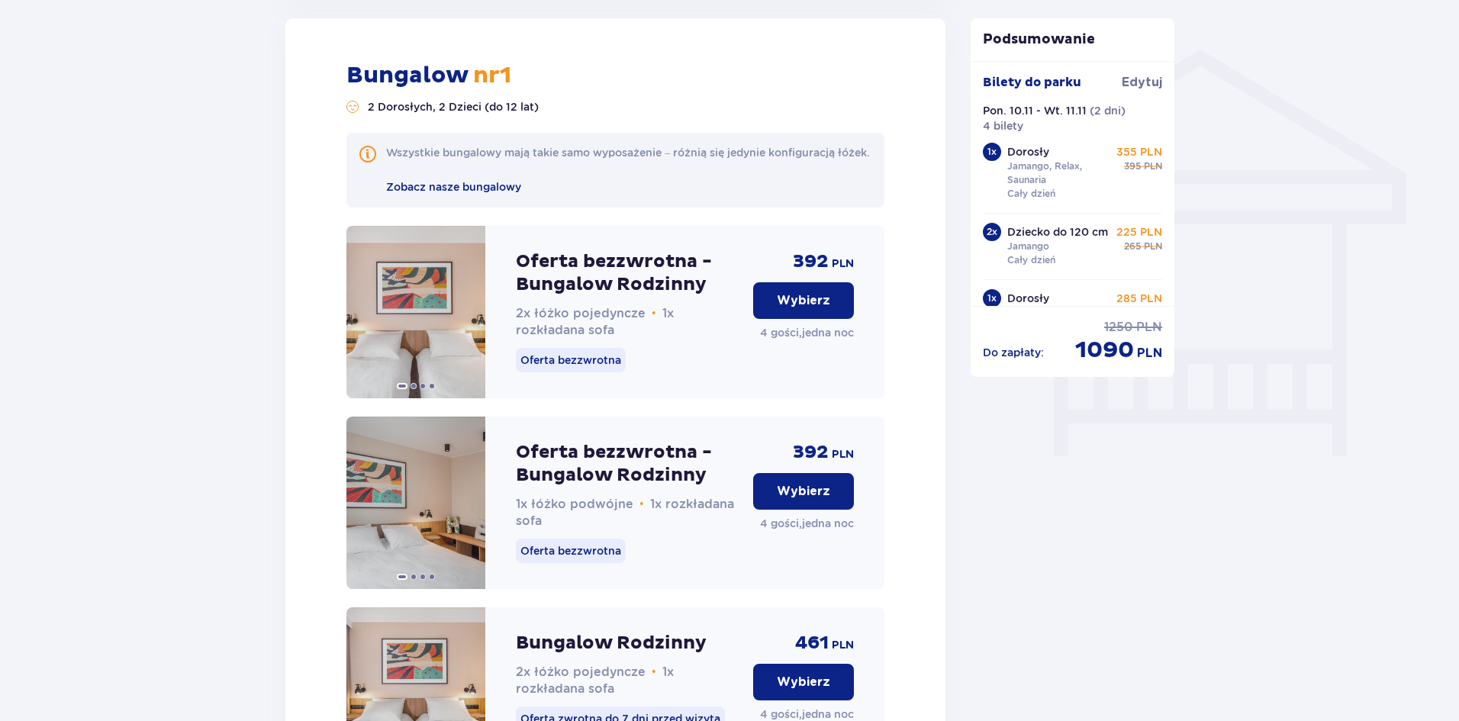
click at [806, 309] on p "Wybierz" at bounding box center [803, 300] width 53 height 17
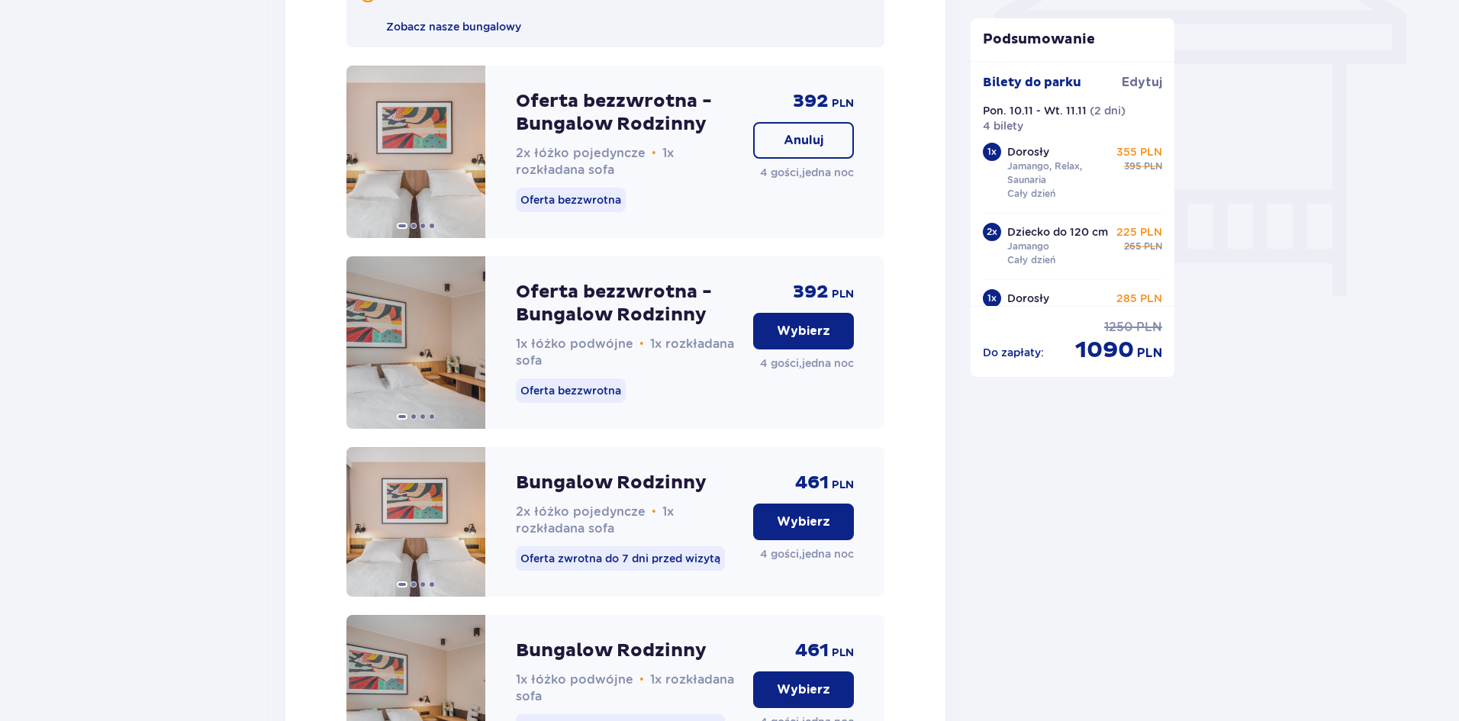
scroll to position [1369, 0]
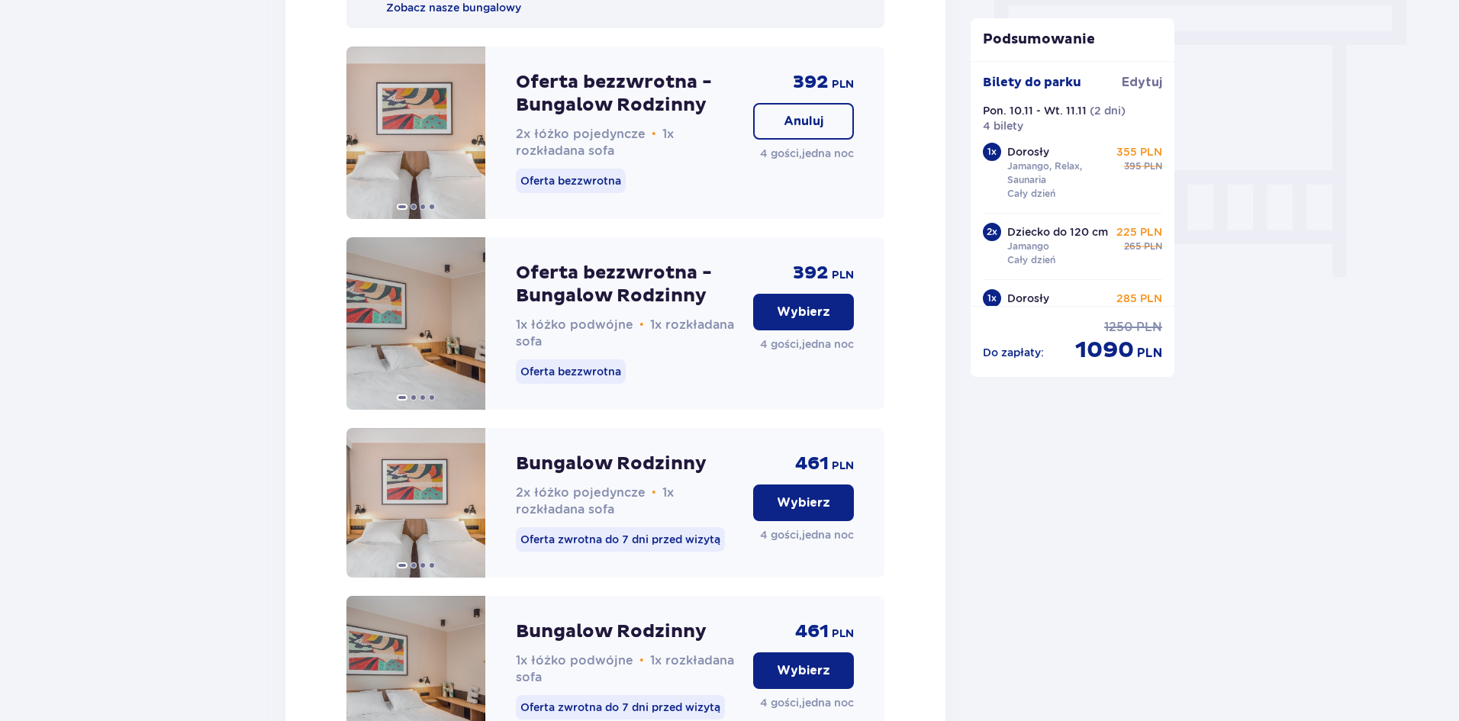
click at [798, 130] on p "Anuluj" at bounding box center [804, 121] width 40 height 17
click at [797, 321] on p "Wybierz" at bounding box center [803, 312] width 53 height 17
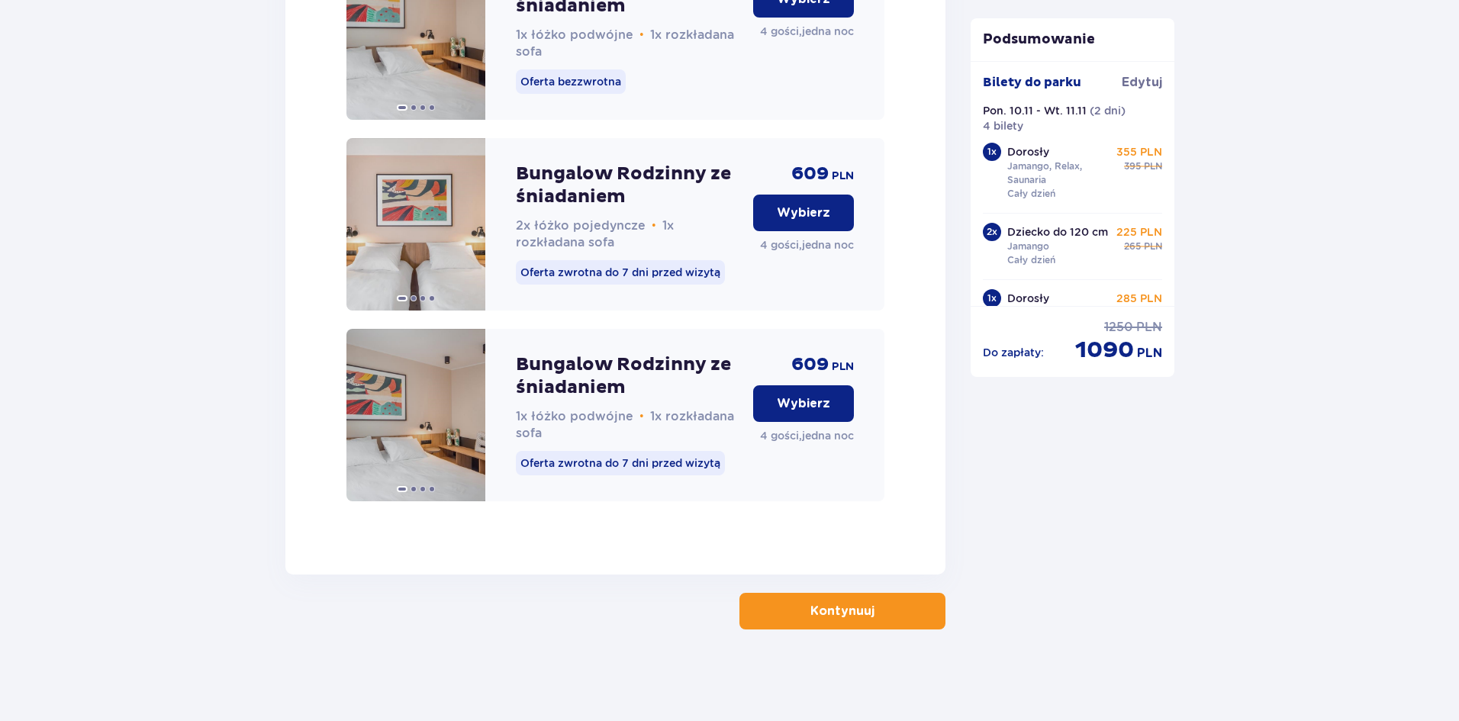
click at [882, 616] on span "button" at bounding box center [878, 611] width 18 height 18
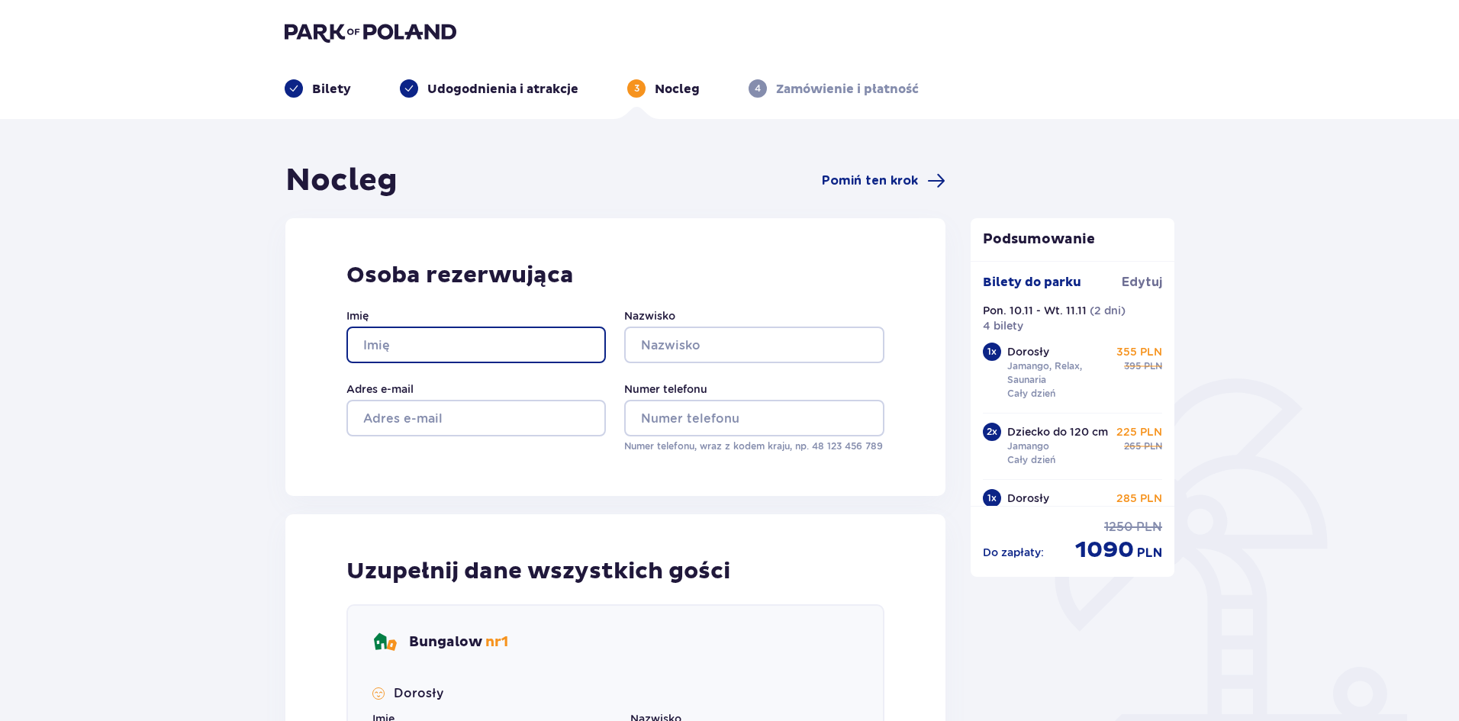
click at [504, 344] on input "Imię" at bounding box center [476, 345] width 259 height 37
type input "a"
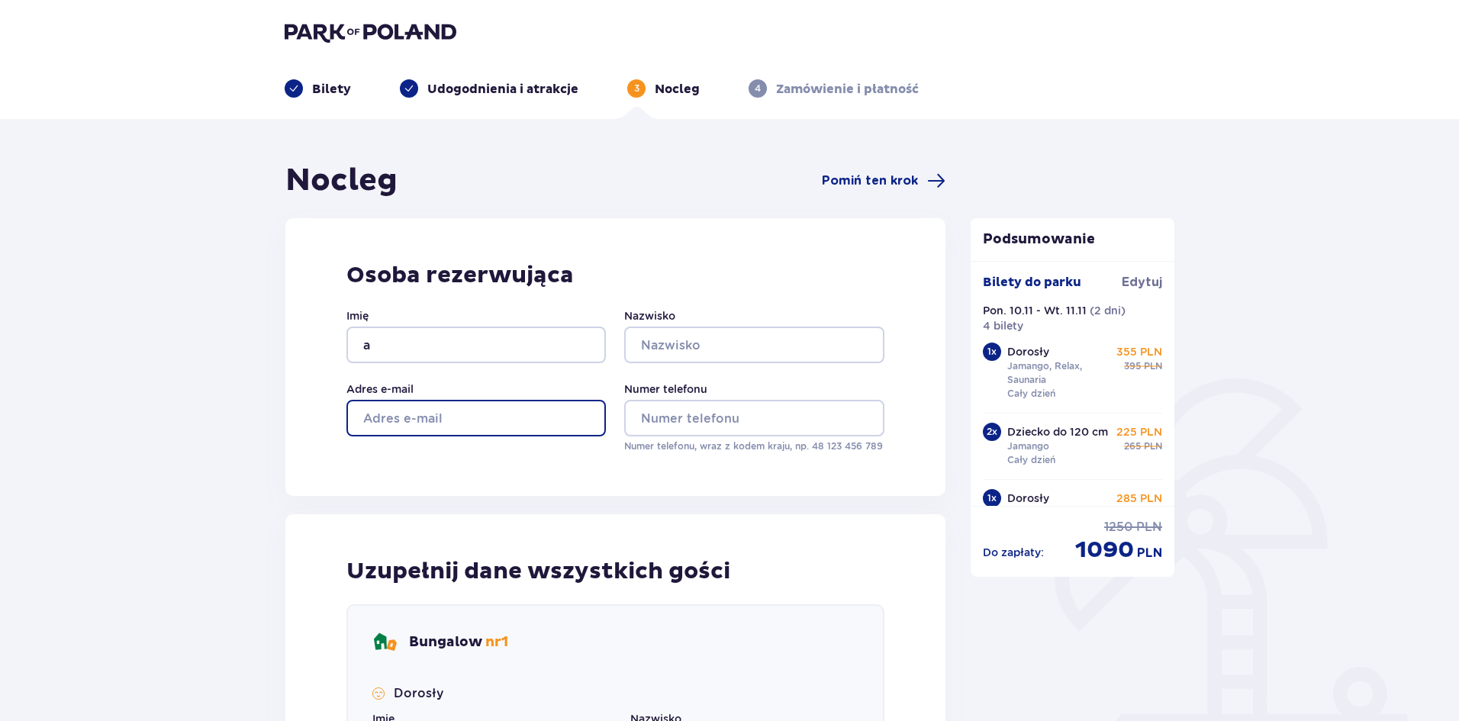
click at [530, 423] on input "Adres e-mail" at bounding box center [476, 418] width 259 height 37
type input "adam.sokolowski663@gmail.com"
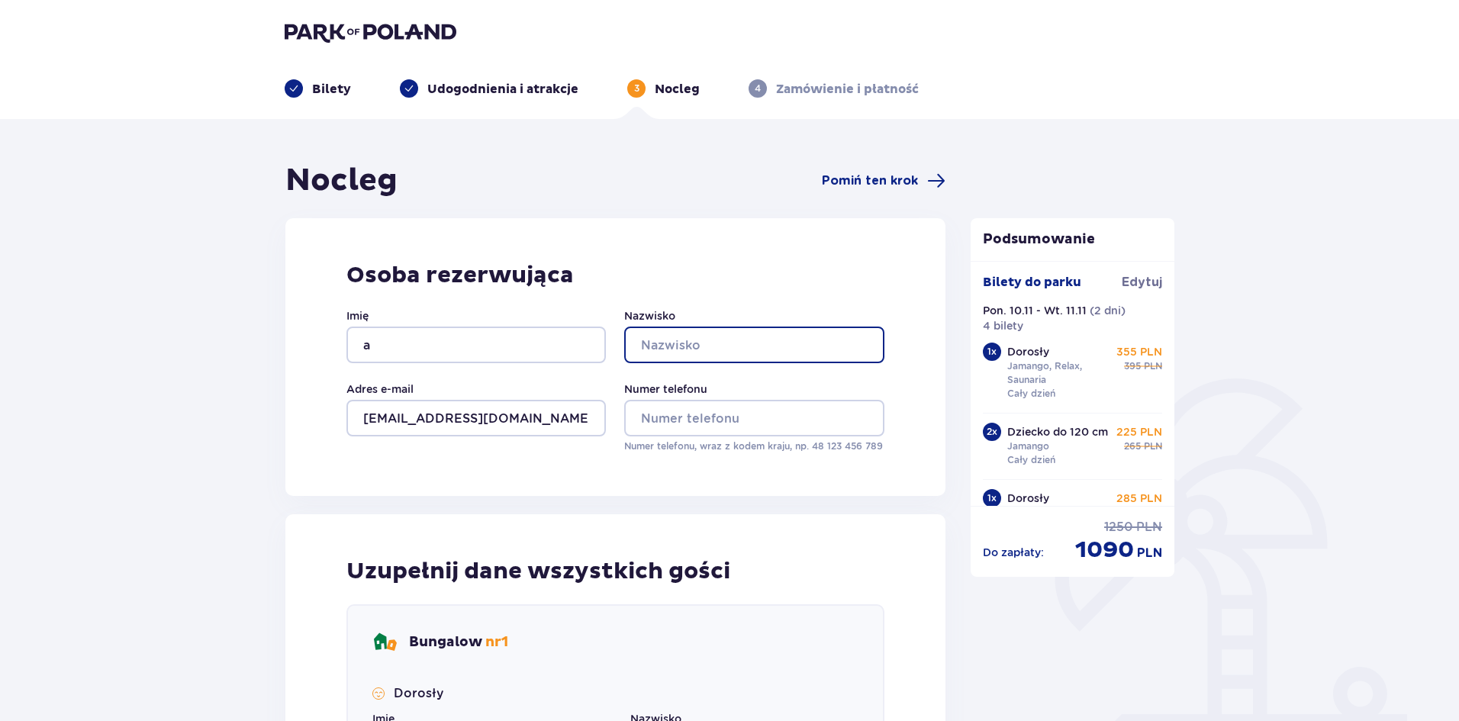
click at [705, 337] on input "Nazwisko" at bounding box center [753, 345] width 259 height 37
type input "Sokołowski"
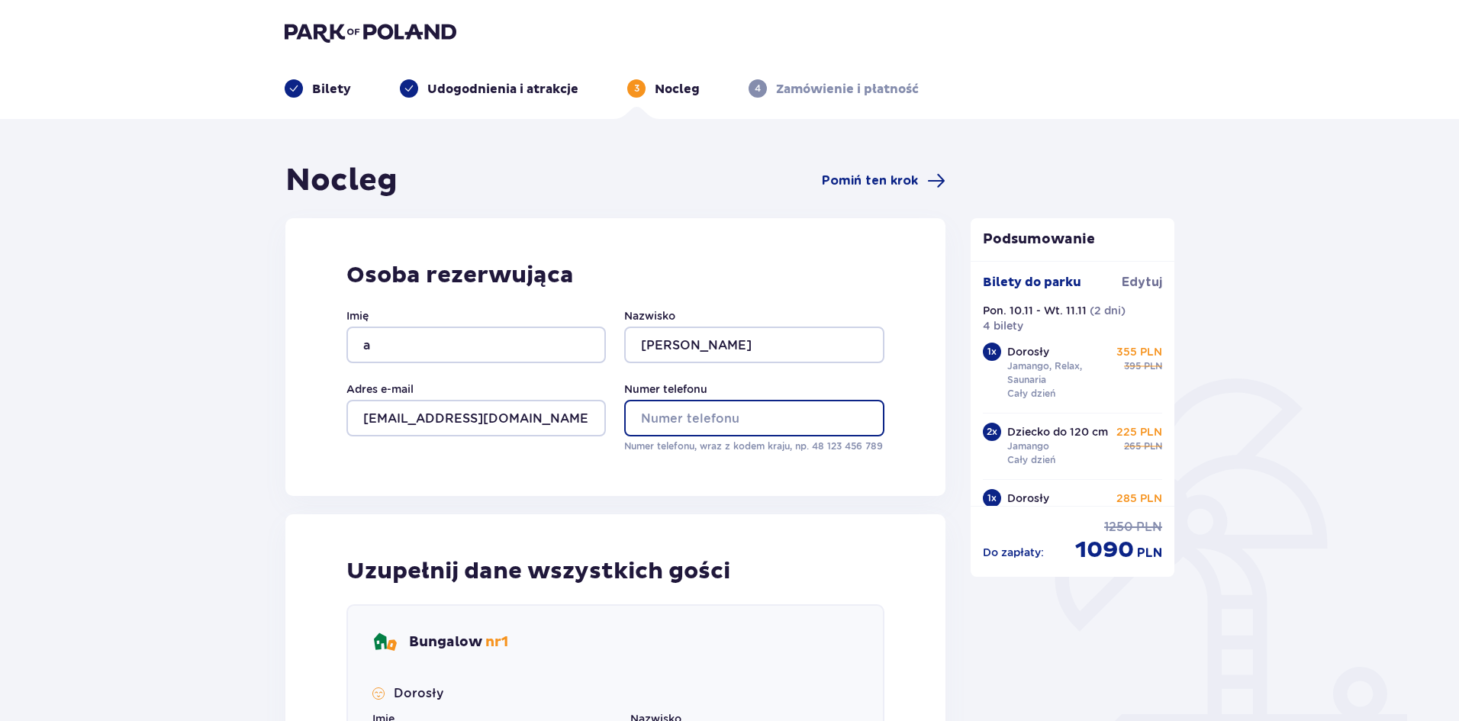
click at [718, 422] on input "Numer telefonu" at bounding box center [753, 418] width 259 height 37
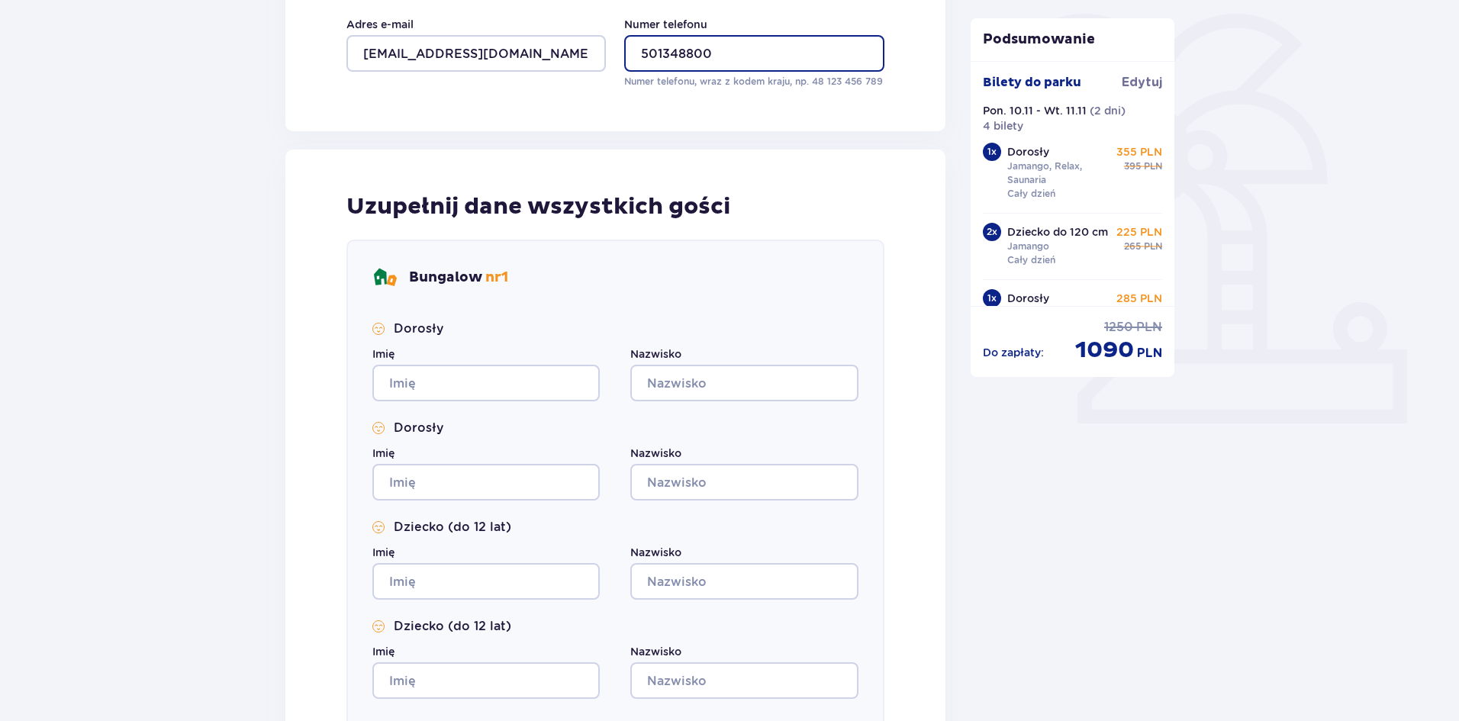
scroll to position [382, 0]
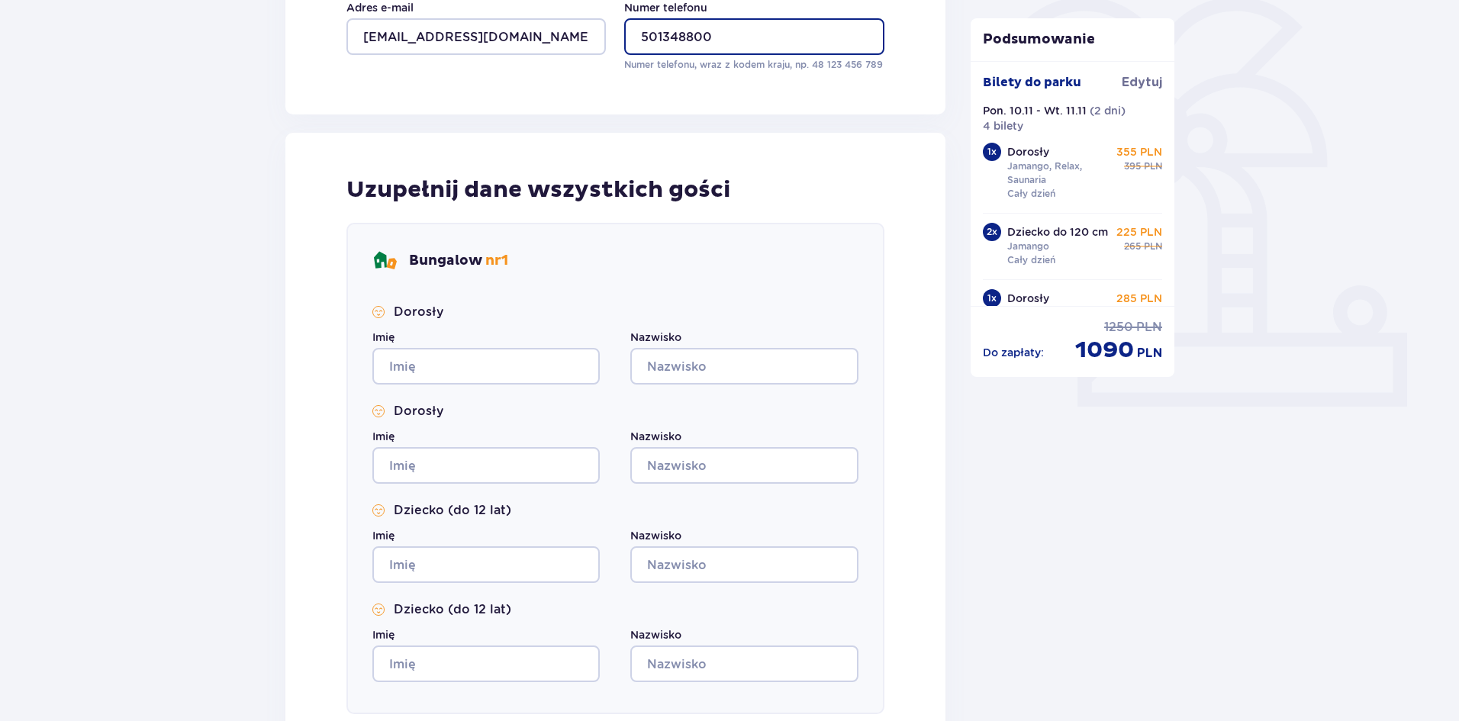
type input "501348800"
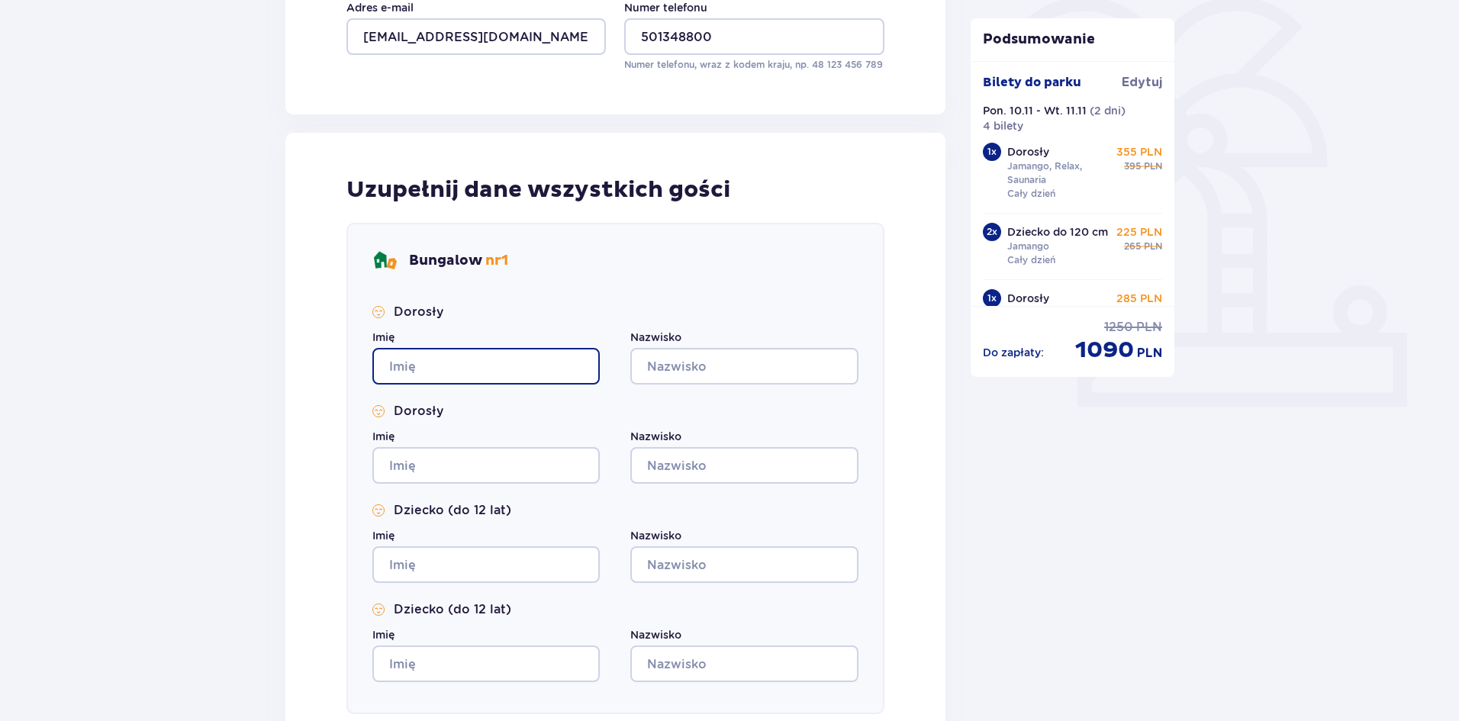
click at [564, 360] on input "Imię" at bounding box center [485, 366] width 227 height 37
type input "a"
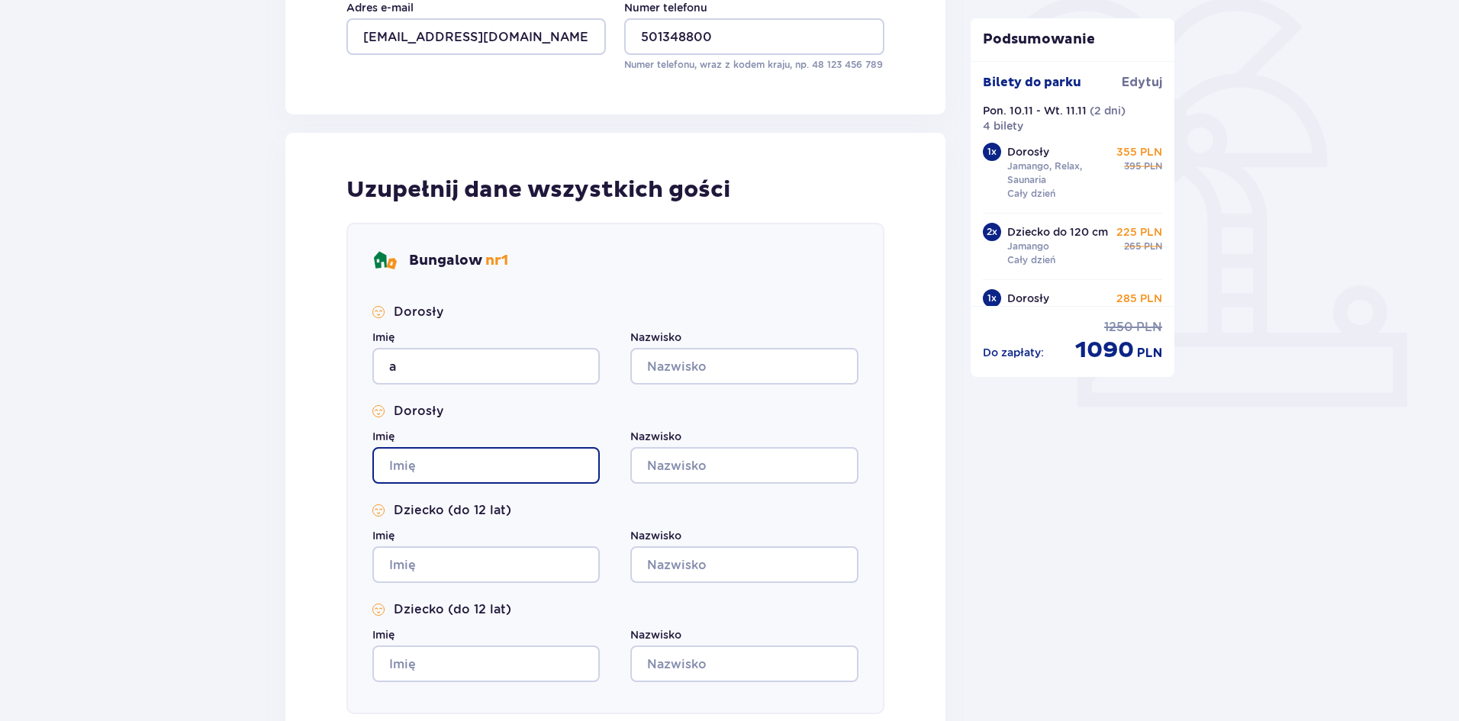
click at [576, 460] on input "Imię" at bounding box center [485, 465] width 227 height 37
type input "a"
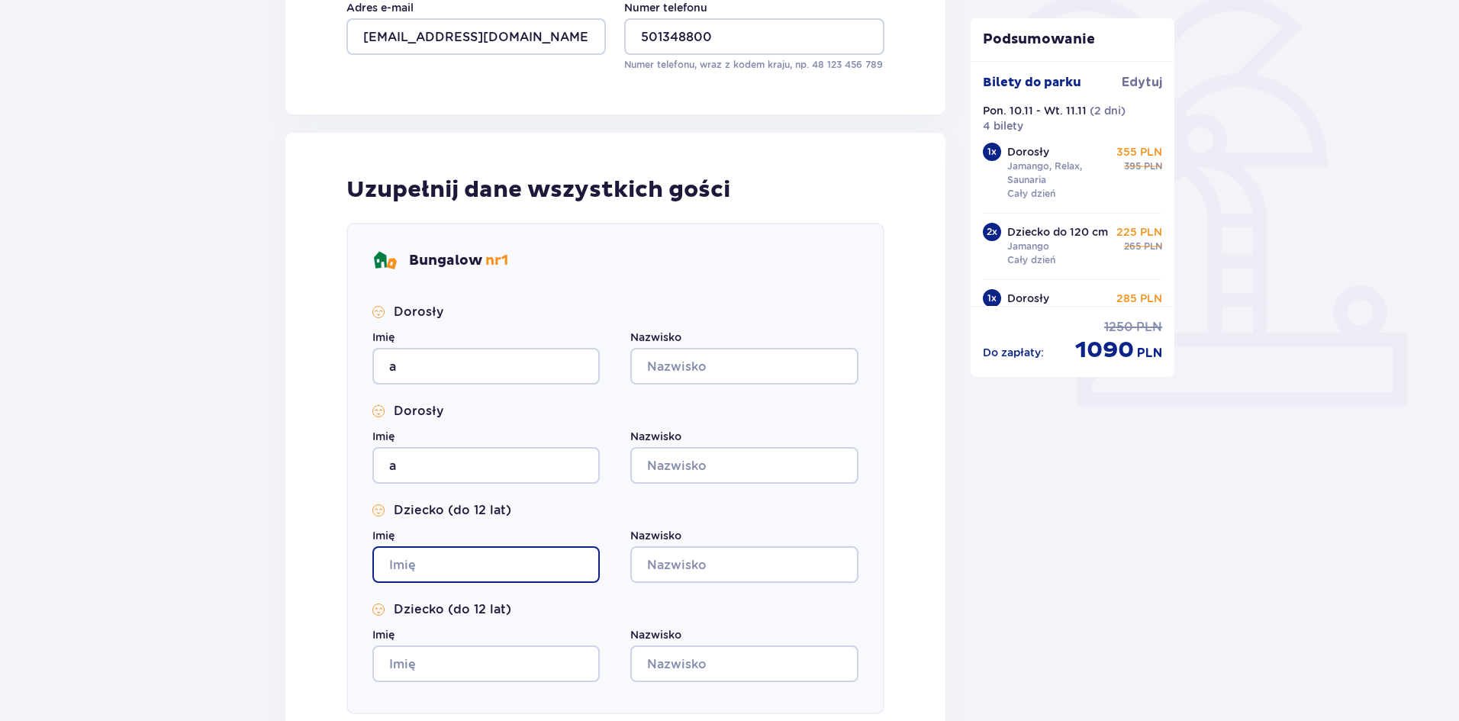
click at [572, 566] on input "Imię" at bounding box center [485, 564] width 227 height 37
type input "s"
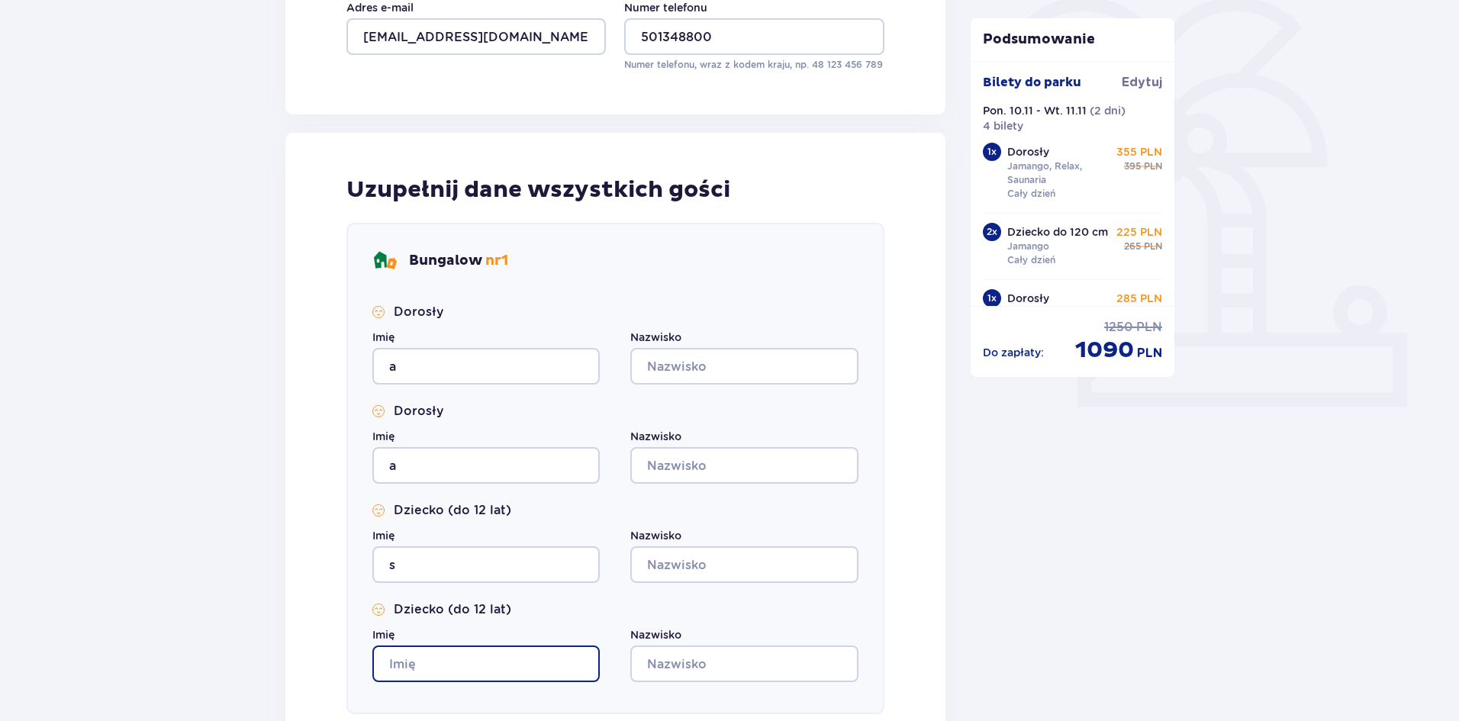
click at [580, 659] on input "Imię" at bounding box center [485, 664] width 227 height 37
type input "d"
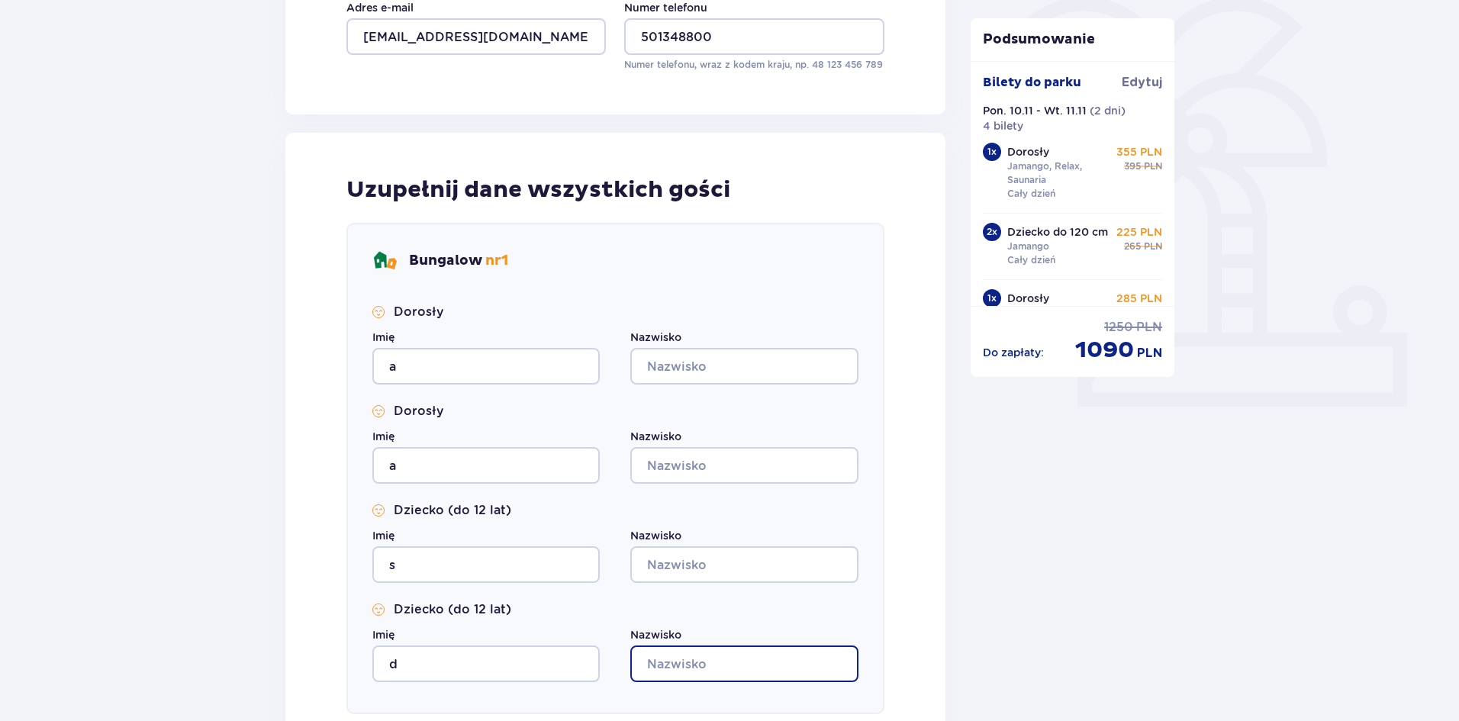
click at [682, 663] on input "Nazwisko" at bounding box center [743, 664] width 227 height 37
type input "d"
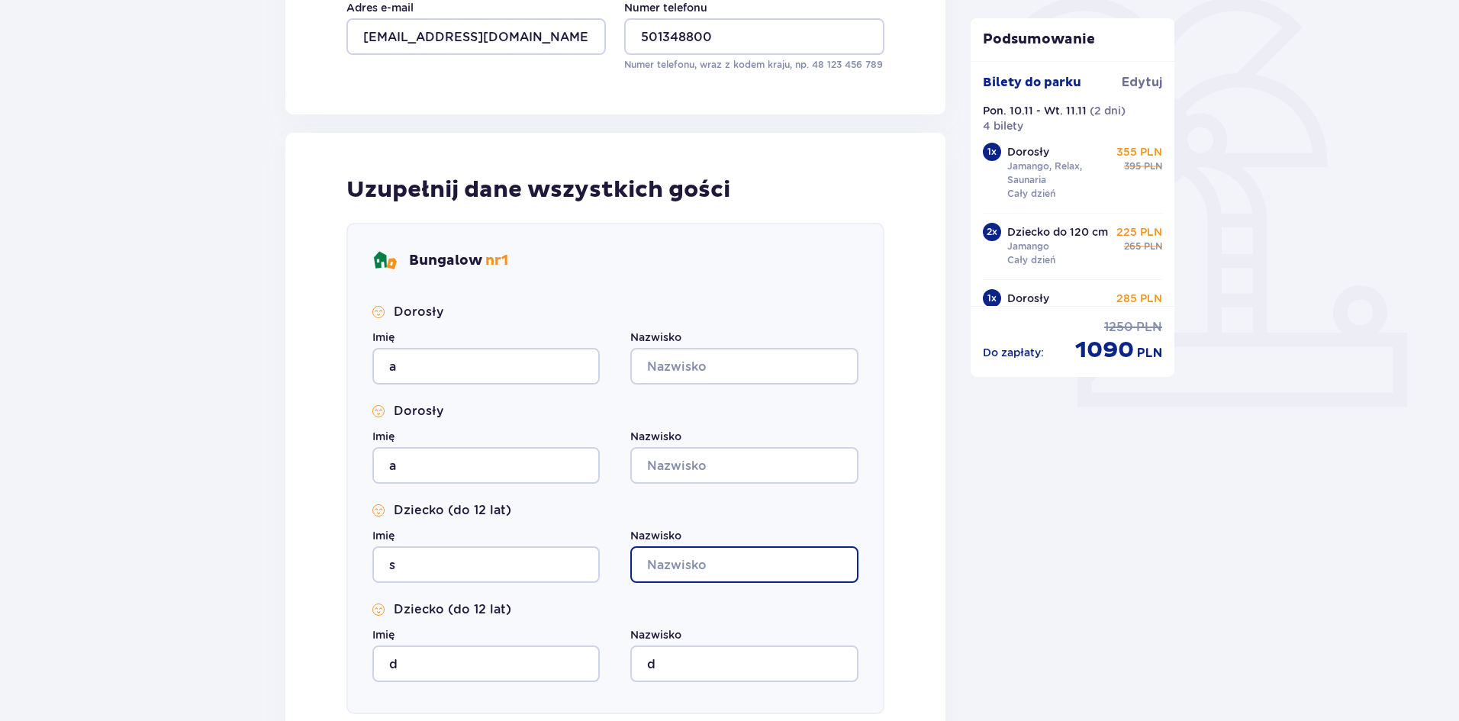
click at [695, 559] on input "Nazwisko" at bounding box center [743, 564] width 227 height 37
type input "d"
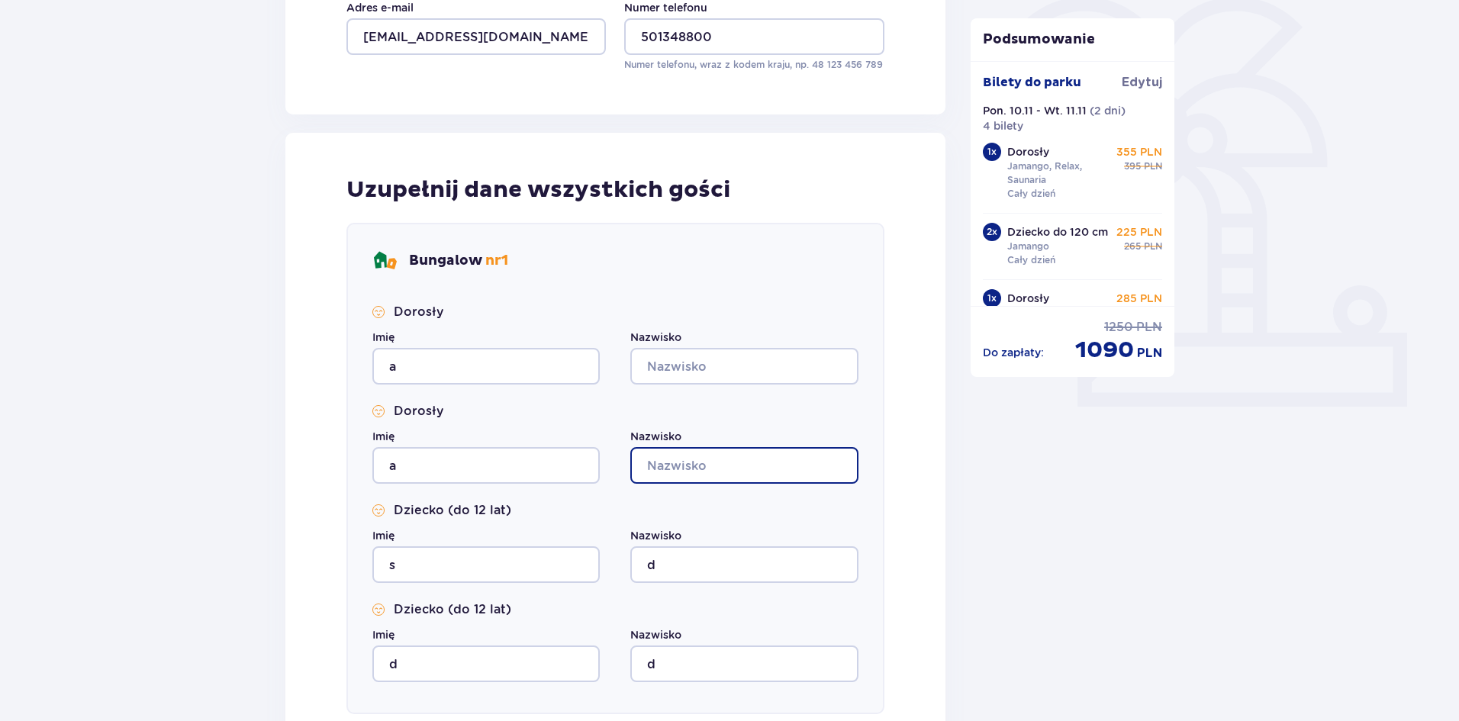
click at [675, 470] on input "Nazwisko" at bounding box center [743, 465] width 227 height 37
type input "d"
click at [672, 386] on div "Dorosły Imię a Nazwisko Dorosły Imię a Nazwisko d Dziecko (do 12 lat) Imię s Na…" at bounding box center [615, 493] width 486 height 379
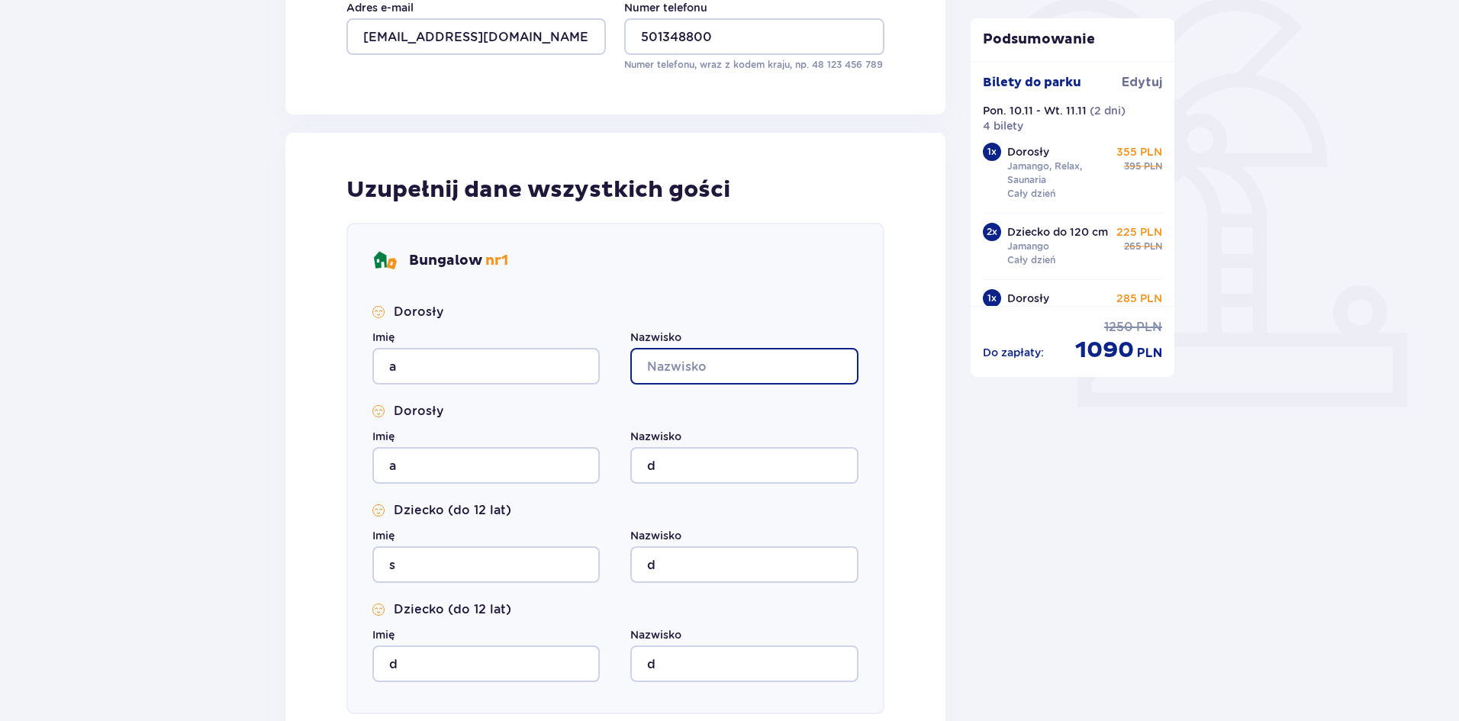
click at [677, 369] on input "Nazwisko" at bounding box center [743, 366] width 227 height 37
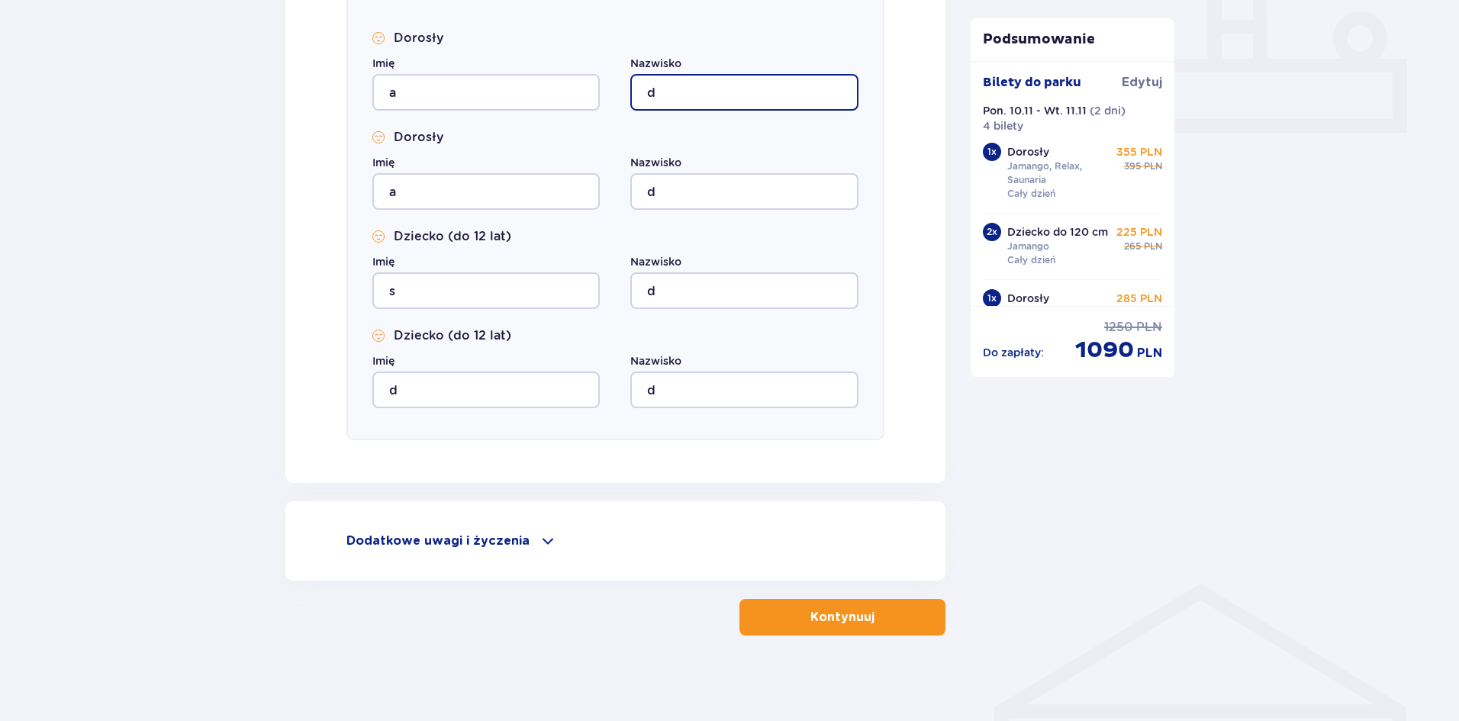
scroll to position [662, 0]
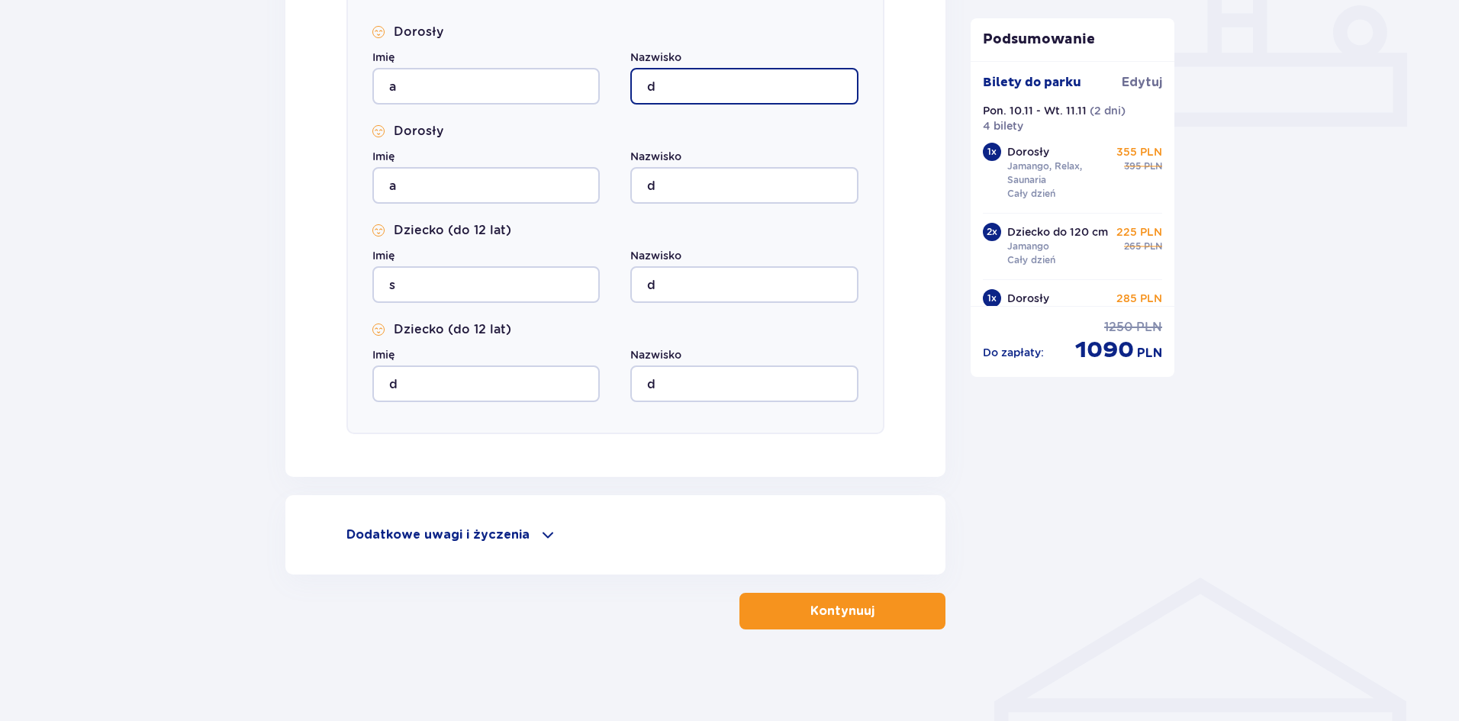
type input "d"
click at [833, 617] on p "Kontynuuj" at bounding box center [843, 611] width 64 height 17
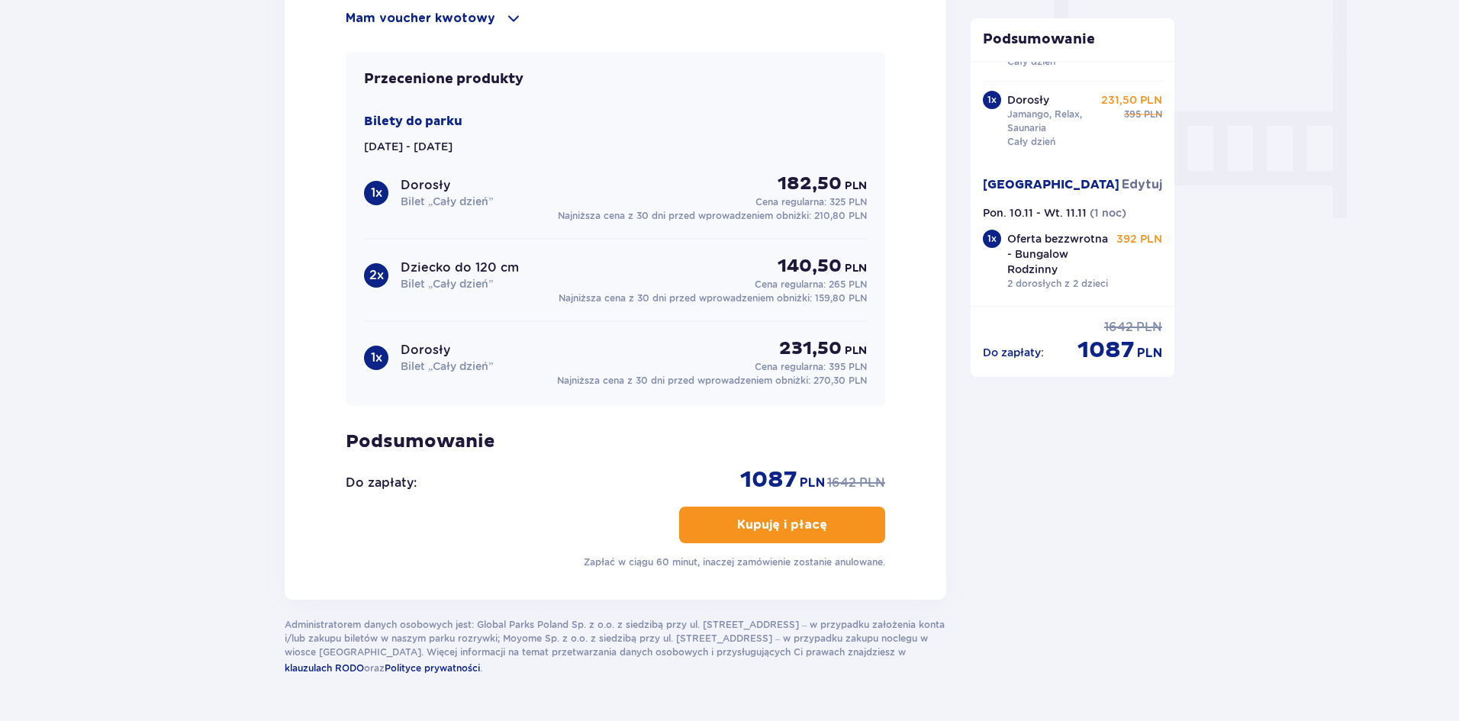
scroll to position [1394, 0]
